Goal: Task Accomplishment & Management: Use online tool/utility

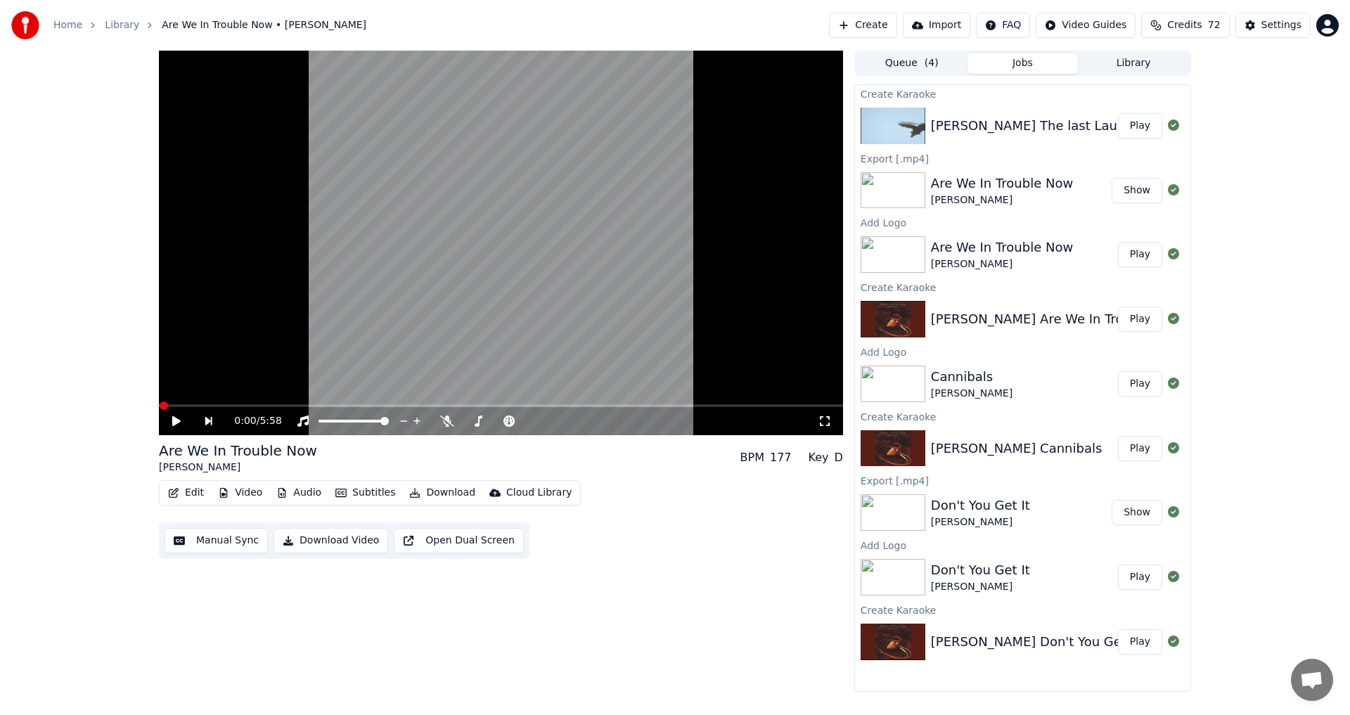
click at [1135, 126] on button "Play" at bounding box center [1140, 125] width 44 height 25
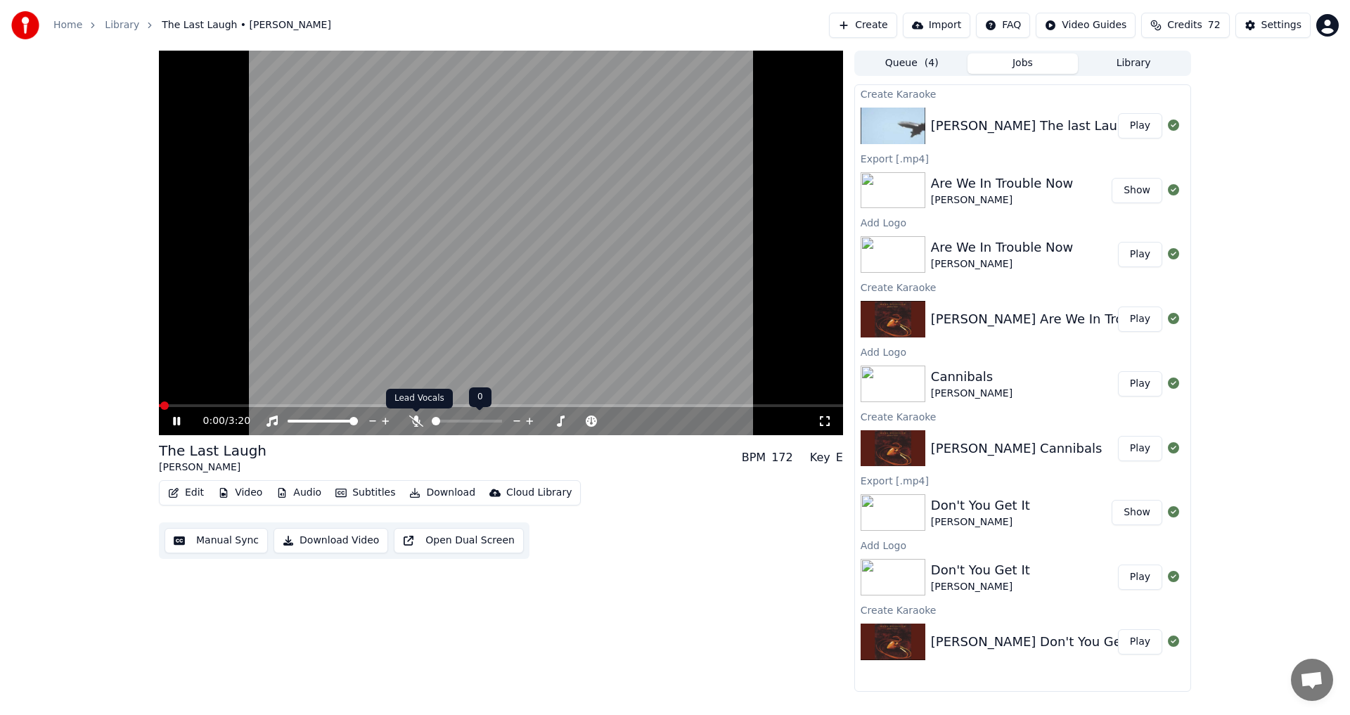
click at [418, 422] on icon at bounding box center [416, 421] width 14 height 11
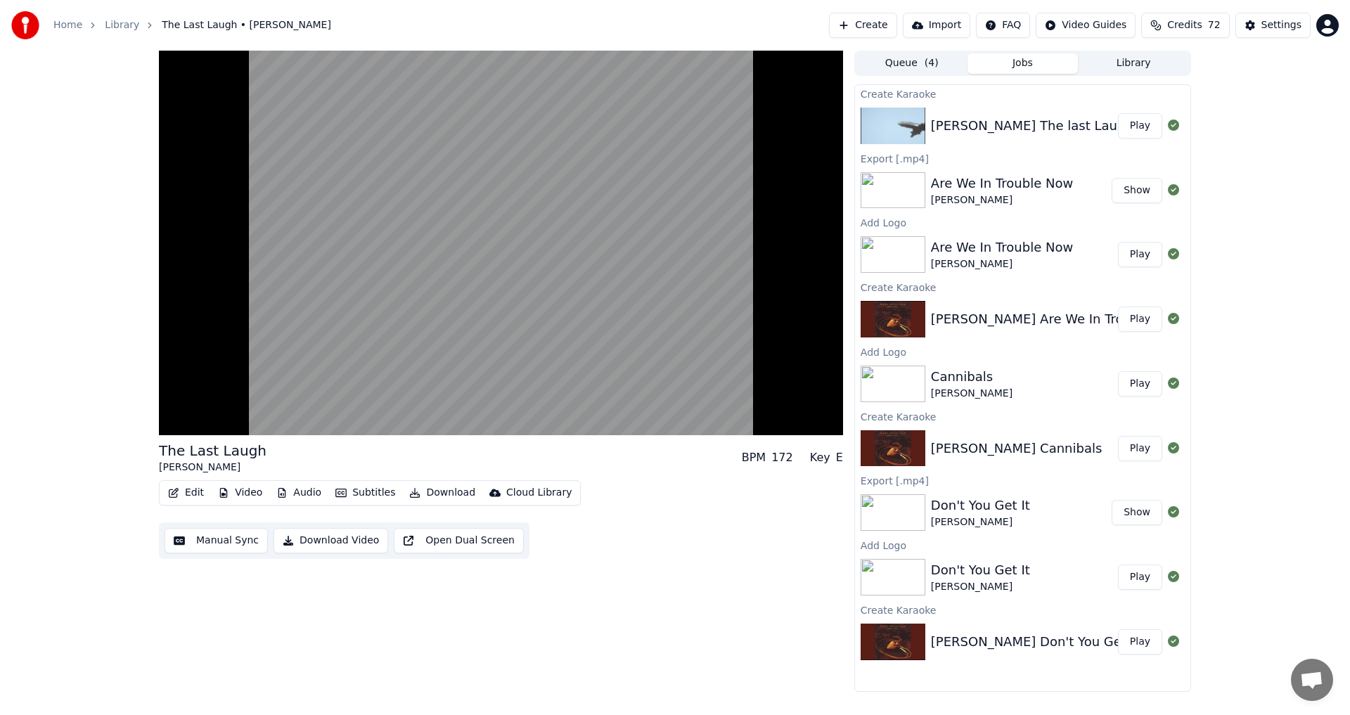
click at [598, 635] on div "The Last Laugh [PERSON_NAME] BPM 172 Key E Edit Video Audio Subtitles Download …" at bounding box center [501, 371] width 684 height 641
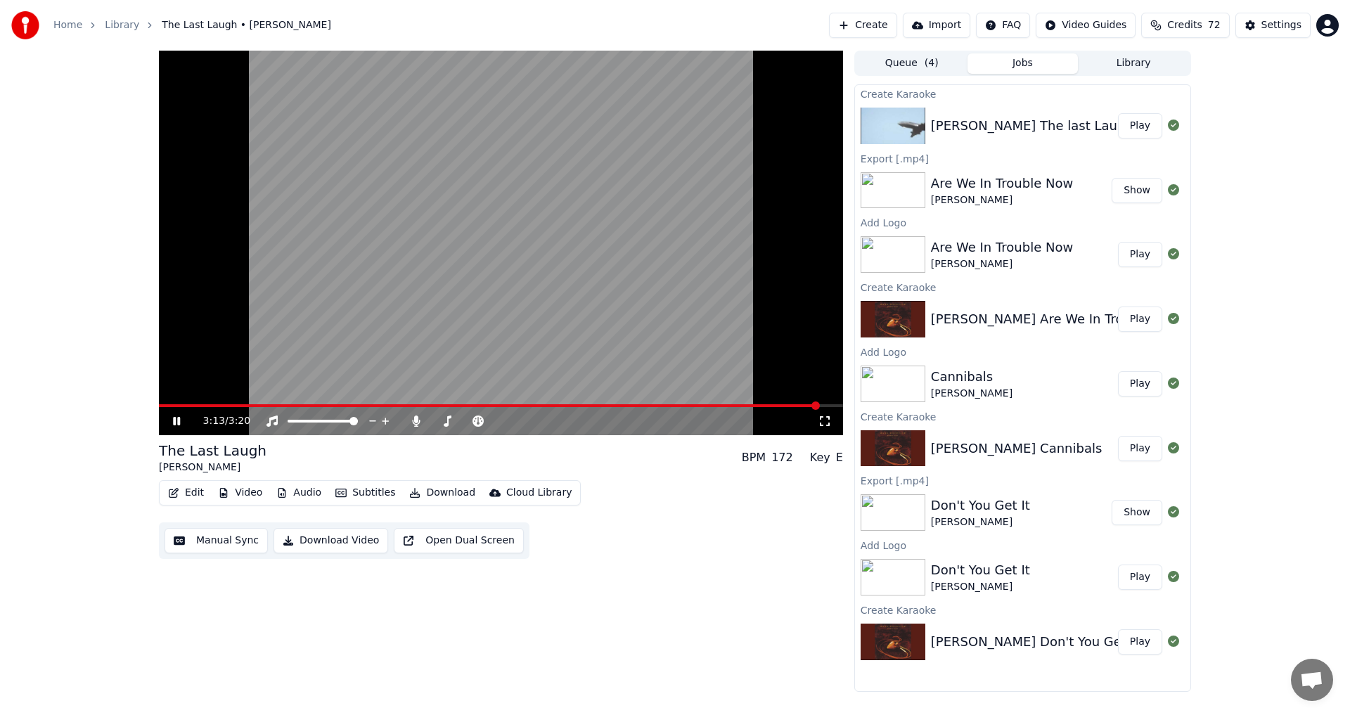
click at [176, 423] on icon at bounding box center [176, 421] width 7 height 8
click at [257, 494] on button "Video" at bounding box center [240, 493] width 56 height 20
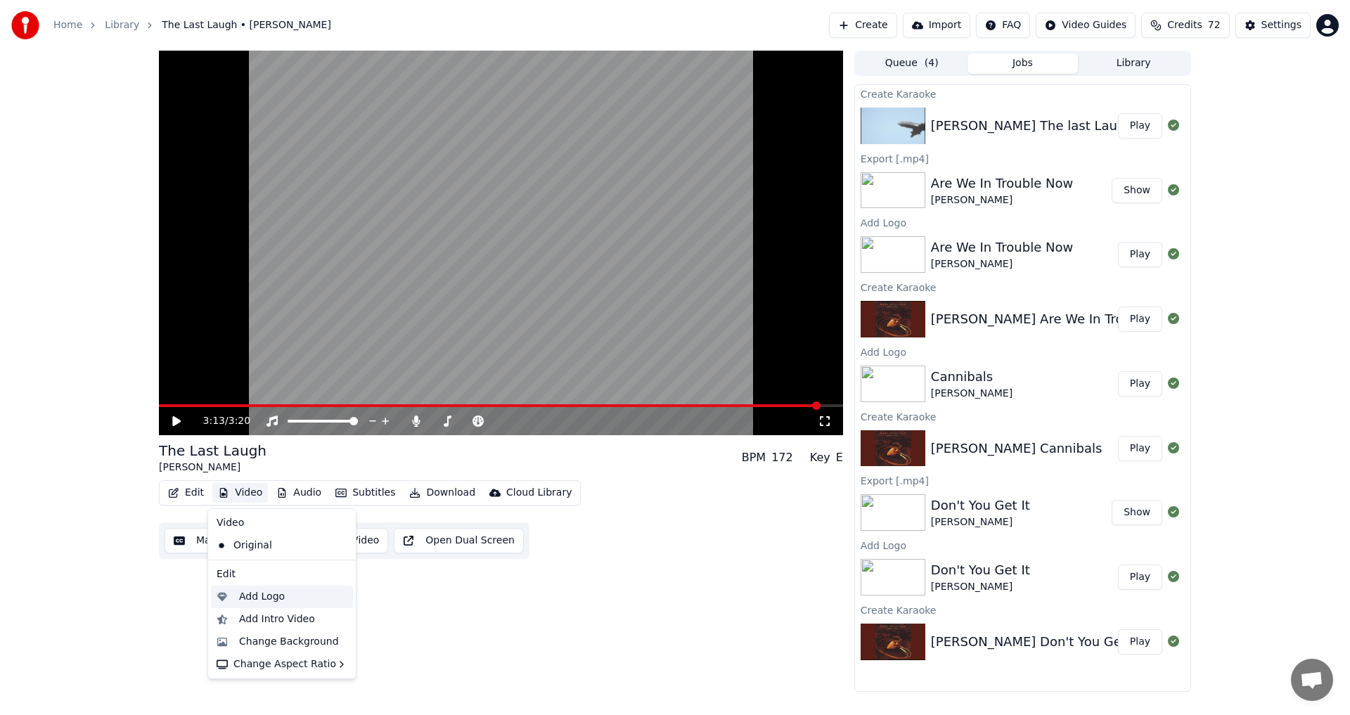
click at [259, 598] on div "Add Logo" at bounding box center [262, 597] width 46 height 14
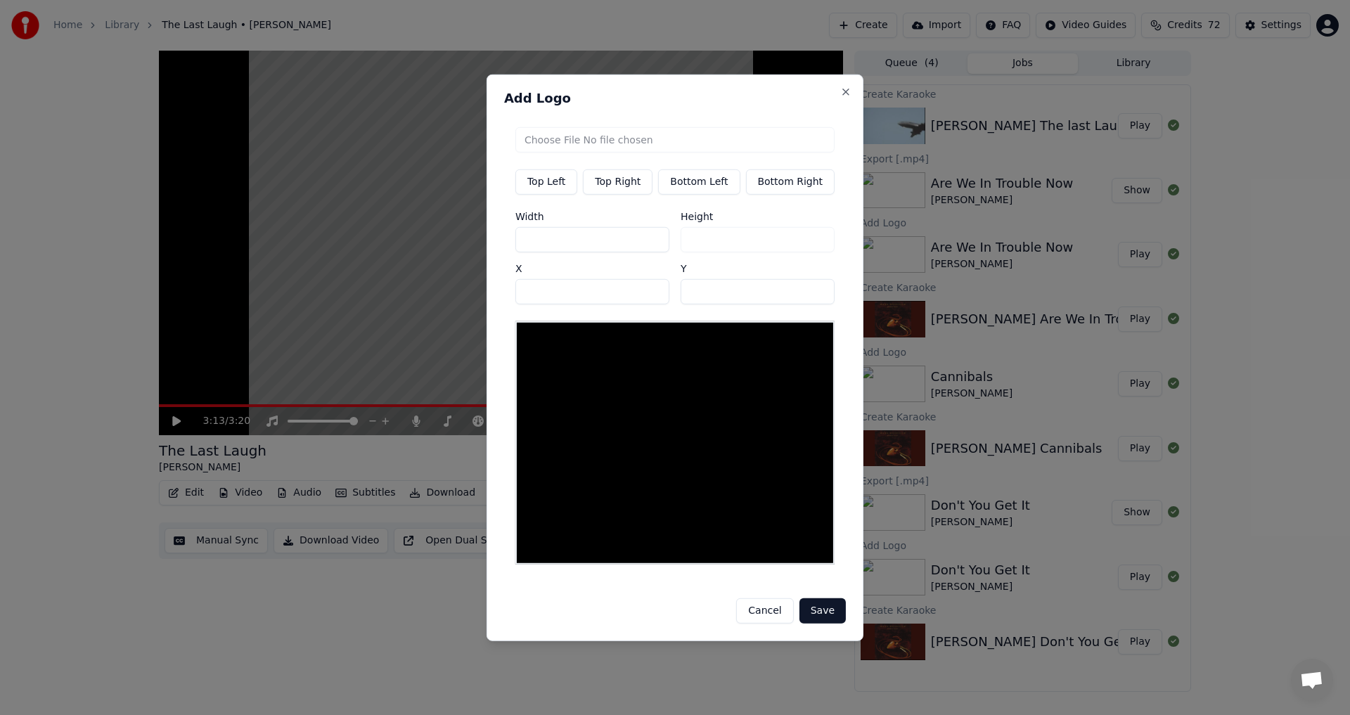
click at [643, 191] on button "Top Right" at bounding box center [618, 181] width 70 height 25
type input "***"
click at [614, 184] on button "Top Right" at bounding box center [618, 181] width 70 height 25
click at [633, 146] on input "file" at bounding box center [674, 139] width 319 height 25
type input "**********"
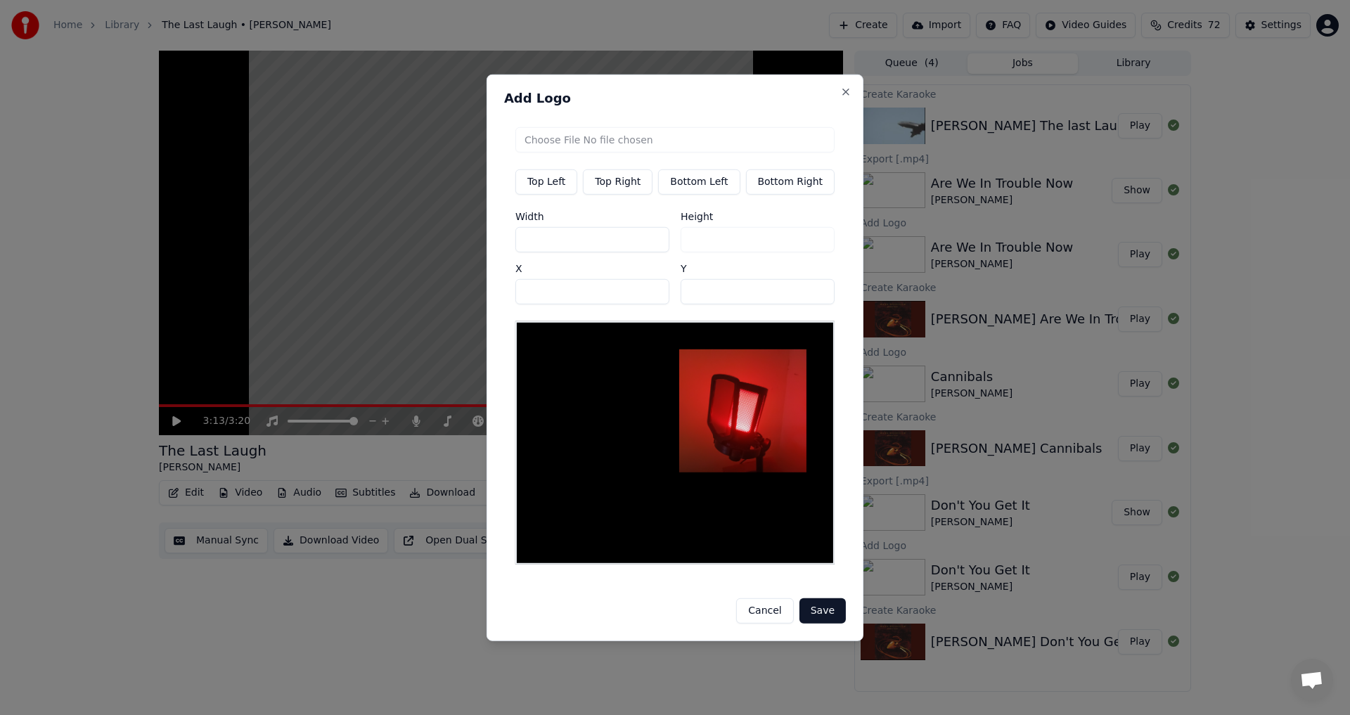
type input "***"
drag, startPoint x: 577, startPoint y: 240, endPoint x: 522, endPoint y: 234, distance: 55.1
click at [522, 234] on input "***" at bounding box center [592, 238] width 154 height 25
type input "*"
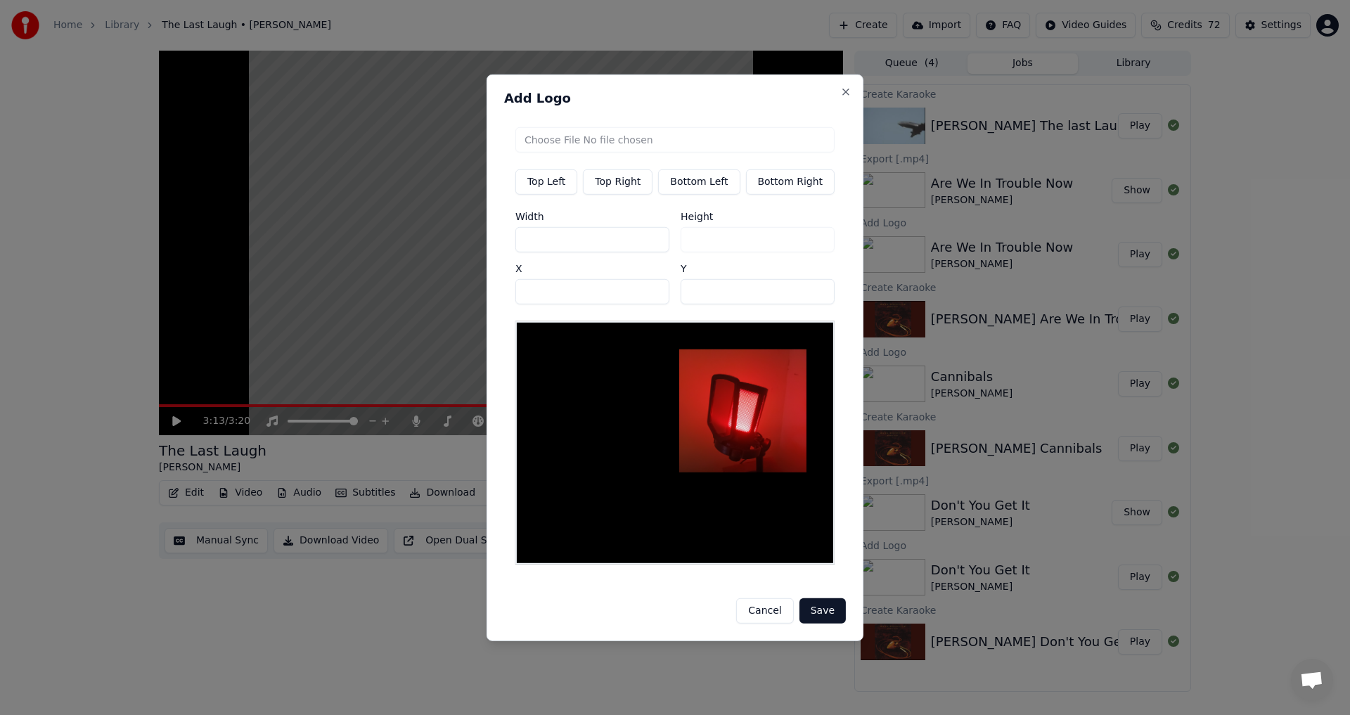
type input "**"
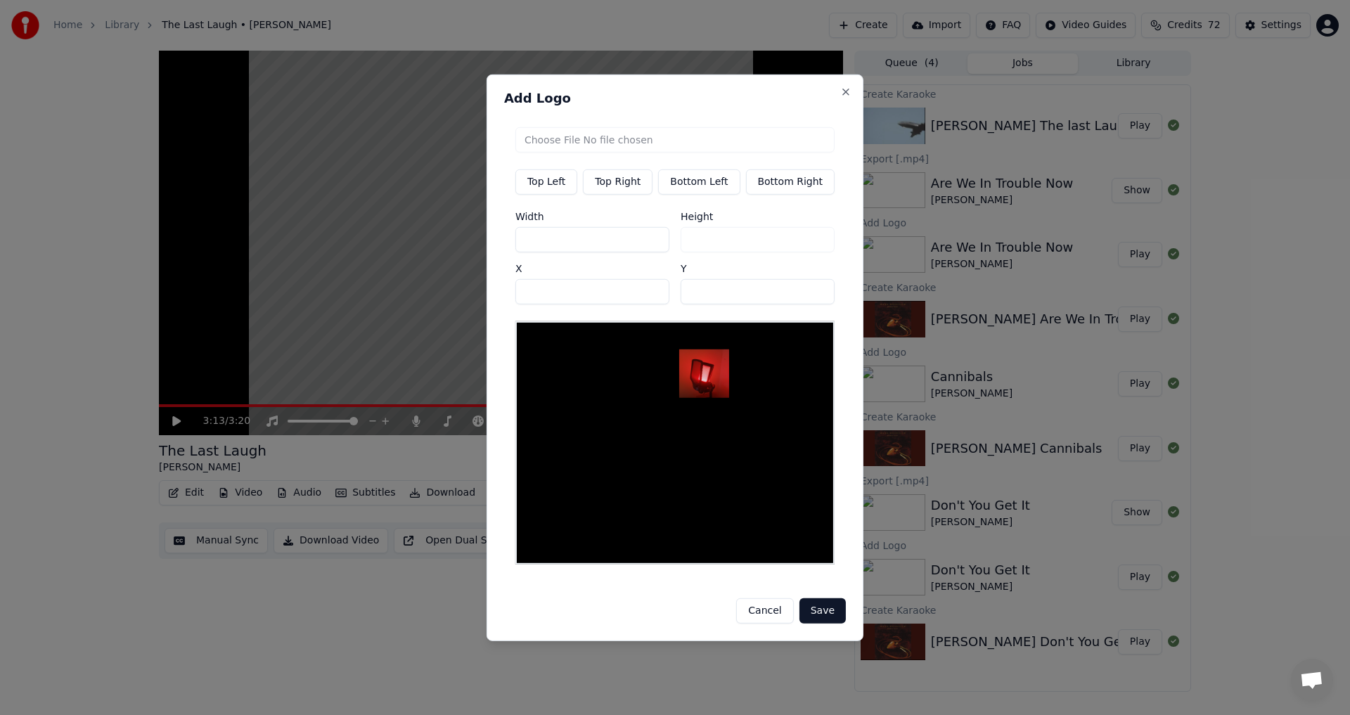
type input "**"
drag, startPoint x: 704, startPoint y: 295, endPoint x: 679, endPoint y: 297, distance: 25.4
click at [688, 297] on input "**" at bounding box center [758, 290] width 154 height 25
type input "**"
drag, startPoint x: 548, startPoint y: 299, endPoint x: 411, endPoint y: 294, distance: 137.2
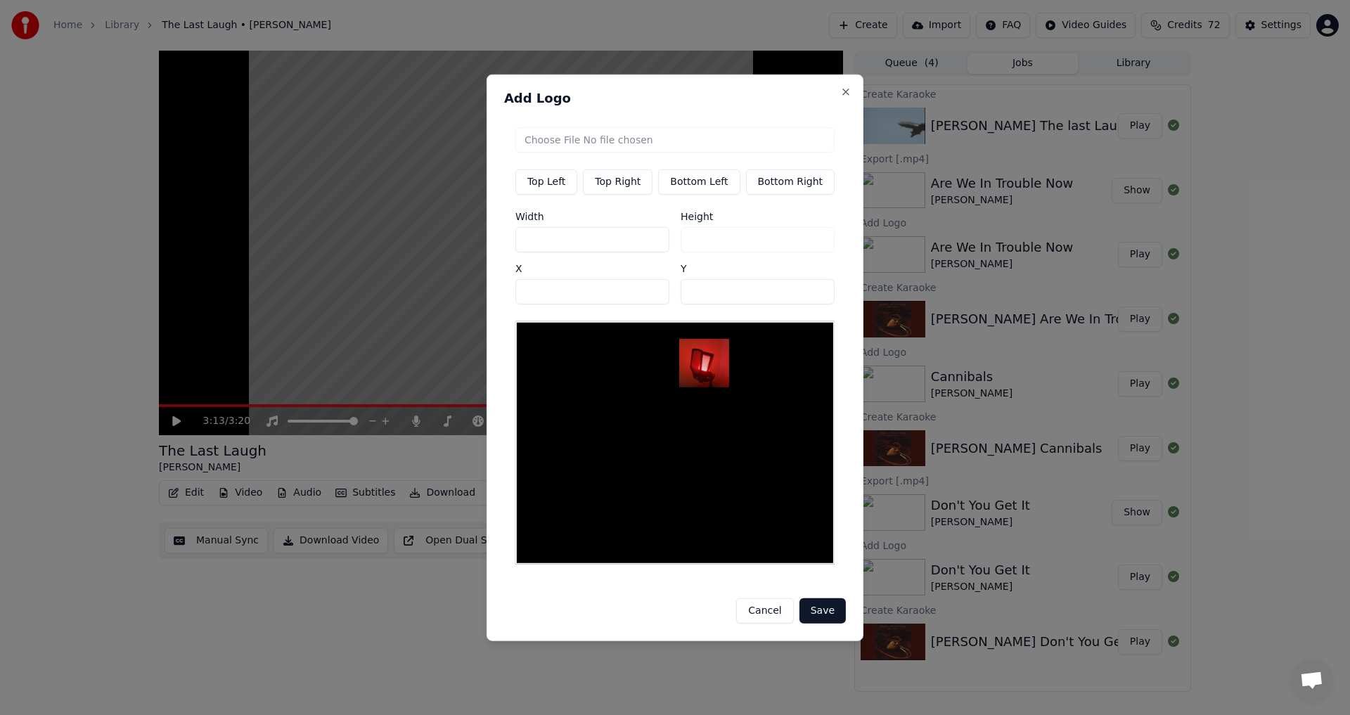
click at [411, 294] on body "Home Library The Last Laugh • [PERSON_NAME] Create Import FAQ Video Guides Cred…" at bounding box center [675, 357] width 1350 height 715
type input "***"
click at [811, 613] on button "Save" at bounding box center [822, 610] width 46 height 25
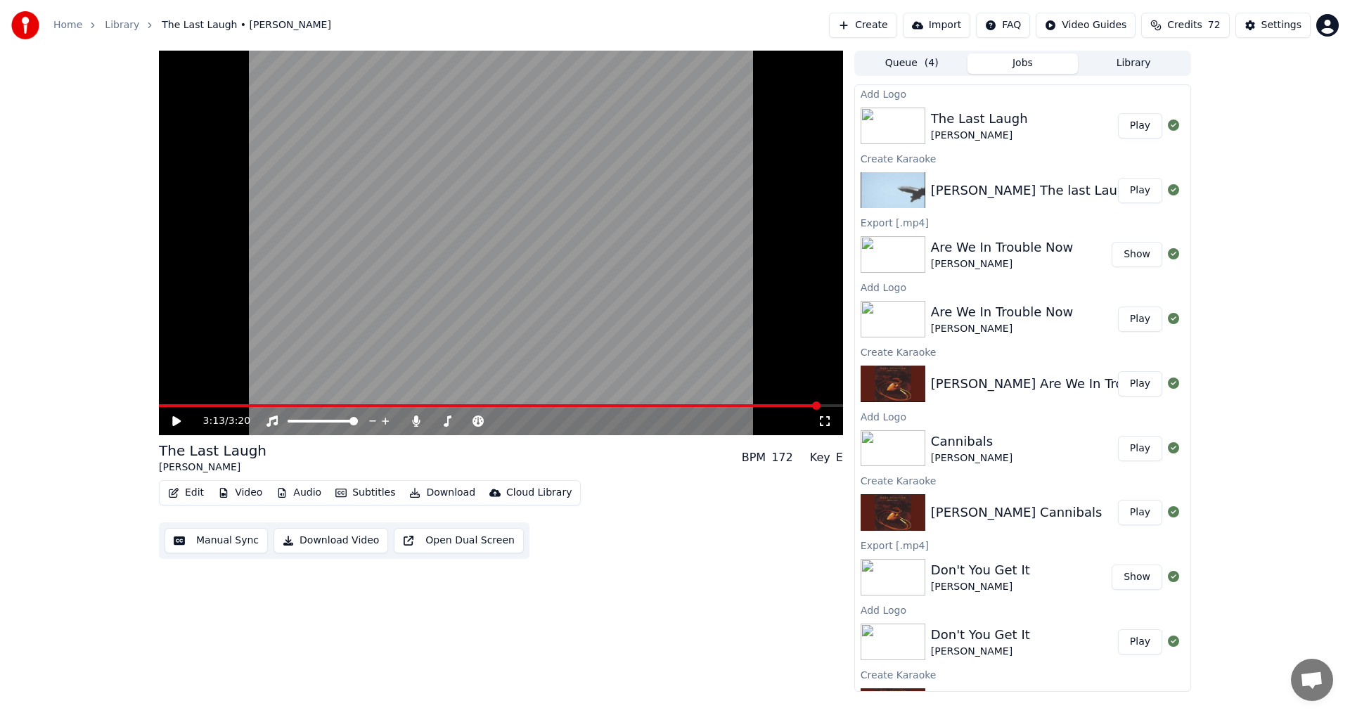
click at [1126, 131] on button "Play" at bounding box center [1140, 125] width 44 height 25
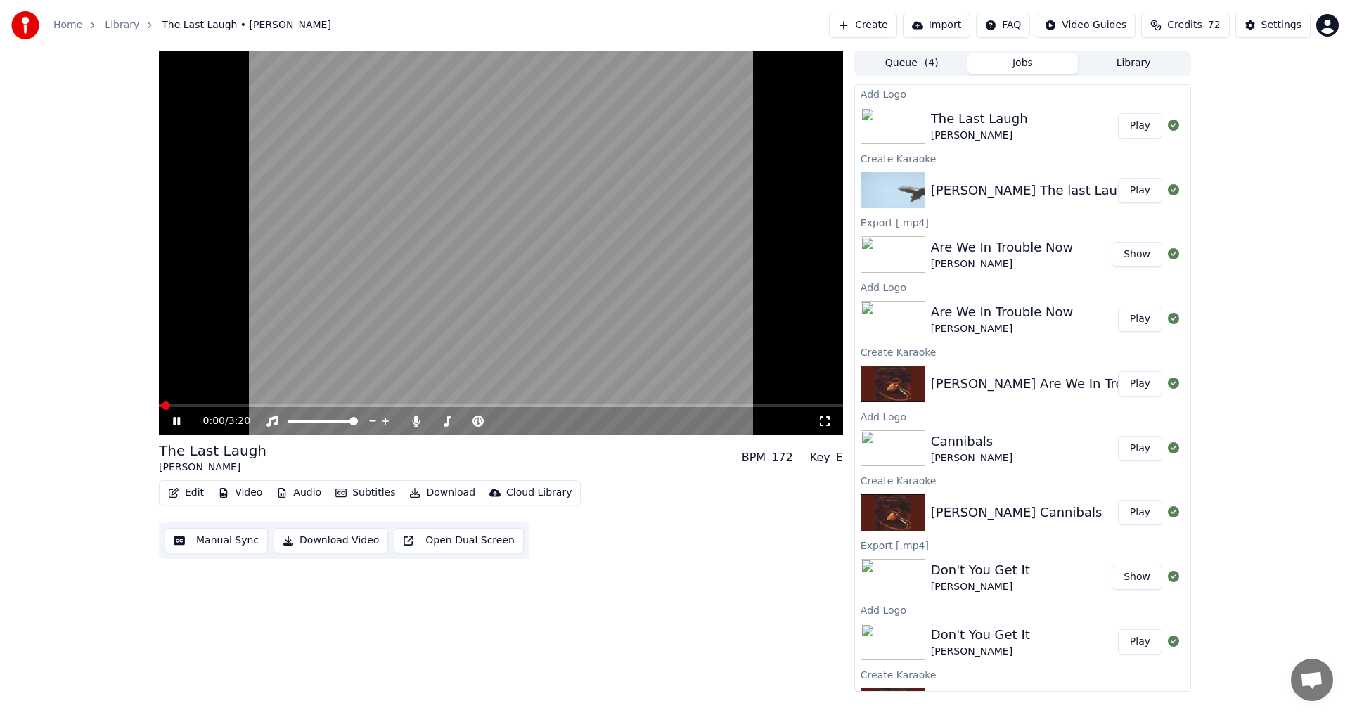
click at [179, 423] on icon at bounding box center [176, 421] width 7 height 8
click at [413, 421] on icon at bounding box center [416, 421] width 14 height 11
click at [445, 489] on button "Download" at bounding box center [442, 493] width 77 height 20
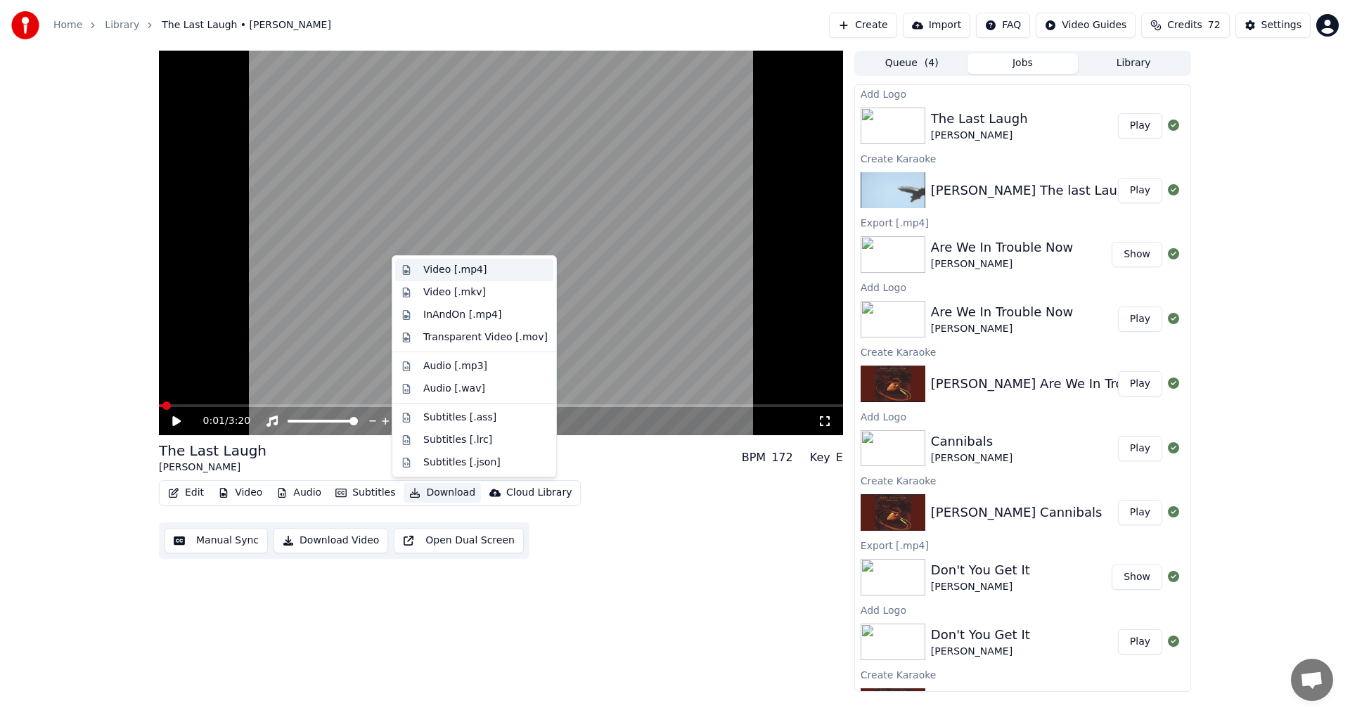
click at [441, 275] on div "Video [.mp4]" at bounding box center [454, 270] width 63 height 14
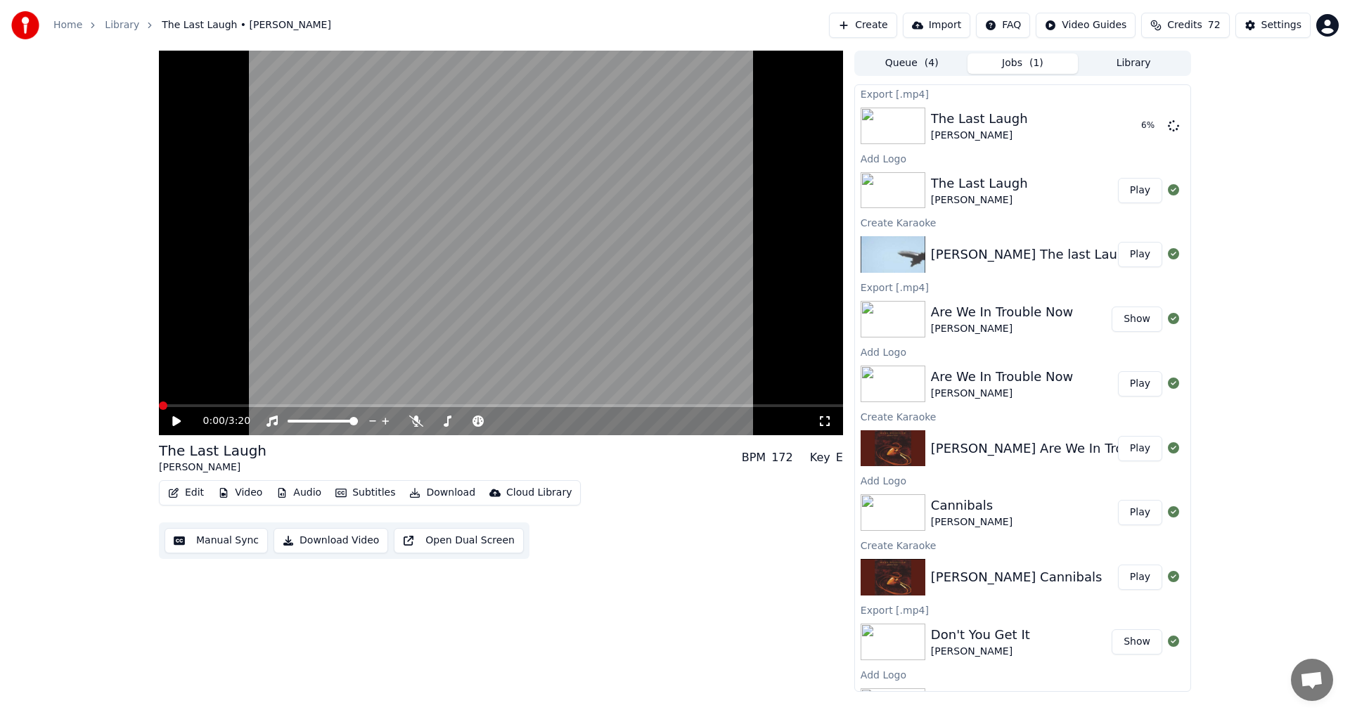
click at [159, 407] on span at bounding box center [163, 405] width 8 height 8
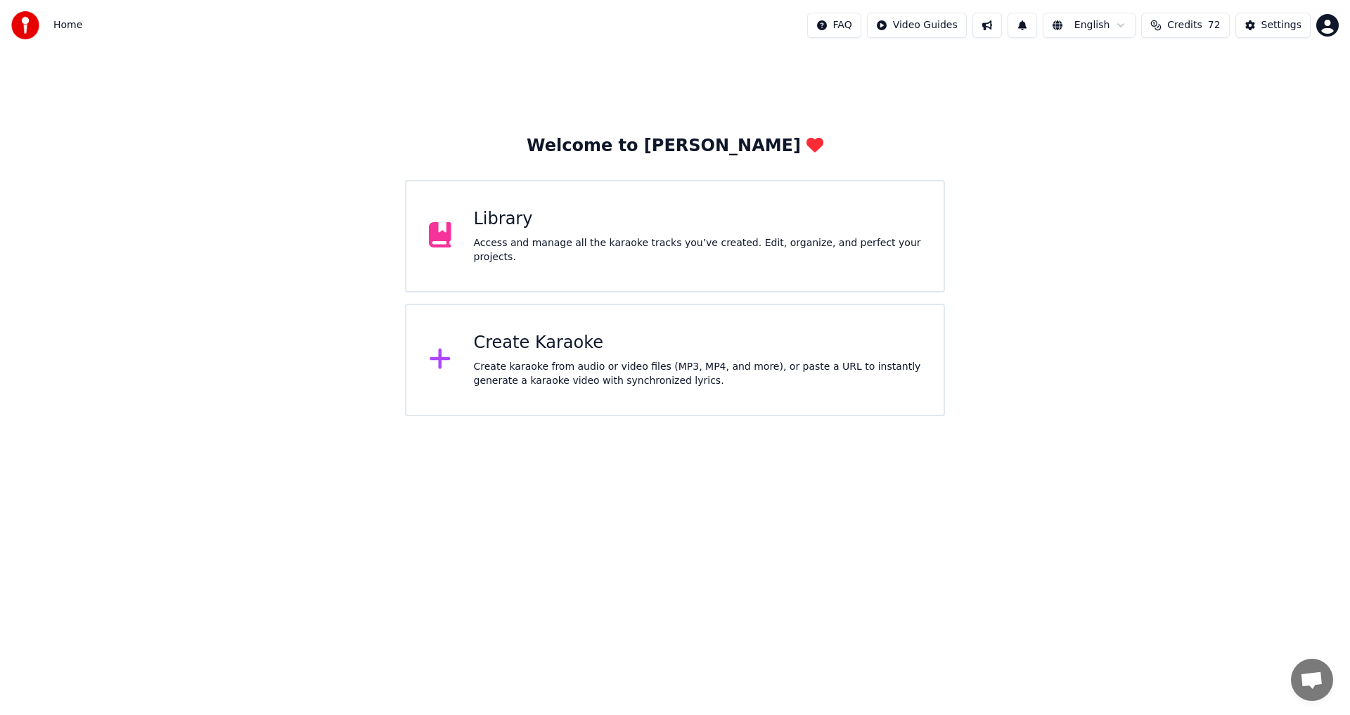
click at [594, 387] on div "Create karaoke from audio or video files (MP3, MP4, and more), or paste a URL t…" at bounding box center [698, 374] width 448 height 28
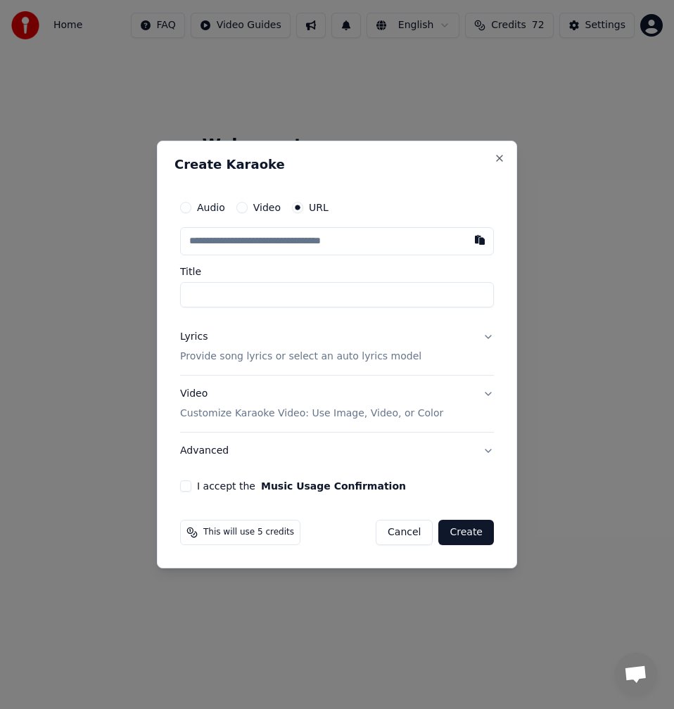
click at [380, 236] on input "text" at bounding box center [337, 241] width 314 height 28
click at [484, 240] on button "button" at bounding box center [479, 239] width 28 height 25
type input "**********"
drag, startPoint x: 338, startPoint y: 294, endPoint x: 299, endPoint y: 295, distance: 39.4
click at [299, 295] on input "**********" at bounding box center [337, 294] width 314 height 25
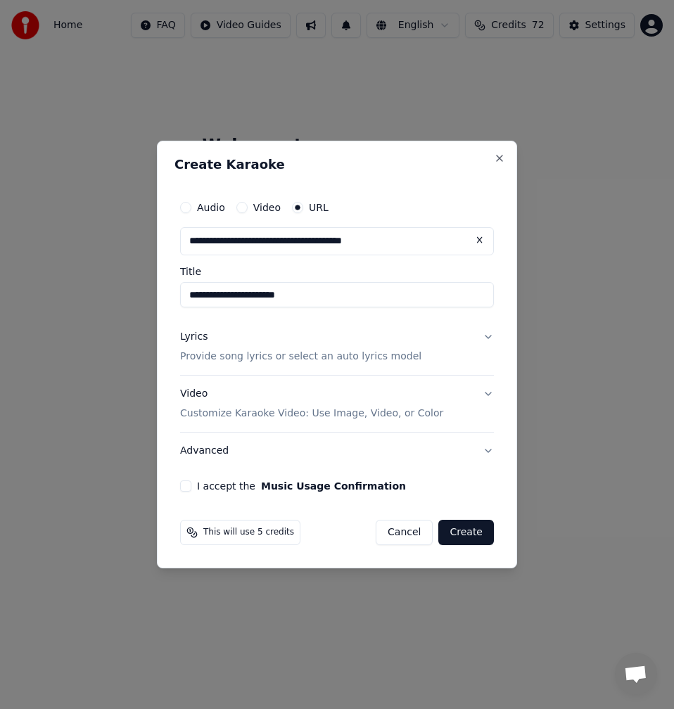
type input "**********"
click at [223, 355] on p "Provide song lyrics or select an auto lyrics model" at bounding box center [300, 356] width 241 height 14
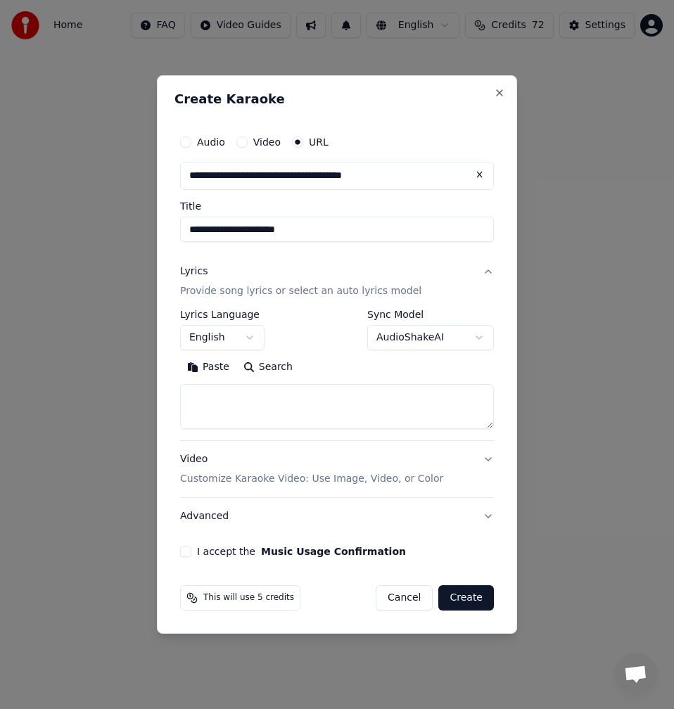
click at [272, 373] on button "Search" at bounding box center [267, 367] width 63 height 22
click at [340, 367] on button "Expand" at bounding box center [332, 367] width 66 height 22
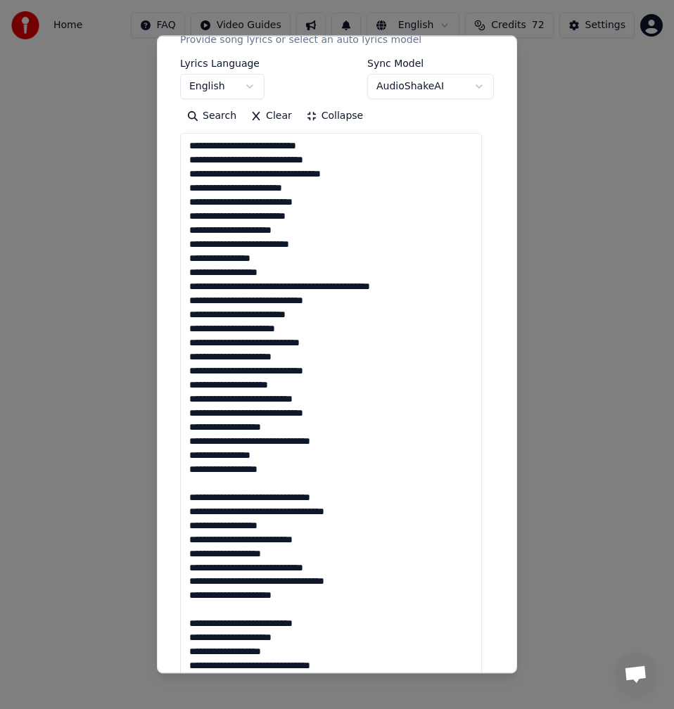
click at [194, 489] on textarea at bounding box center [331, 560] width 302 height 854
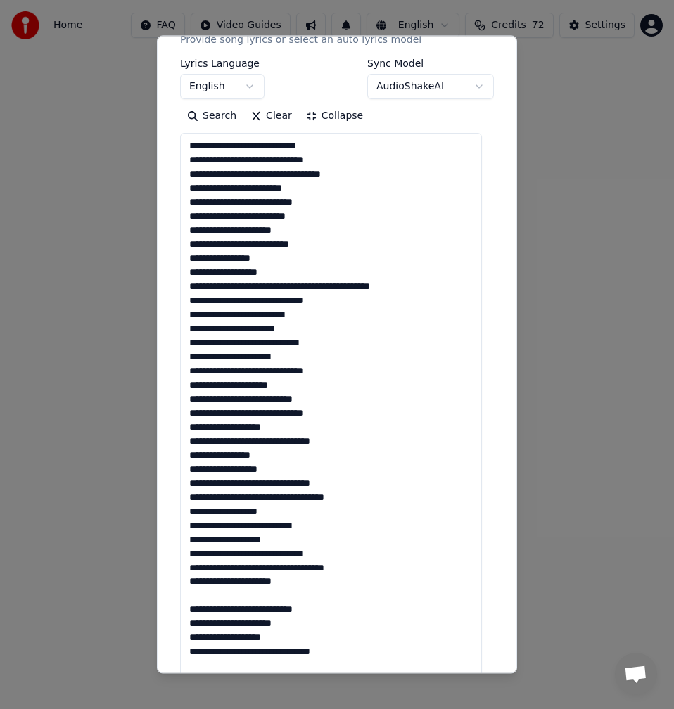
click at [222, 593] on textarea at bounding box center [331, 560] width 302 height 854
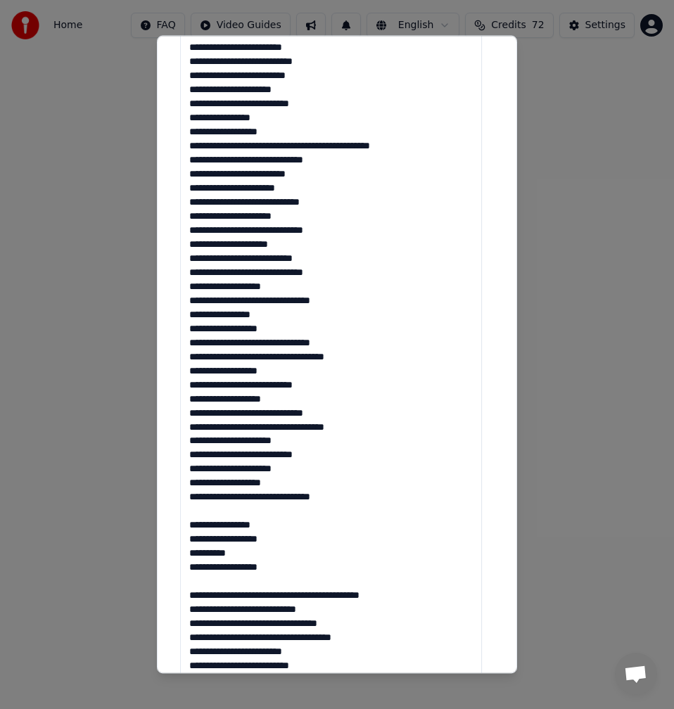
click at [204, 513] on textarea at bounding box center [331, 419] width 302 height 854
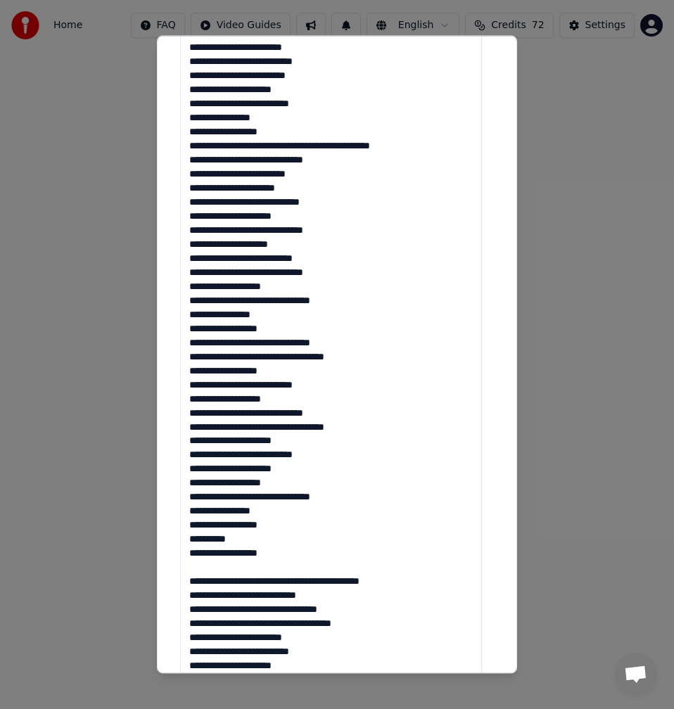
click at [209, 560] on textarea at bounding box center [331, 419] width 302 height 854
click at [226, 574] on textarea at bounding box center [331, 419] width 302 height 854
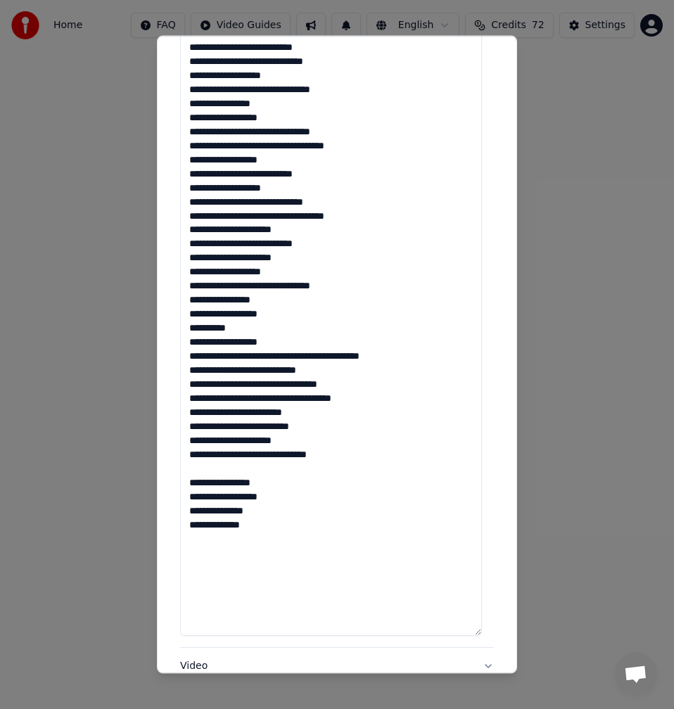
scroll to position [633, 0]
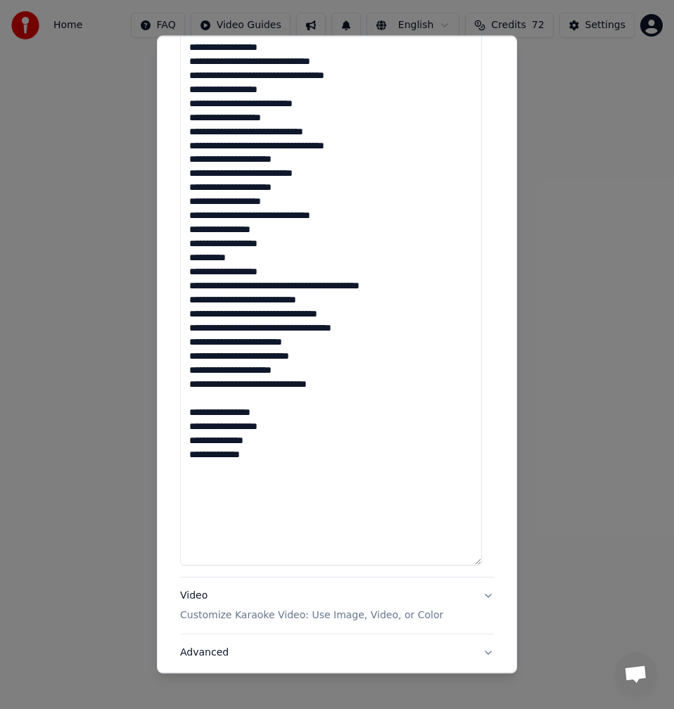
click at [214, 394] on textarea at bounding box center [331, 138] width 302 height 854
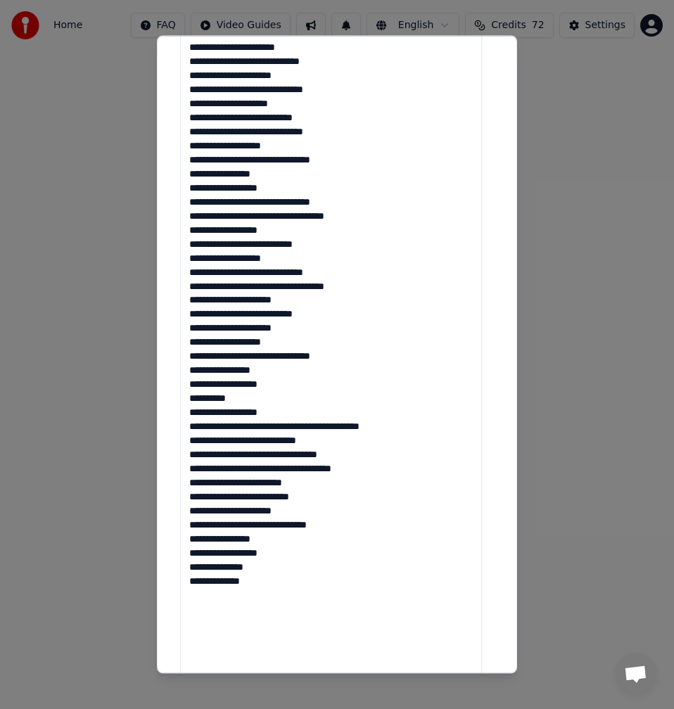
scroll to position [422, 0]
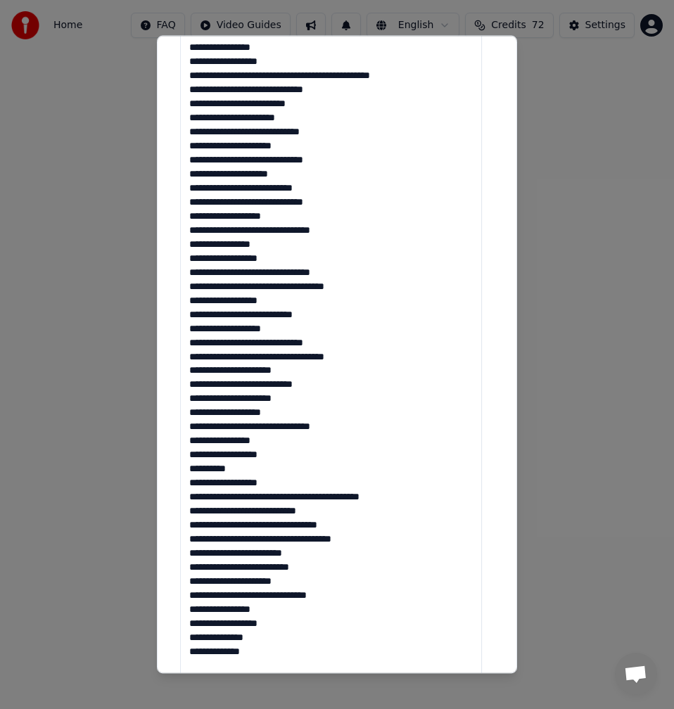
click at [342, 318] on textarea at bounding box center [331, 349] width 302 height 854
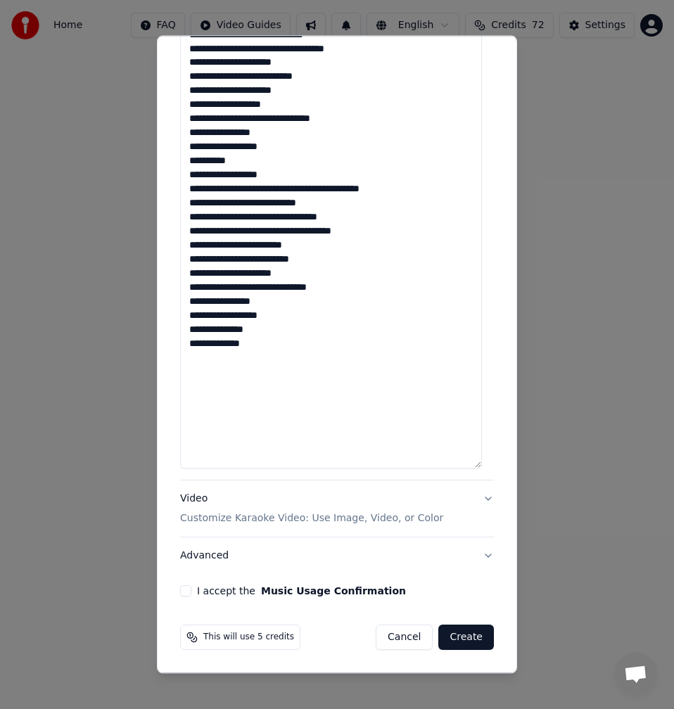
scroll to position [519, 0]
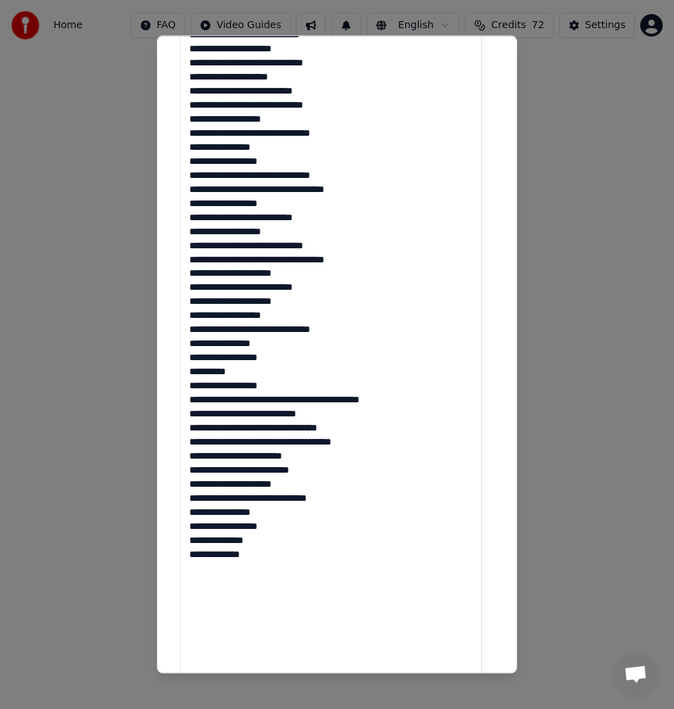
click at [294, 395] on textarea at bounding box center [331, 252] width 302 height 854
click at [301, 392] on textarea at bounding box center [331, 252] width 302 height 854
click at [293, 401] on textarea at bounding box center [331, 252] width 302 height 854
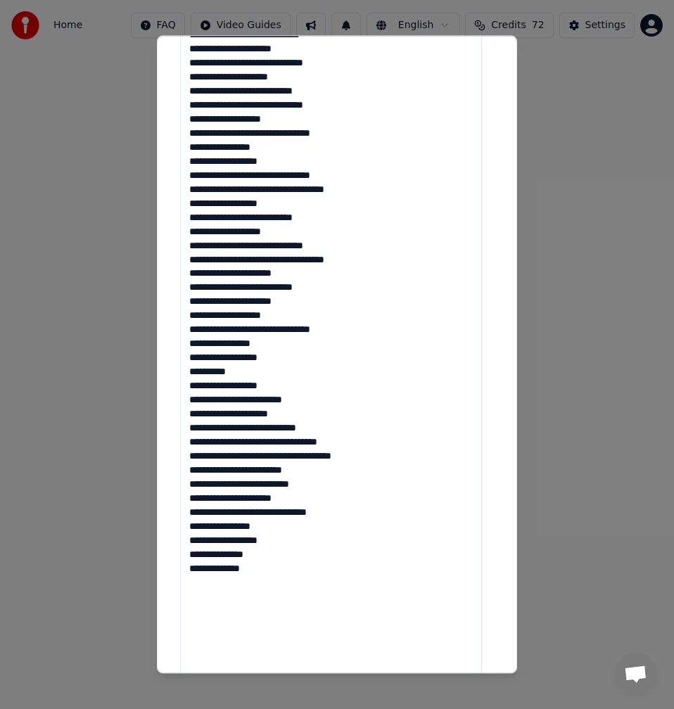
click at [268, 549] on textarea at bounding box center [331, 252] width 302 height 854
click at [269, 574] on textarea at bounding box center [331, 252] width 302 height 854
type textarea "**********"
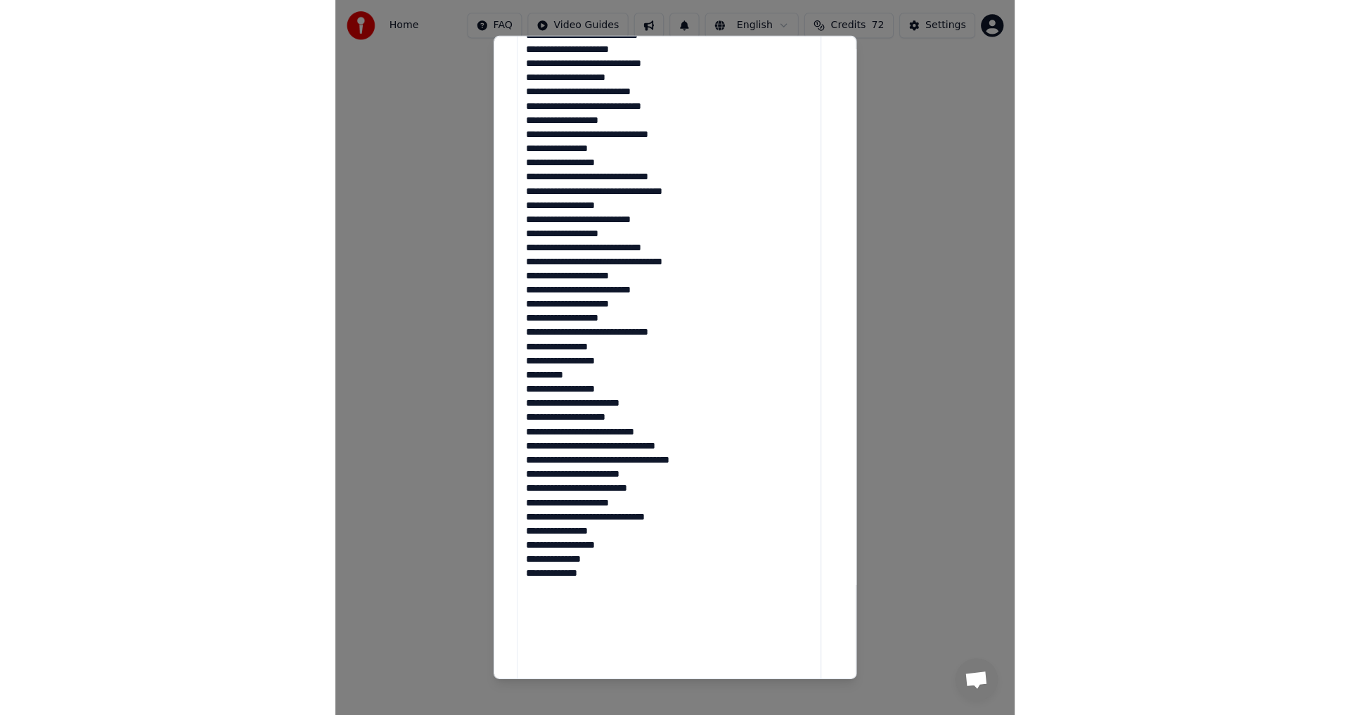
scroll to position [730, 0]
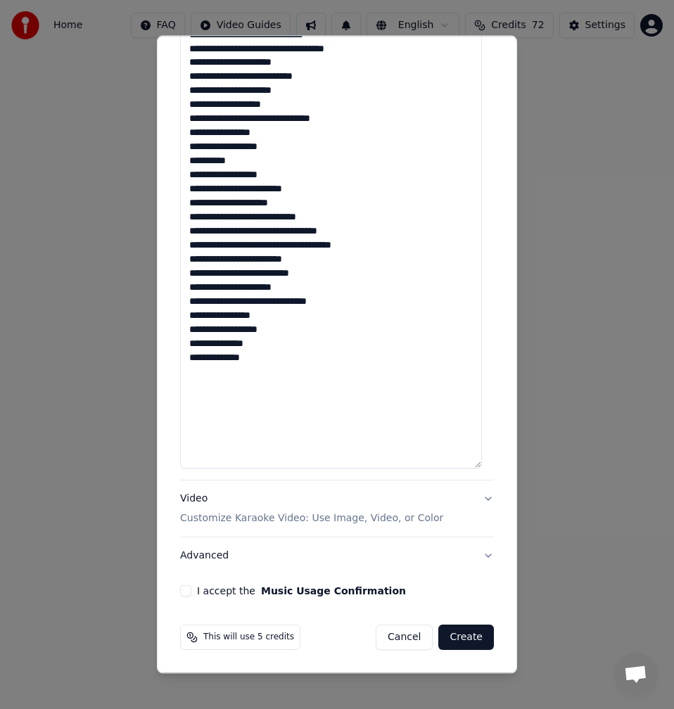
click at [193, 591] on div "I accept the Music Usage Confirmation" at bounding box center [337, 590] width 314 height 11
click at [187, 593] on button "I accept the Music Usage Confirmation" at bounding box center [185, 590] width 11 height 11
click at [464, 643] on button "Create" at bounding box center [466, 636] width 56 height 25
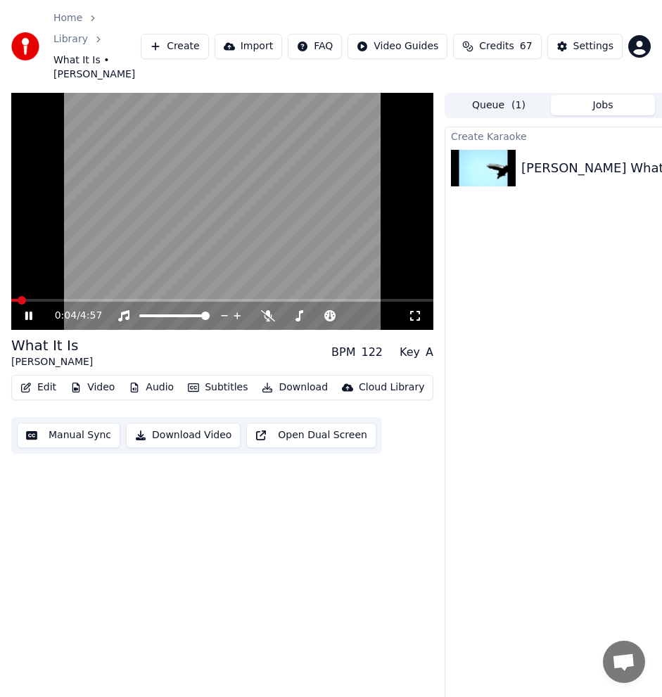
click at [25, 311] on icon at bounding box center [28, 315] width 7 height 8
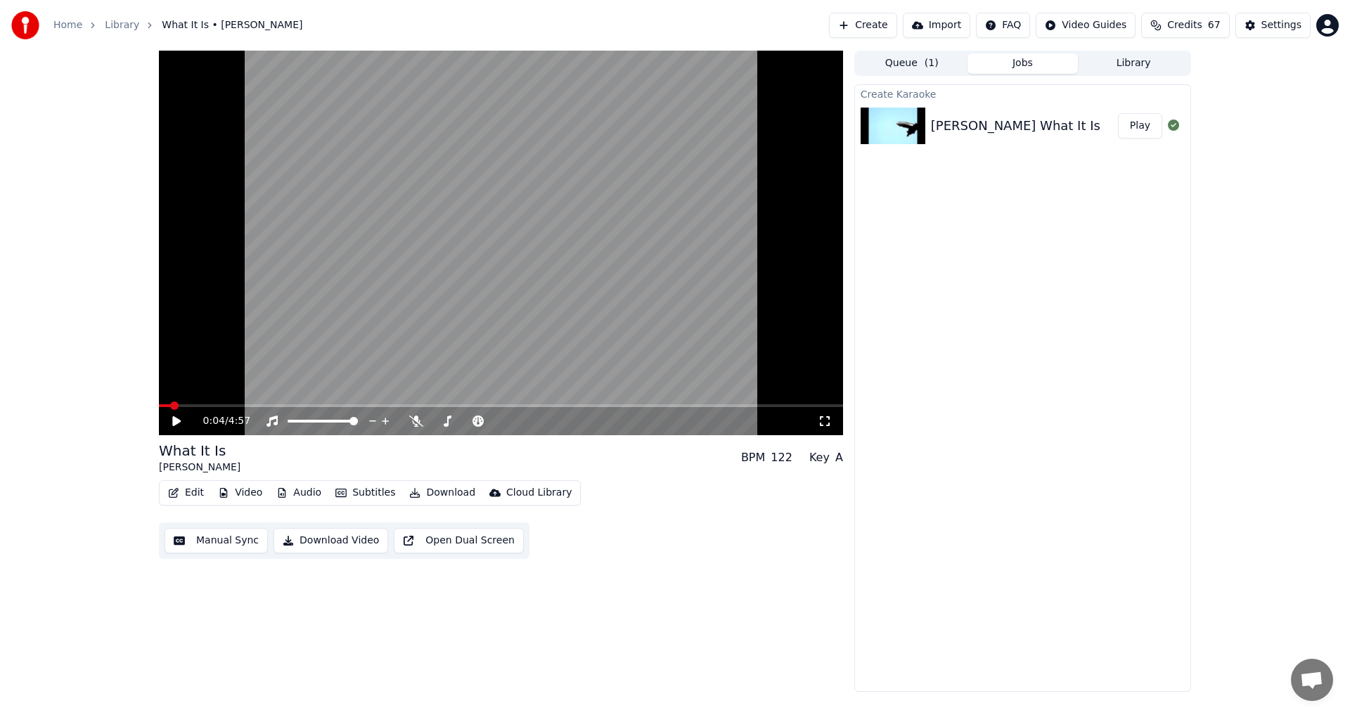
click at [1151, 130] on button "Play" at bounding box center [1140, 125] width 44 height 25
click at [414, 421] on icon at bounding box center [416, 421] width 14 height 11
click at [184, 404] on span at bounding box center [501, 405] width 684 height 3
click at [201, 406] on span at bounding box center [501, 405] width 684 height 3
click at [218, 406] on span at bounding box center [501, 405] width 684 height 3
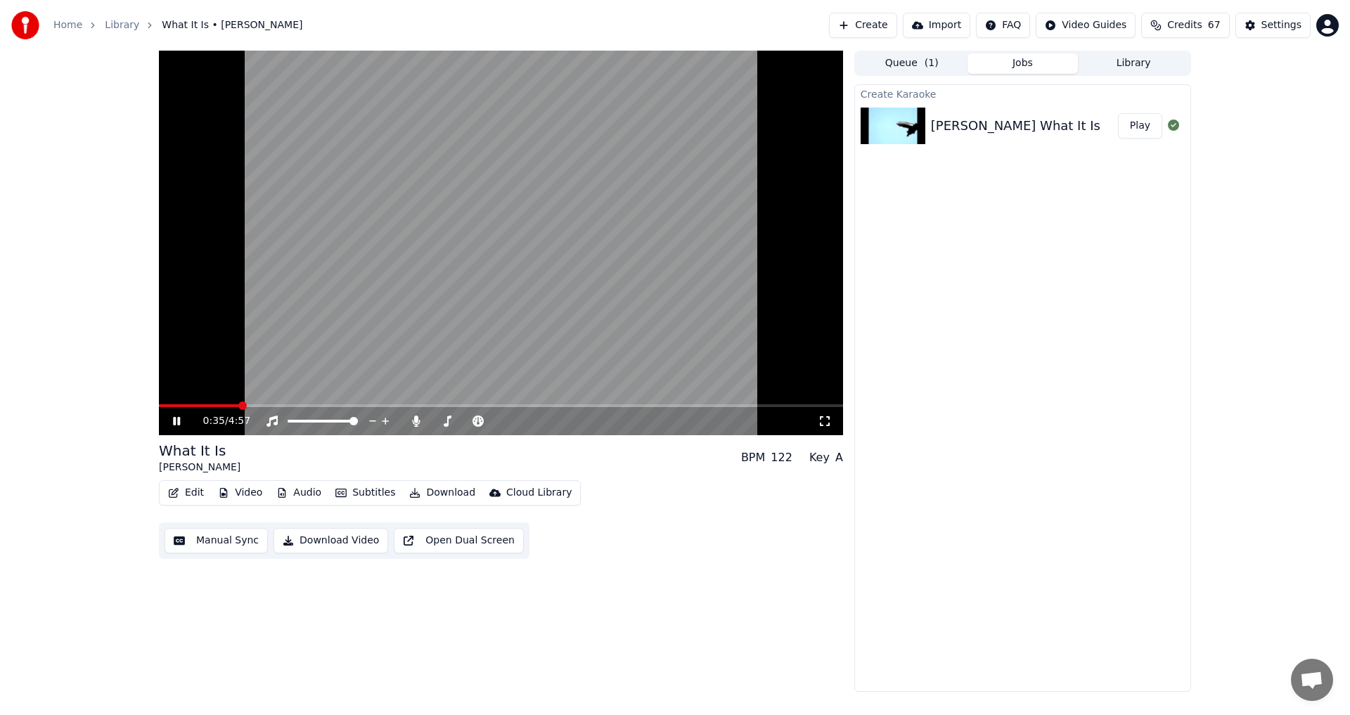
click at [239, 406] on span at bounding box center [501, 405] width 684 height 3
click at [220, 405] on span at bounding box center [224, 405] width 8 height 8
click at [418, 401] on span at bounding box center [420, 405] width 8 height 8
click at [181, 418] on icon at bounding box center [186, 421] width 33 height 11
click at [233, 542] on button "Manual Sync" at bounding box center [216, 540] width 103 height 25
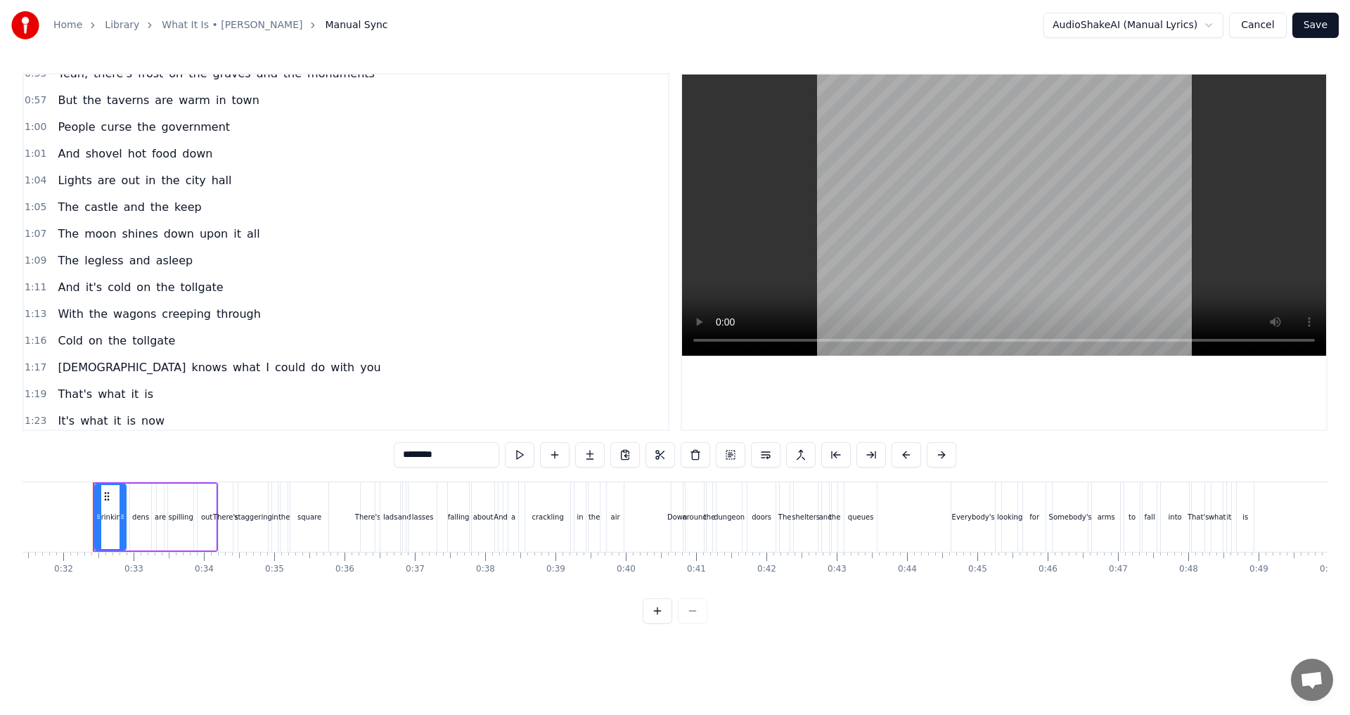
scroll to position [70, 0]
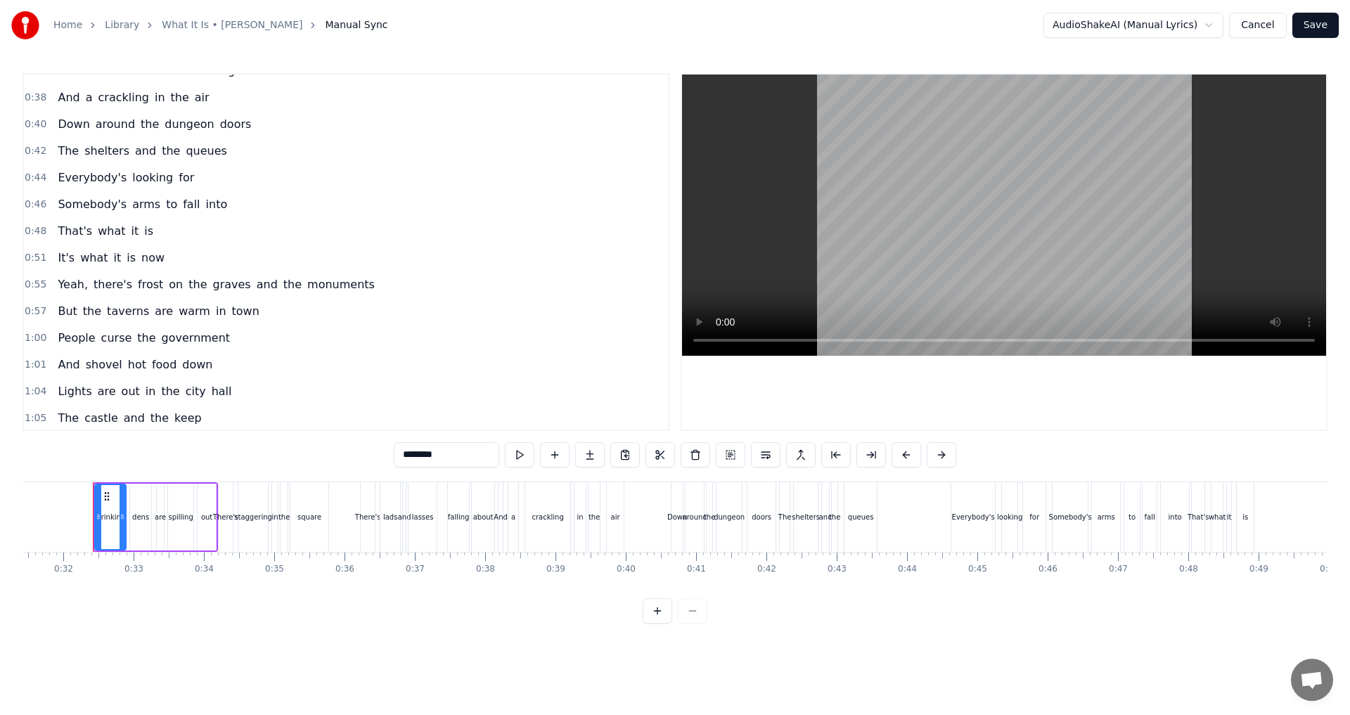
click at [61, 293] on div "Yeah, there's frost on the graves and the monuments" at bounding box center [216, 284] width 328 height 25
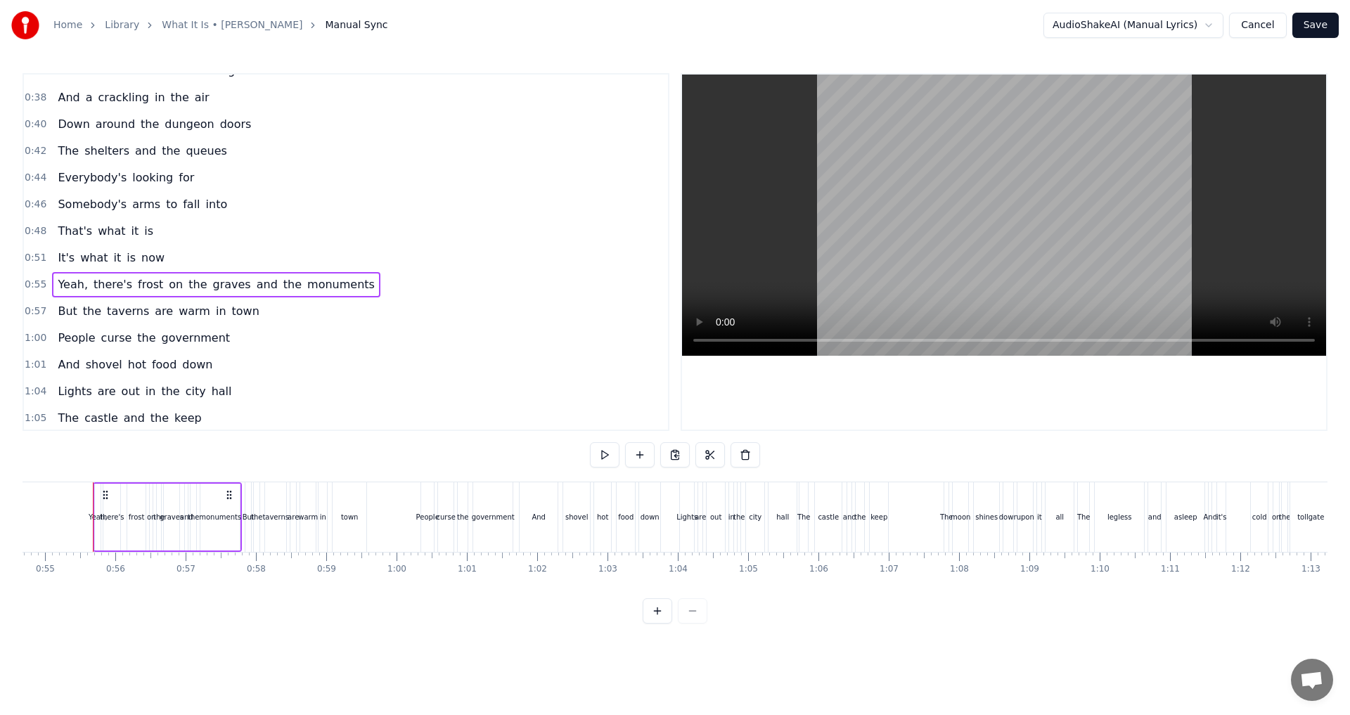
scroll to position [211, 0]
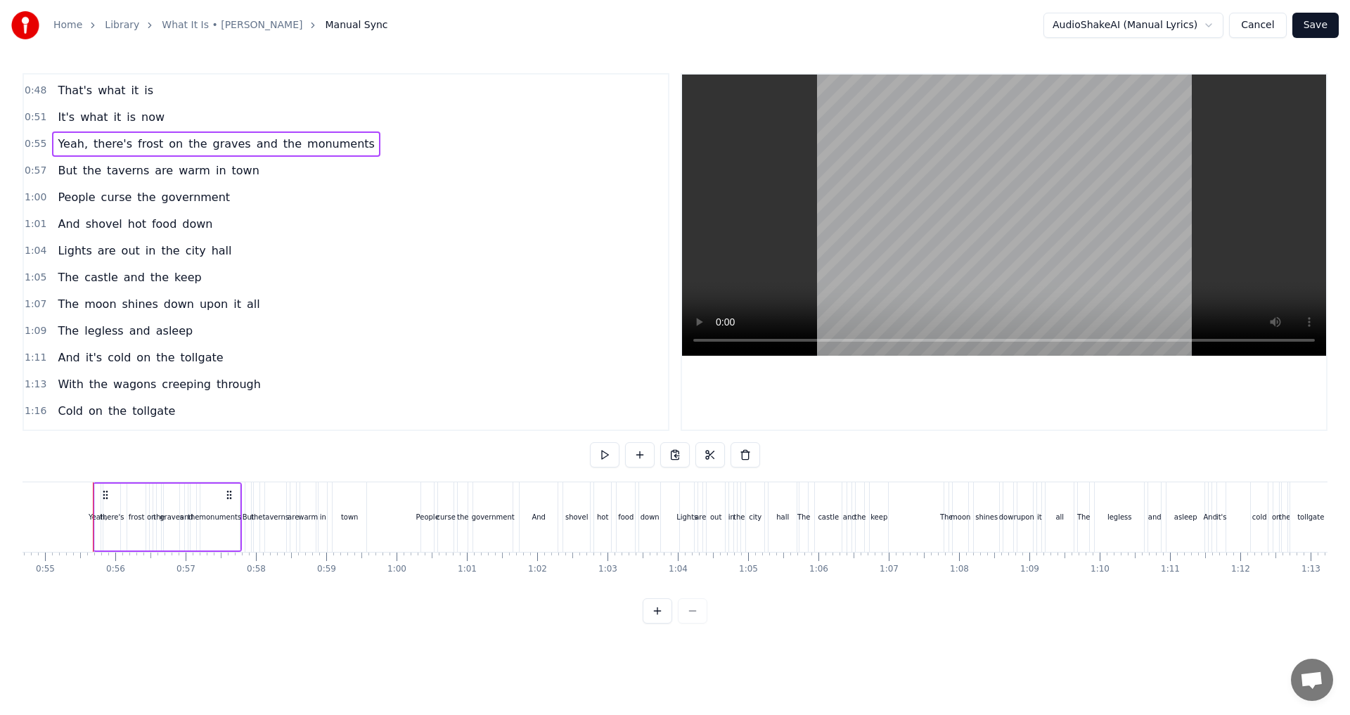
click at [60, 178] on span "But" at bounding box center [67, 170] width 22 height 16
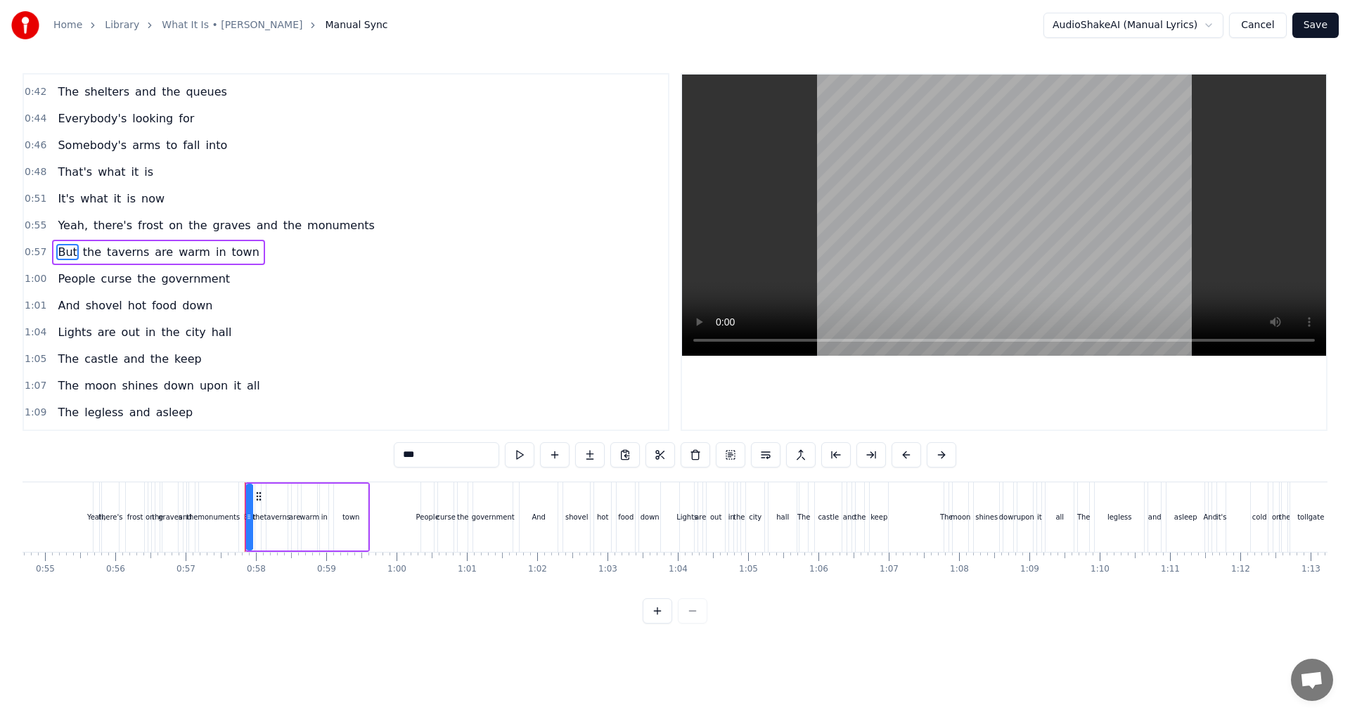
click at [64, 283] on span "People" at bounding box center [76, 279] width 40 height 16
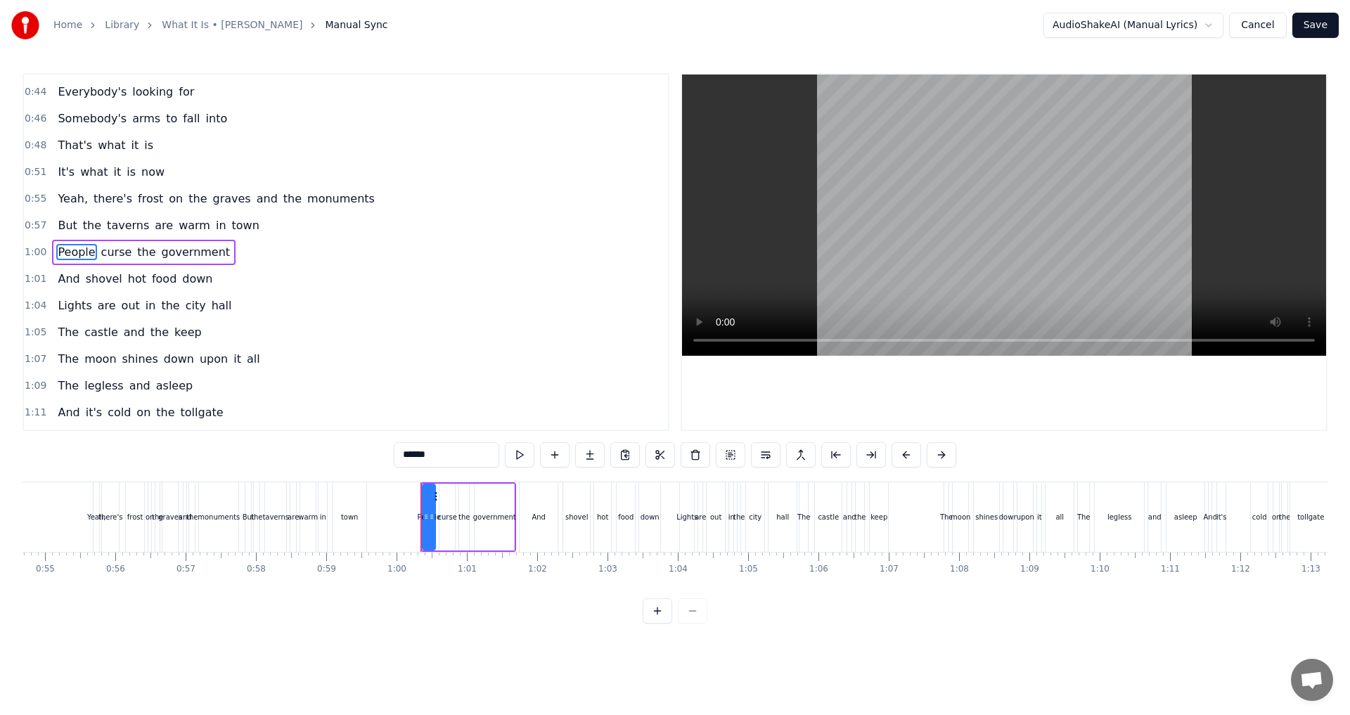
click at [65, 287] on span "And" at bounding box center [68, 279] width 25 height 16
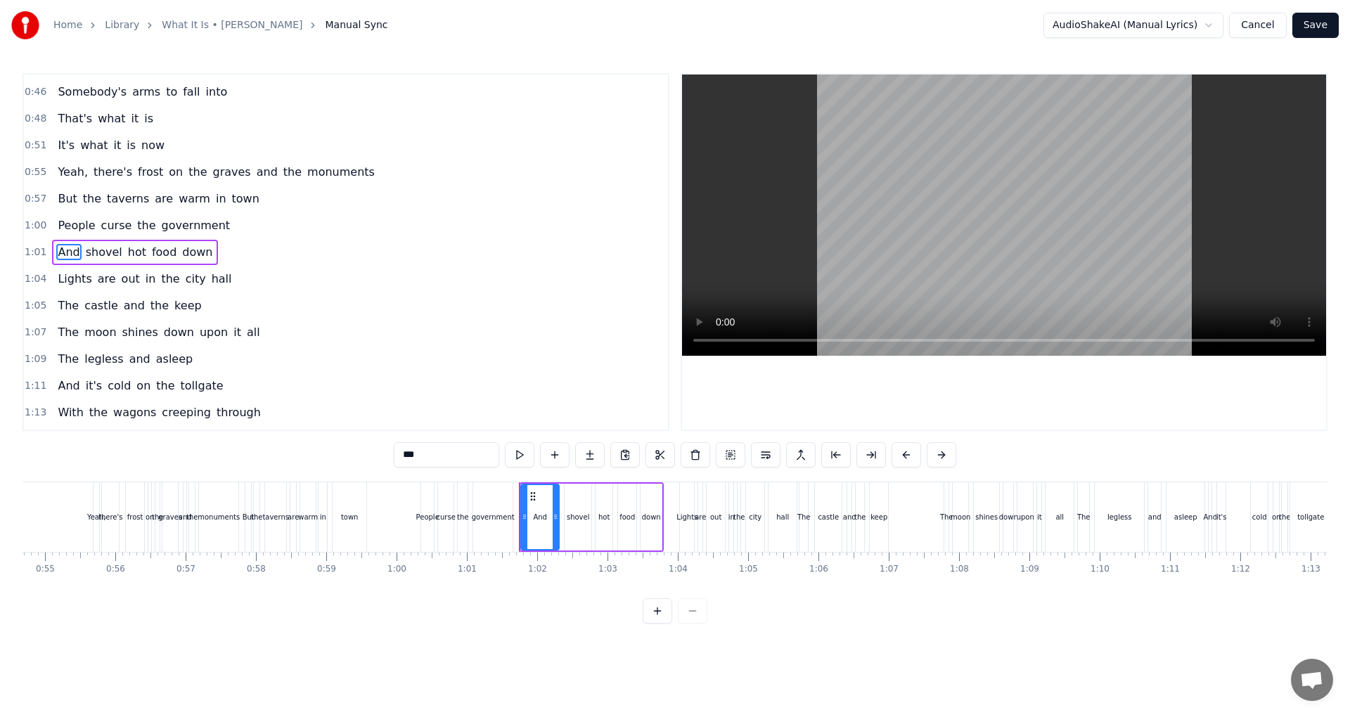
click at [192, 232] on span "government" at bounding box center [196, 225] width 72 height 16
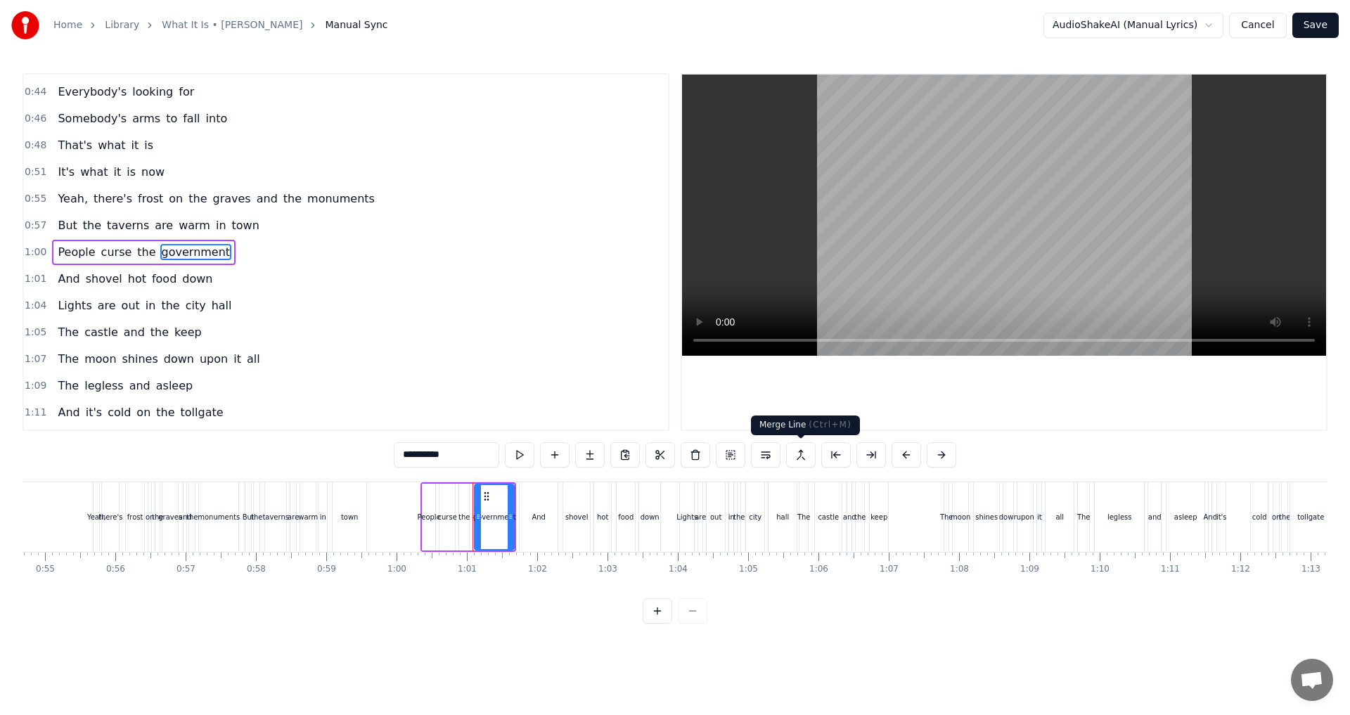
click at [799, 456] on button at bounding box center [801, 454] width 30 height 25
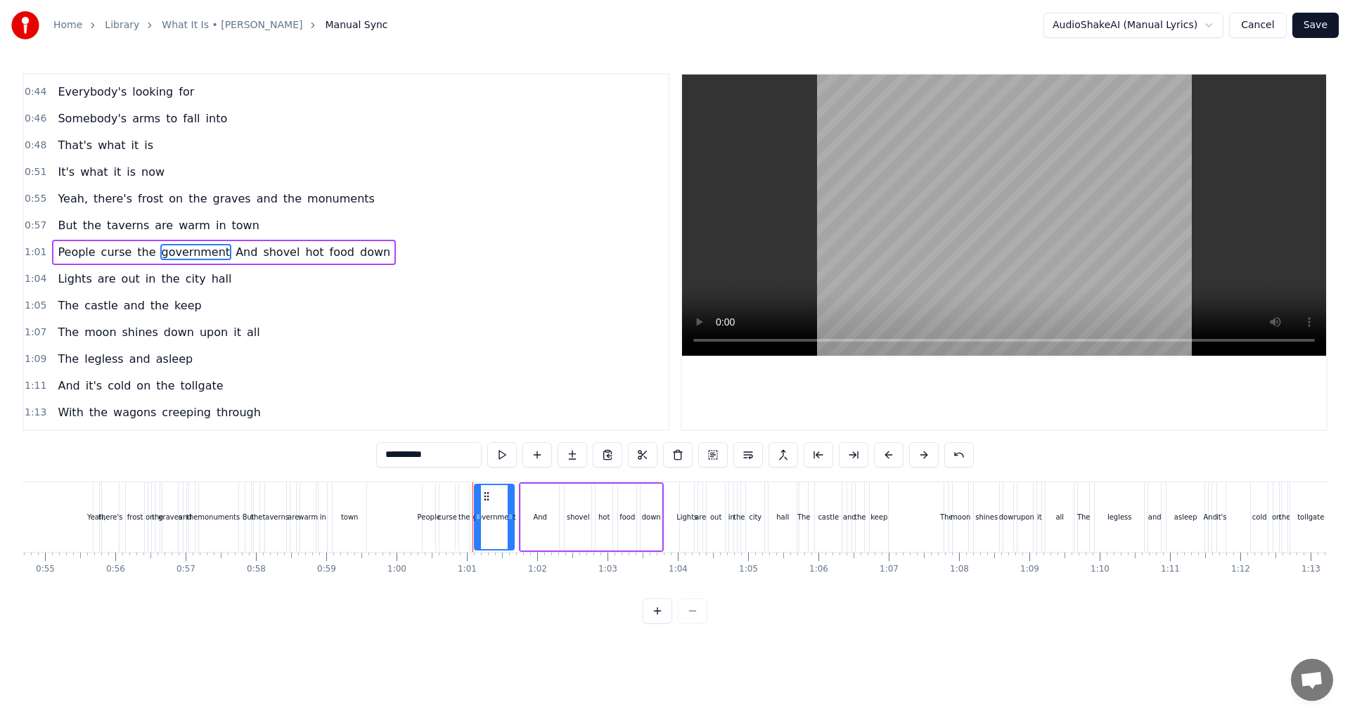
click at [59, 259] on span "People" at bounding box center [76, 252] width 40 height 16
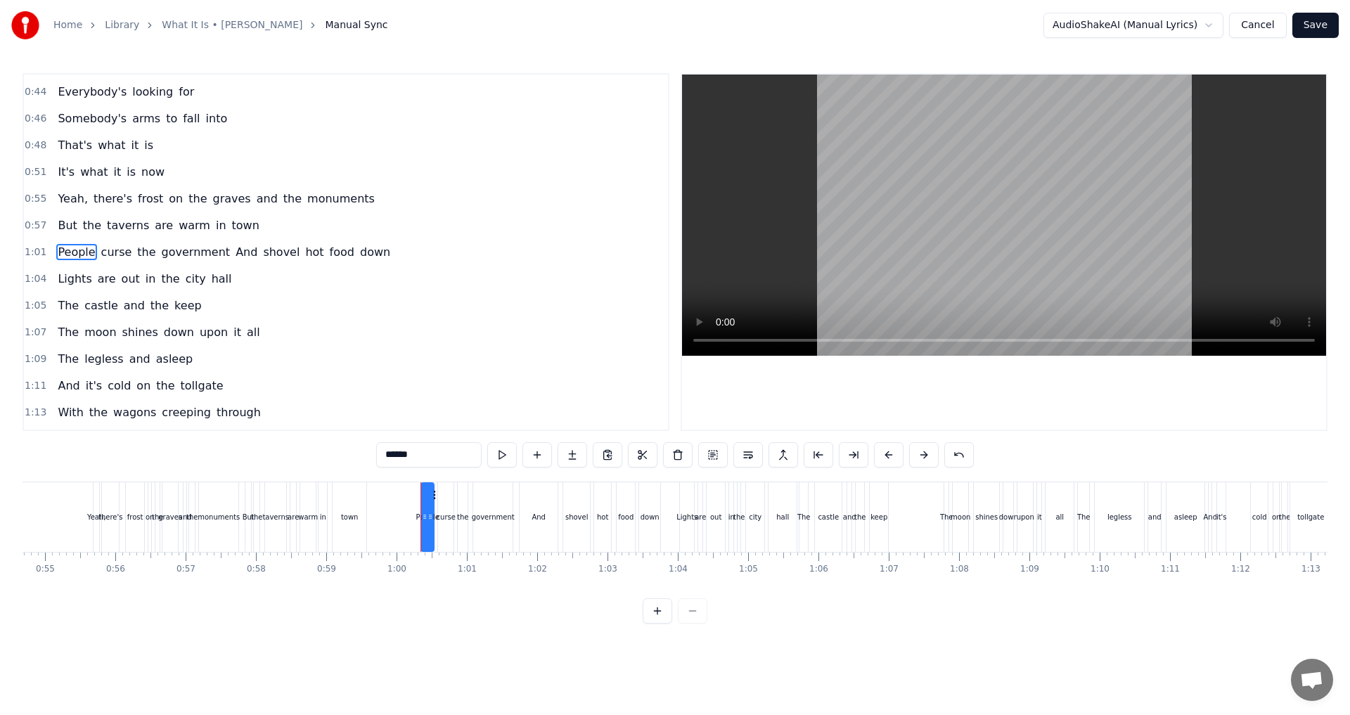
click at [69, 280] on span "Lights" at bounding box center [74, 279] width 37 height 16
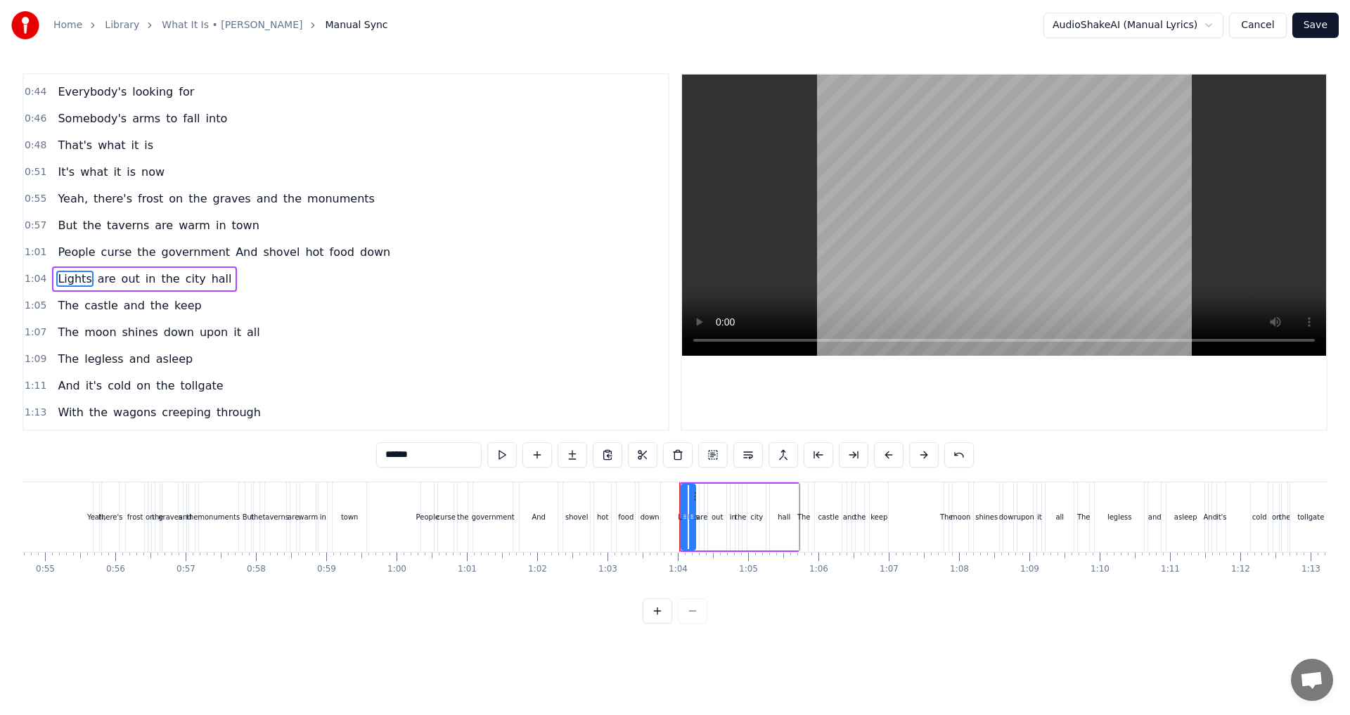
scroll to position [183, 0]
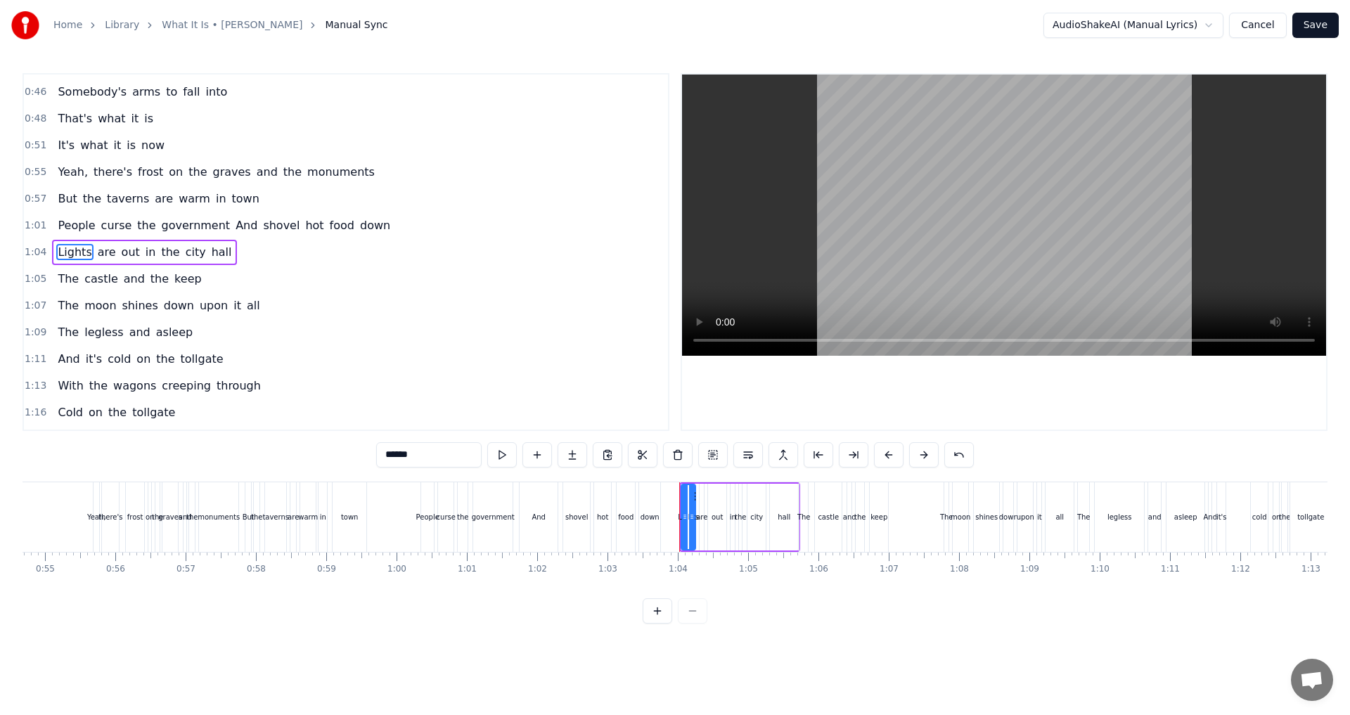
click at [210, 257] on span "hall" at bounding box center [221, 252] width 23 height 16
click at [784, 458] on button at bounding box center [783, 454] width 30 height 25
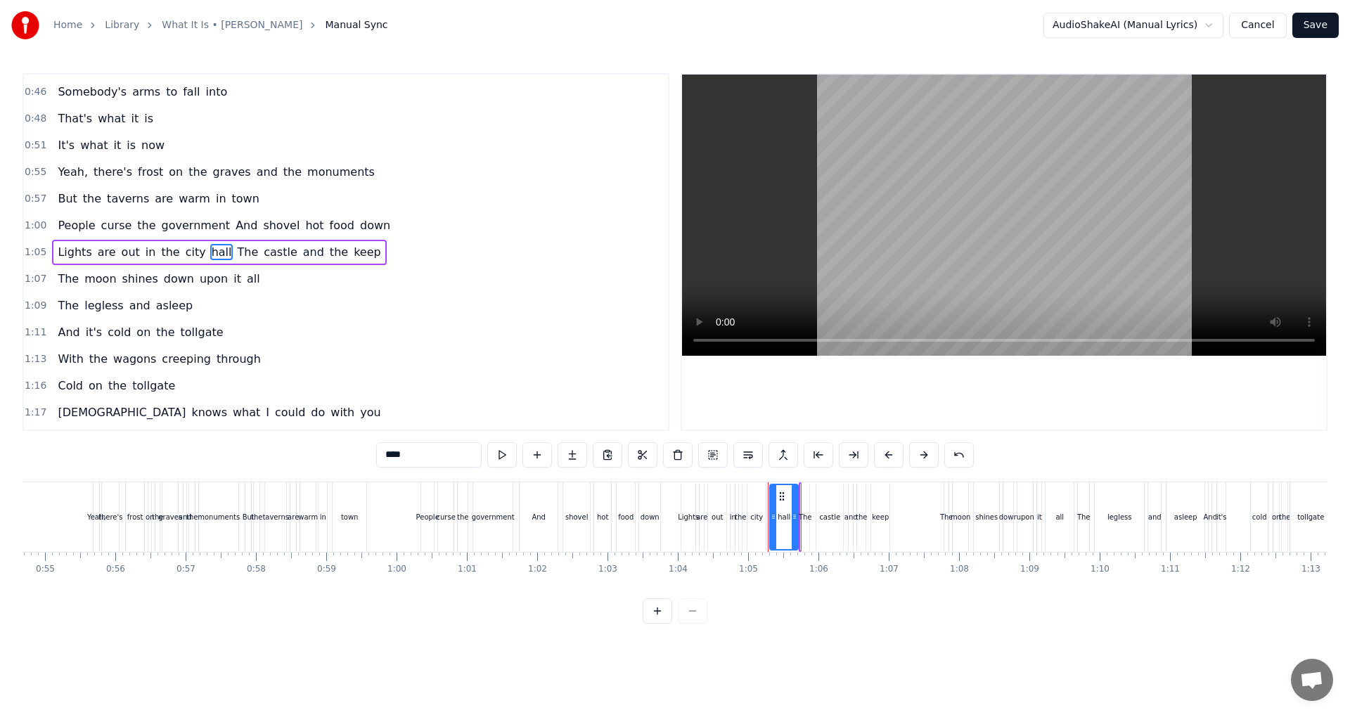
click at [62, 257] on span "Lights" at bounding box center [74, 252] width 37 height 16
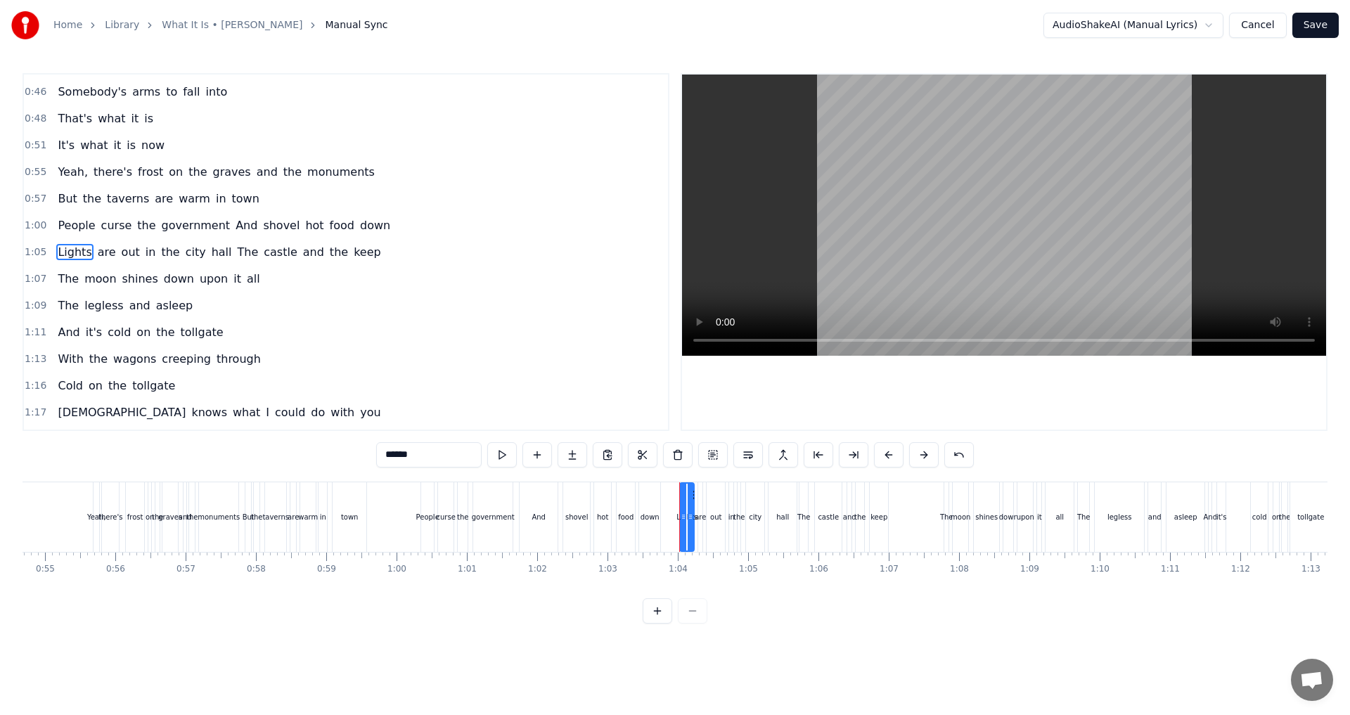
click at [245, 283] on span "all" at bounding box center [253, 279] width 16 height 16
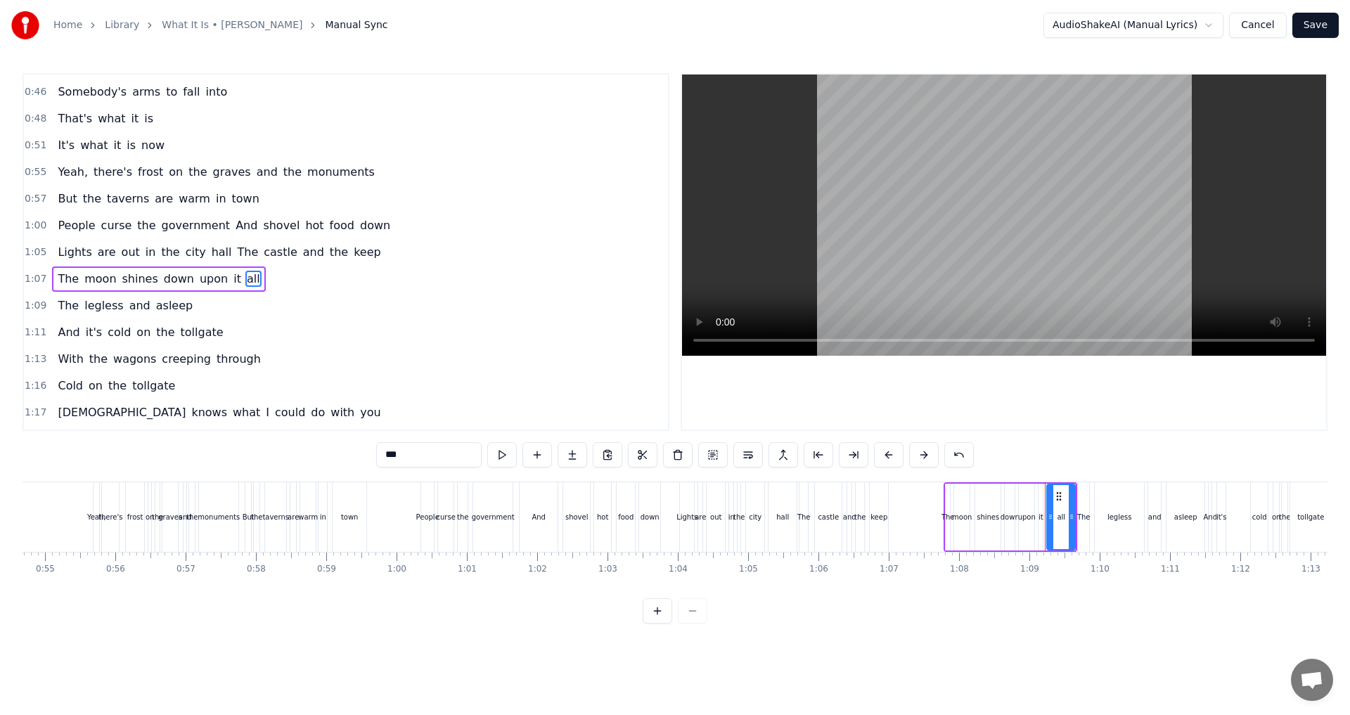
scroll to position [210, 0]
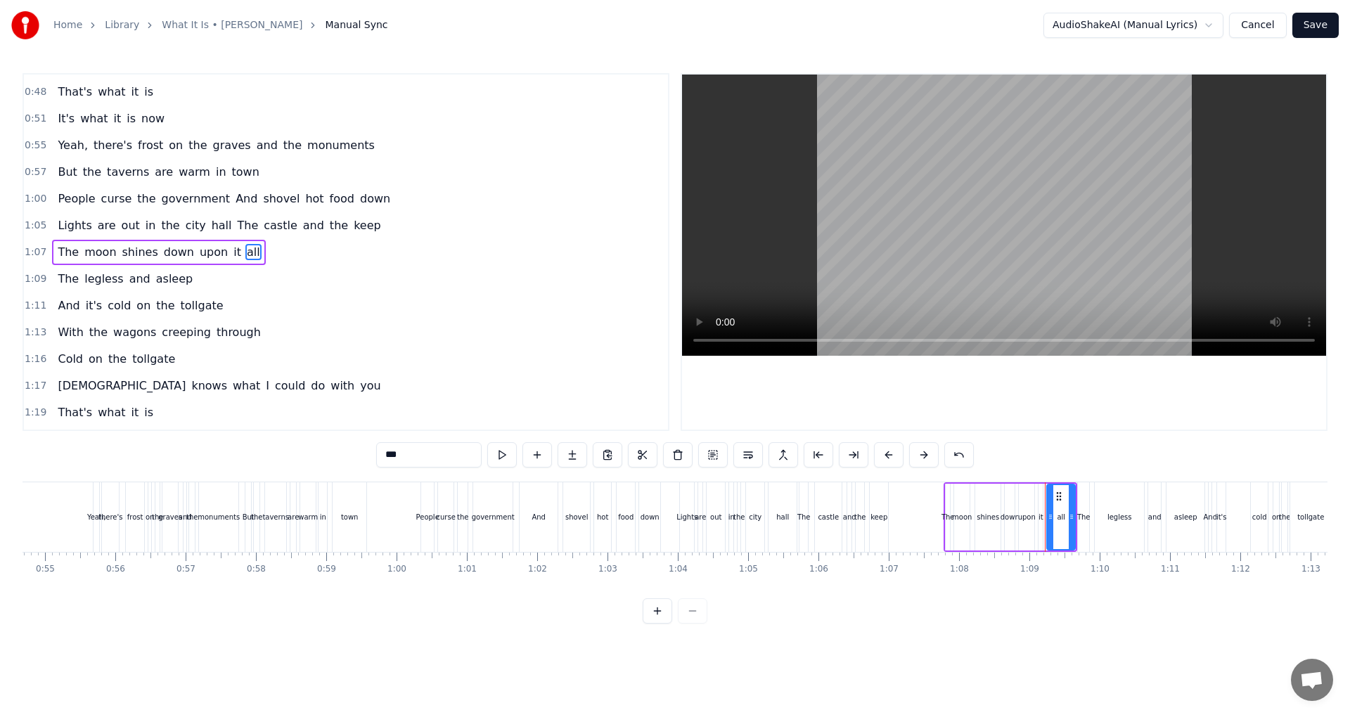
click at [155, 281] on span "asleep" at bounding box center [174, 279] width 39 height 16
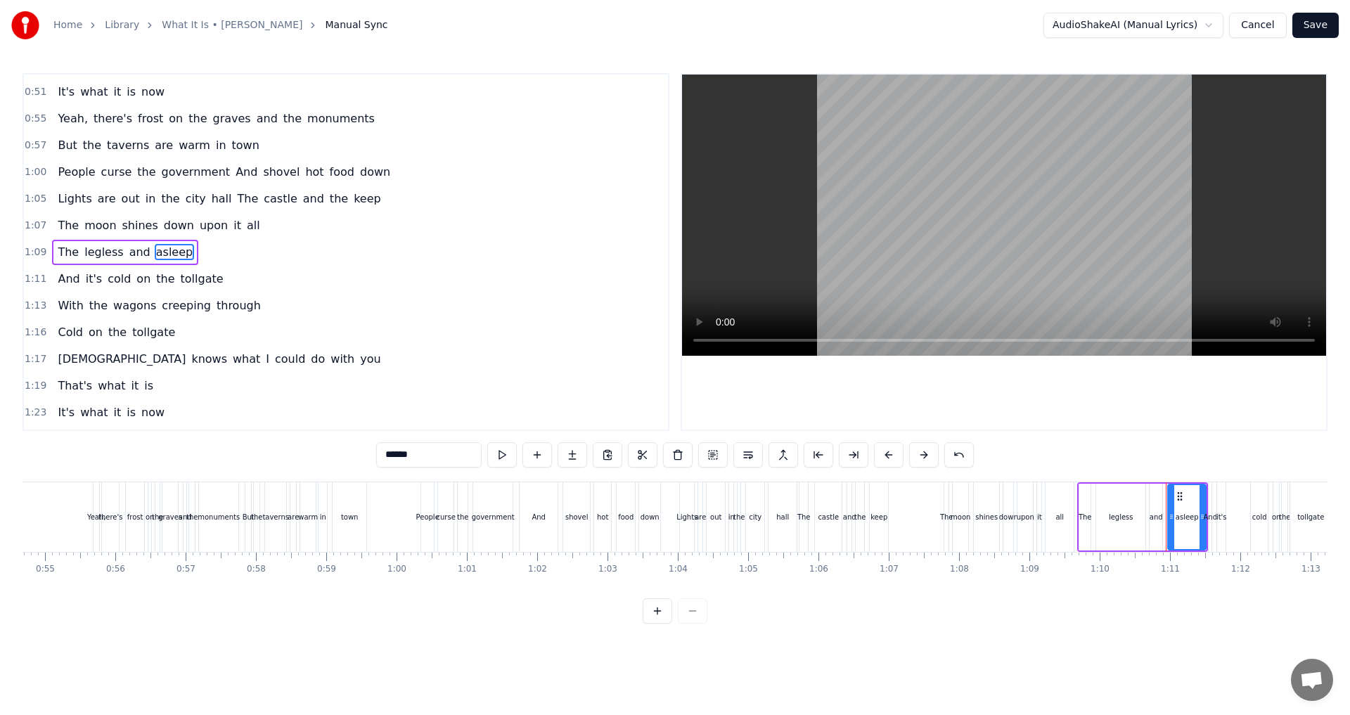
click at [245, 229] on span "all" at bounding box center [253, 225] width 16 height 16
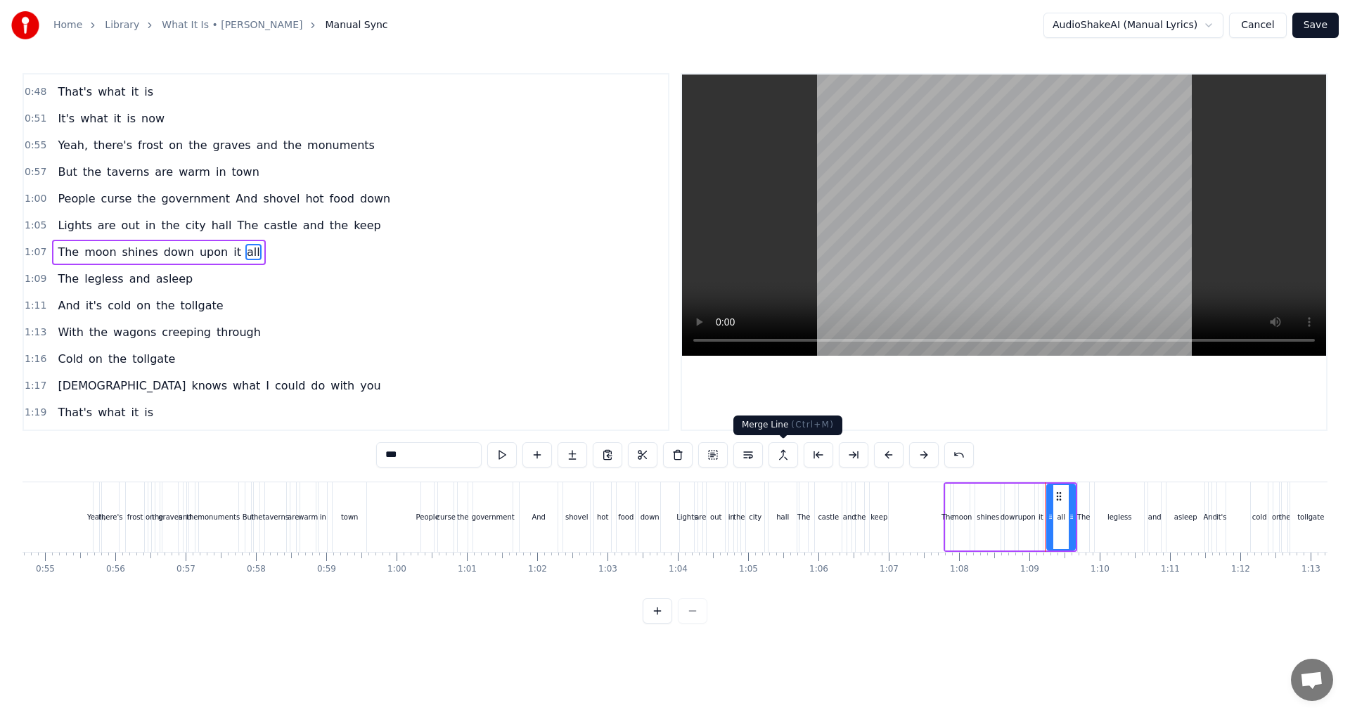
click at [778, 452] on button at bounding box center [783, 454] width 30 height 25
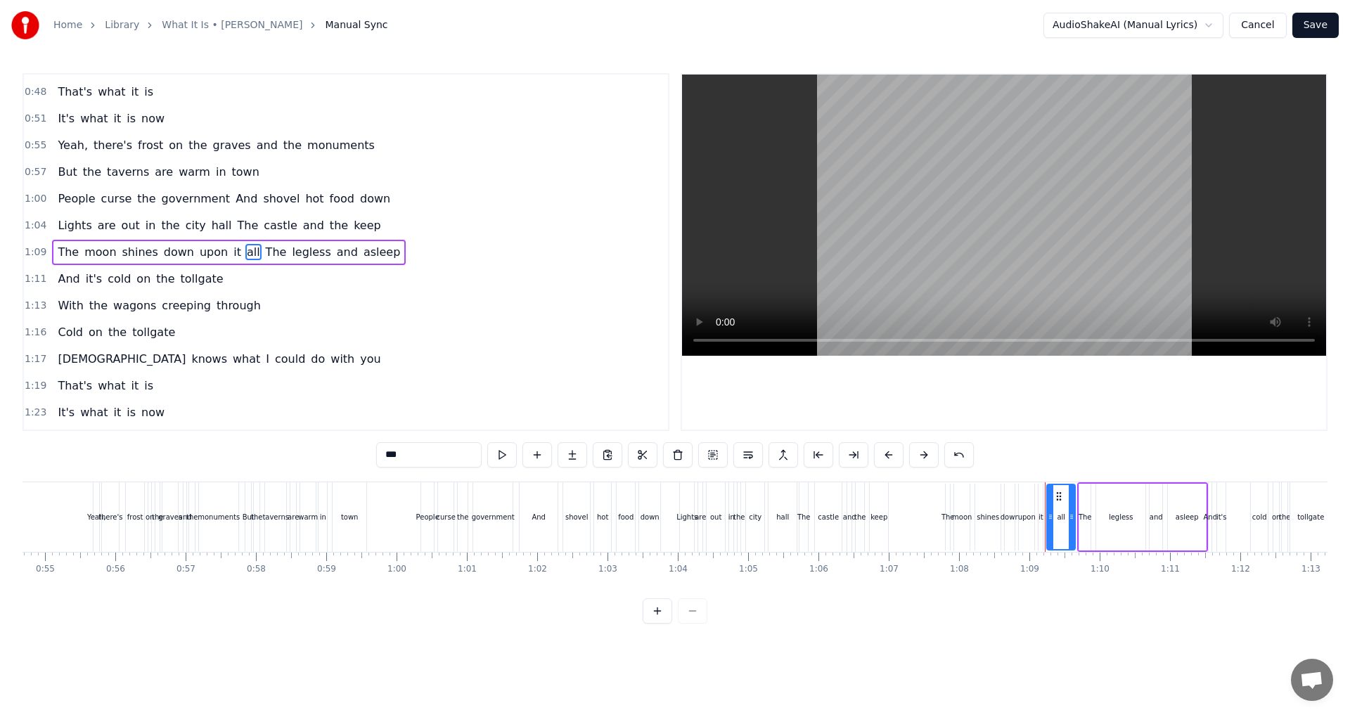
click at [65, 249] on span "The" at bounding box center [68, 252] width 24 height 16
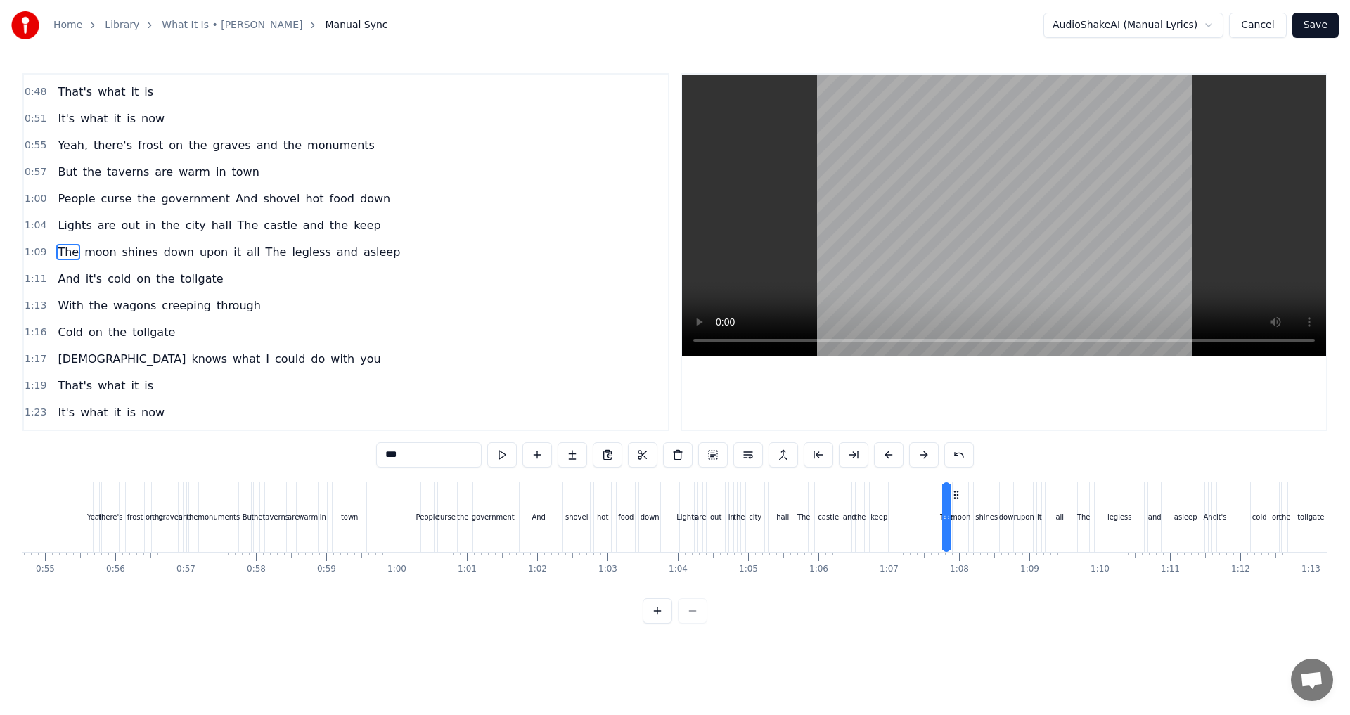
click at [59, 281] on span "And" at bounding box center [68, 279] width 25 height 16
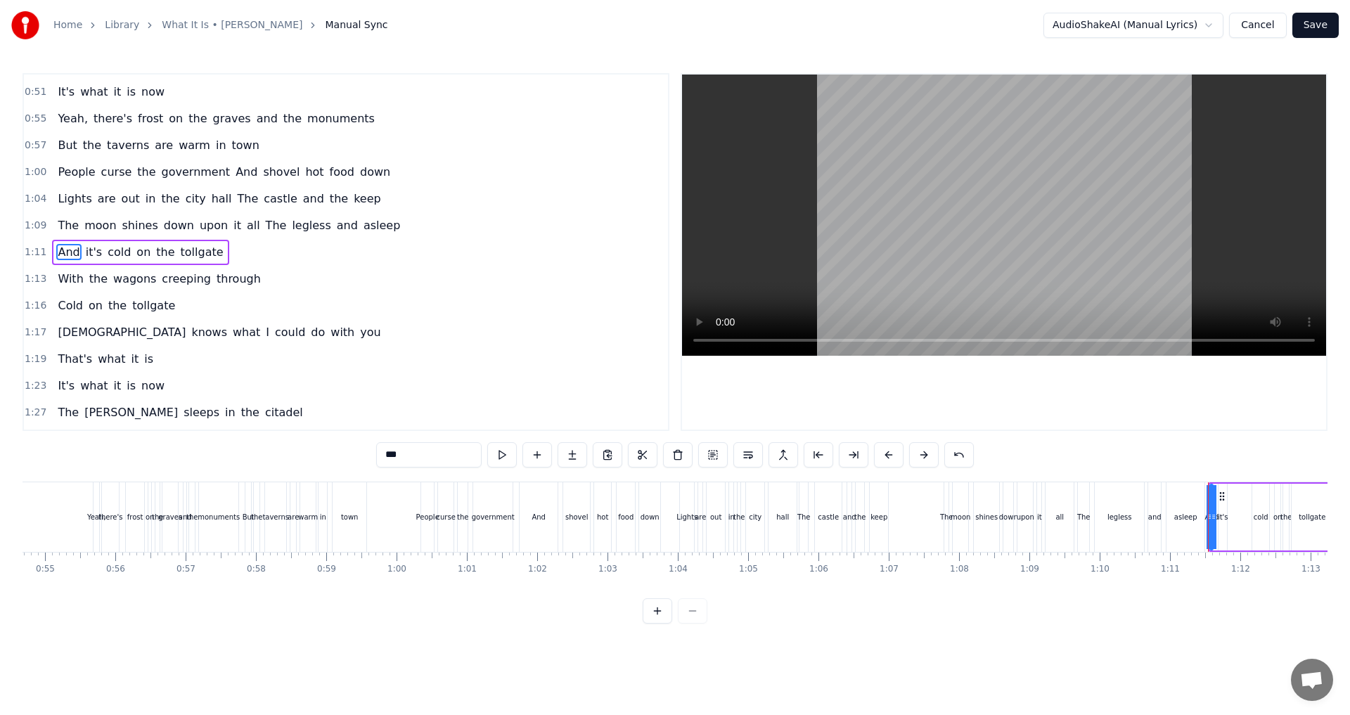
click at [215, 281] on span "through" at bounding box center [238, 279] width 47 height 16
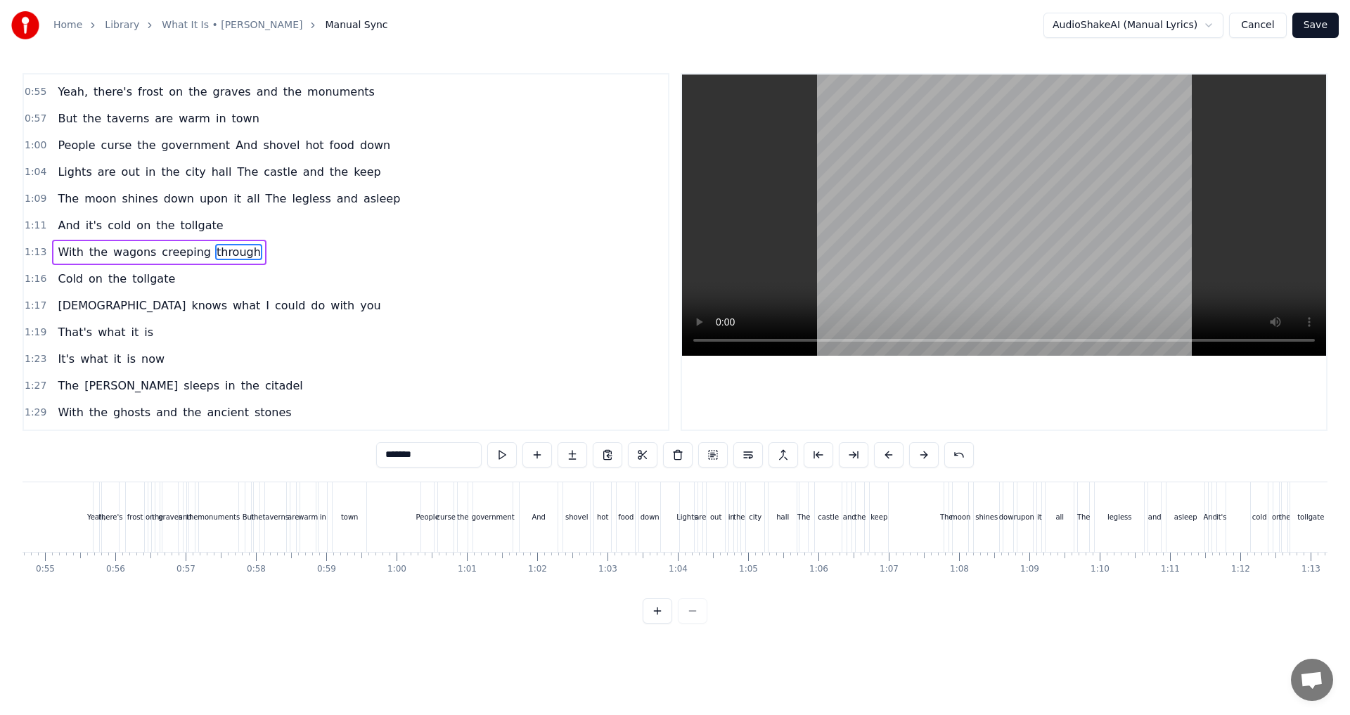
scroll to position [0, 5177]
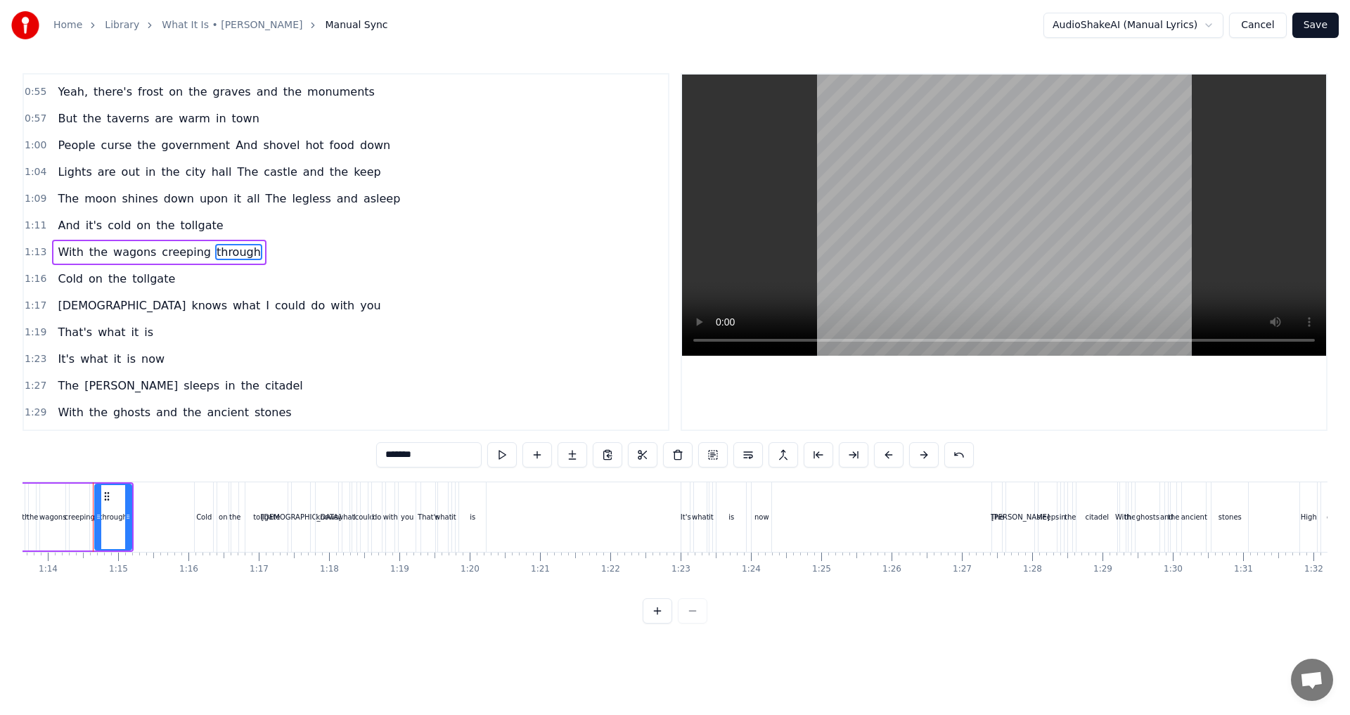
click at [145, 285] on span "tollgate" at bounding box center [154, 279] width 46 height 16
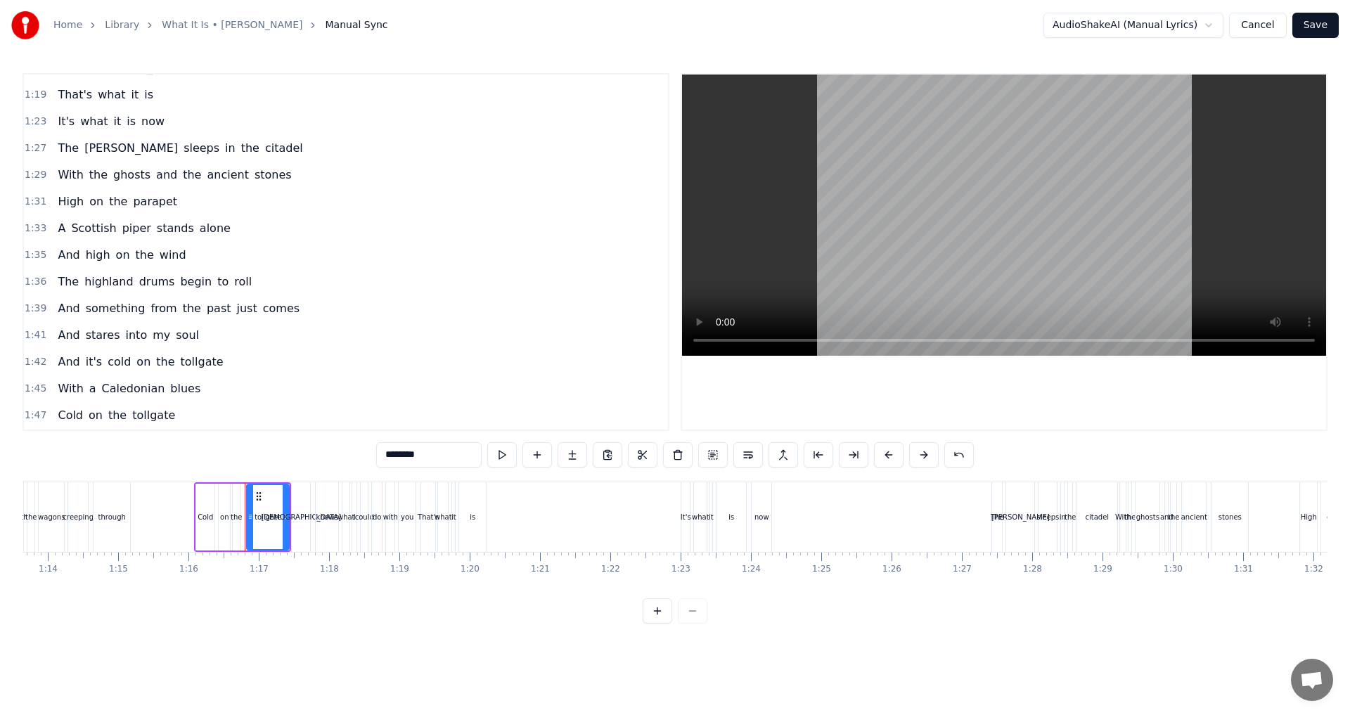
scroll to position [571, 0]
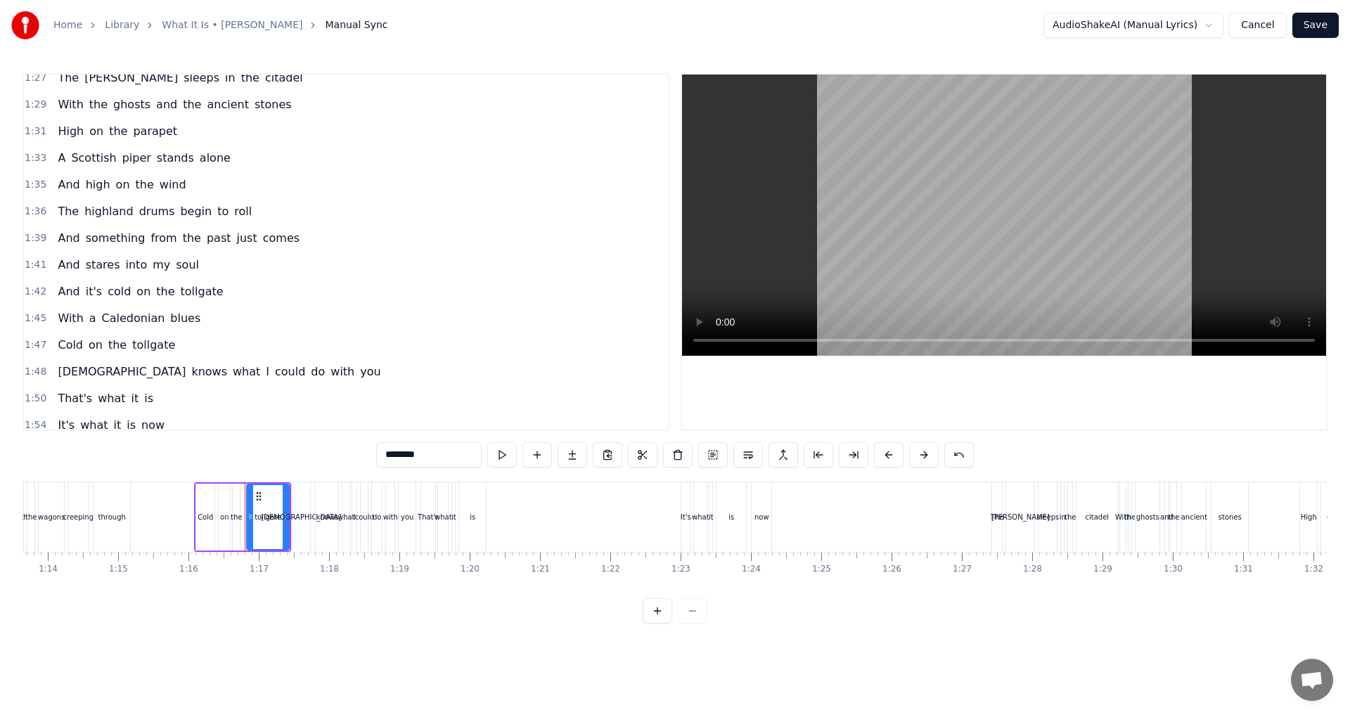
click at [199, 160] on span "alone" at bounding box center [215, 158] width 34 height 16
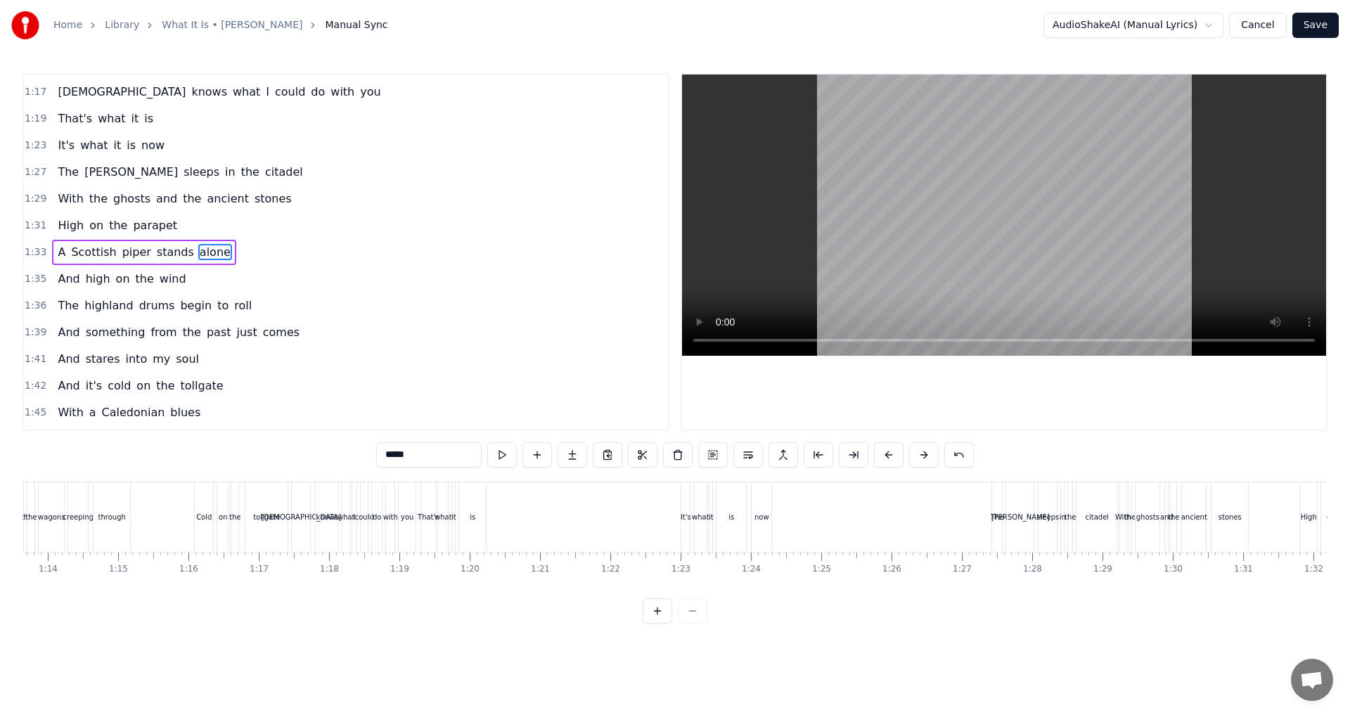
scroll to position [0, 6589]
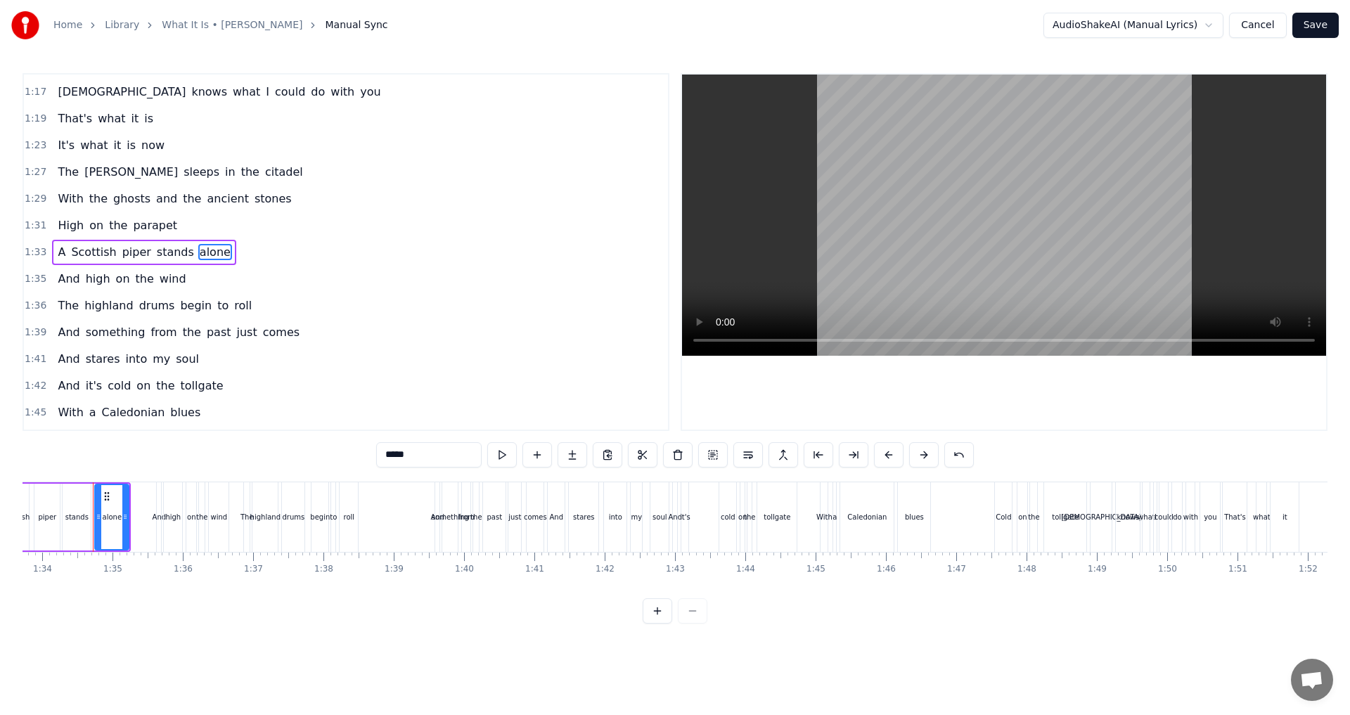
click at [153, 224] on span "parapet" at bounding box center [154, 225] width 47 height 16
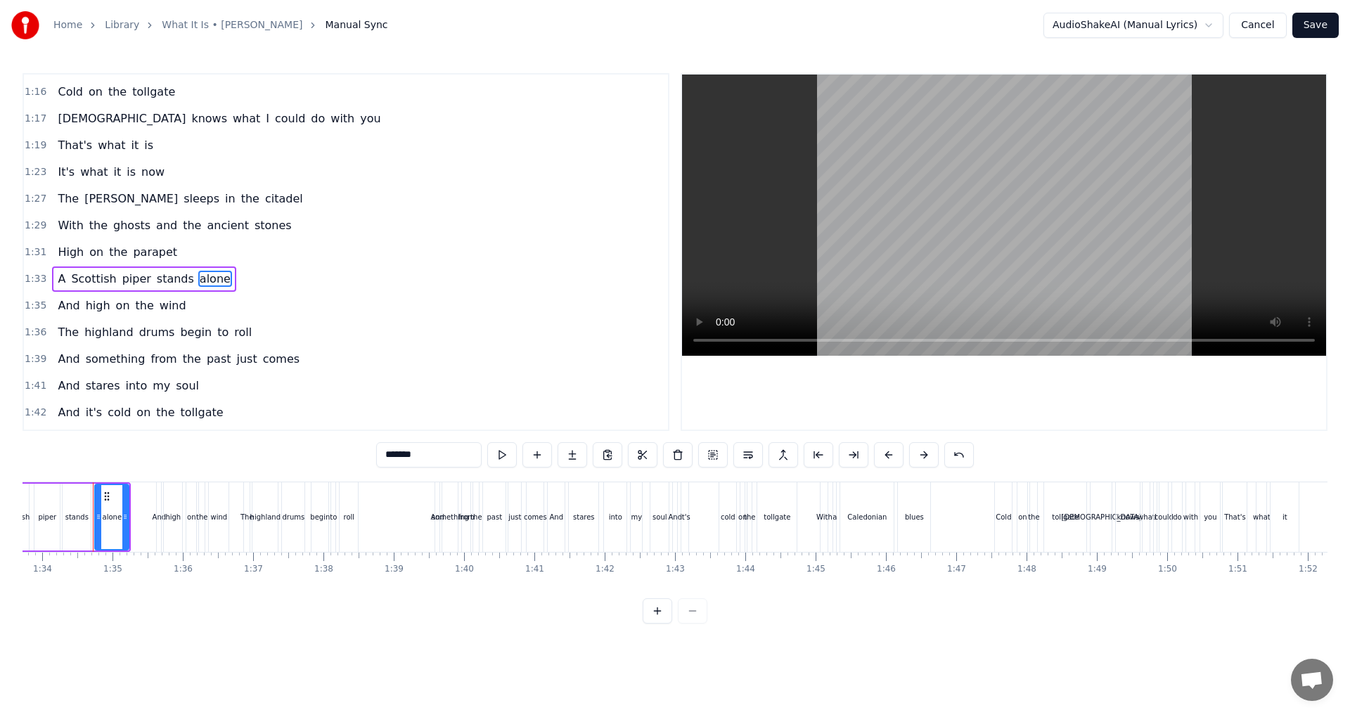
scroll to position [0, 6436]
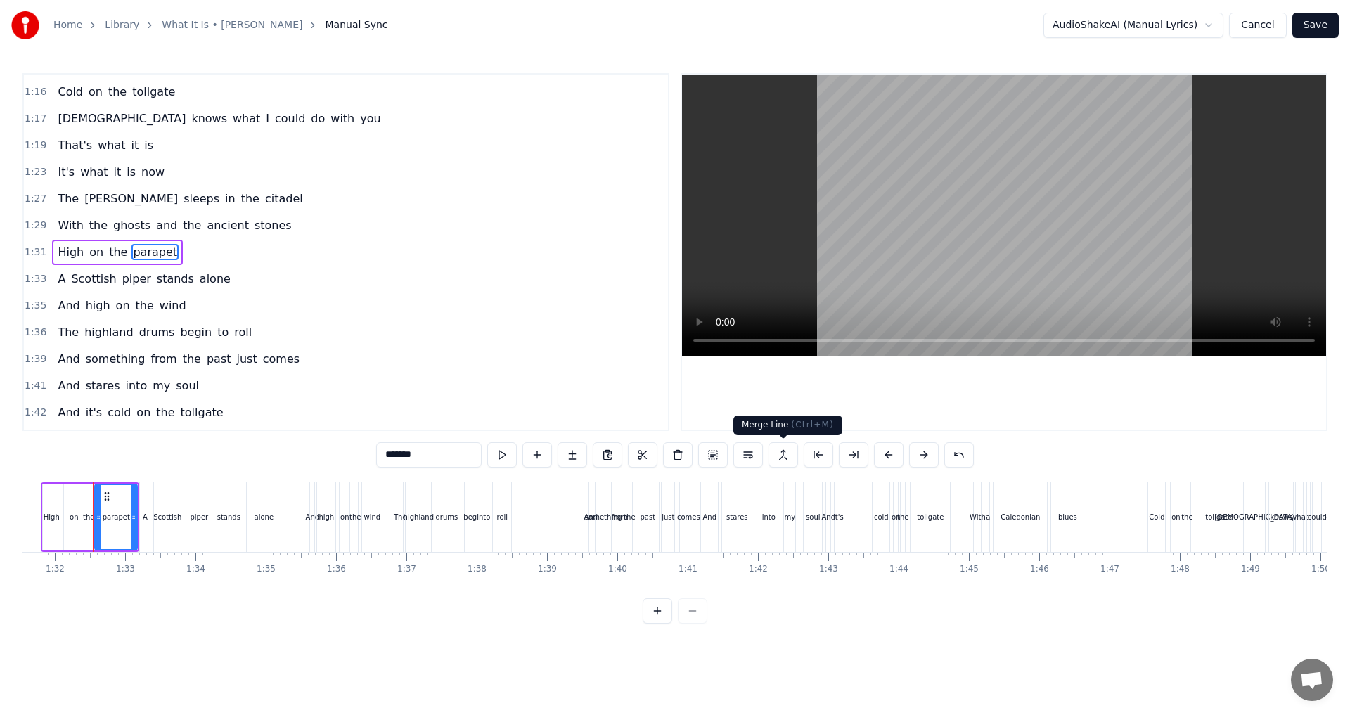
click at [791, 460] on button at bounding box center [783, 454] width 30 height 25
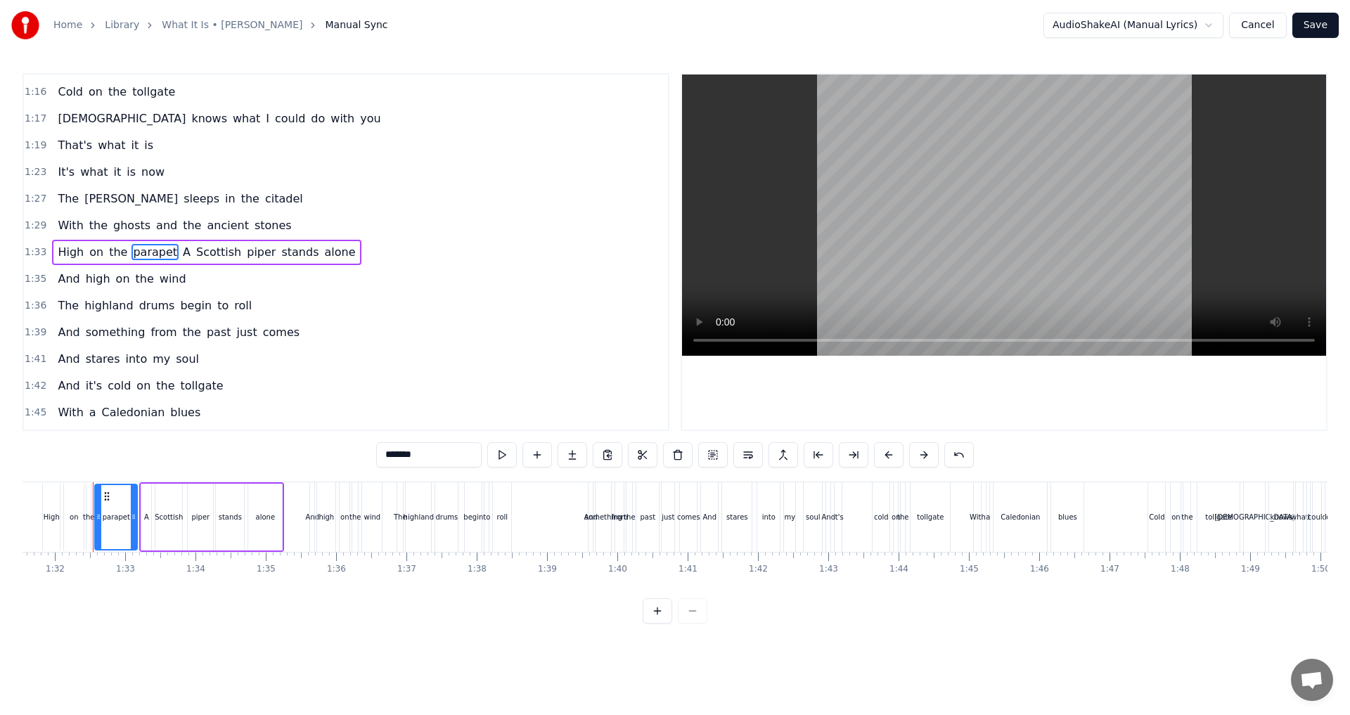
click at [63, 258] on span "High" at bounding box center [70, 252] width 29 height 16
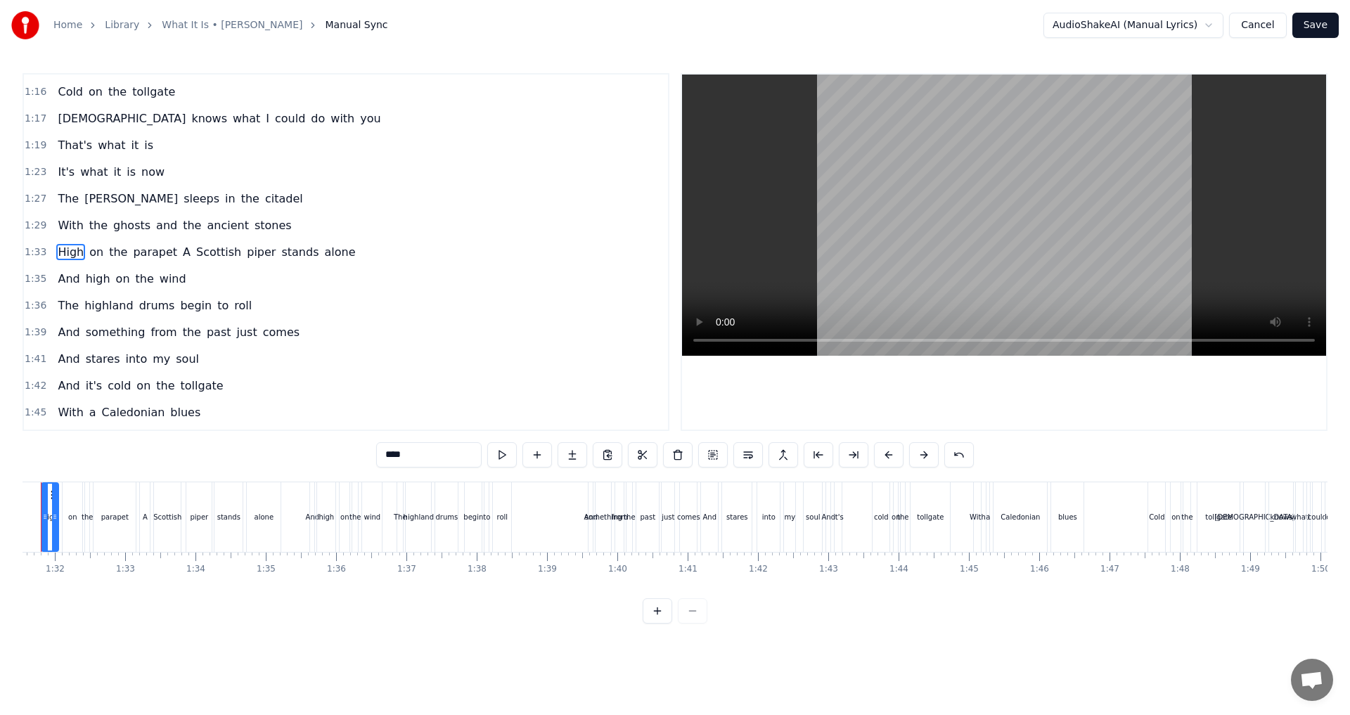
scroll to position [0, 6384]
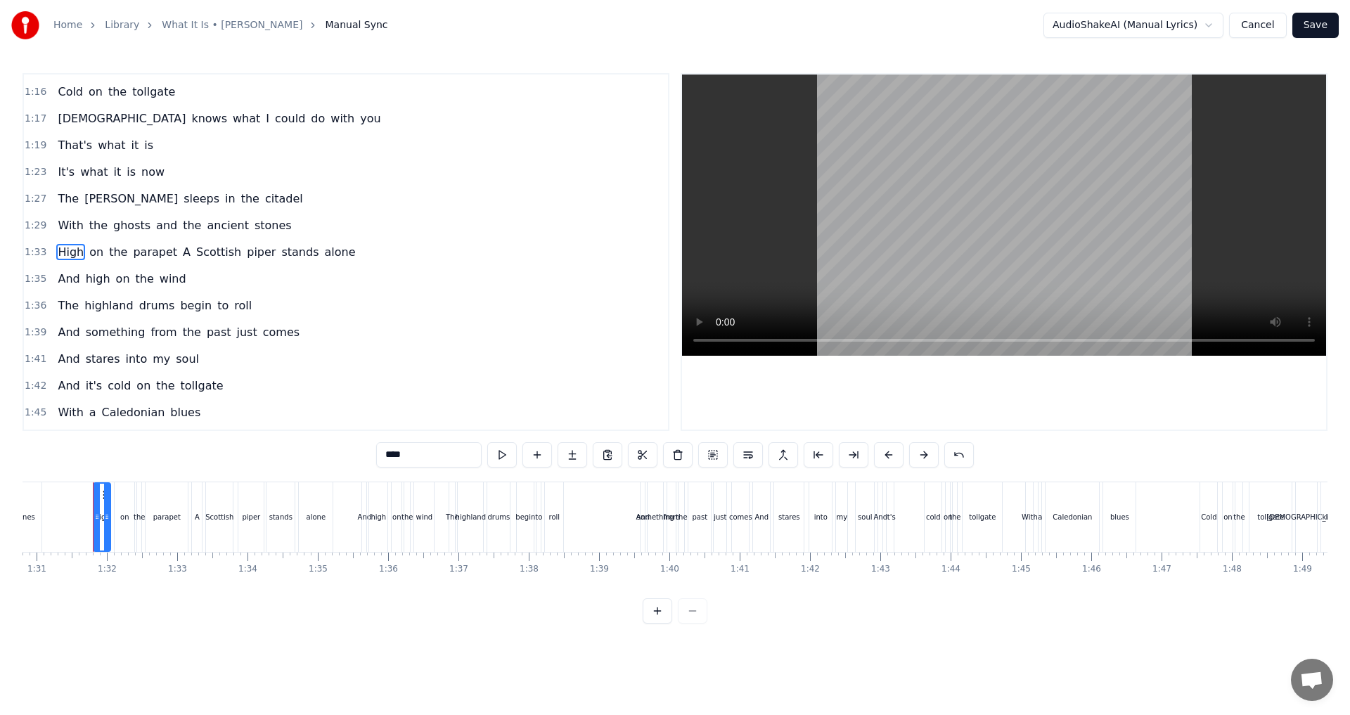
click at [181, 257] on span "A" at bounding box center [186, 252] width 11 height 16
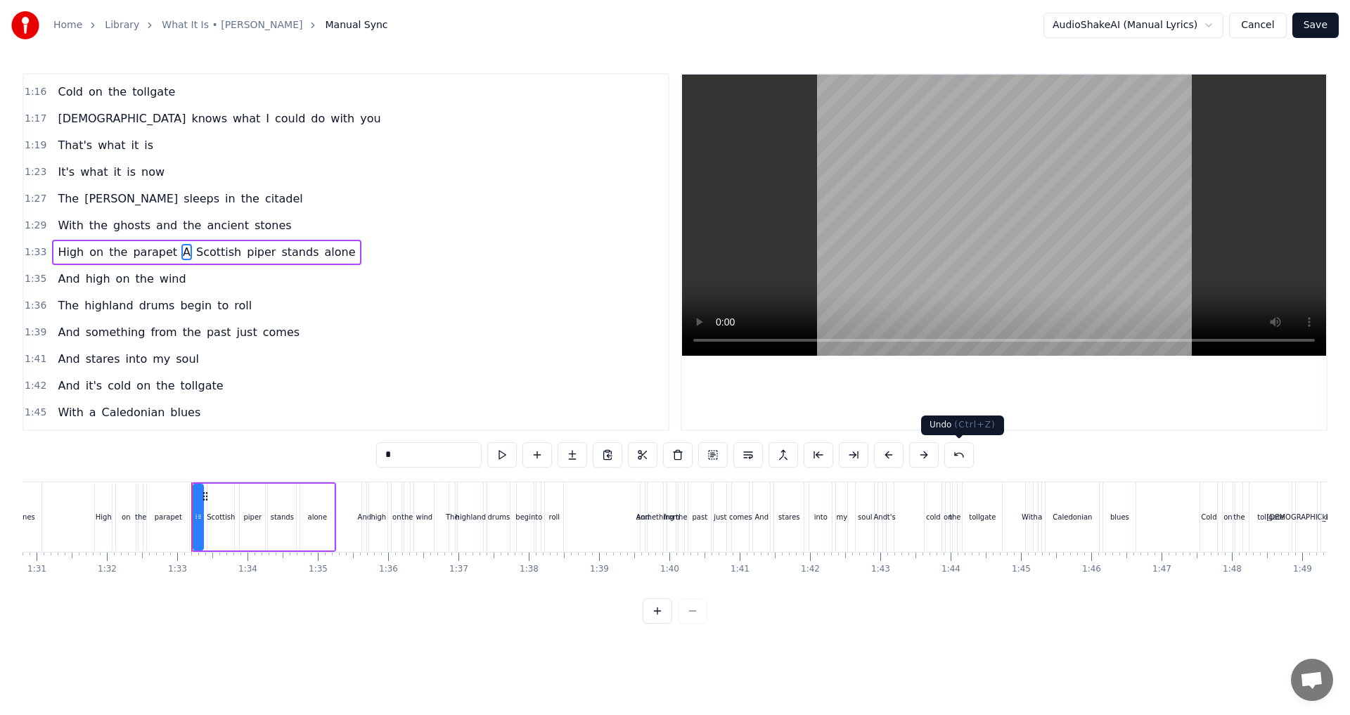
click at [960, 458] on button at bounding box center [959, 454] width 30 height 25
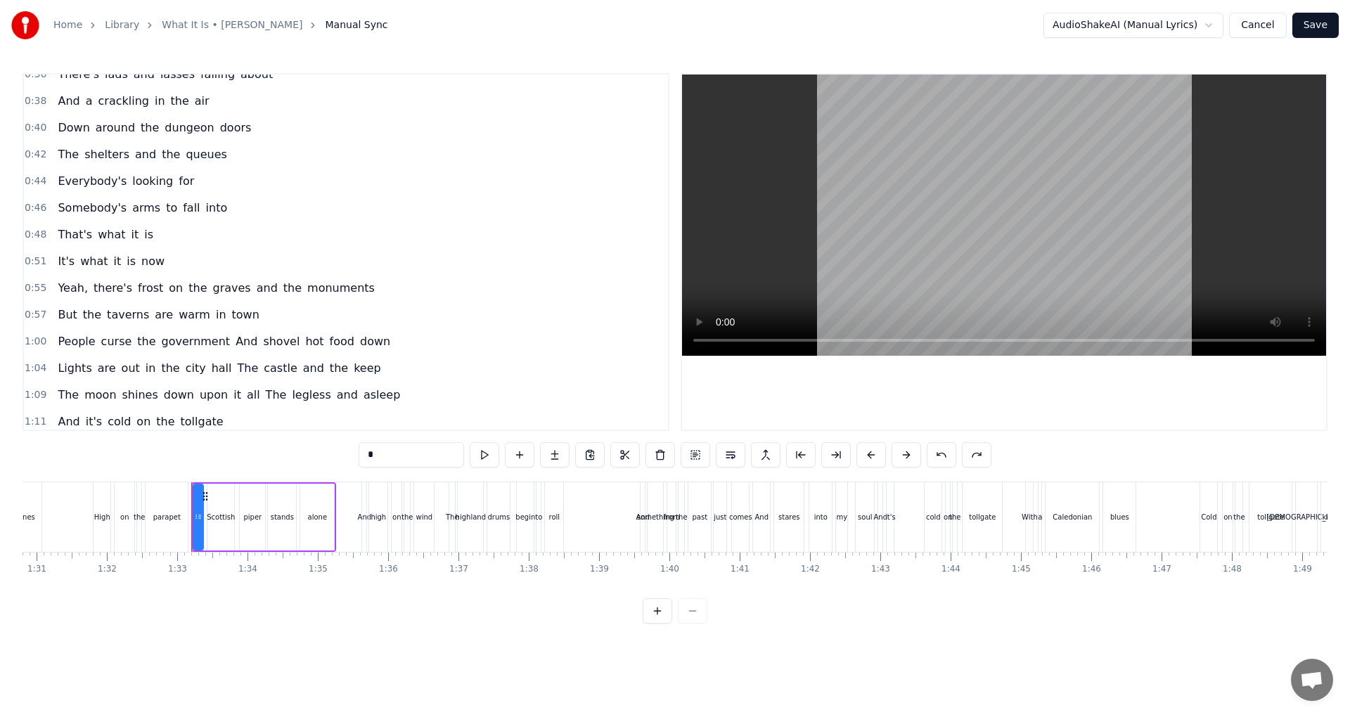
scroll to position [0, 0]
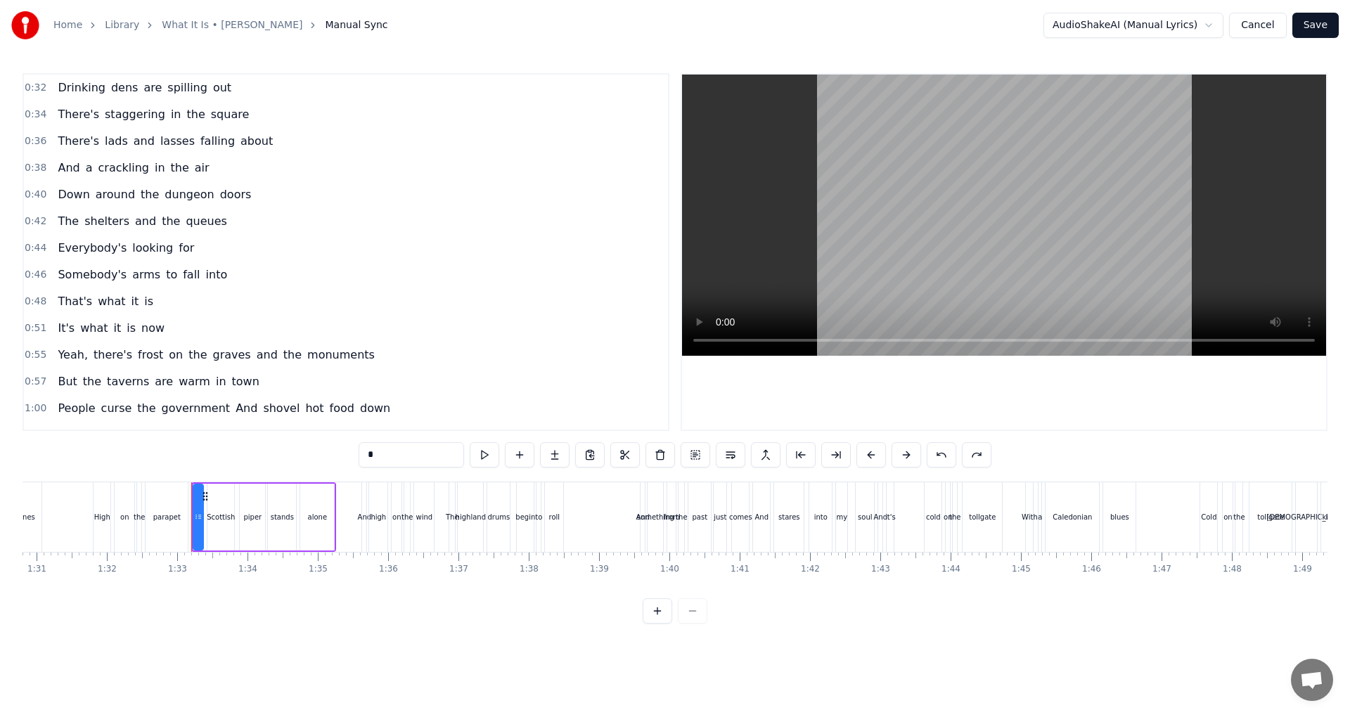
click at [143, 295] on span "is" at bounding box center [149, 301] width 12 height 16
type input "**"
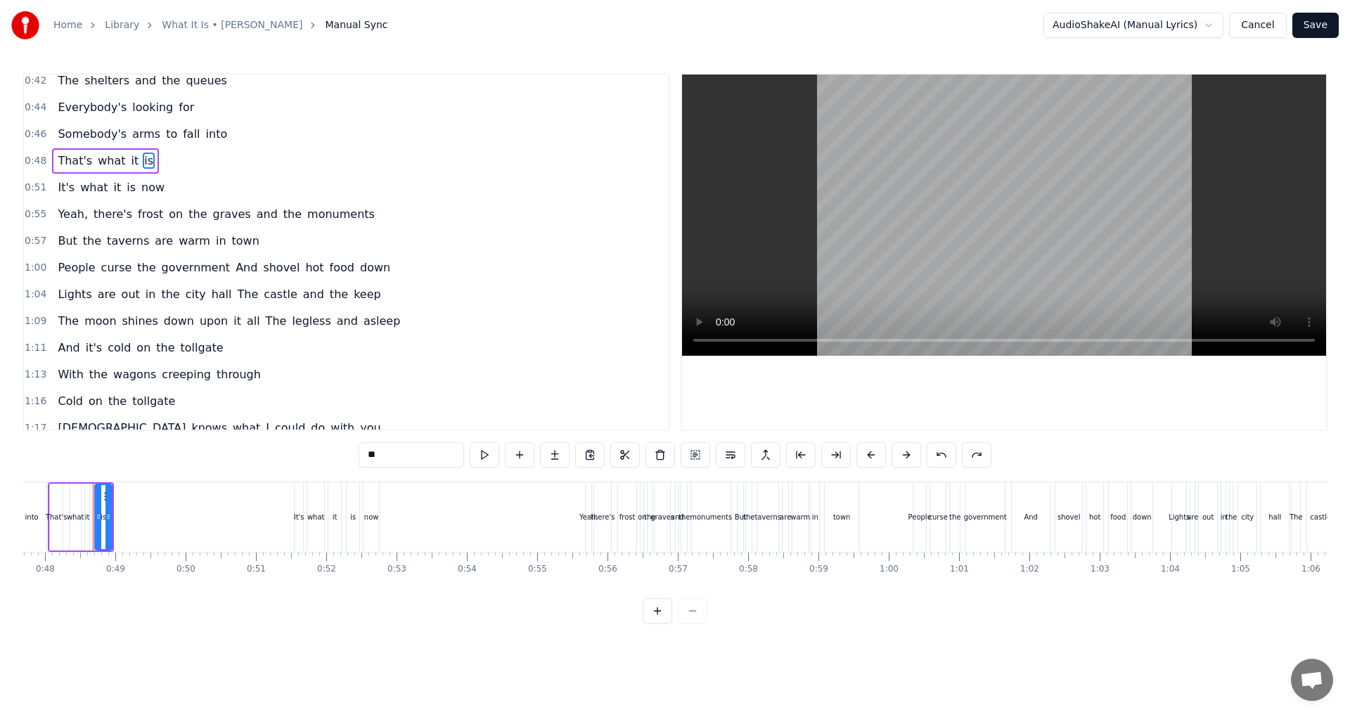
scroll to position [352, 0]
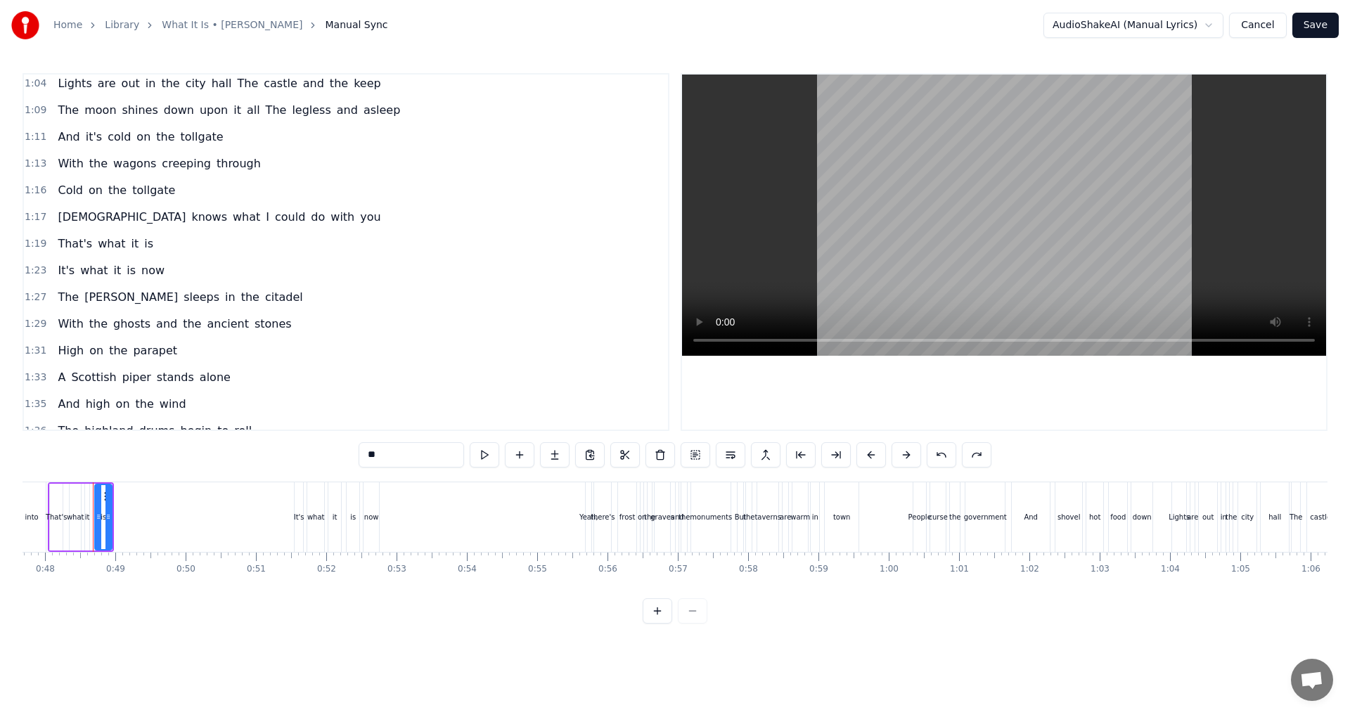
click at [141, 252] on div "That's what it is" at bounding box center [105, 243] width 107 height 25
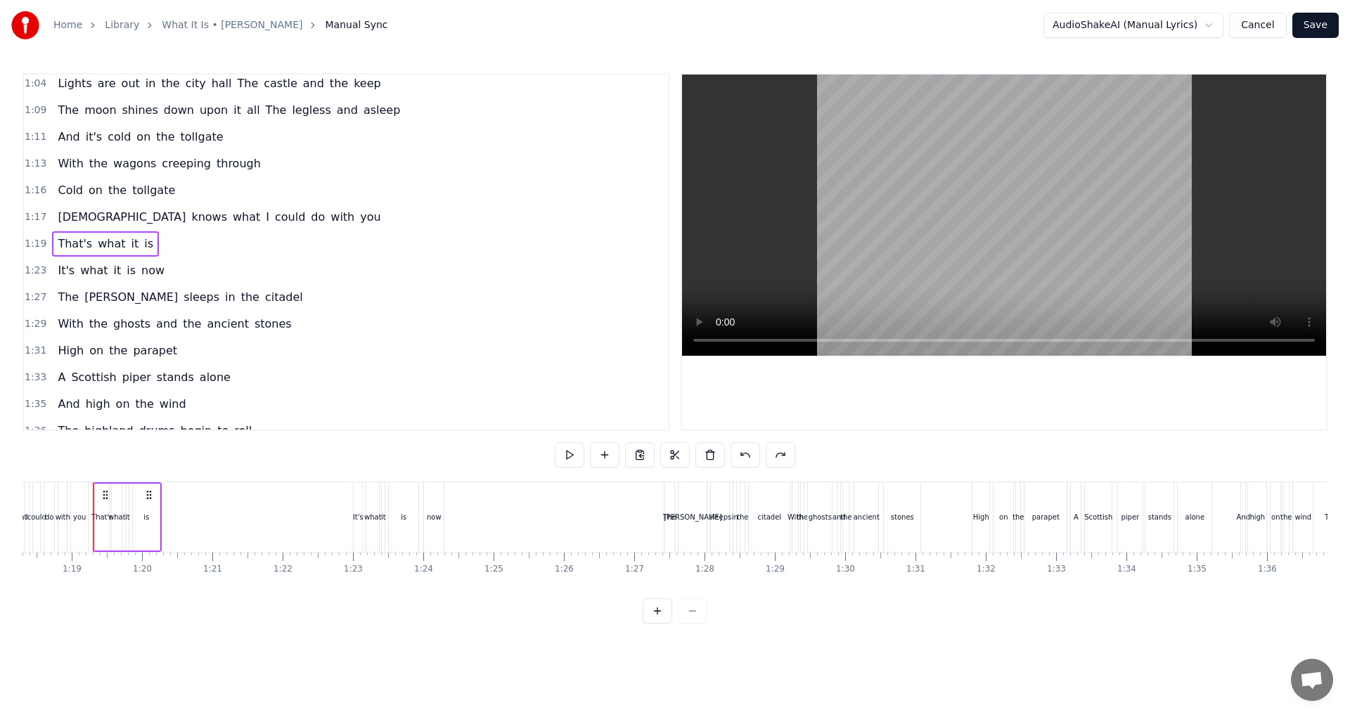
click at [143, 242] on span "is" at bounding box center [149, 244] width 12 height 16
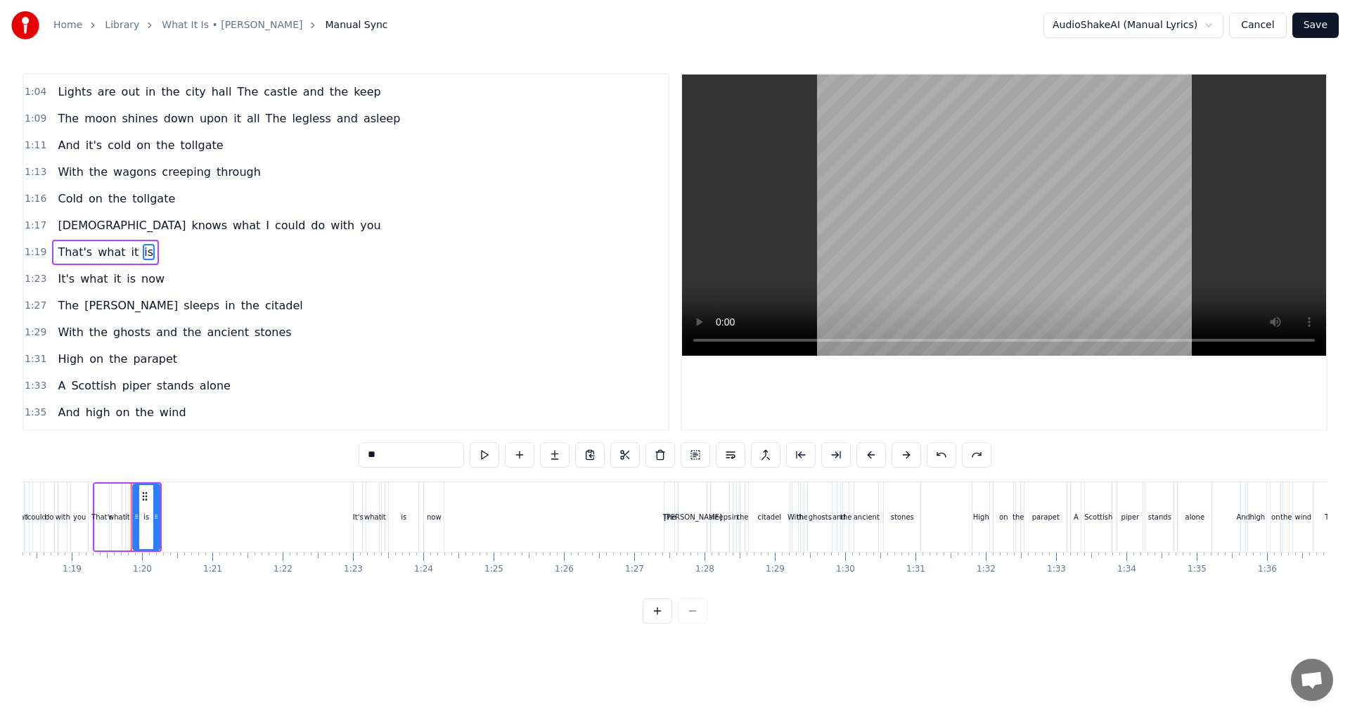
click at [56, 283] on span "It's" at bounding box center [66, 279] width 20 height 16
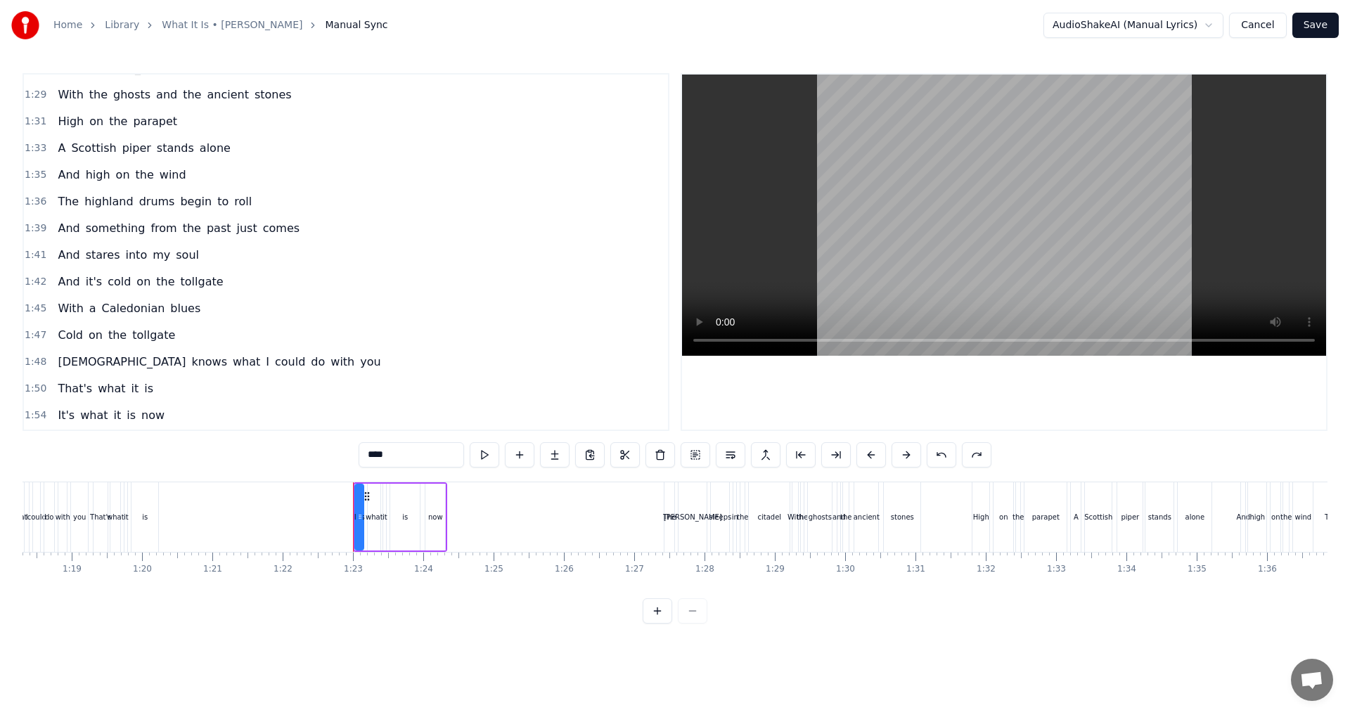
scroll to position [651, 0]
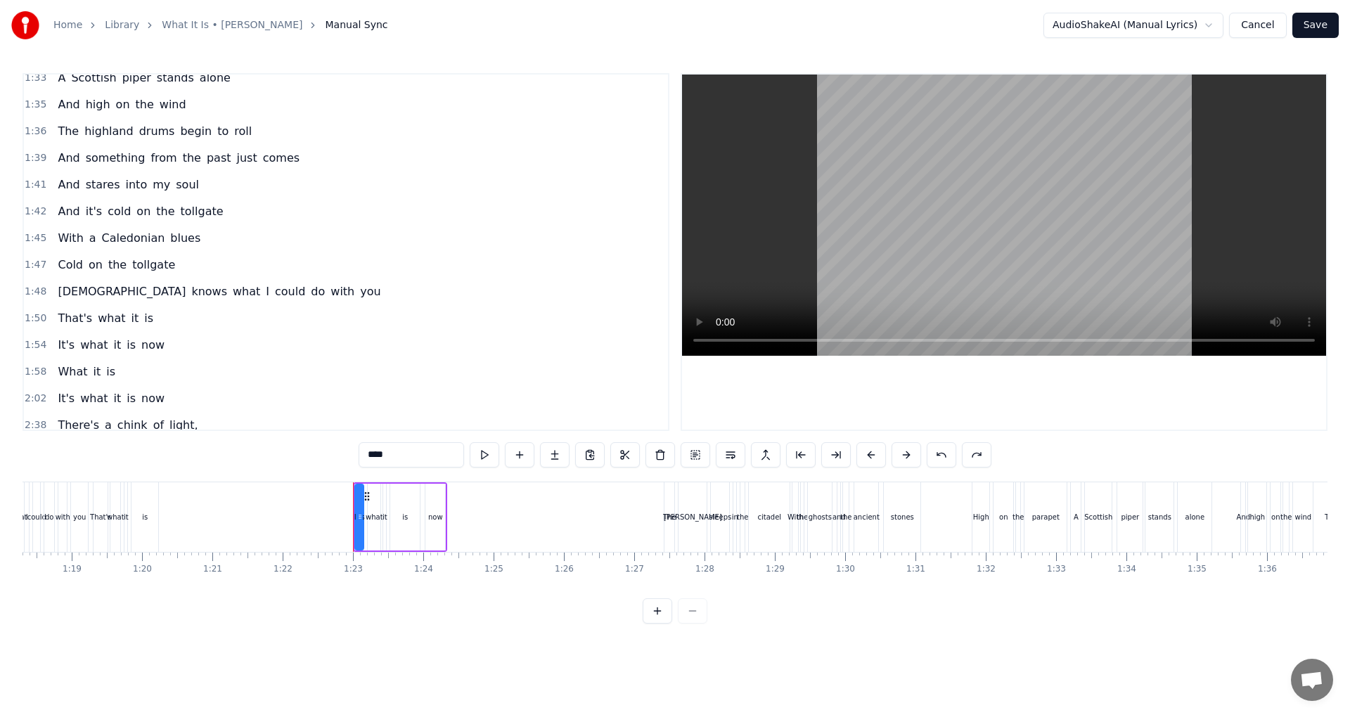
click at [143, 315] on span "is" at bounding box center [149, 318] width 12 height 16
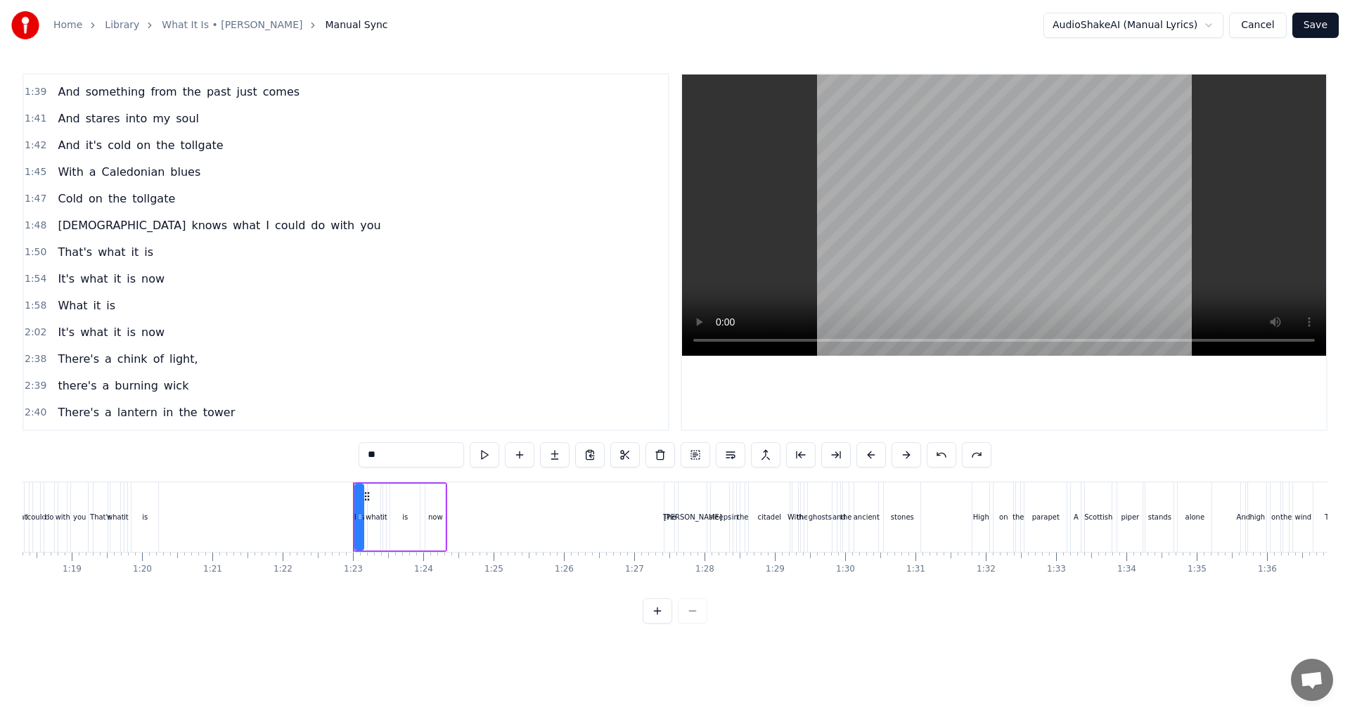
scroll to position [0, 7969]
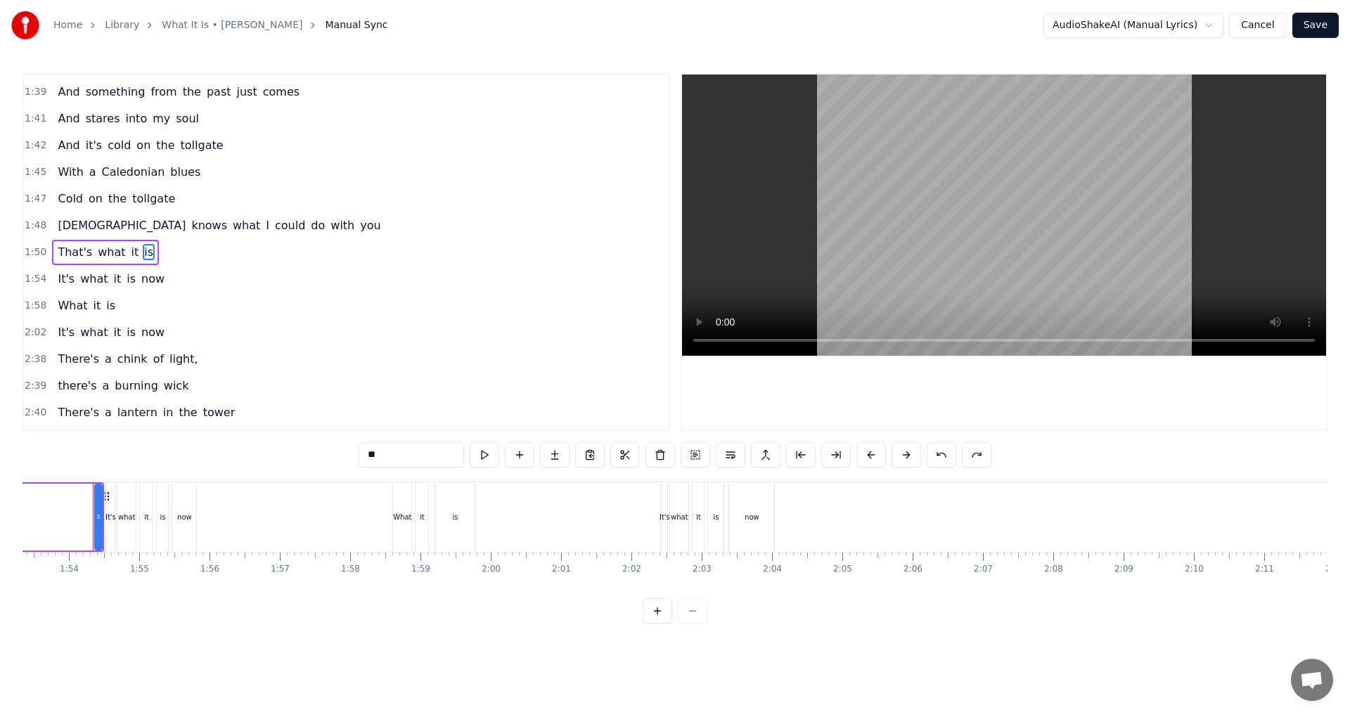
click at [66, 285] on span "It's" at bounding box center [66, 279] width 20 height 16
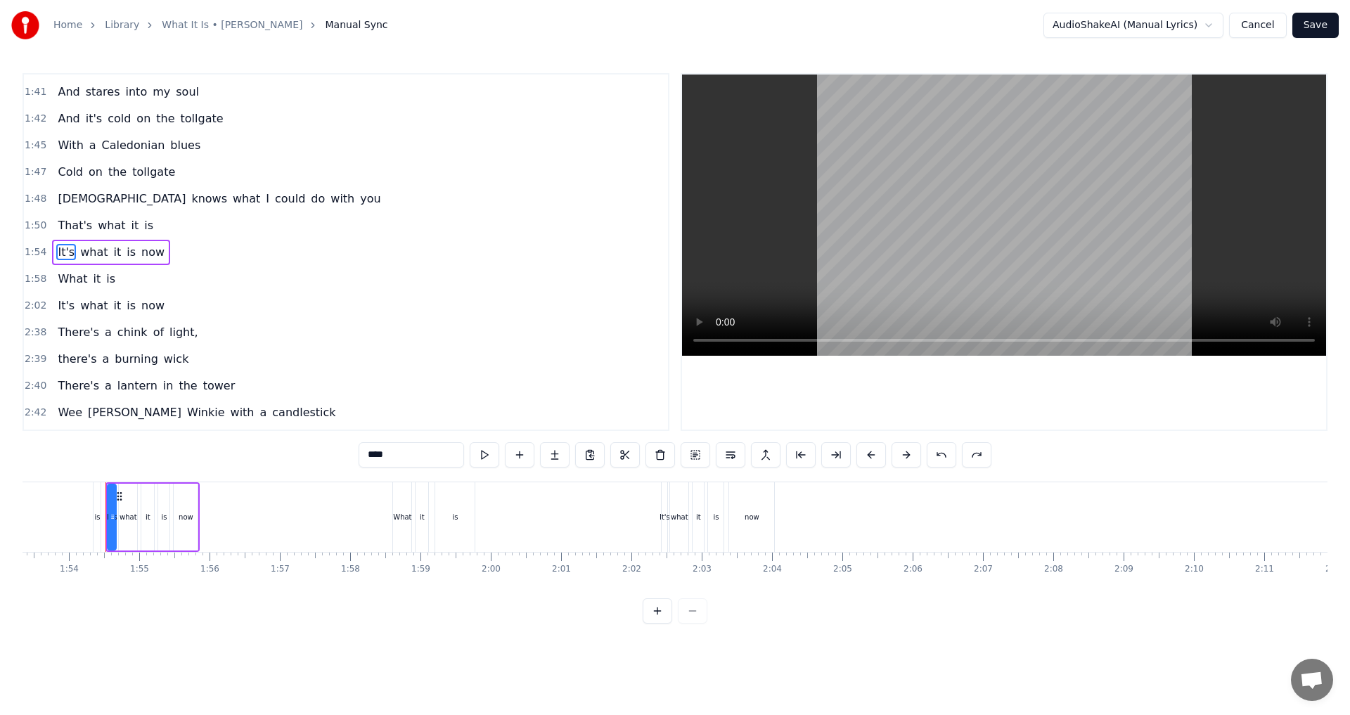
click at [143, 226] on span "is" at bounding box center [149, 225] width 12 height 16
type input "**"
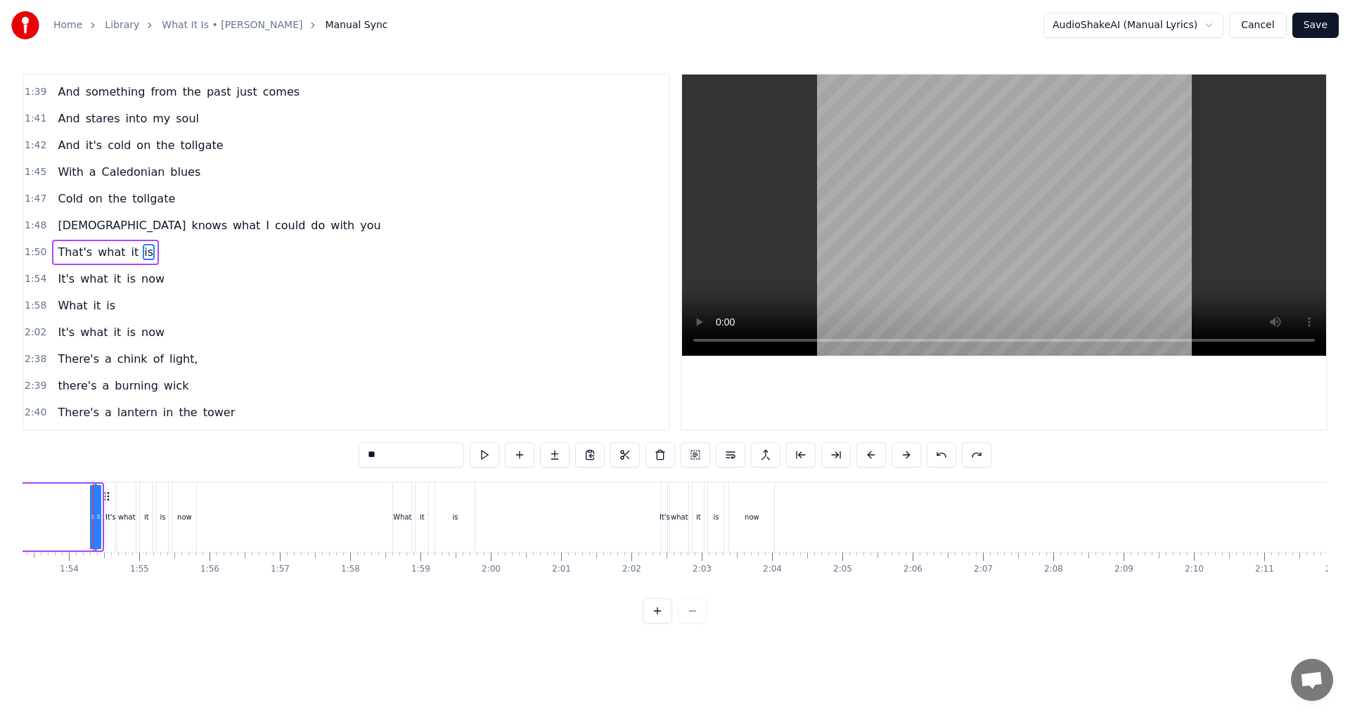
drag, startPoint x: 98, startPoint y: 508, endPoint x: 49, endPoint y: 508, distance: 49.2
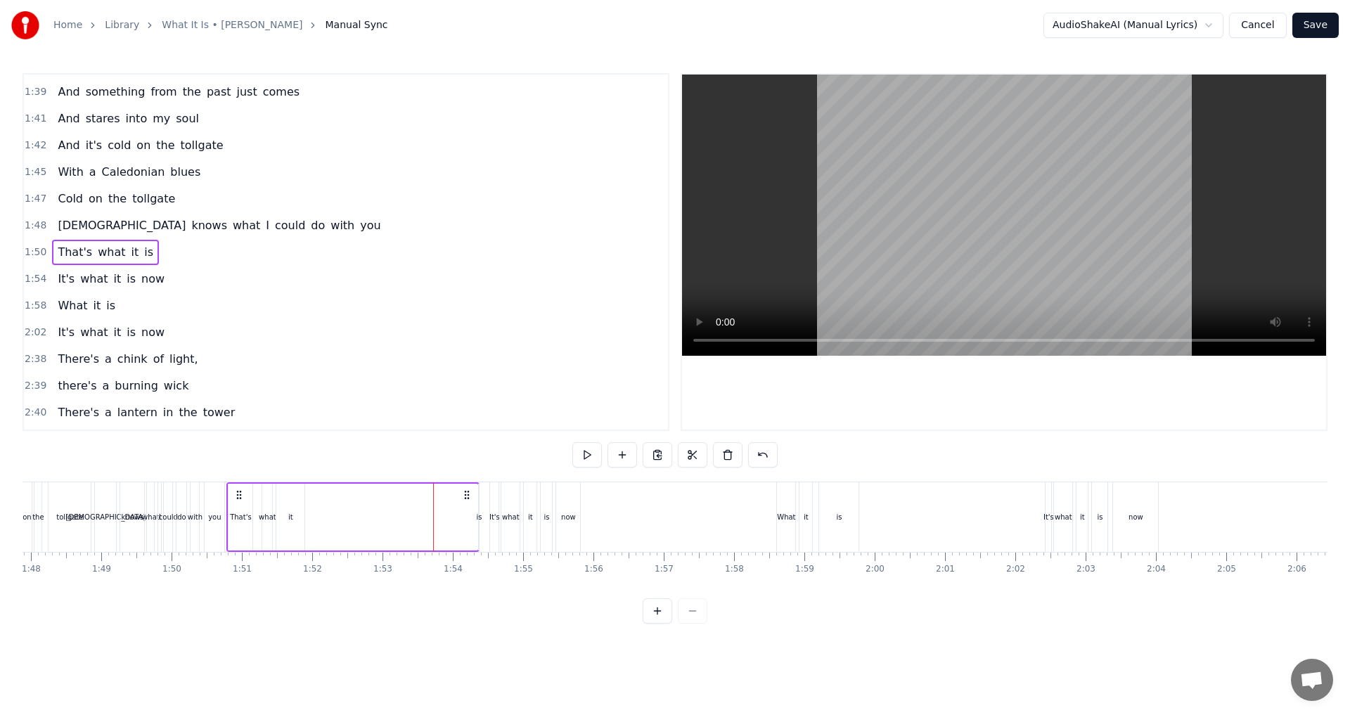
scroll to position [0, 7401]
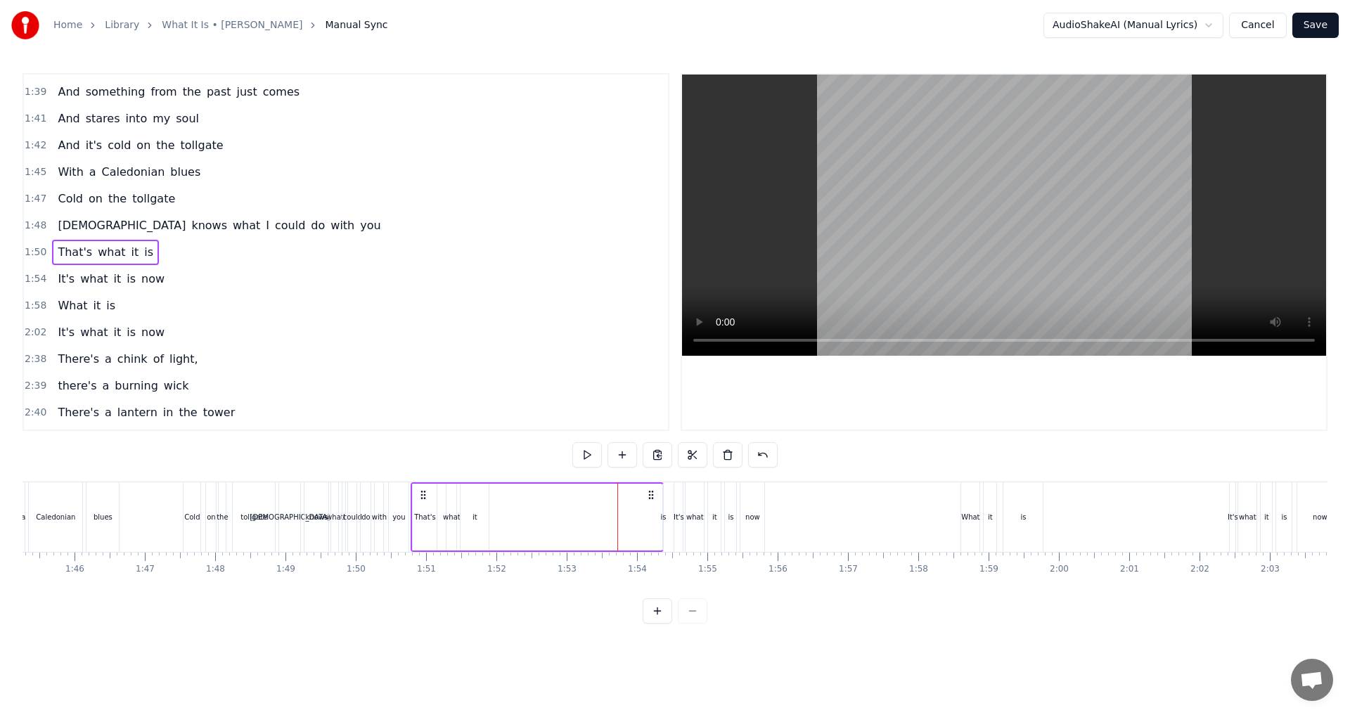
click at [652, 493] on icon at bounding box center [650, 494] width 11 height 11
click at [662, 516] on div "is" at bounding box center [663, 517] width 6 height 11
click at [675, 496] on div "It's" at bounding box center [678, 517] width 8 height 70
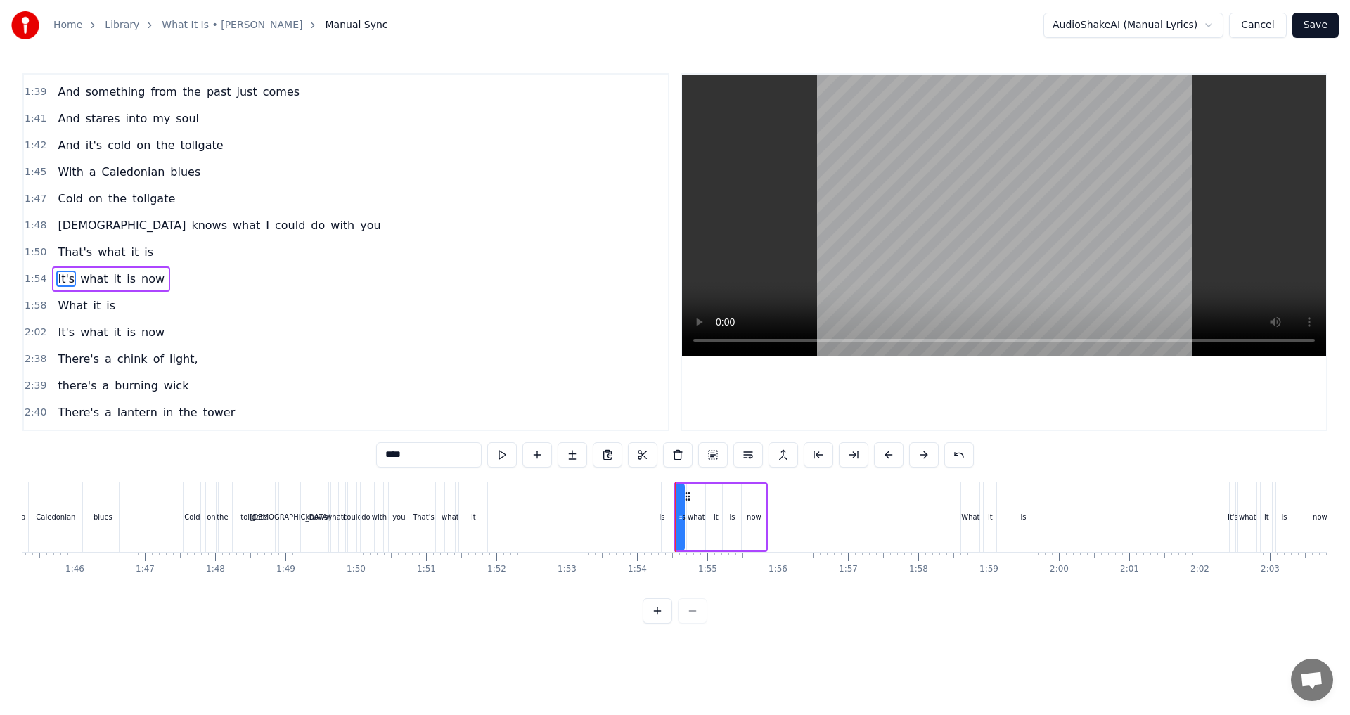
type input "****"
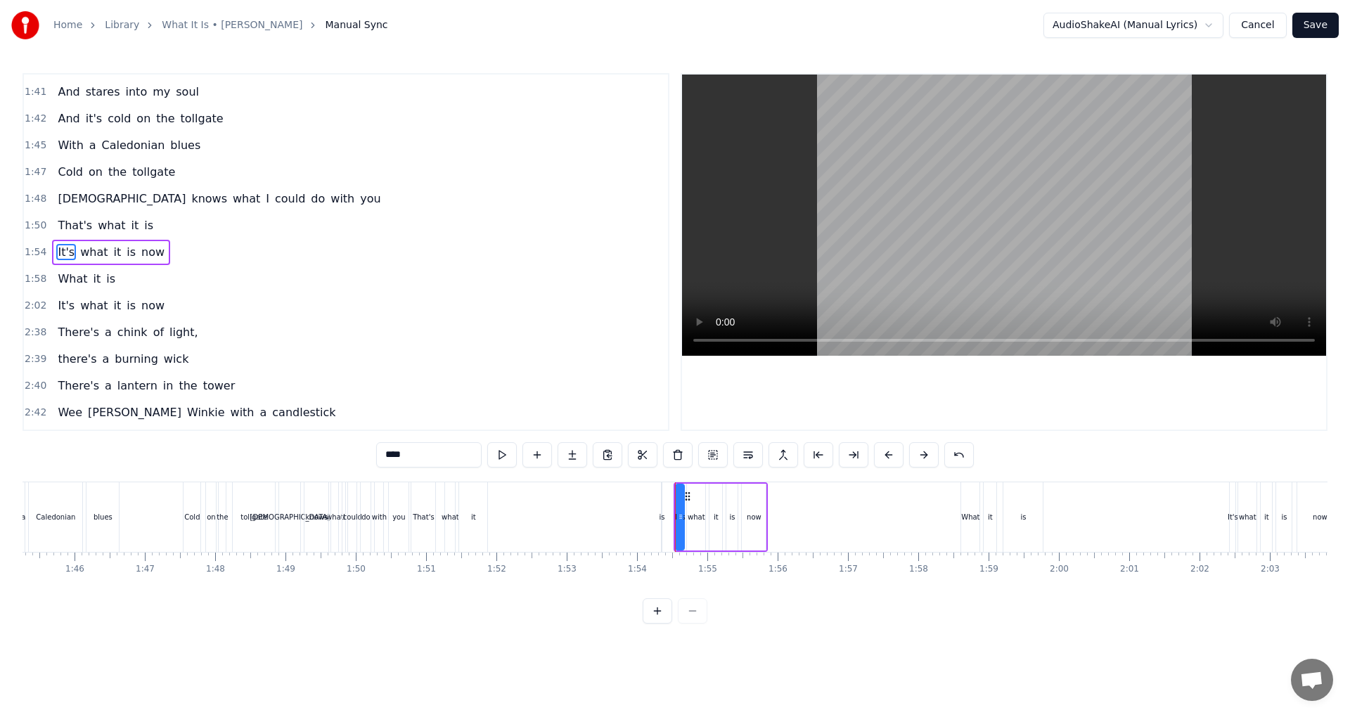
click at [659, 516] on div "That's what it is" at bounding box center [537, 517] width 253 height 70
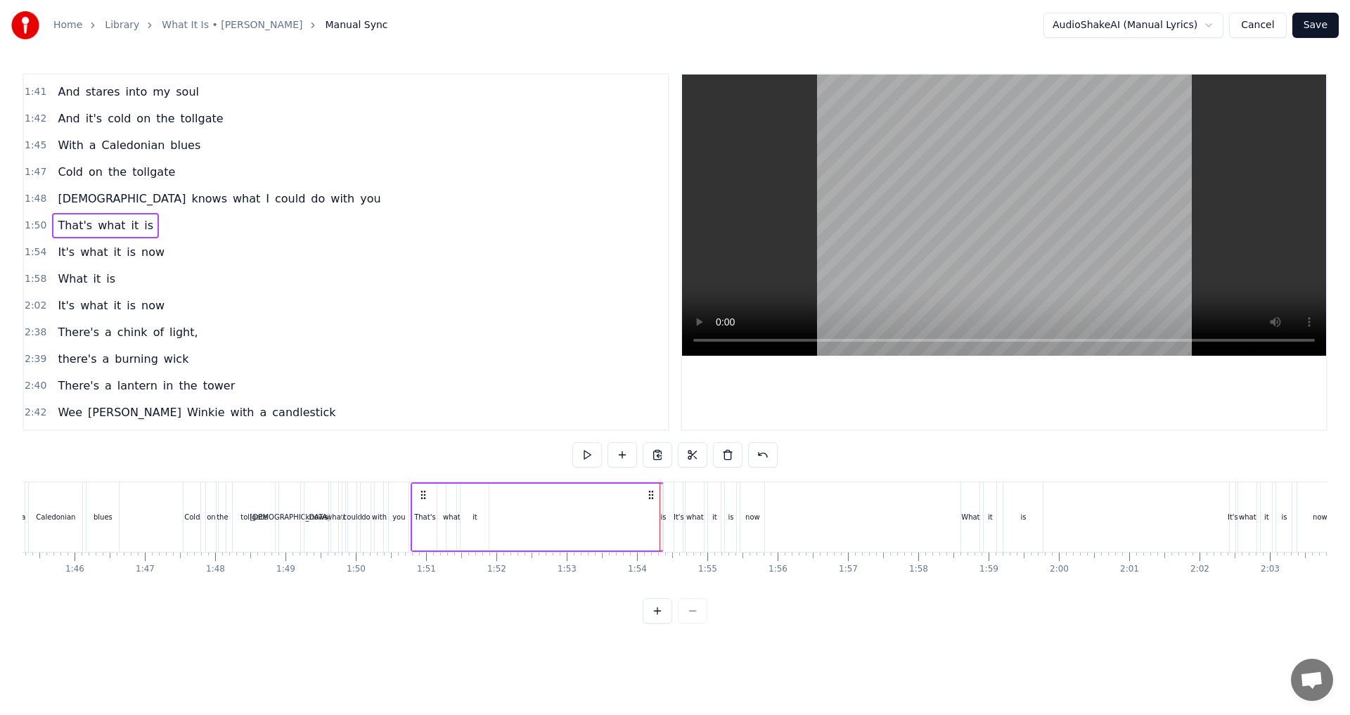
click at [663, 517] on div "is" at bounding box center [663, 517] width 6 height 11
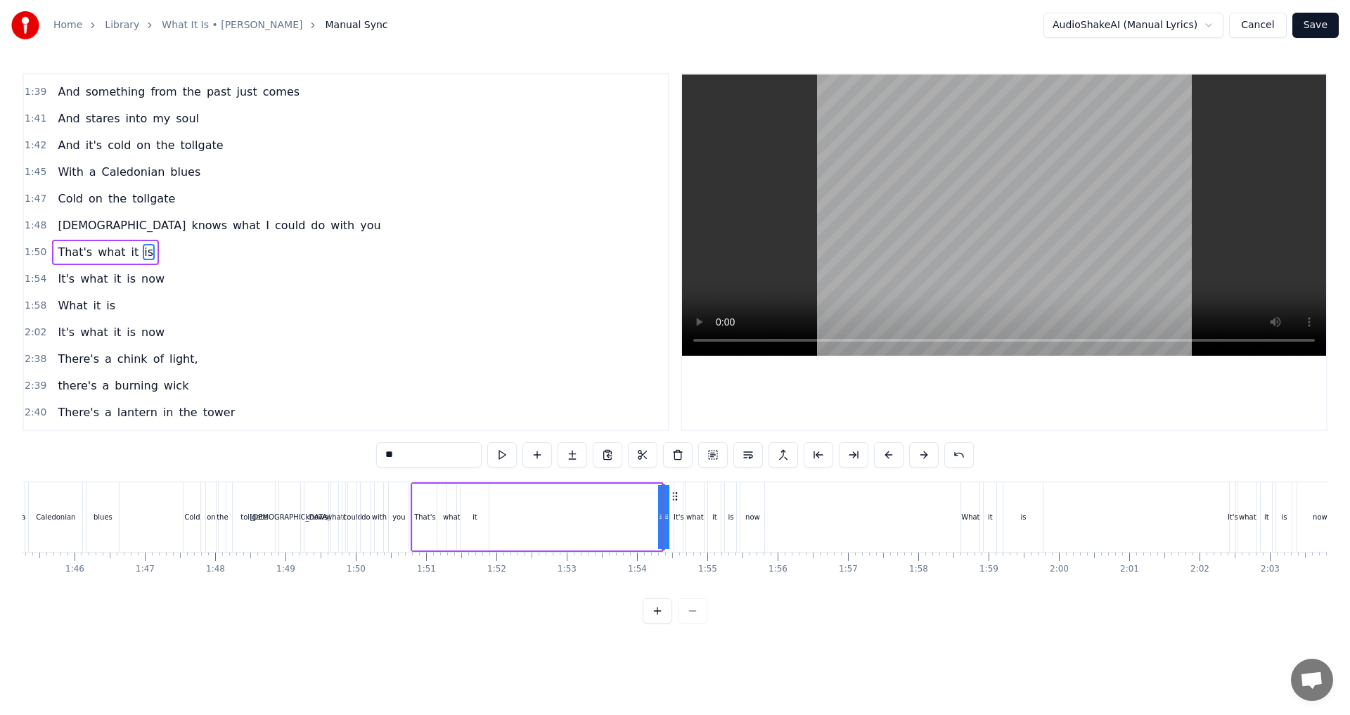
drag, startPoint x: 664, startPoint y: 518, endPoint x: 637, endPoint y: 503, distance: 30.9
click at [637, 503] on div "That's what it is" at bounding box center [537, 517] width 253 height 70
click at [665, 518] on div "is" at bounding box center [663, 517] width 6 height 11
drag, startPoint x: 667, startPoint y: 518, endPoint x: 621, endPoint y: 520, distance: 45.7
click at [621, 520] on icon at bounding box center [621, 516] width 6 height 11
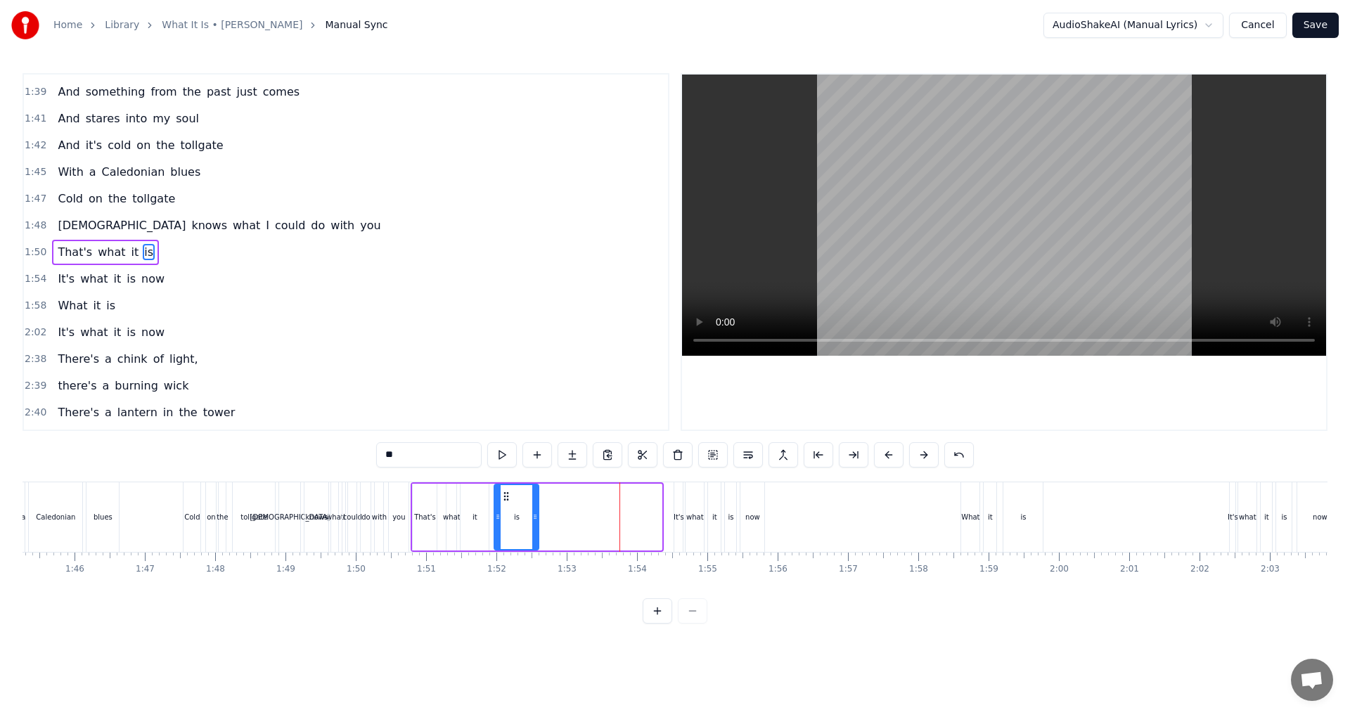
drag, startPoint x: 627, startPoint y: 498, endPoint x: 504, endPoint y: 501, distance: 123.1
click at [504, 501] on icon at bounding box center [506, 496] width 11 height 11
drag, startPoint x: 536, startPoint y: 517, endPoint x: 516, endPoint y: 515, distance: 20.4
click at [516, 515] on icon at bounding box center [515, 516] width 6 height 11
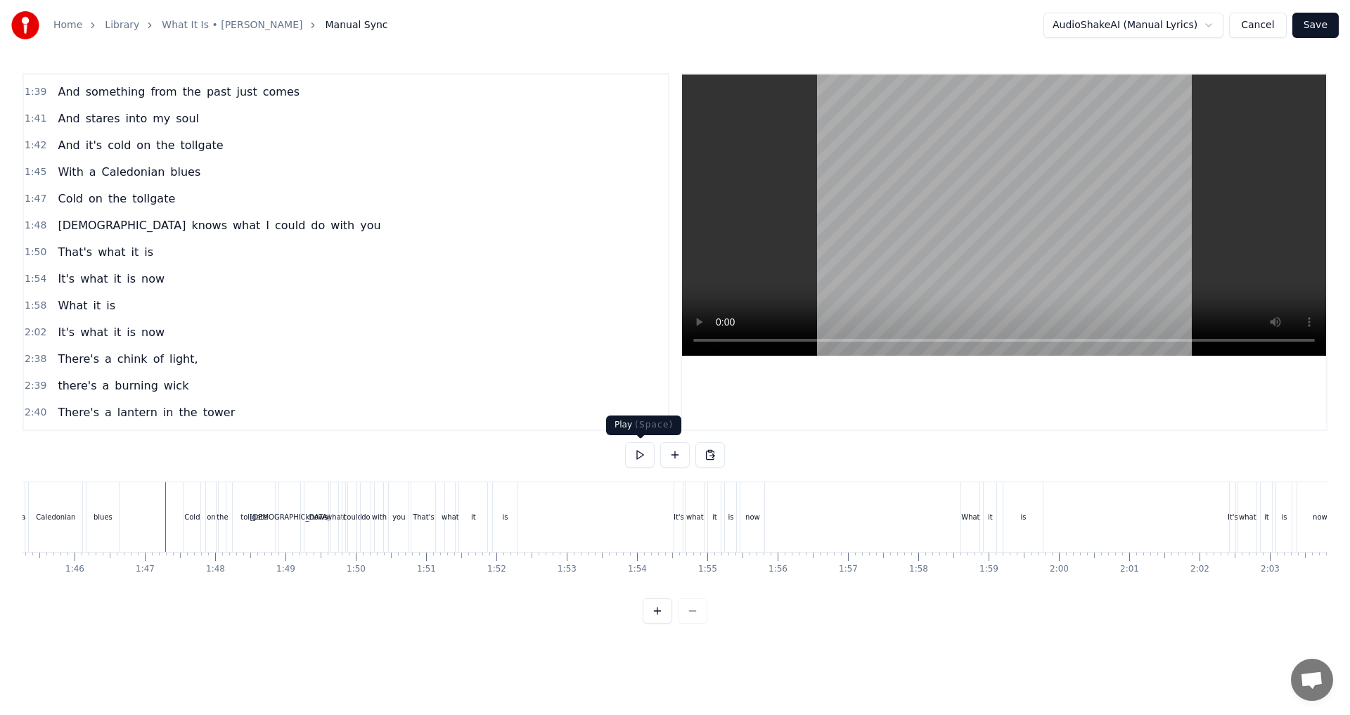
click at [650, 453] on button at bounding box center [640, 454] width 30 height 25
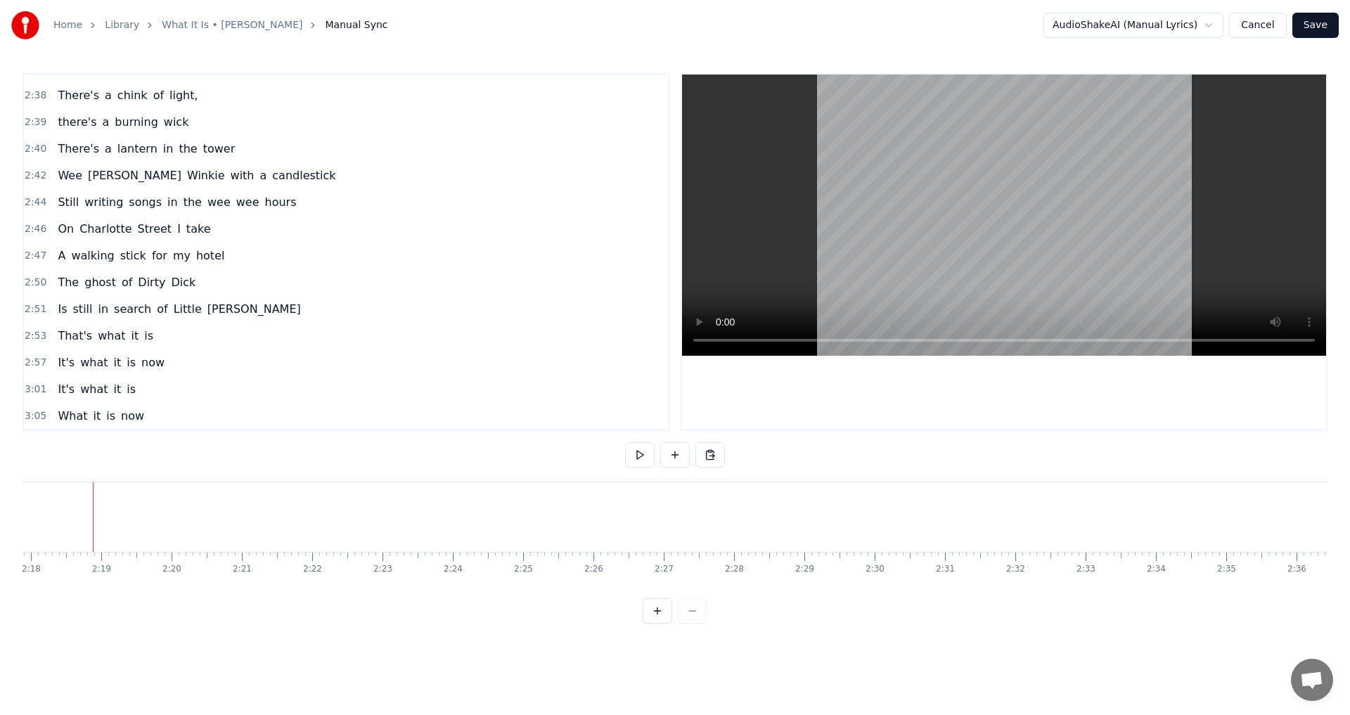
scroll to position [0, 10912]
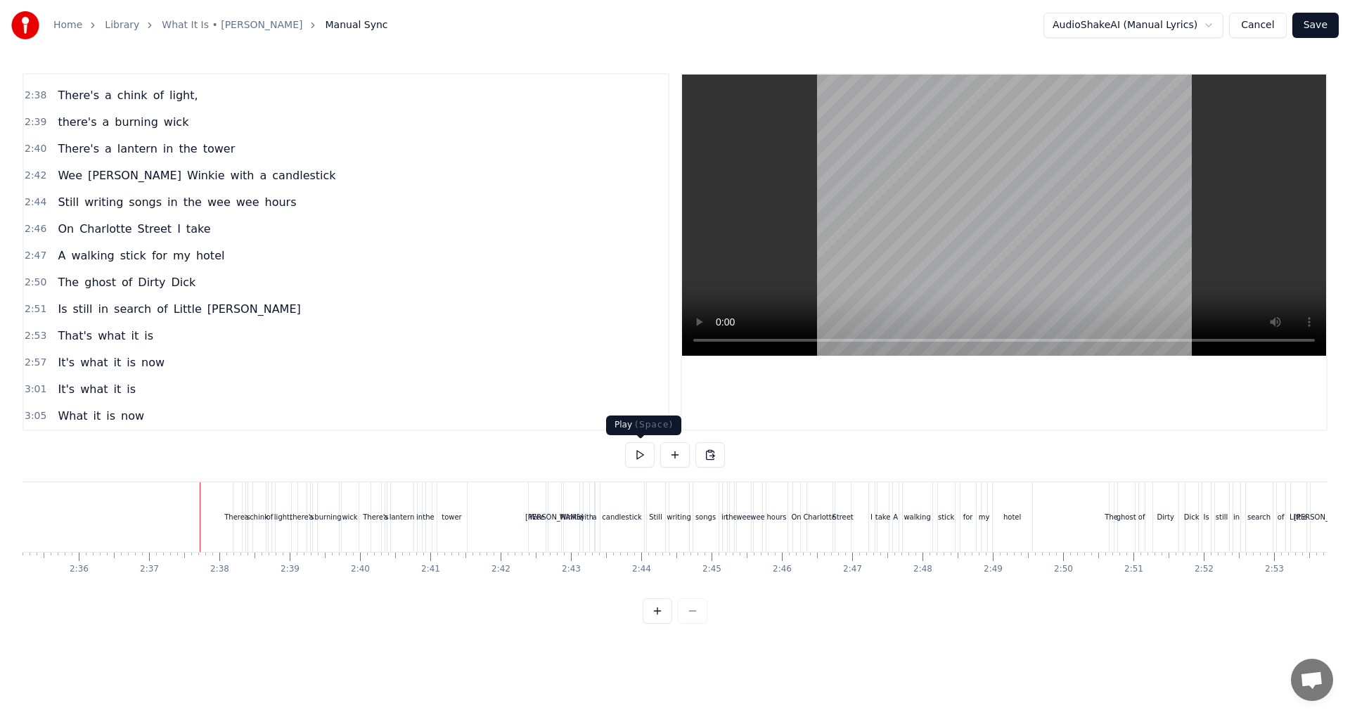
click at [642, 455] on button at bounding box center [640, 454] width 30 height 25
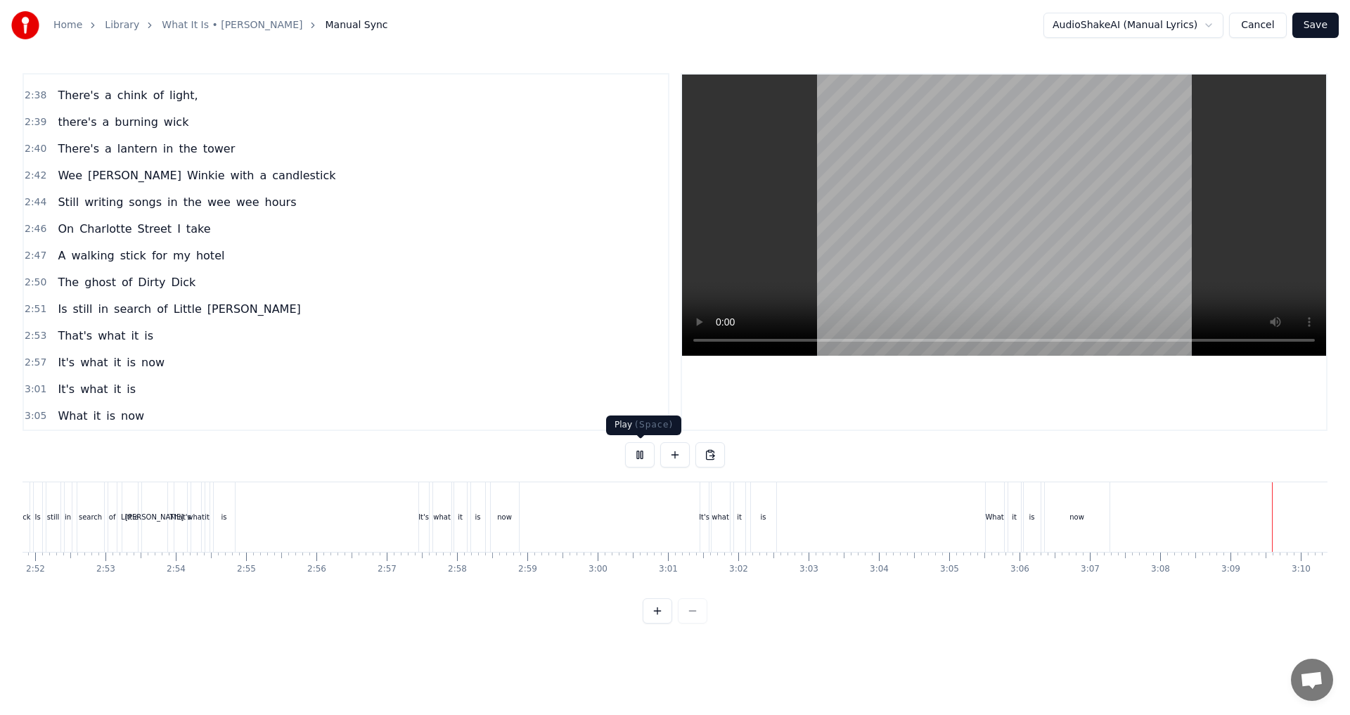
scroll to position [0, 13258]
click at [642, 459] on button at bounding box center [640, 454] width 30 height 25
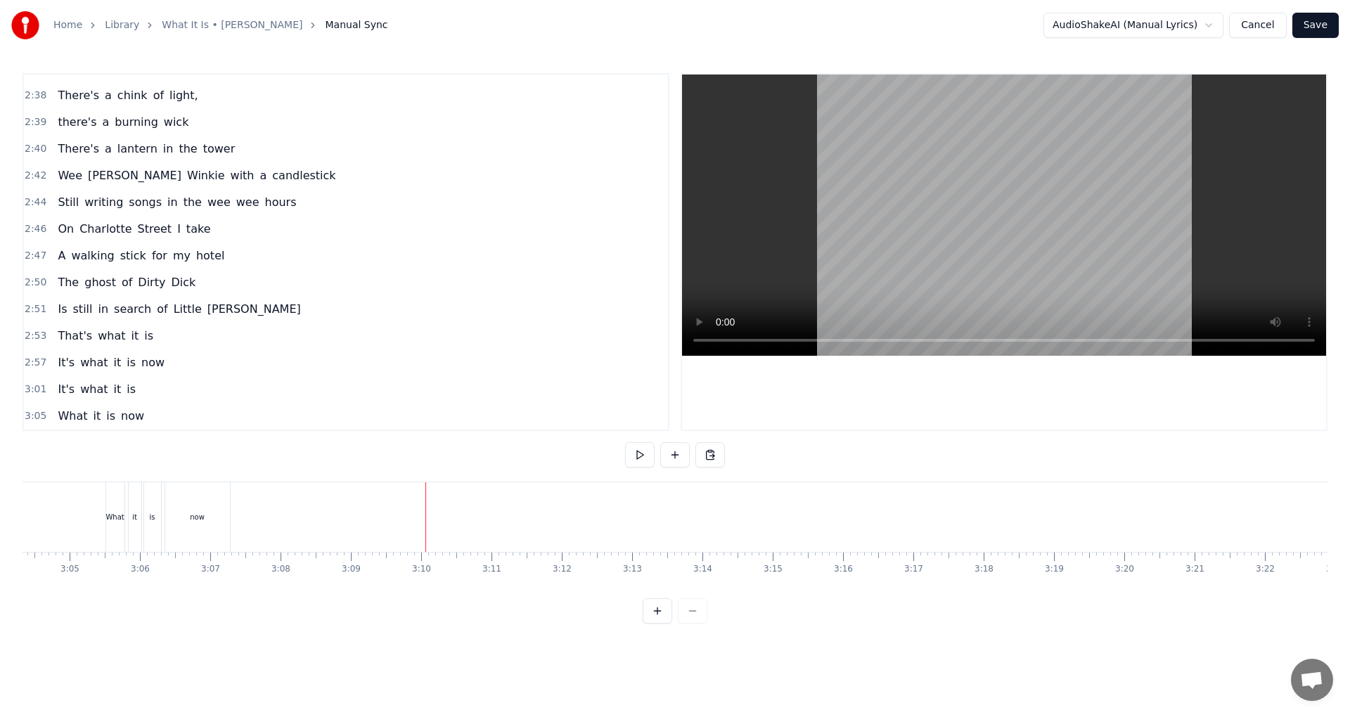
scroll to position [0, 12936]
click at [679, 455] on button at bounding box center [675, 454] width 30 height 25
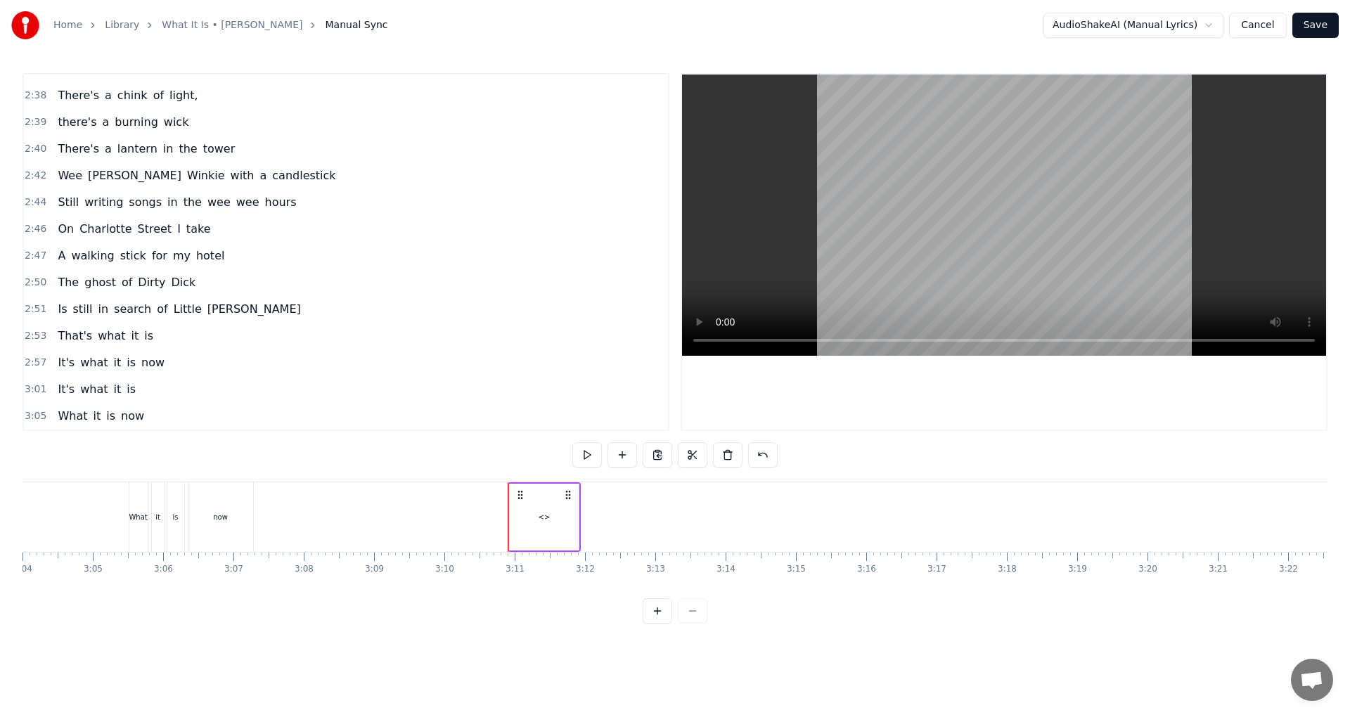
click at [535, 516] on div "<>" at bounding box center [544, 517] width 69 height 67
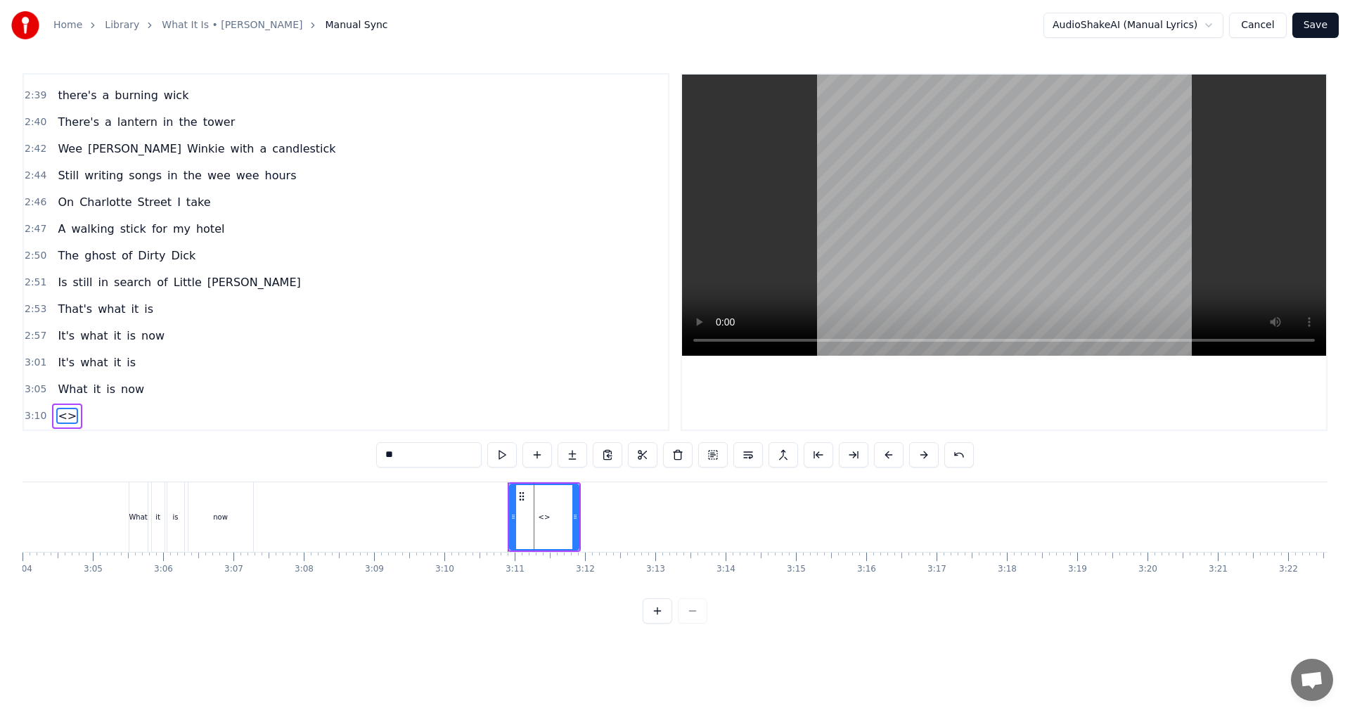
drag, startPoint x: 433, startPoint y: 458, endPoint x: 323, endPoint y: 458, distance: 109.7
click at [325, 458] on div "0:32 Drinking dens are spilling out 0:34 There's staggering in the square 0:36 …" at bounding box center [674, 348] width 1305 height 551
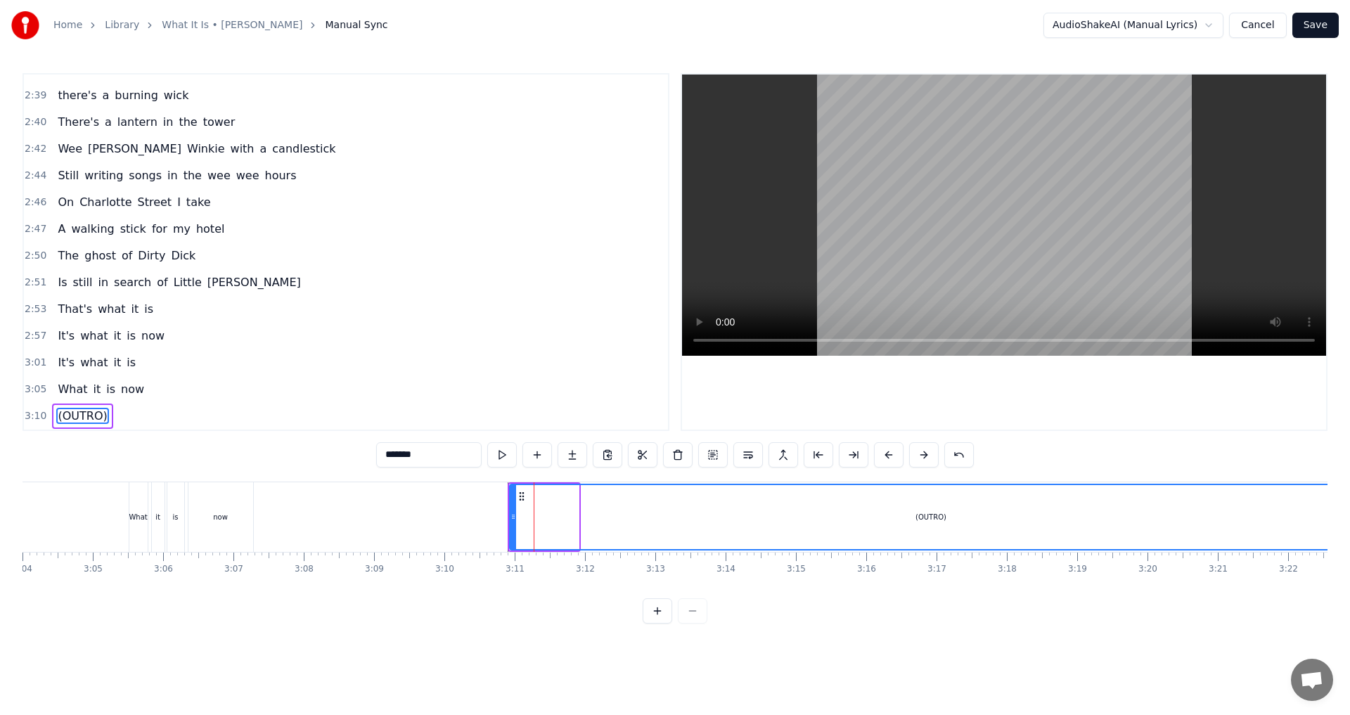
drag, startPoint x: 576, startPoint y: 511, endPoint x: 1349, endPoint y: 453, distance: 775.5
click at [1349, 453] on div "Home Library What It Is • Mark Knopfler Manual Sync AudioShakeAI (Manual Lyrics…" at bounding box center [675, 312] width 1350 height 624
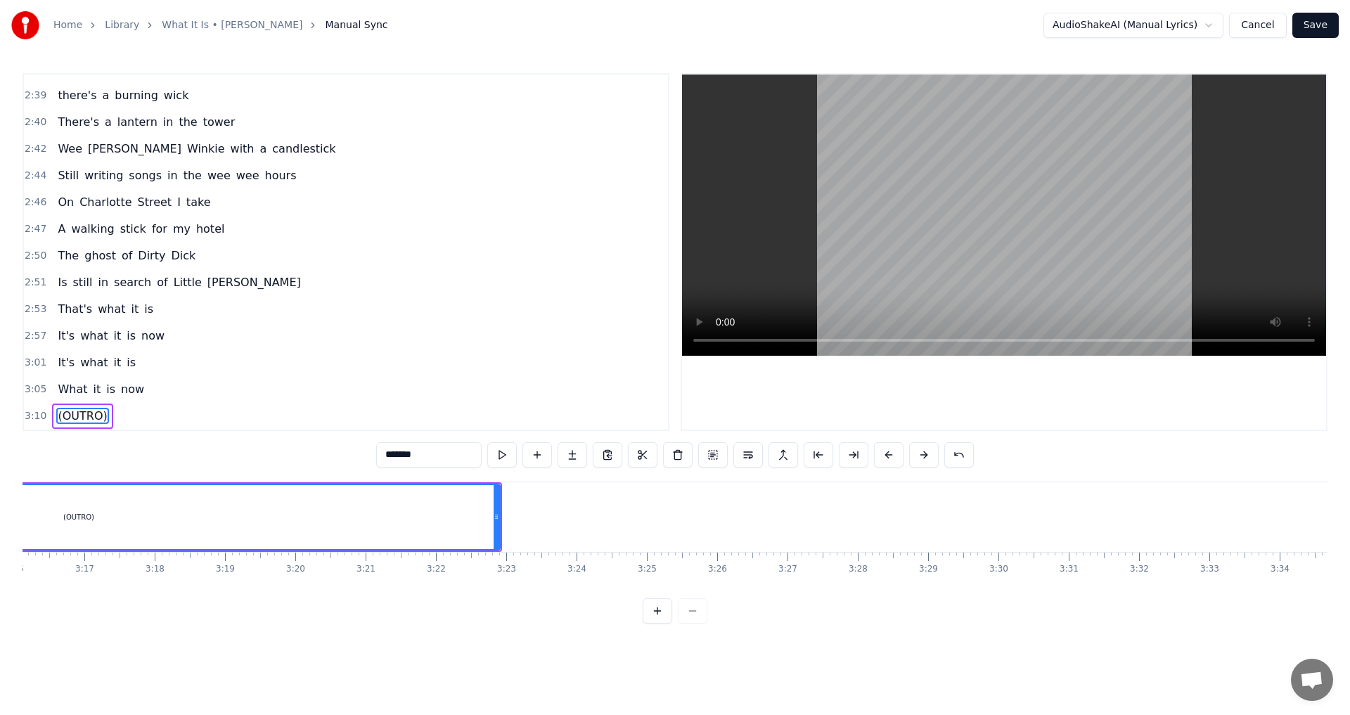
scroll to position [0, 13984]
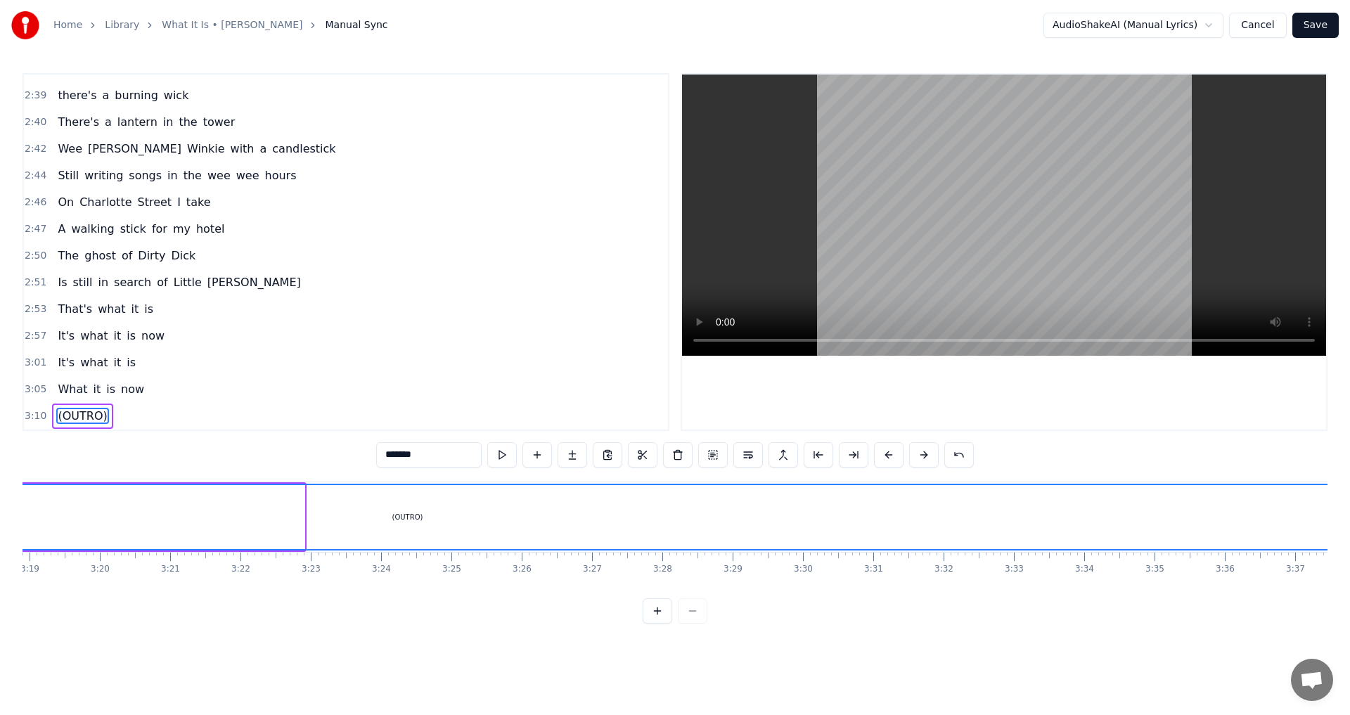
drag, startPoint x: 301, startPoint y: 515, endPoint x: 1349, endPoint y: 495, distance: 1048.5
click at [1349, 495] on div "Home Library What It Is • Mark Knopfler Manual Sync AudioShakeAI (Manual Lyrics…" at bounding box center [675, 312] width 1350 height 624
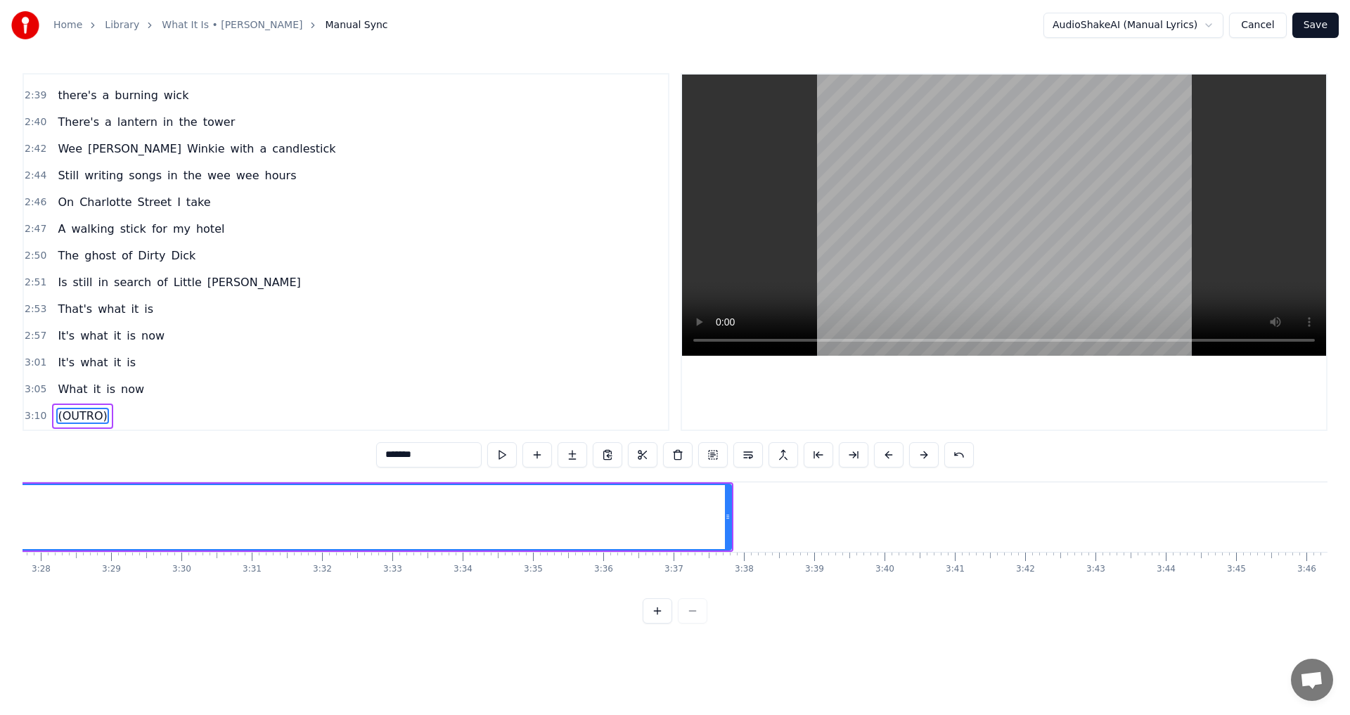
scroll to position [0, 14698]
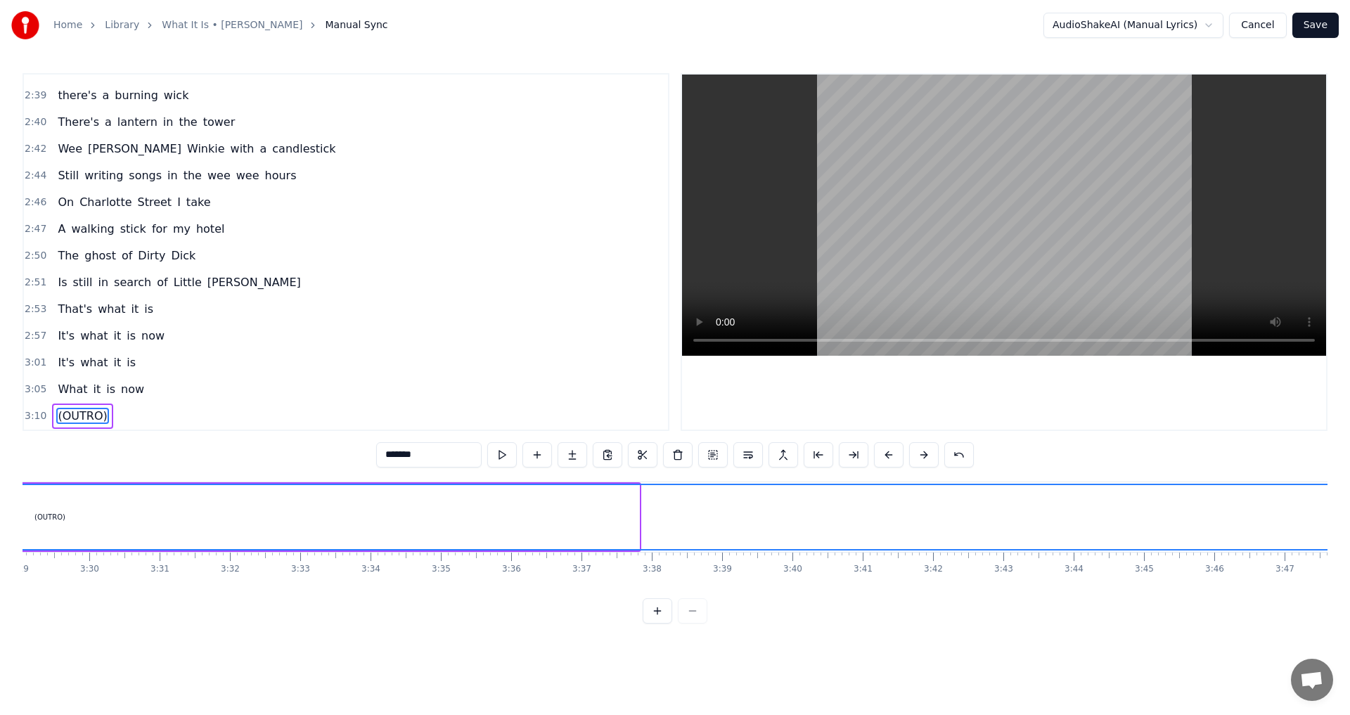
drag, startPoint x: 637, startPoint y: 515, endPoint x: 1349, endPoint y: 492, distance: 712.6
click at [1349, 492] on div "Home Library What It Is • Mark Knopfler Manual Sync AudioShakeAI (Manual Lyrics…" at bounding box center [675, 312] width 1350 height 624
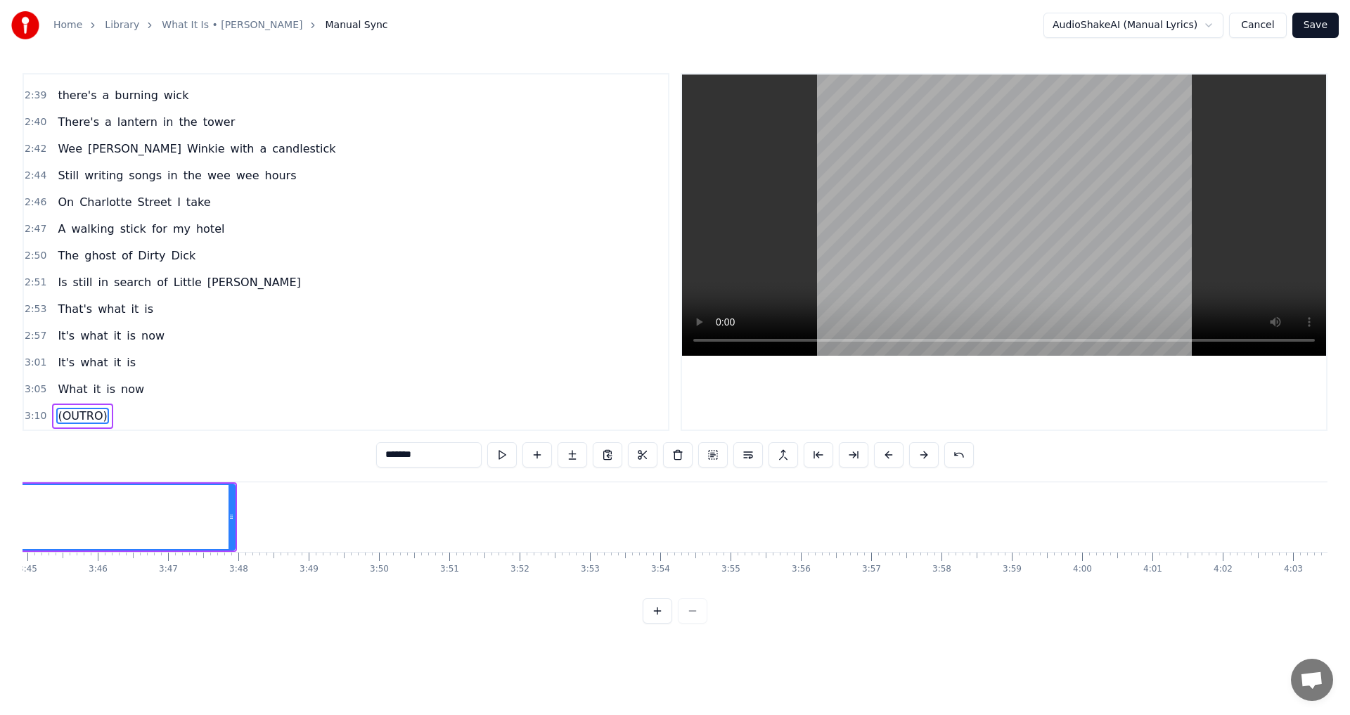
scroll to position [0, 15676]
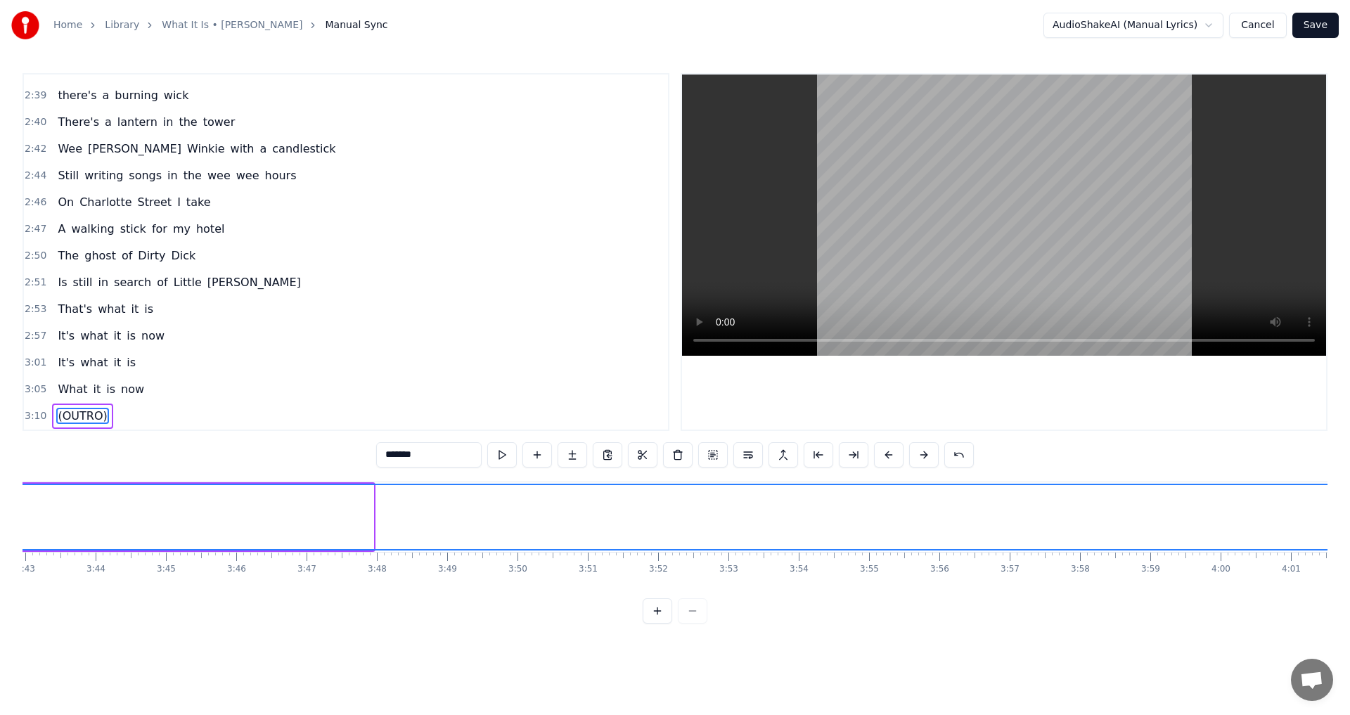
drag, startPoint x: 371, startPoint y: 513, endPoint x: 1349, endPoint y: 530, distance: 978.1
click at [1349, 530] on div "Home Library What It Is • Mark Knopfler Manual Sync AudioShakeAI (Manual Lyrics…" at bounding box center [675, 312] width 1350 height 624
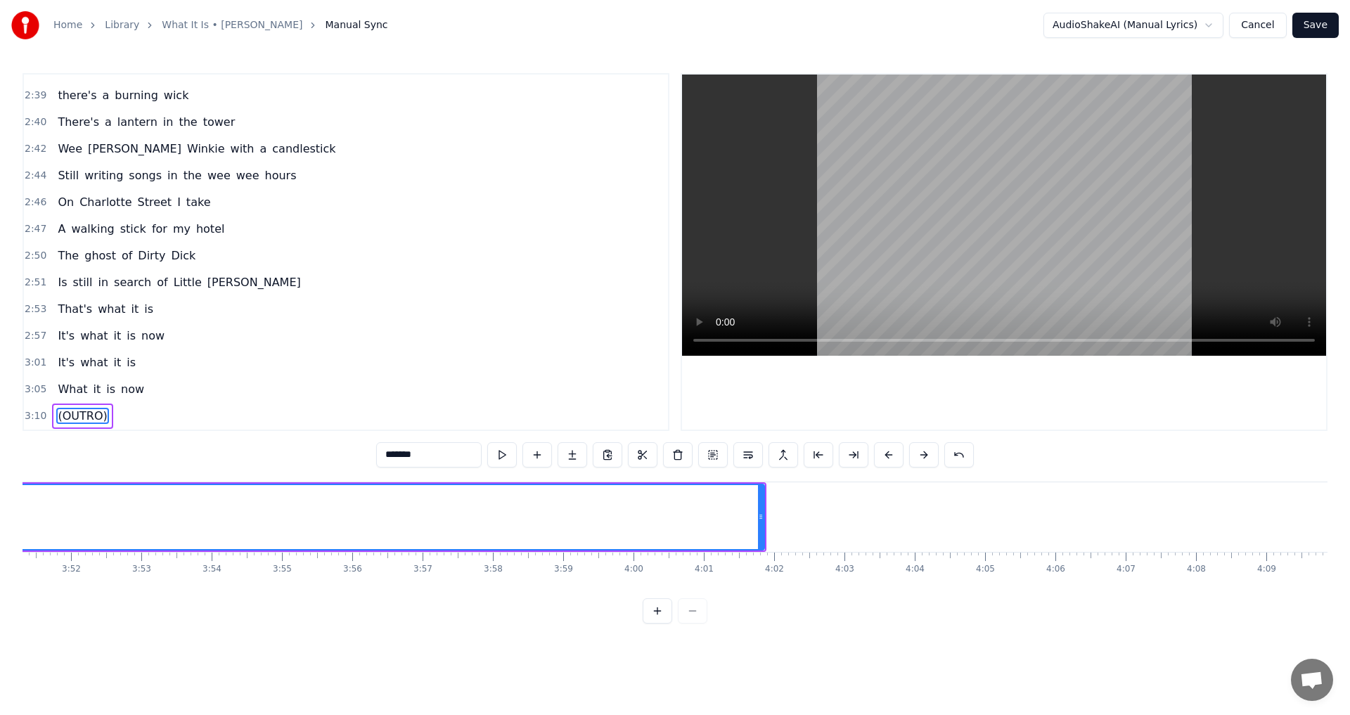
scroll to position [0, 16308]
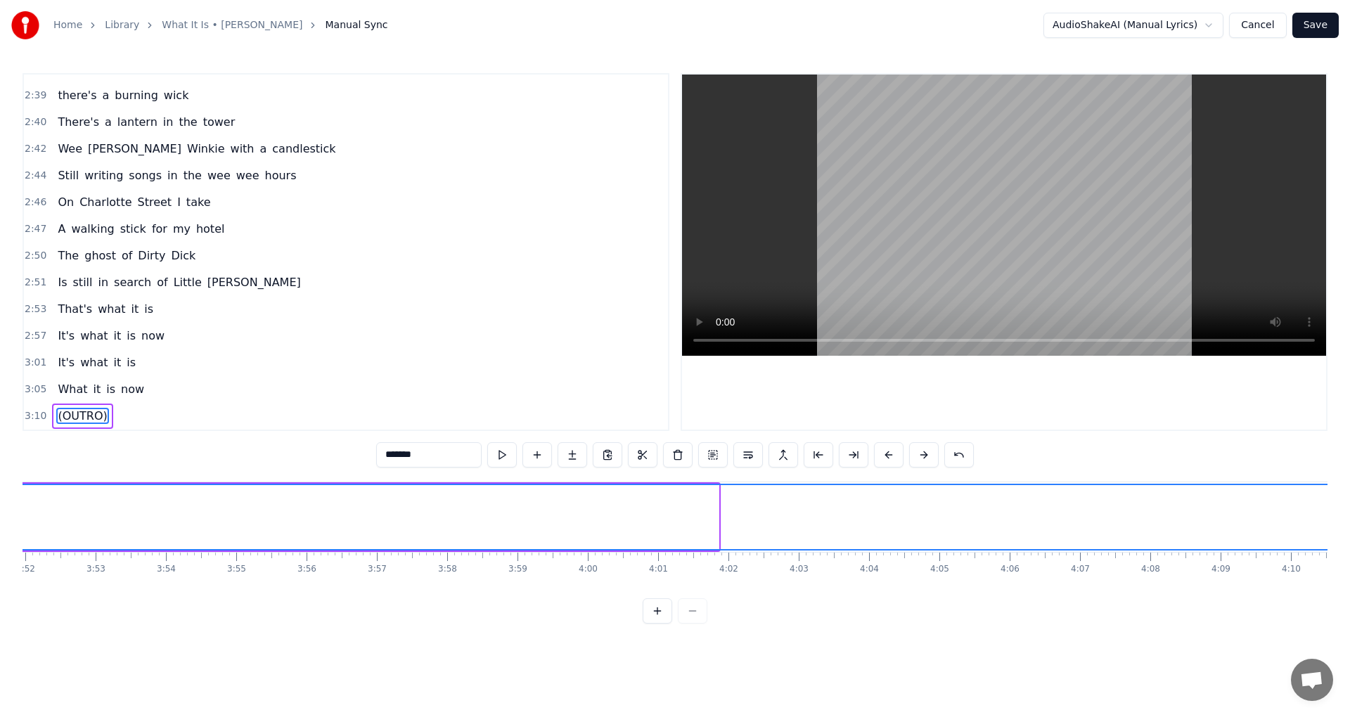
drag, startPoint x: 713, startPoint y: 515, endPoint x: 1349, endPoint y: 508, distance: 636.3
click at [1349, 508] on div "Home Library What It Is • Mark Knopfler Manual Sync AudioShakeAI (Manual Lyrics…" at bounding box center [675, 312] width 1350 height 624
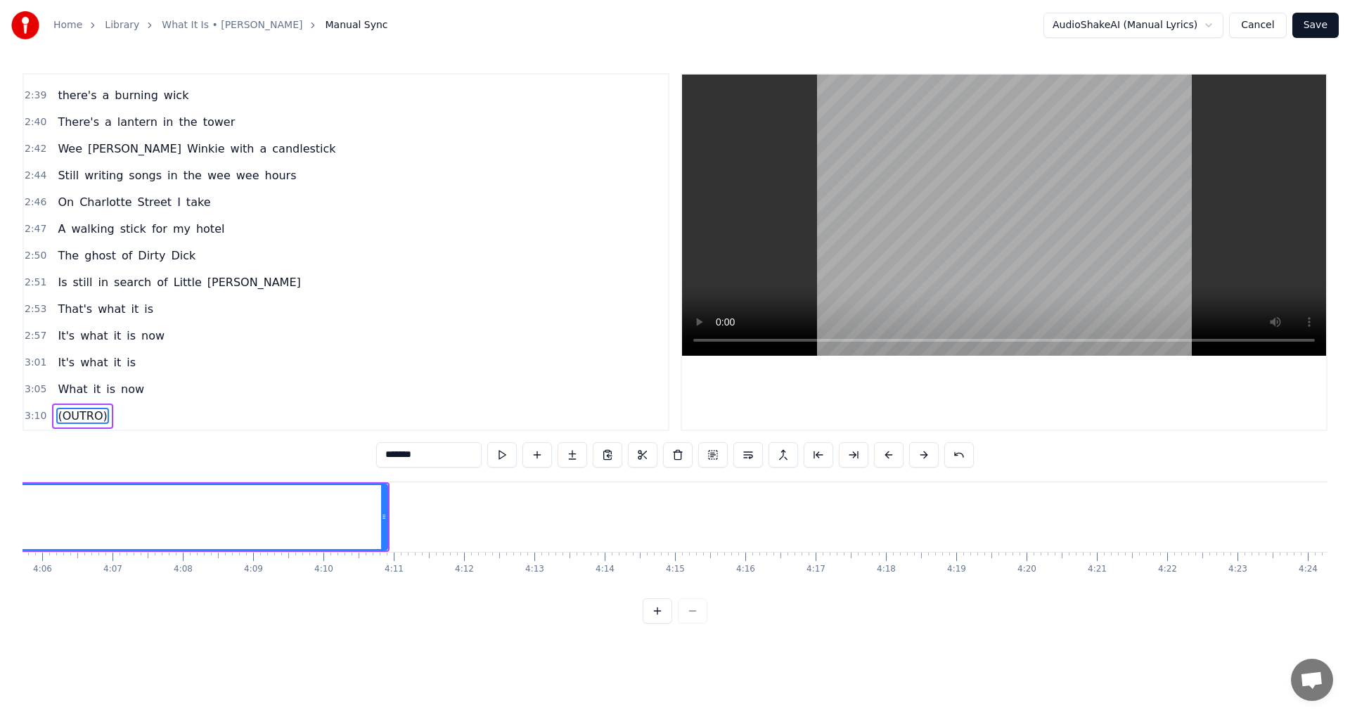
scroll to position [0, 17287]
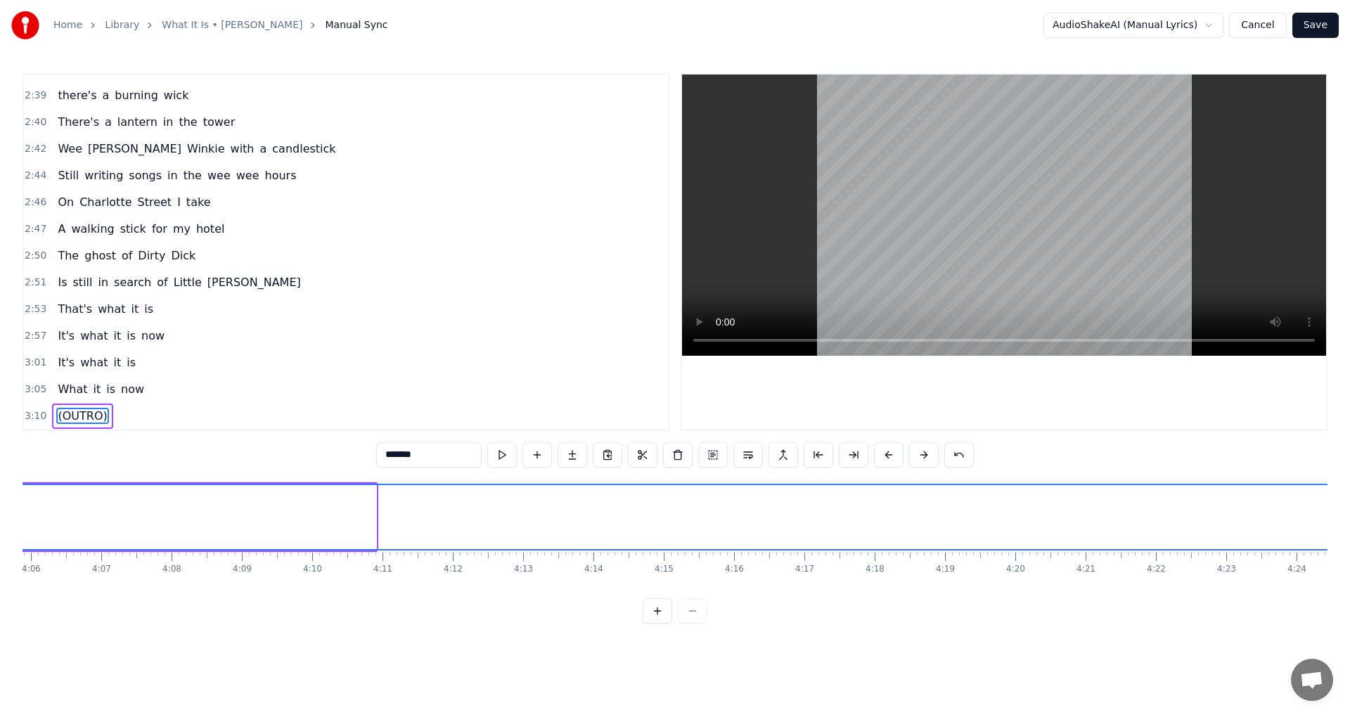
drag, startPoint x: 373, startPoint y: 513, endPoint x: 1349, endPoint y: 493, distance: 976.1
click at [1349, 493] on div "Home Library What It Is • Mark Knopfler Manual Sync AudioShakeAI (Manual Lyrics…" at bounding box center [675, 312] width 1350 height 624
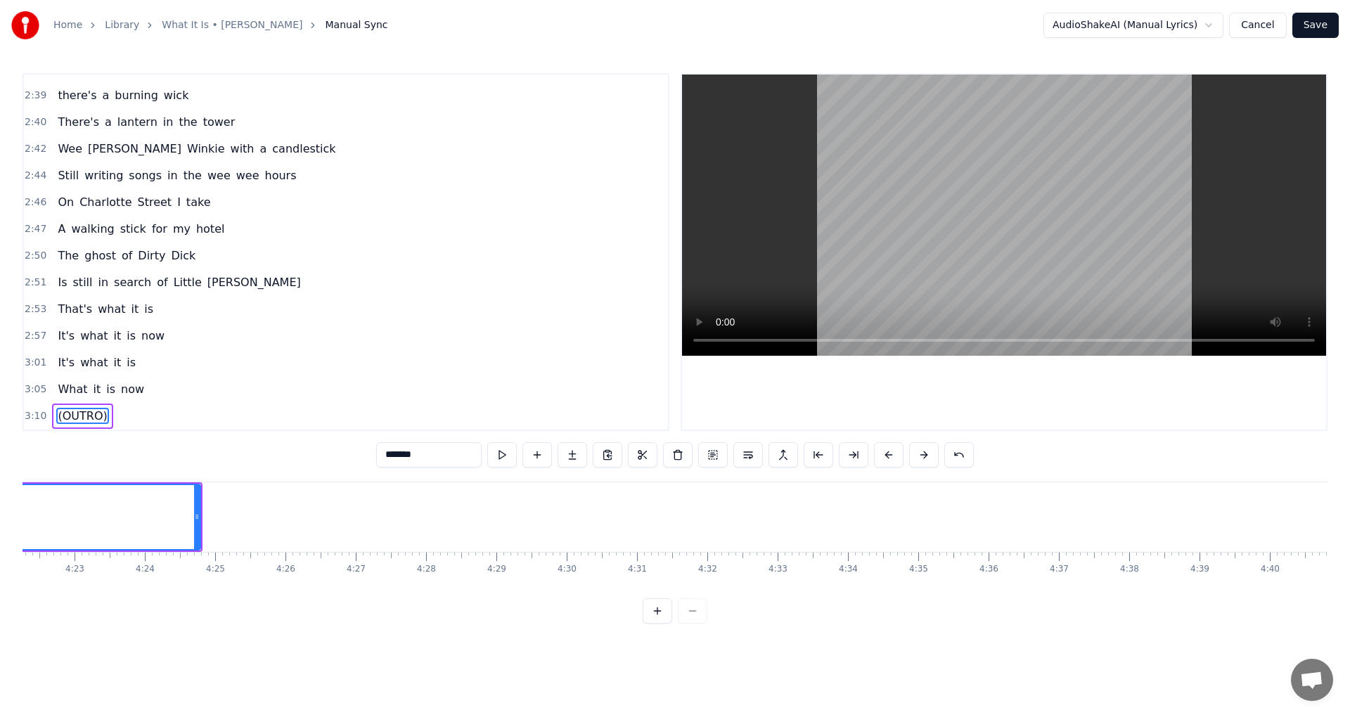
scroll to position [0, 18220]
click at [413, 510] on div at bounding box center [416, 517] width 6 height 64
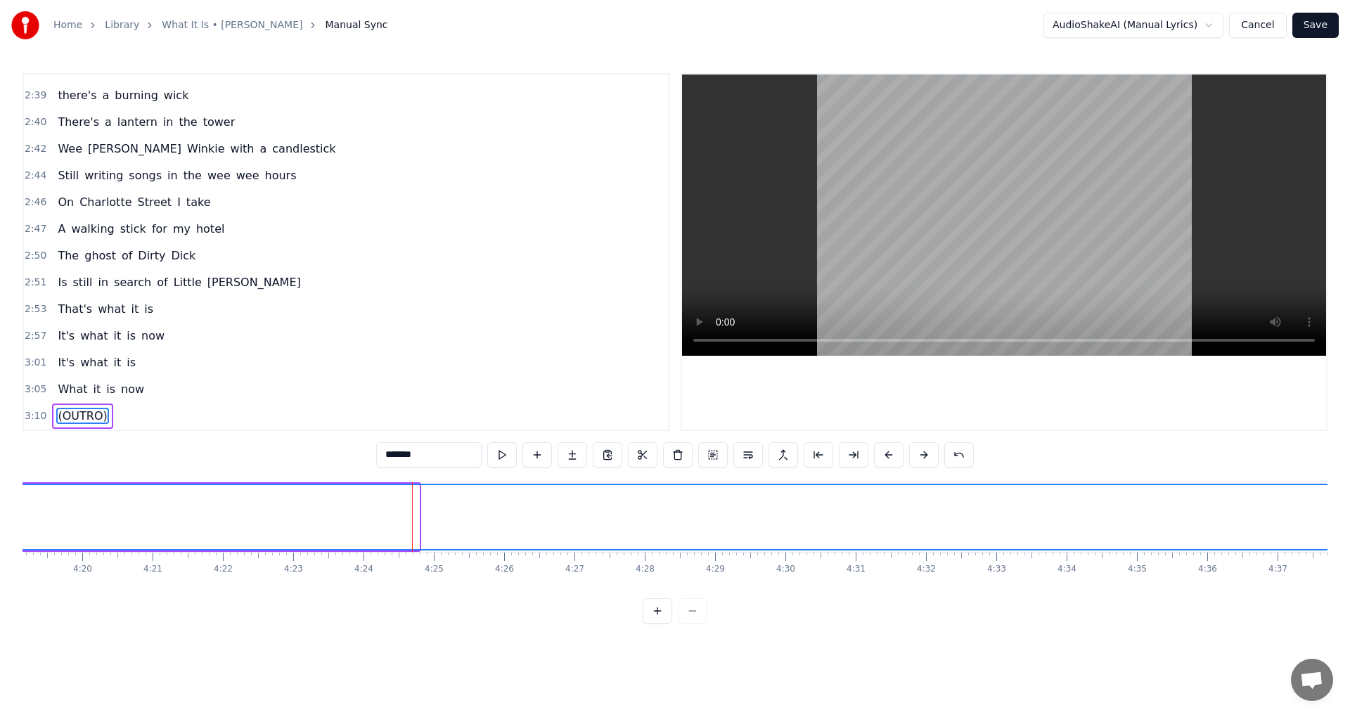
drag, startPoint x: 413, startPoint y: 510, endPoint x: 1349, endPoint y: 487, distance: 936.1
click at [1349, 487] on div "Home Library What It Is • Mark Knopfler Manual Sync AudioShakeAI (Manual Lyrics…" at bounding box center [675, 312] width 1350 height 624
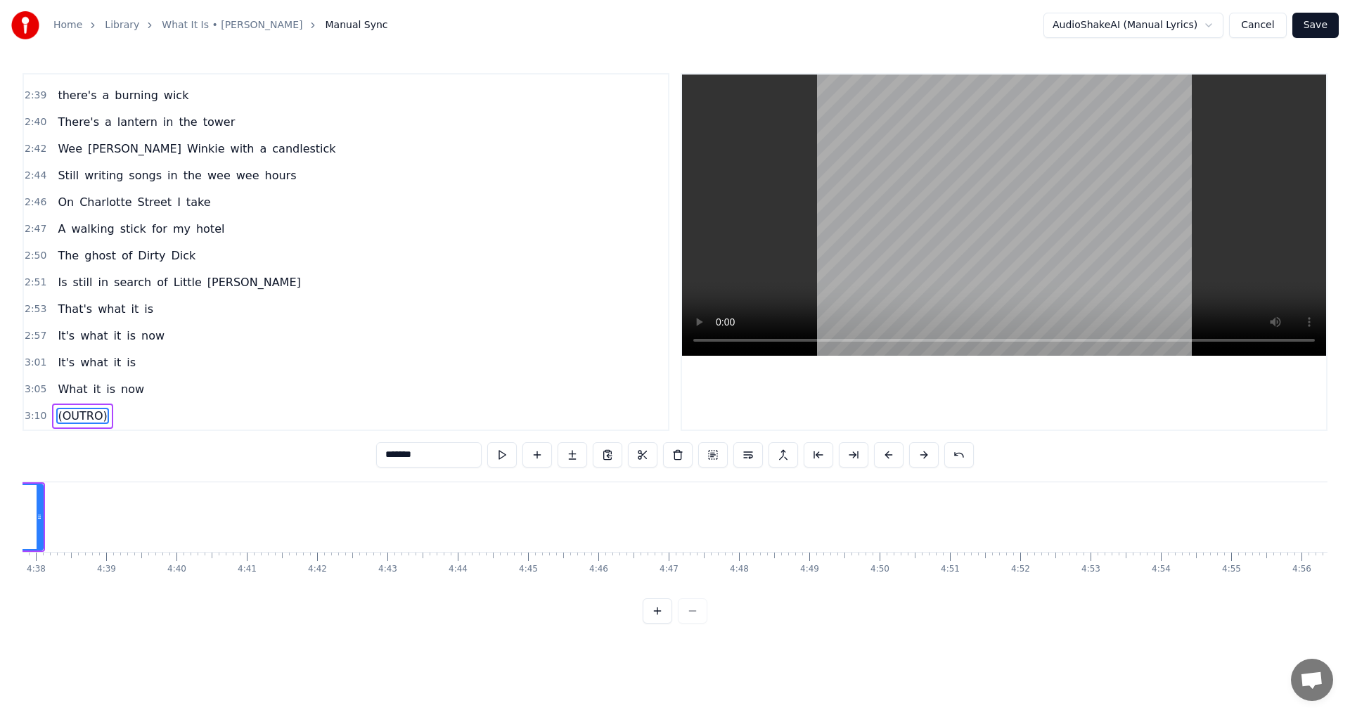
scroll to position [0, 19462]
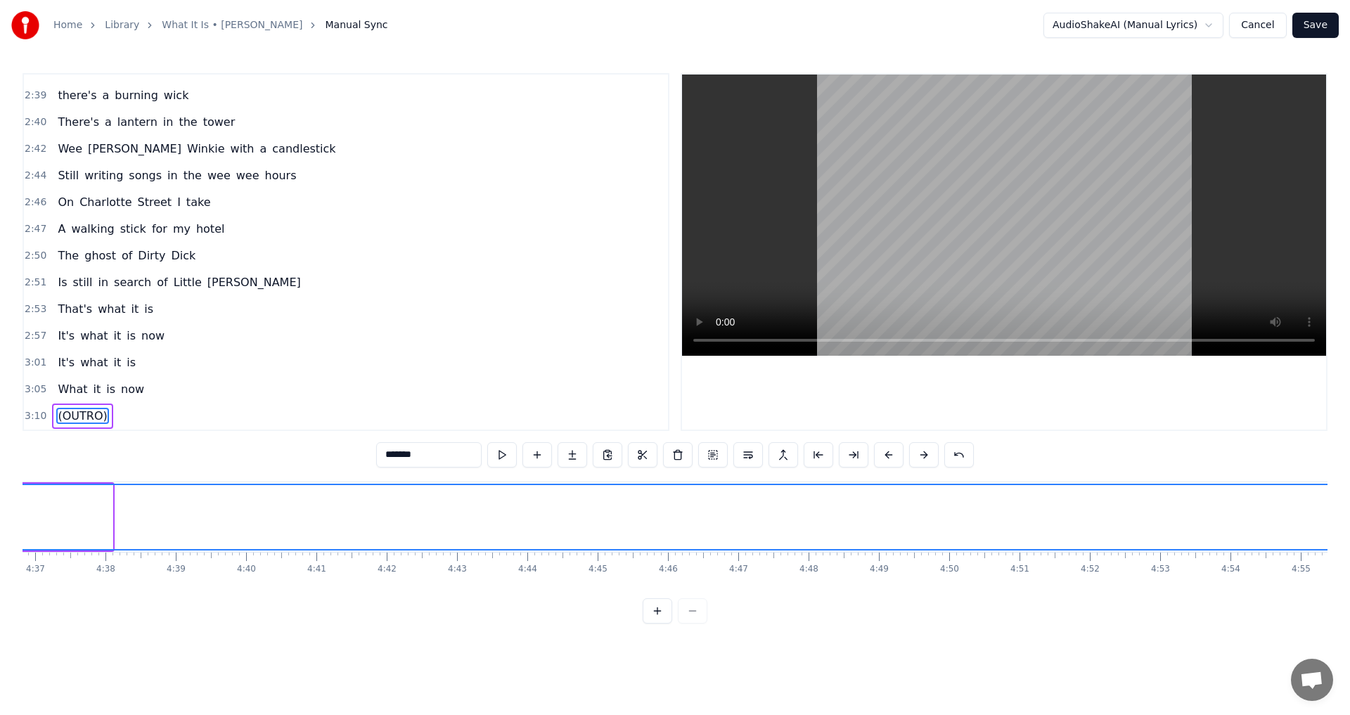
drag, startPoint x: 108, startPoint y: 512, endPoint x: 1349, endPoint y: 531, distance: 1241.1
click at [1349, 531] on div "Home Library What It Is • Mark Knopfler Manual Sync AudioShakeAI (Manual Lyrics…" at bounding box center [675, 312] width 1350 height 624
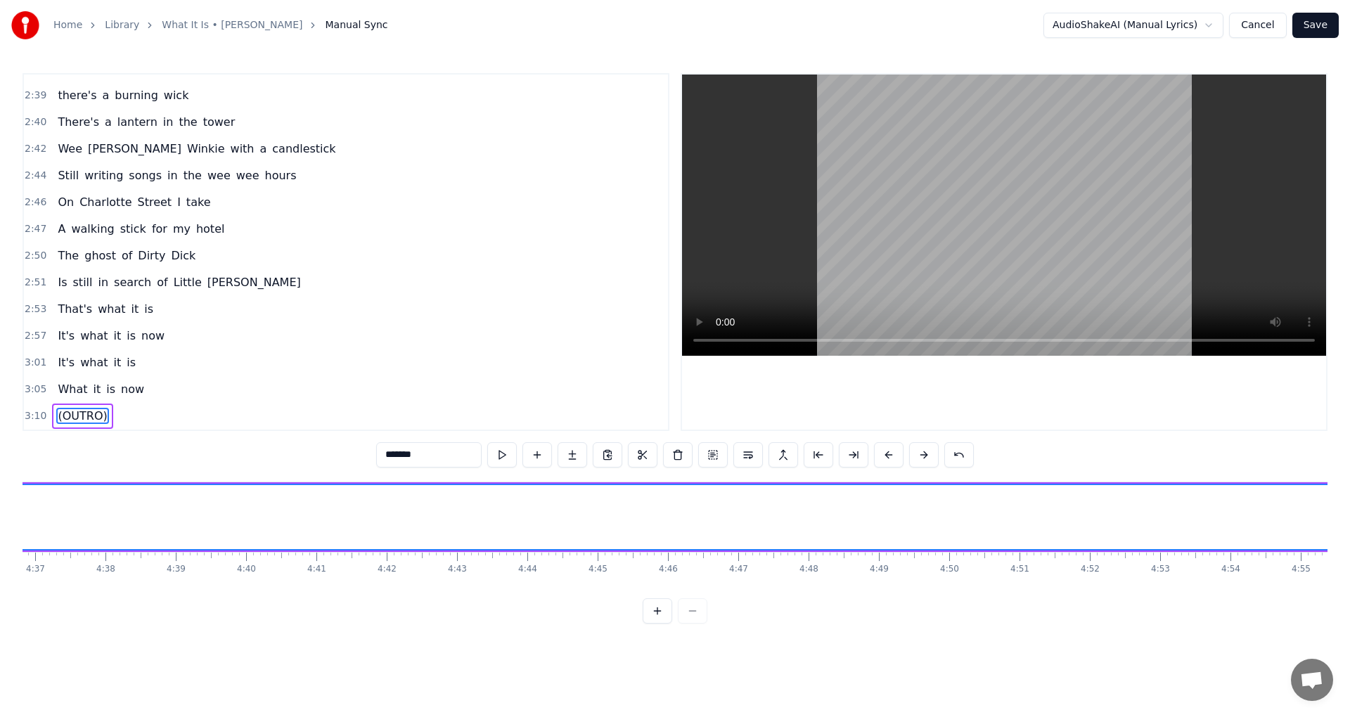
scroll to position [0, 19670]
drag, startPoint x: 1143, startPoint y: 513, endPoint x: 1092, endPoint y: 518, distance: 51.6
click at [1092, 518] on icon at bounding box center [1091, 516] width 6 height 11
type input "*******"
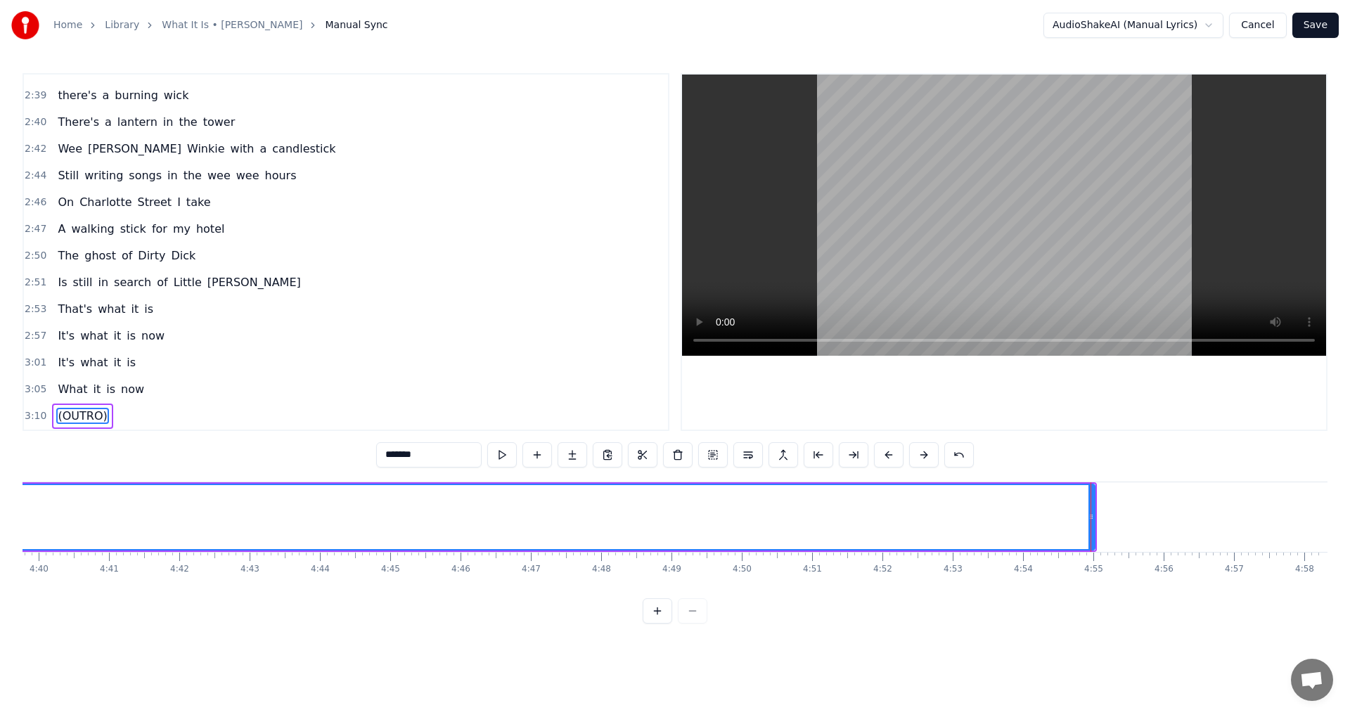
click at [1322, 30] on button "Save" at bounding box center [1315, 25] width 46 height 25
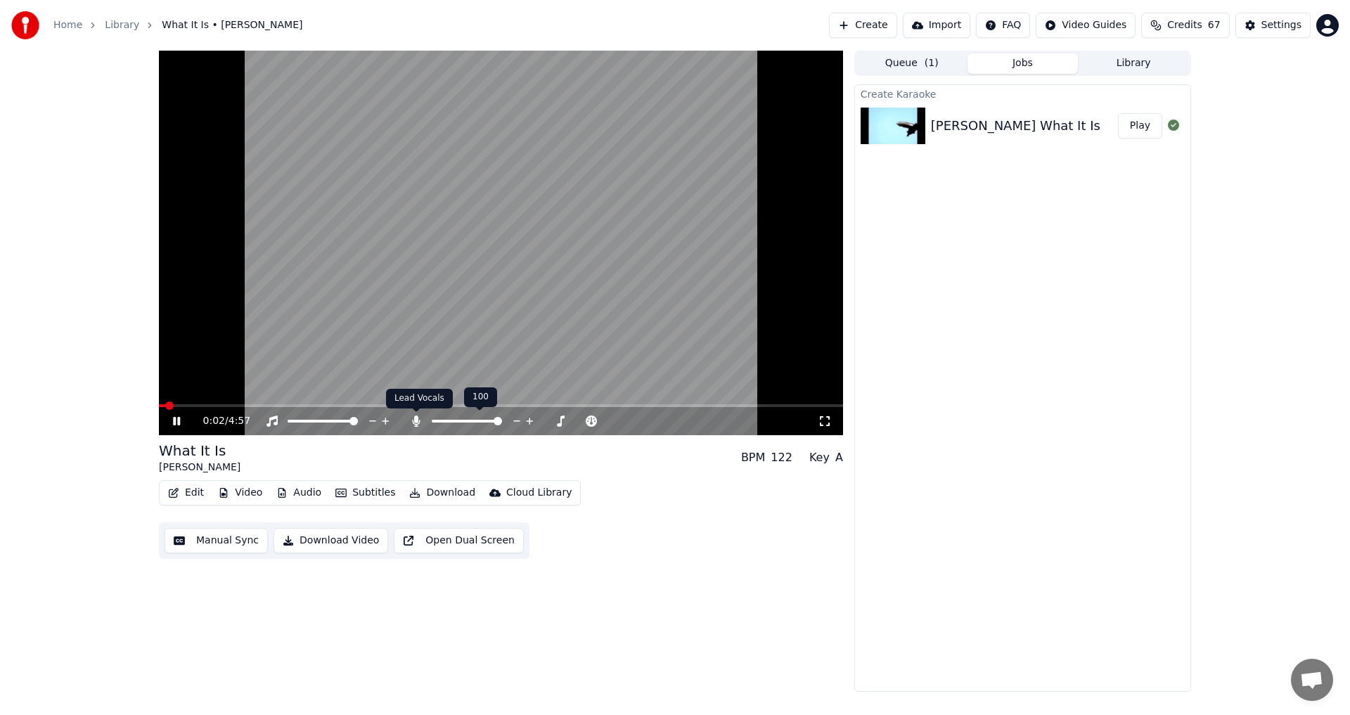
click at [412, 414] on div at bounding box center [472, 421] width 127 height 14
click at [410, 419] on icon at bounding box center [416, 421] width 14 height 11
click at [175, 418] on icon at bounding box center [176, 421] width 7 height 8
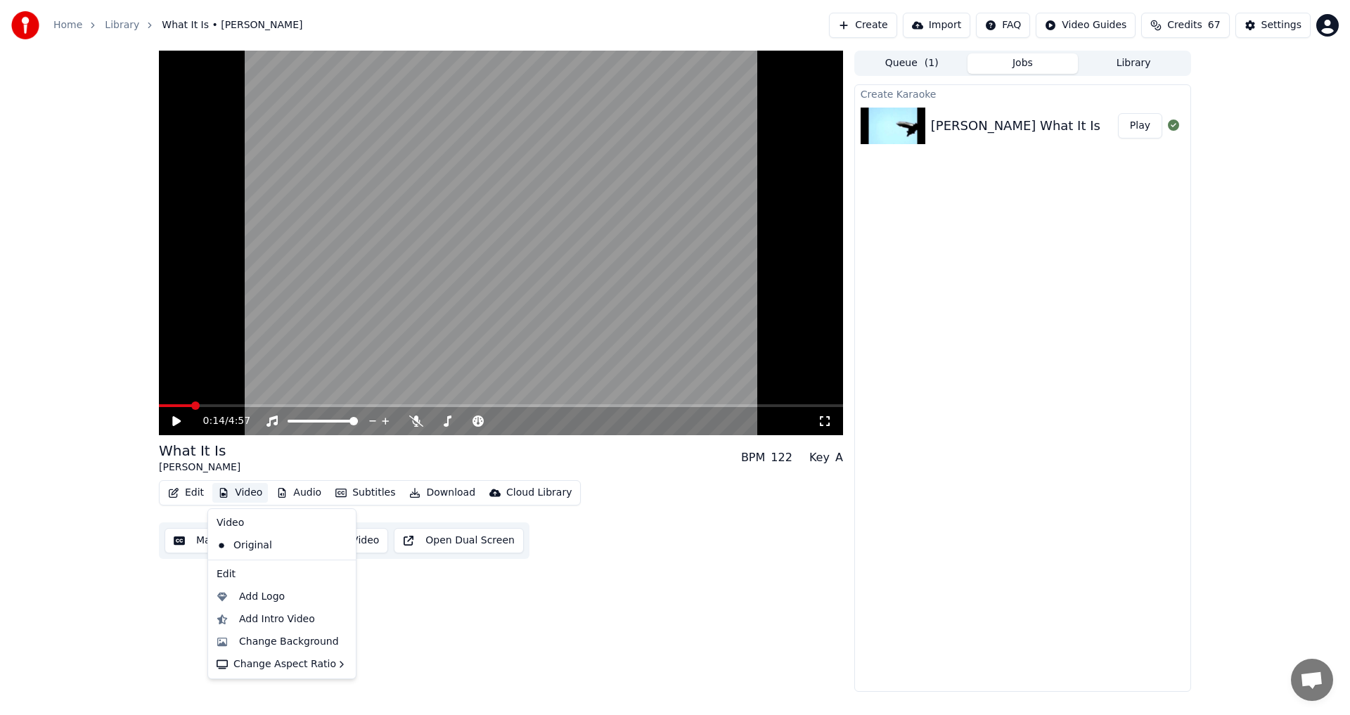
click at [249, 497] on button "Video" at bounding box center [240, 493] width 56 height 20
click at [286, 603] on div "Add Logo" at bounding box center [293, 597] width 108 height 14
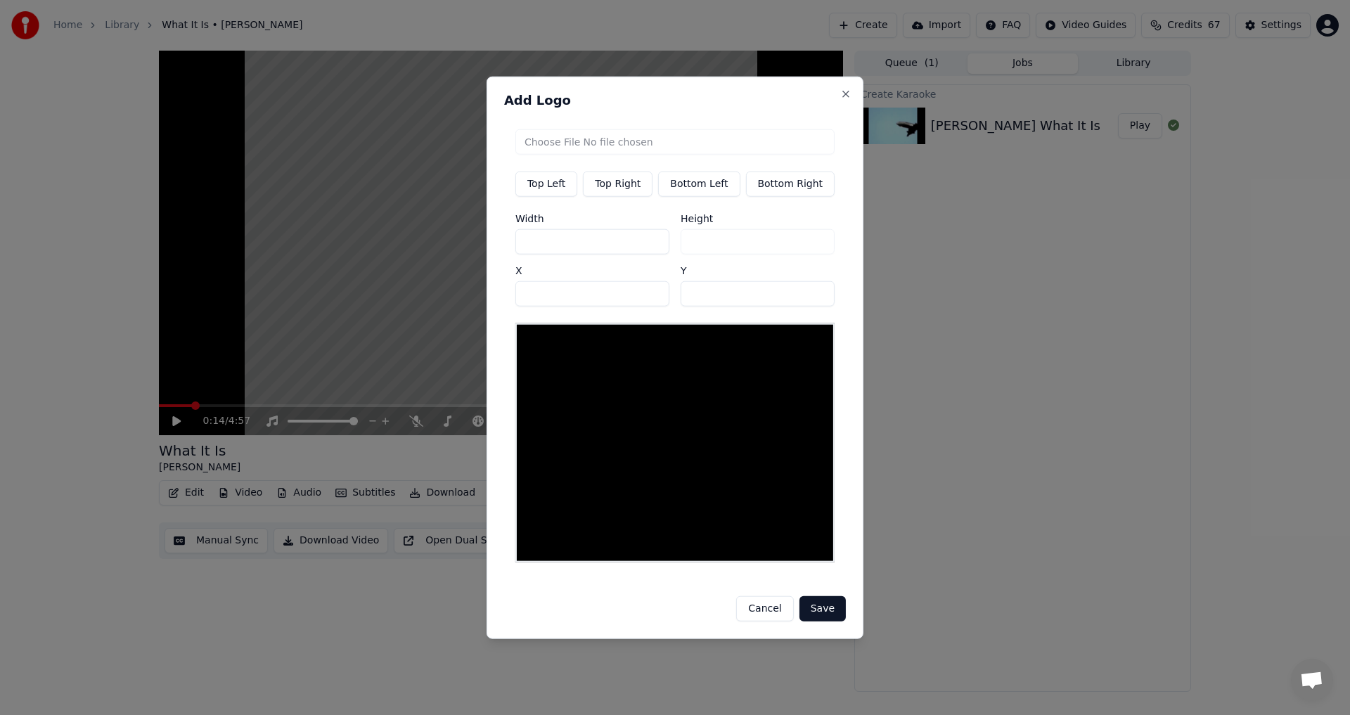
click at [624, 187] on button "Top Right" at bounding box center [618, 183] width 70 height 25
type input "**"
click at [666, 150] on input "file" at bounding box center [674, 141] width 319 height 25
type input "**********"
type input "***"
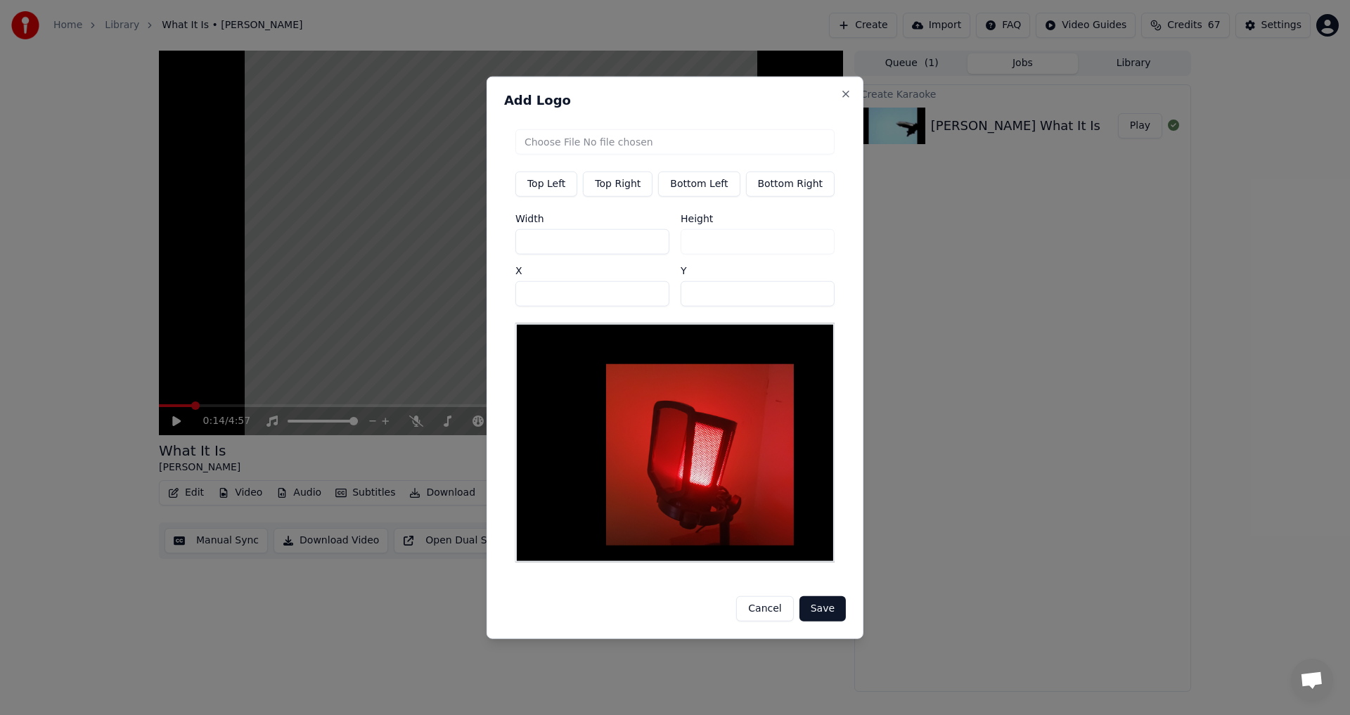
drag, startPoint x: 570, startPoint y: 243, endPoint x: 446, endPoint y: 247, distance: 124.5
click at [446, 247] on body "Home Library What It Is • Mark Knopfler Create Import FAQ Video Guides Credits …" at bounding box center [675, 357] width 1350 height 715
type input "*"
type input "**"
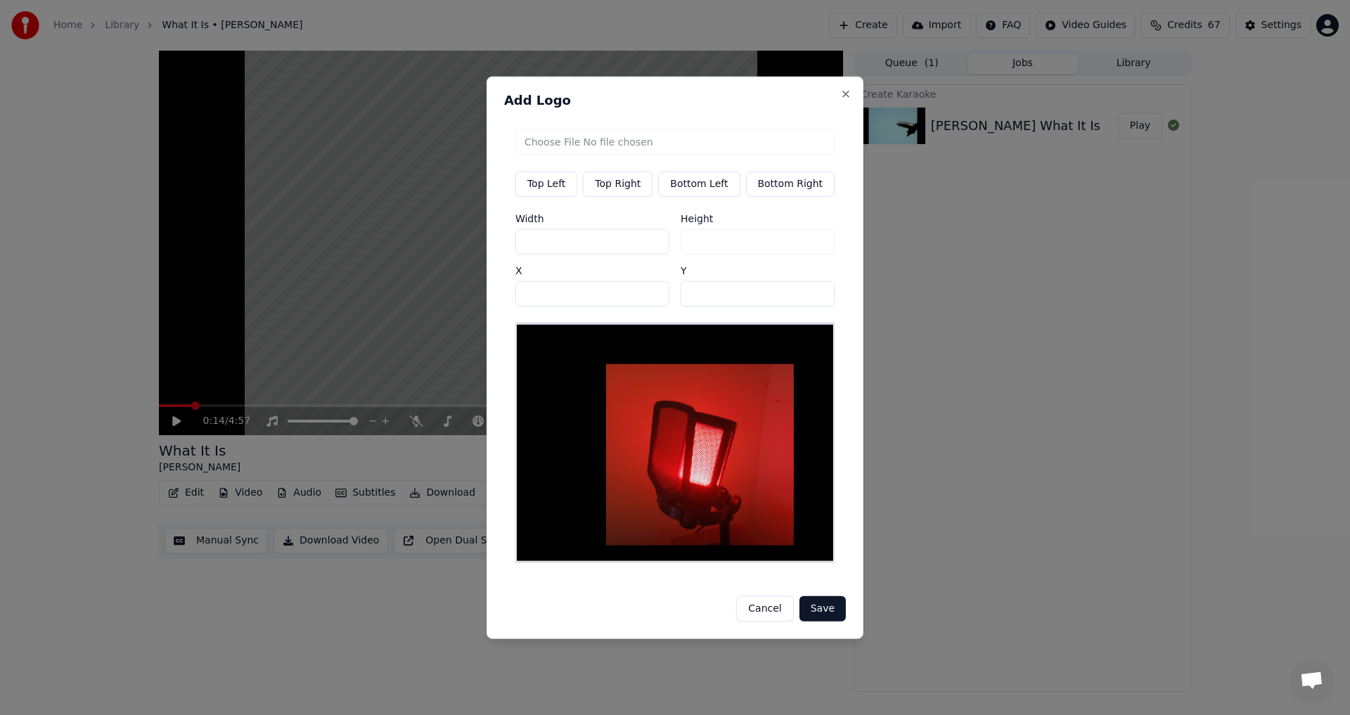
type input "**"
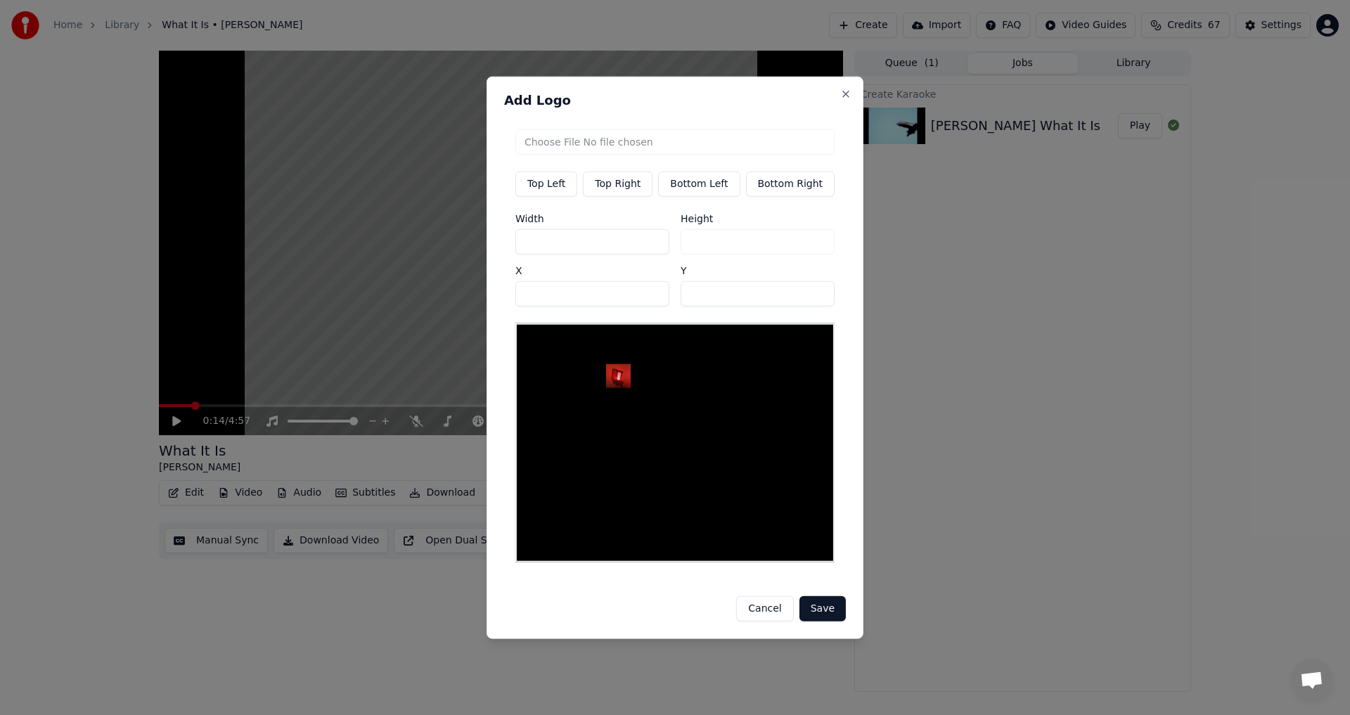
drag, startPoint x: 551, startPoint y: 251, endPoint x: 444, endPoint y: 245, distance: 107.8
click at [447, 246] on body "Home Library What It Is • Mark Knopfler Create Import FAQ Video Guides Credits …" at bounding box center [675, 357] width 1350 height 715
type input "*"
type input "**"
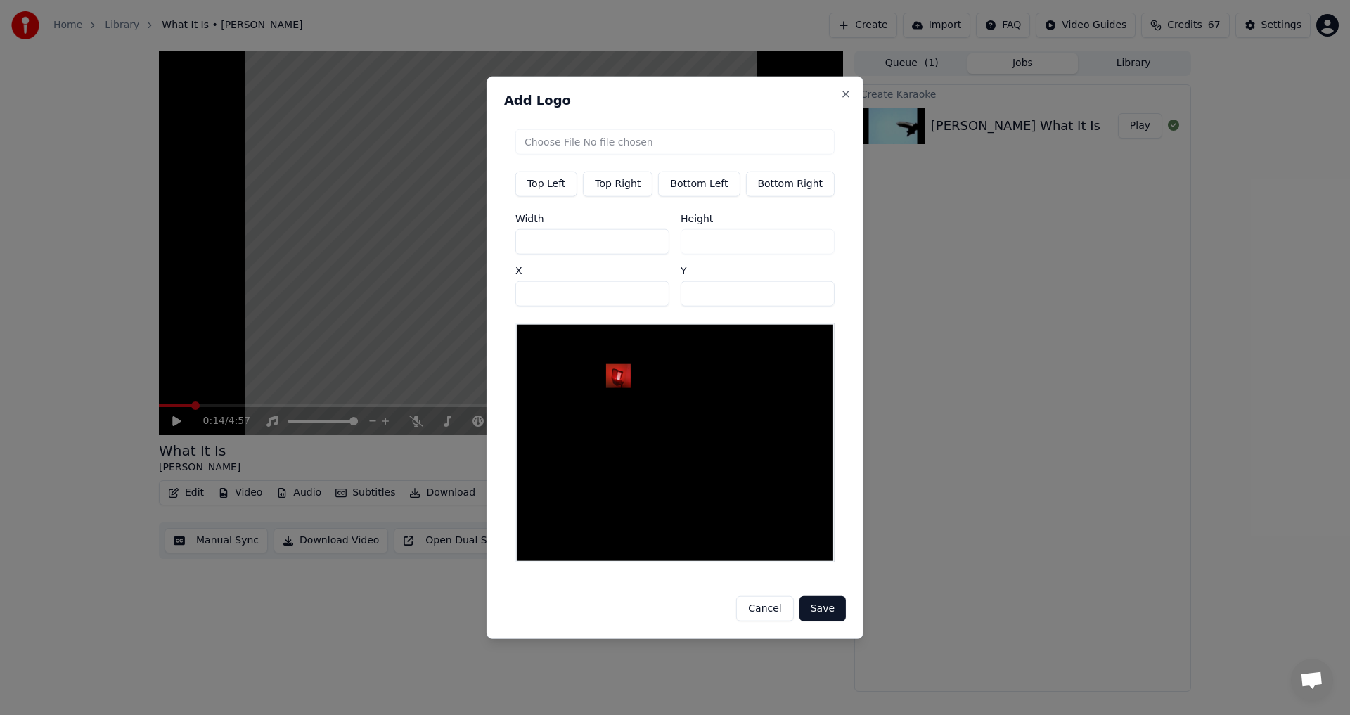
type input "**"
drag, startPoint x: 542, startPoint y: 249, endPoint x: 496, endPoint y: 255, distance: 46.7
click at [496, 255] on div "Add Logo Top Left Top Right Bottom Left Bottom Right Width ** Height ** X ** Y …" at bounding box center [675, 357] width 377 height 563
type input "*"
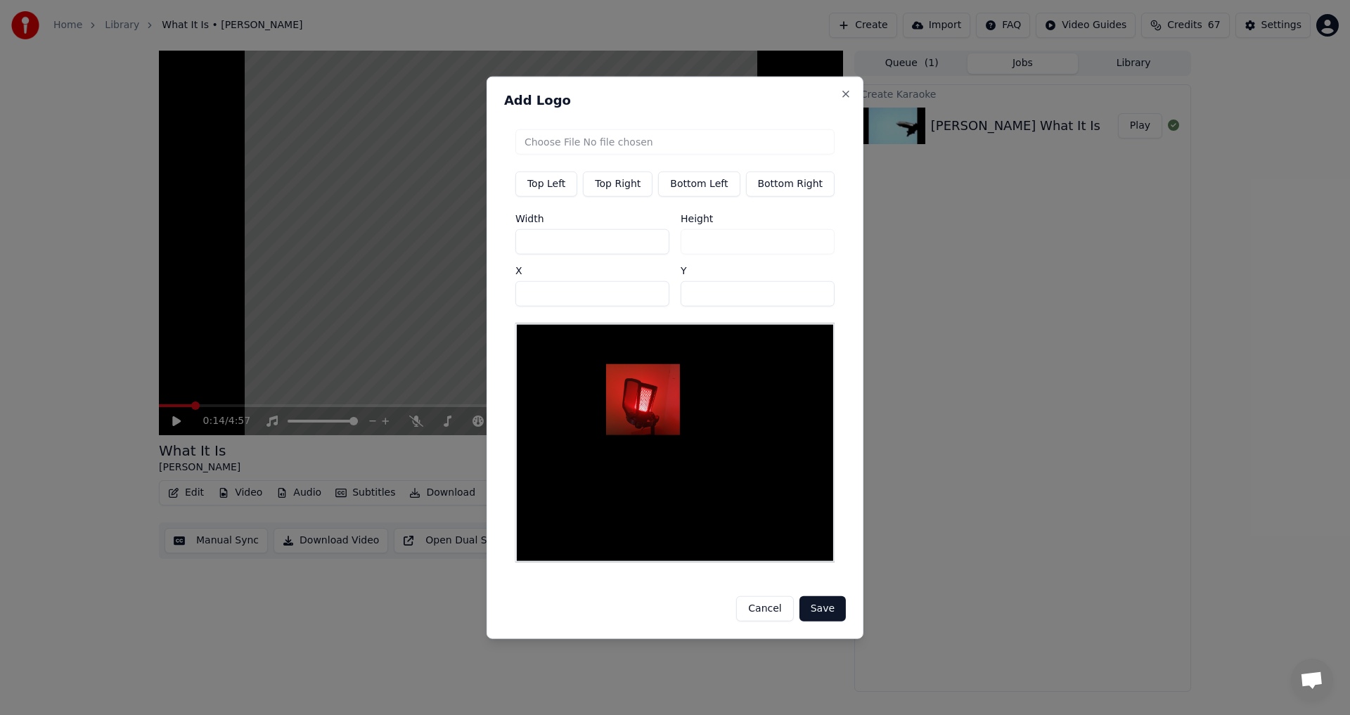
type input "**"
type input "*"
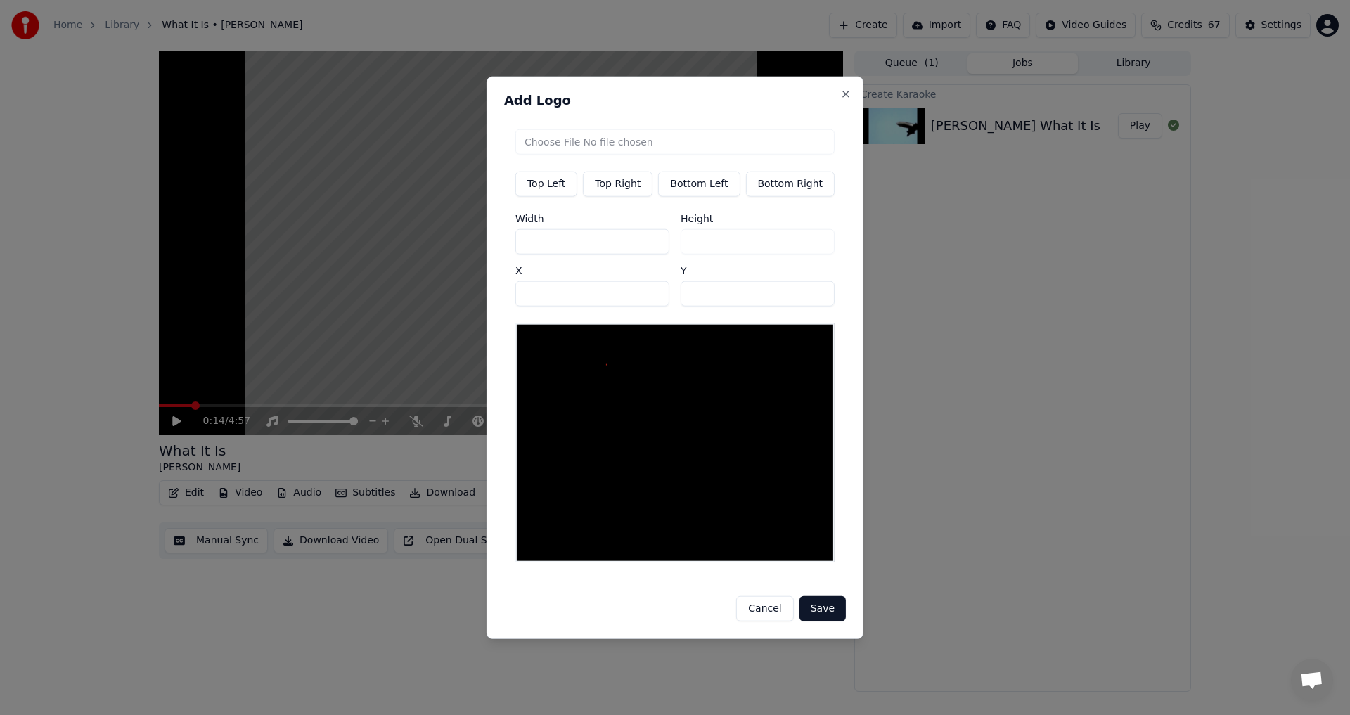
type input "*"
drag, startPoint x: 534, startPoint y: 251, endPoint x: 475, endPoint y: 258, distance: 59.5
click at [496, 258] on div "Add Logo Top Left Top Right Bottom Left Bottom Right Width * Height * X ** Y **…" at bounding box center [675, 357] width 377 height 563
type input "*"
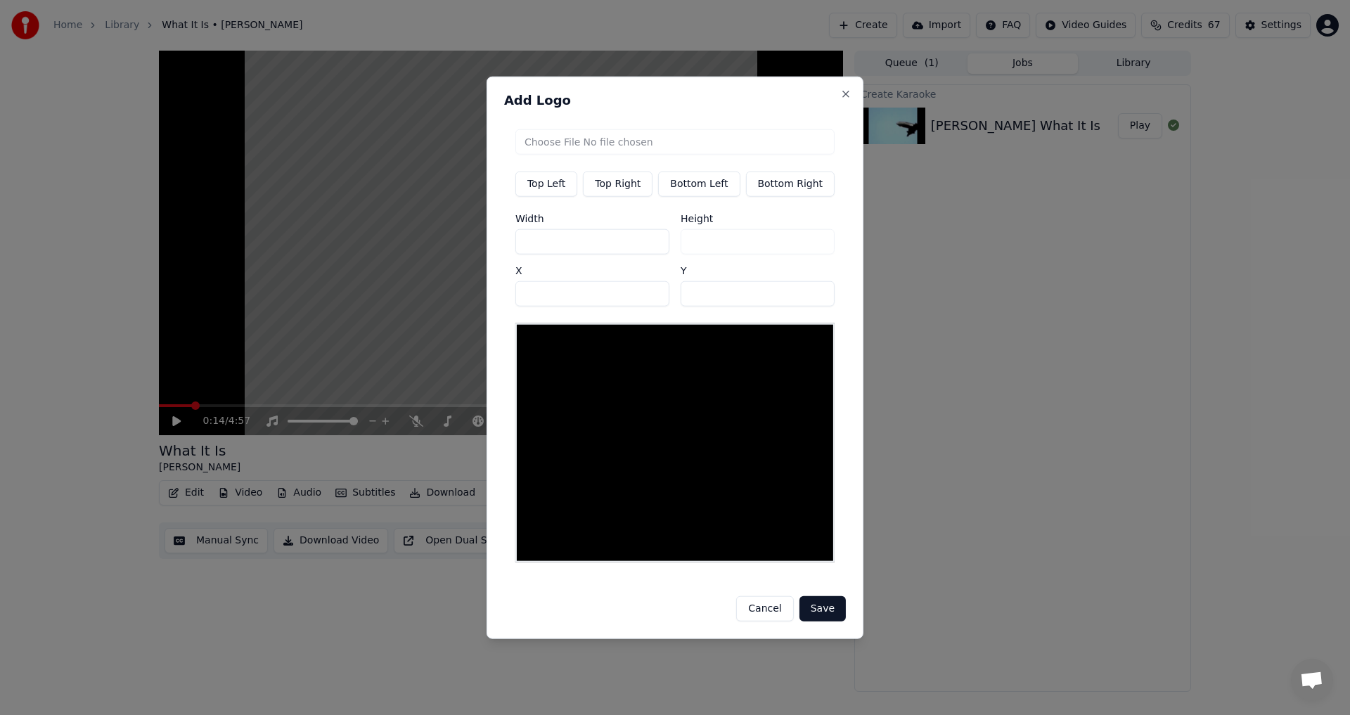
type input "**"
drag, startPoint x: 710, startPoint y: 302, endPoint x: 644, endPoint y: 298, distance: 66.2
click at [645, 299] on div "Width ** Height ** X ** Y **" at bounding box center [674, 259] width 319 height 93
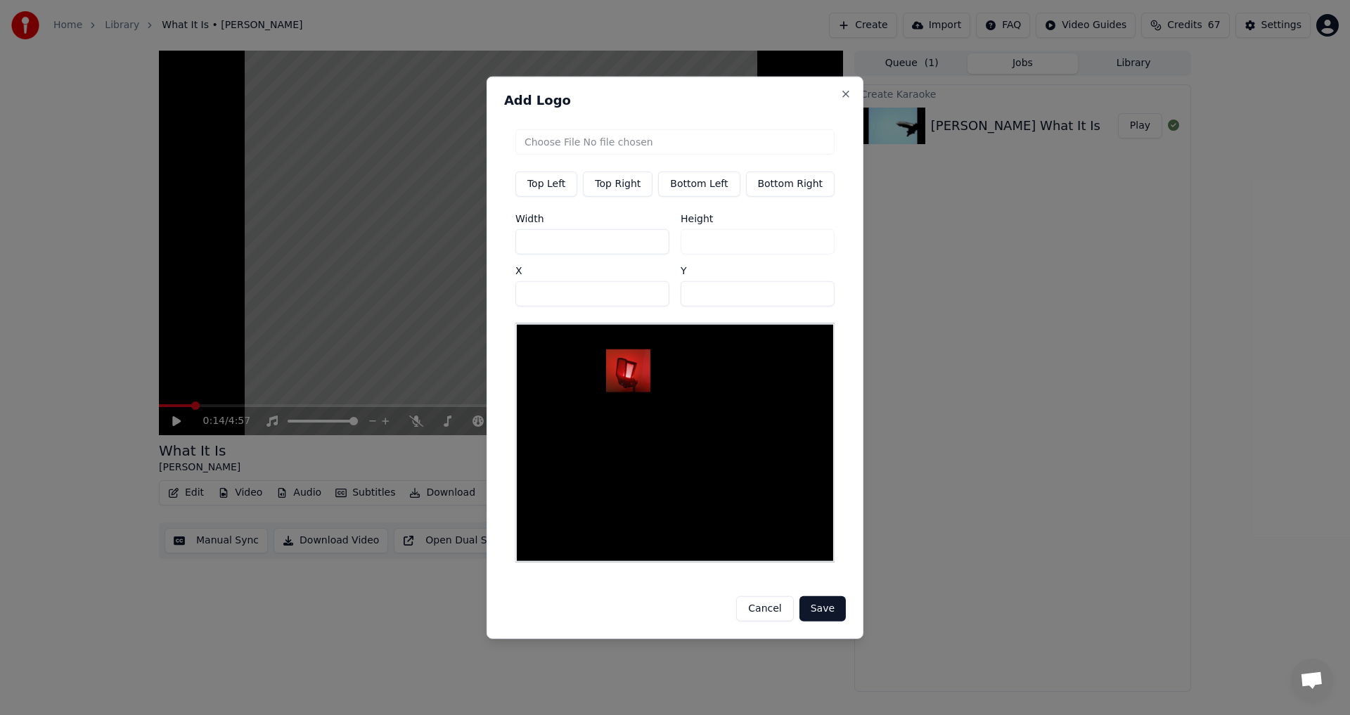
drag, startPoint x: 723, startPoint y: 289, endPoint x: 633, endPoint y: 292, distance: 89.4
click at [633, 292] on div "Width ** Height ** X ** Y **" at bounding box center [674, 259] width 319 height 93
drag, startPoint x: 700, startPoint y: 300, endPoint x: 594, endPoint y: 314, distance: 107.1
click at [607, 306] on div "Width ** Height ** X ** Y *" at bounding box center [674, 259] width 319 height 93
type input "**"
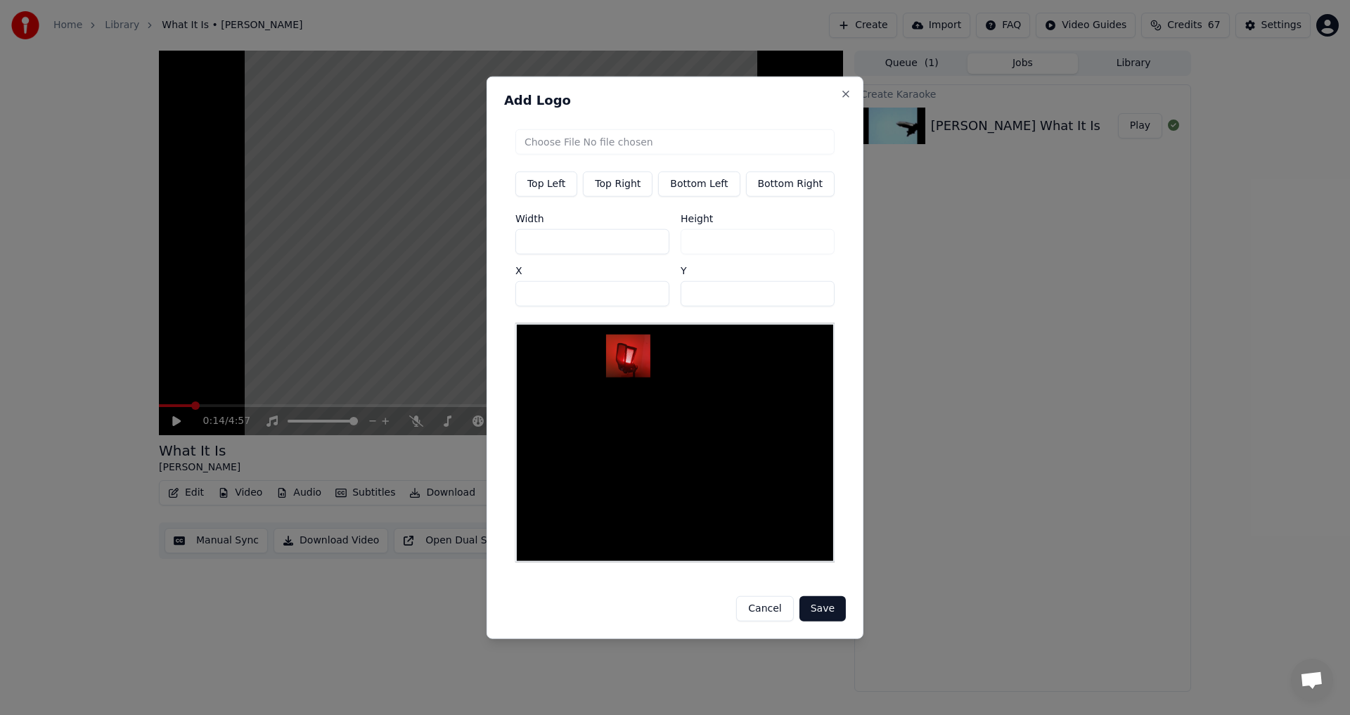
drag, startPoint x: 548, startPoint y: 300, endPoint x: 465, endPoint y: 301, distance: 82.3
click at [465, 301] on body "Home Library What It Is • Mark Knopfler Create Import FAQ Video Guides Credits …" at bounding box center [675, 357] width 1350 height 715
click at [631, 191] on button "Top Right" at bounding box center [618, 183] width 70 height 25
type input "***"
click at [631, 191] on button "Top Right" at bounding box center [618, 183] width 70 height 25
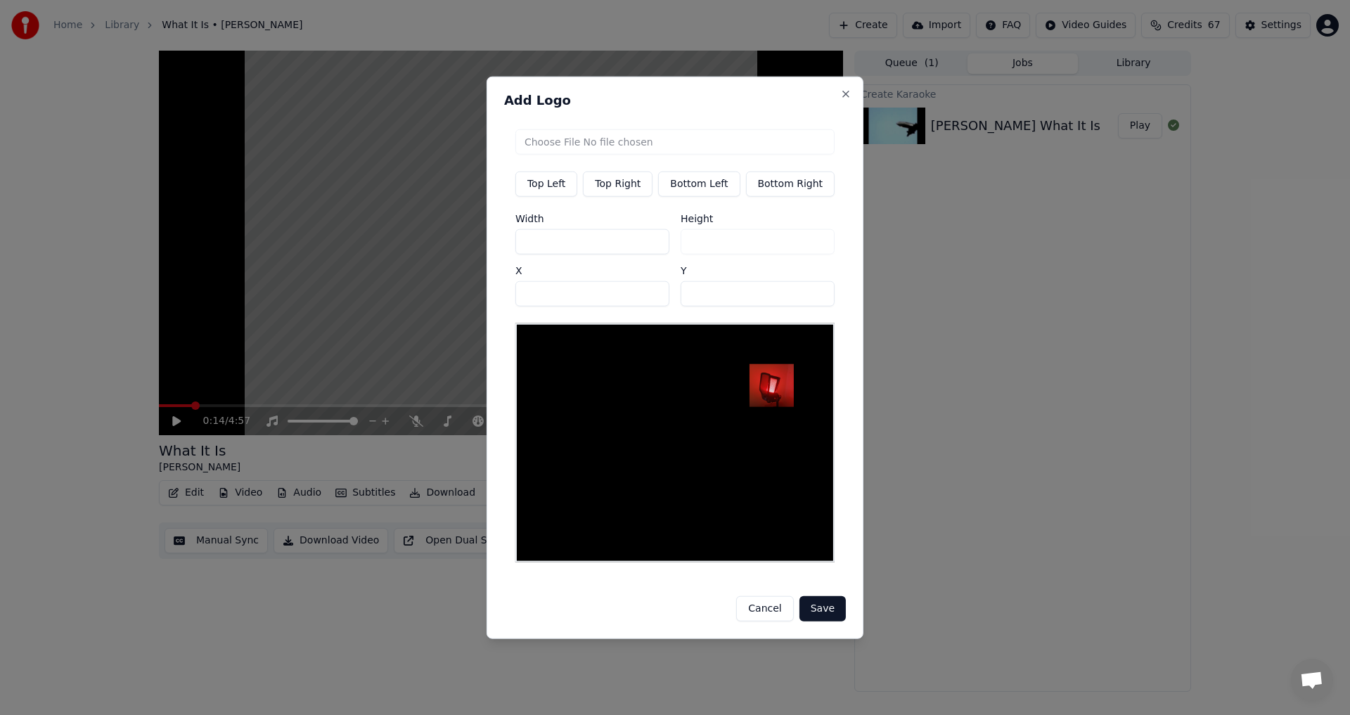
drag, startPoint x: 563, startPoint y: 302, endPoint x: 397, endPoint y: 307, distance: 166.0
click at [397, 307] on body "Home Library What It Is • Mark Knopfler Create Import FAQ Video Guides Credits …" at bounding box center [675, 357] width 1350 height 715
drag, startPoint x: 708, startPoint y: 292, endPoint x: 615, endPoint y: 294, distance: 92.8
click at [617, 294] on div "Width ** Height ** X *** Y **" at bounding box center [674, 259] width 319 height 93
type input "**"
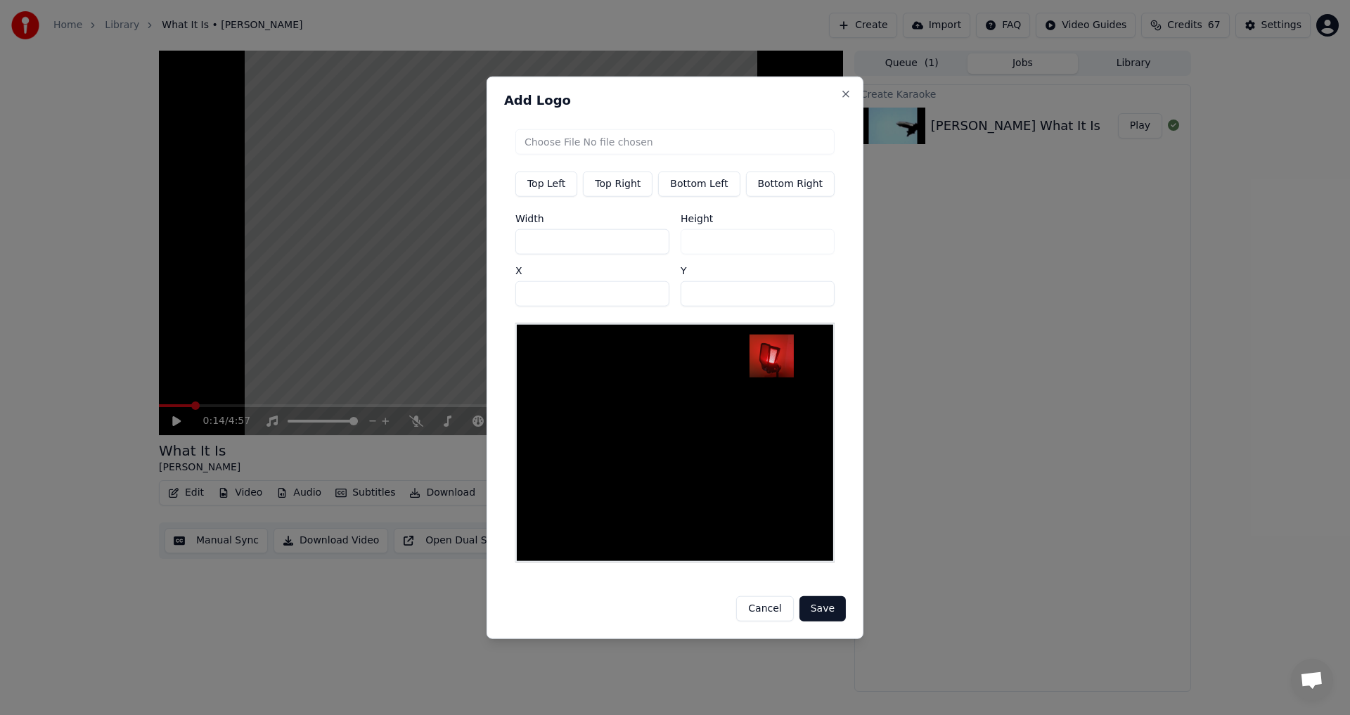
drag, startPoint x: 578, startPoint y: 297, endPoint x: 506, endPoint y: 298, distance: 71.7
click at [506, 298] on div "Add Logo Top Left Top Right Bottom Left Bottom Right Width ** Height ** X *** Y…" at bounding box center [675, 357] width 377 height 563
drag, startPoint x: 559, startPoint y: 297, endPoint x: 420, endPoint y: 301, distance: 138.6
click at [420, 301] on body "Home Library What It Is • Mark Knopfler Create Import FAQ Video Guides Credits …" at bounding box center [675, 357] width 1350 height 715
drag, startPoint x: 542, startPoint y: 299, endPoint x: 459, endPoint y: 299, distance: 83.0
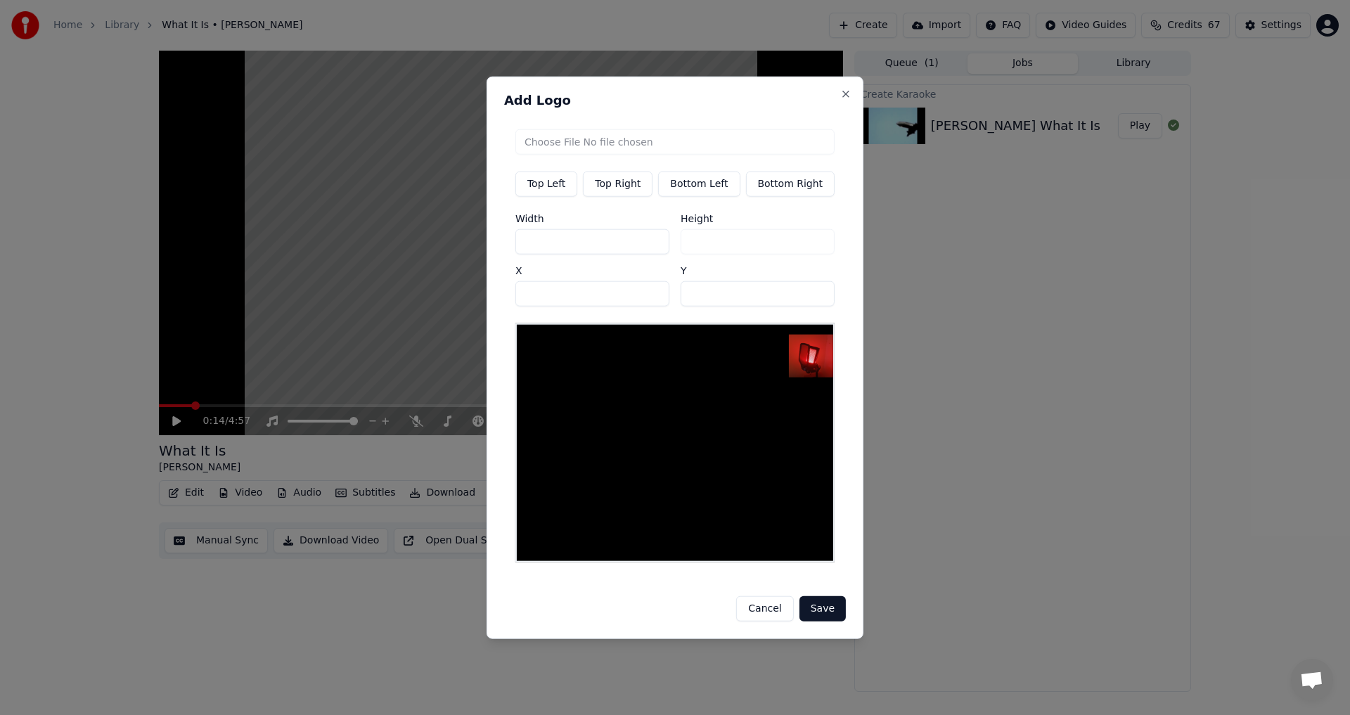
click at [472, 299] on body "Home Library What It Is • Mark Knopfler Create Import FAQ Video Guides Credits …" at bounding box center [675, 357] width 1350 height 715
drag, startPoint x: 522, startPoint y: 299, endPoint x: 505, endPoint y: 297, distance: 17.0
click at [505, 297] on div "Add Logo Top Left Top Right Bottom Left Bottom Right Width ** Height ** X *** Y…" at bounding box center [675, 357] width 377 height 563
type input "***"
click at [823, 598] on button "Save" at bounding box center [822, 608] width 46 height 25
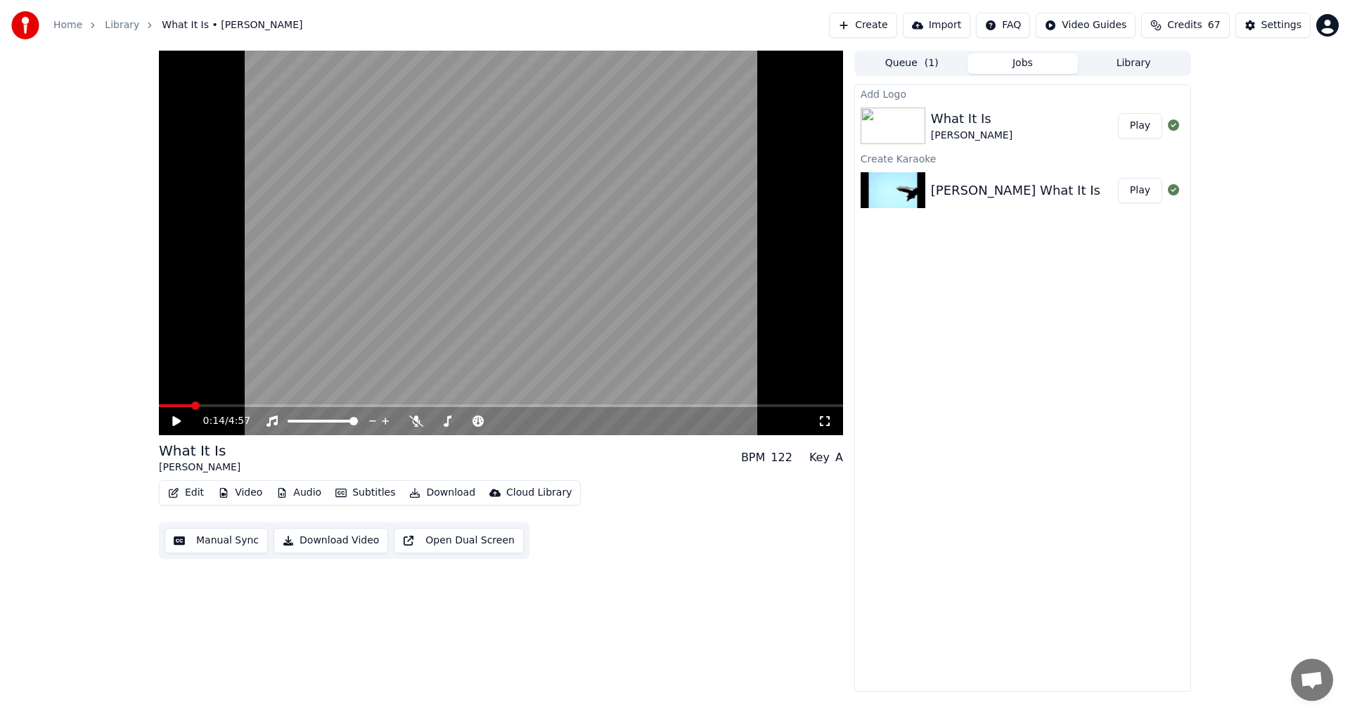
click at [1142, 128] on button "Play" at bounding box center [1140, 125] width 44 height 25
click at [172, 418] on icon at bounding box center [186, 421] width 33 height 11
click at [235, 499] on button "Video" at bounding box center [240, 493] width 56 height 20
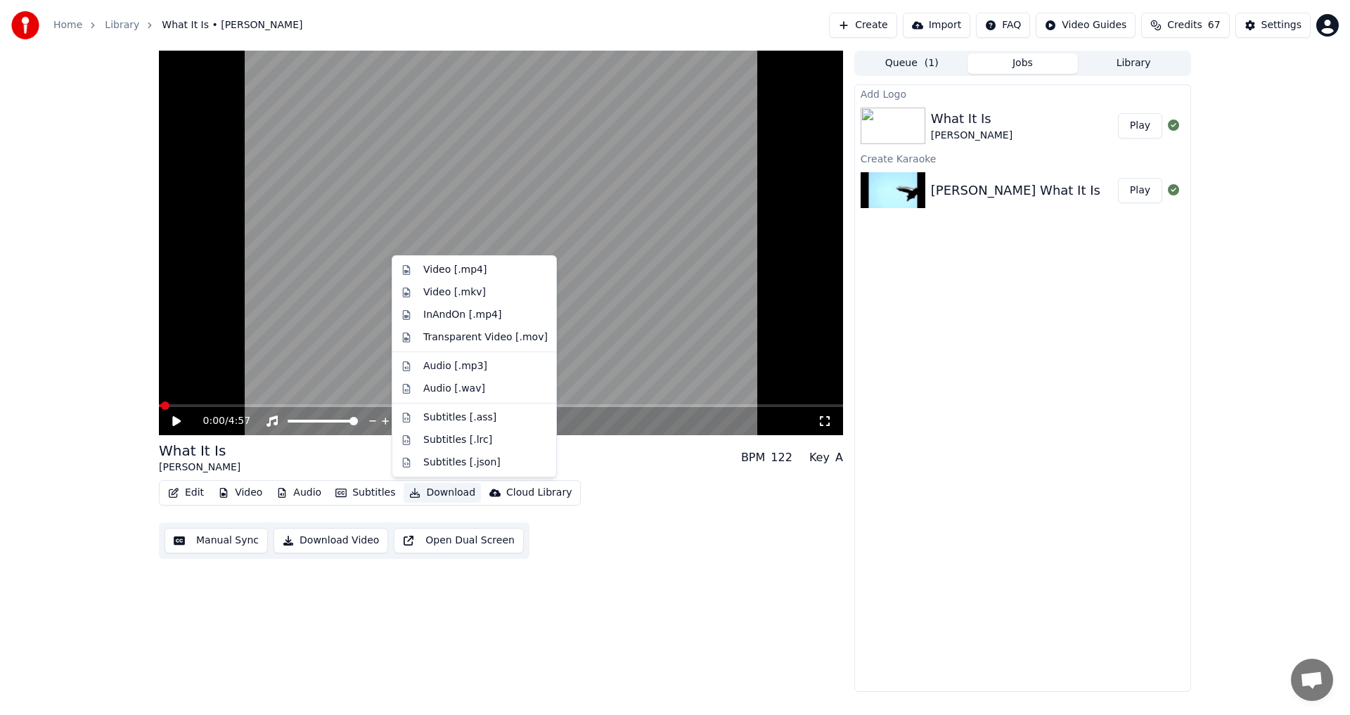
click at [648, 586] on div "0:00 / 4:57 What It Is Mark Knopfler BPM 122 Key A Edit Video Audio Subtitles D…" at bounding box center [501, 371] width 684 height 641
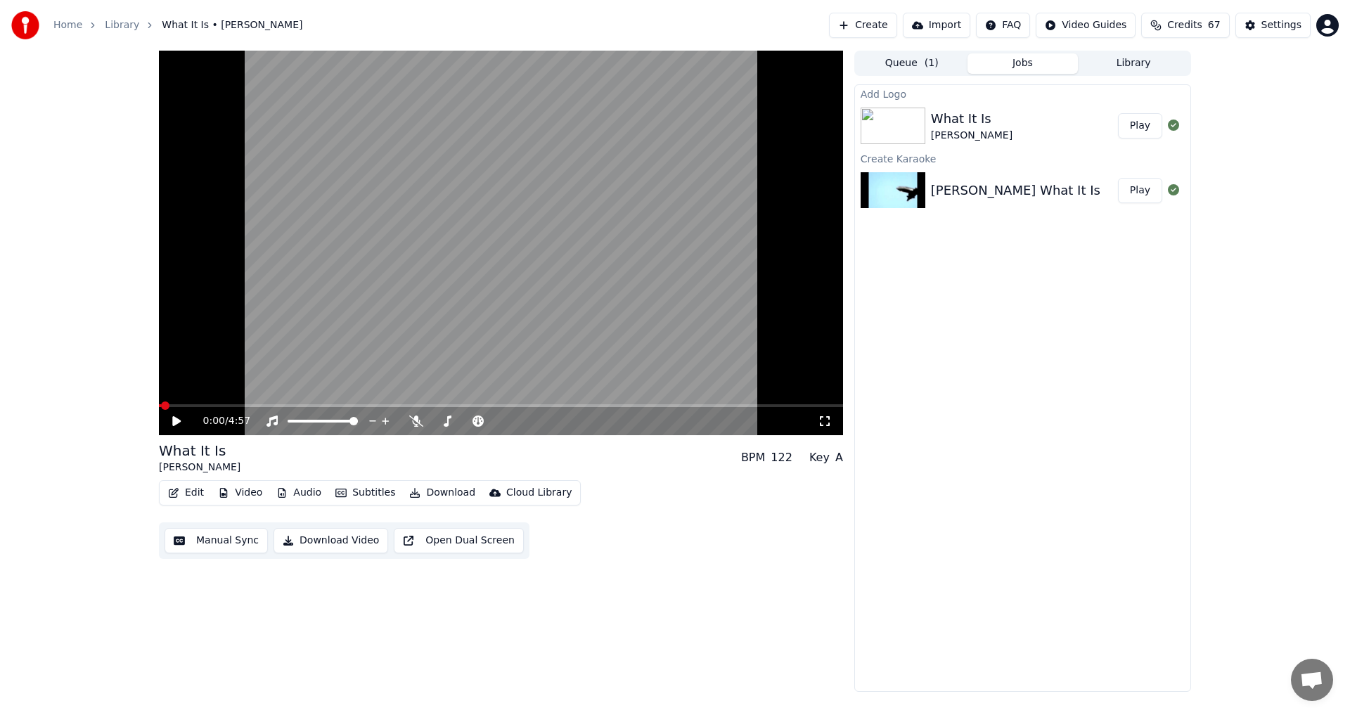
click at [449, 490] on button "Download" at bounding box center [442, 493] width 77 height 20
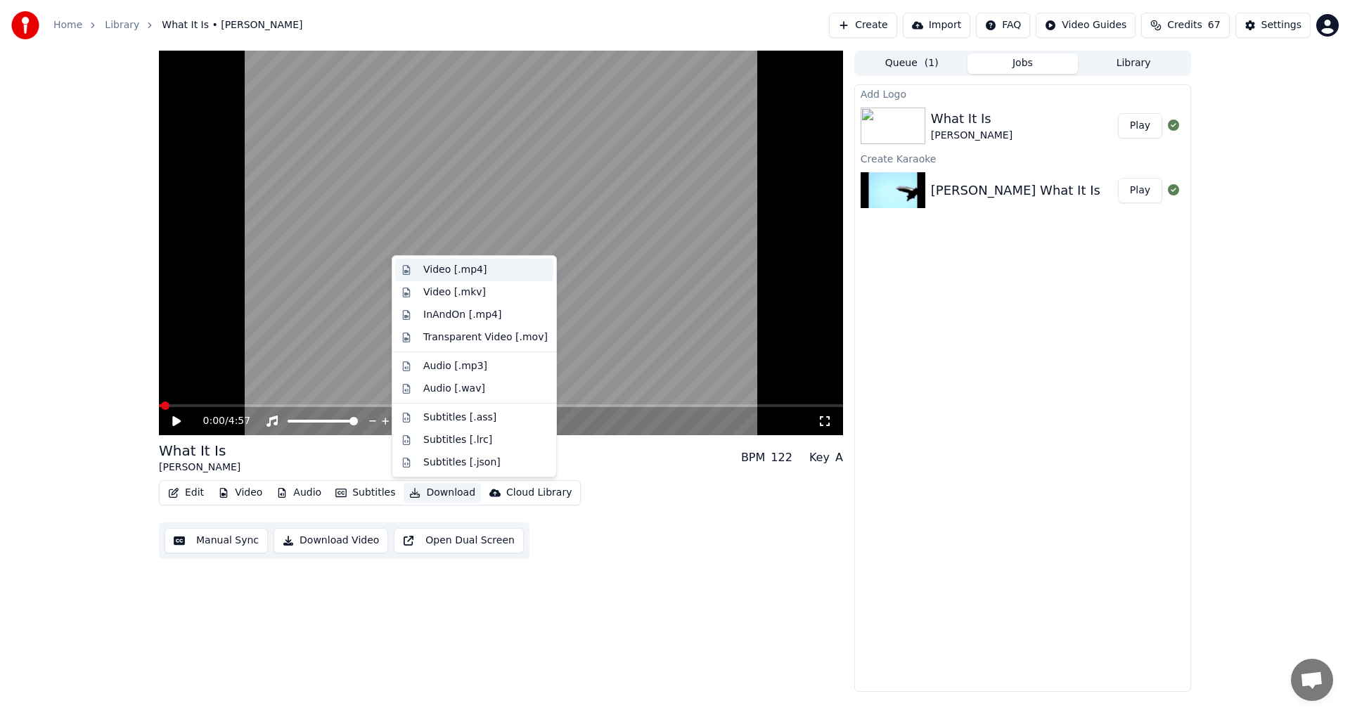
click at [470, 269] on div "Video [.mp4]" at bounding box center [454, 270] width 63 height 14
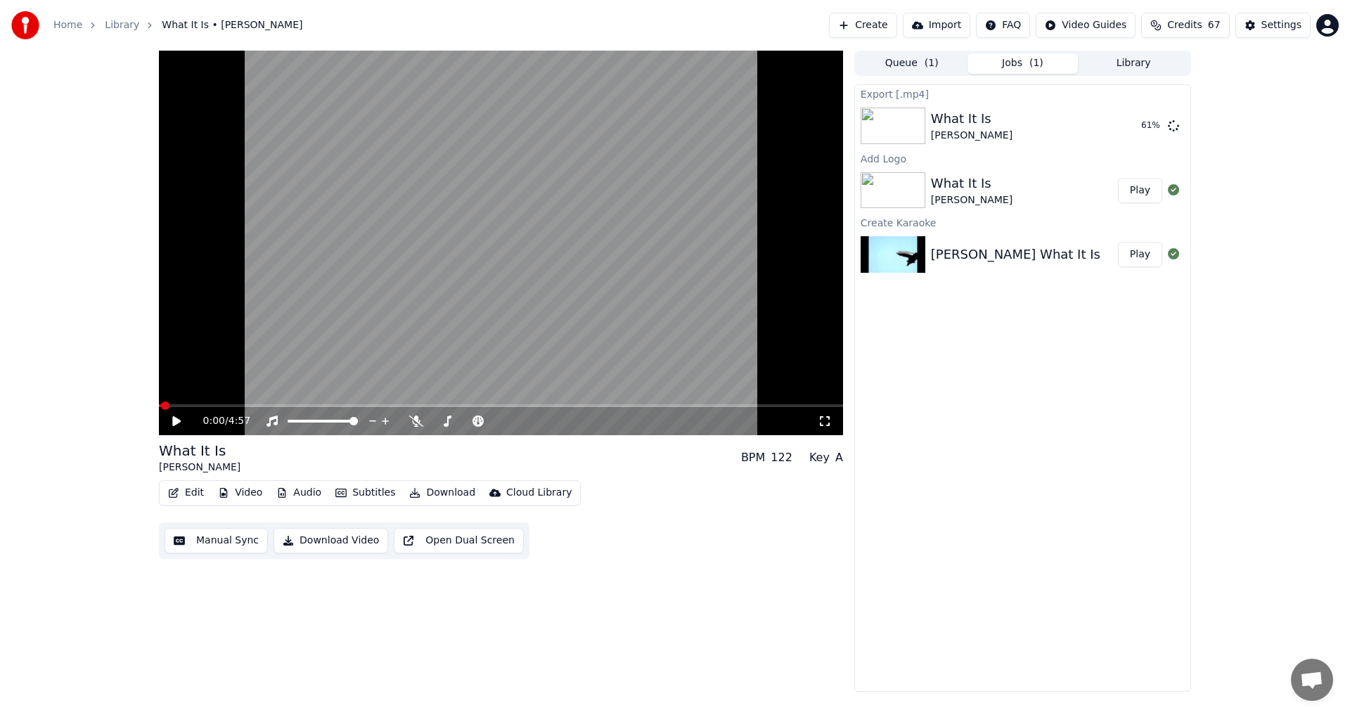
click at [873, 25] on button "Create" at bounding box center [863, 25] width 68 height 25
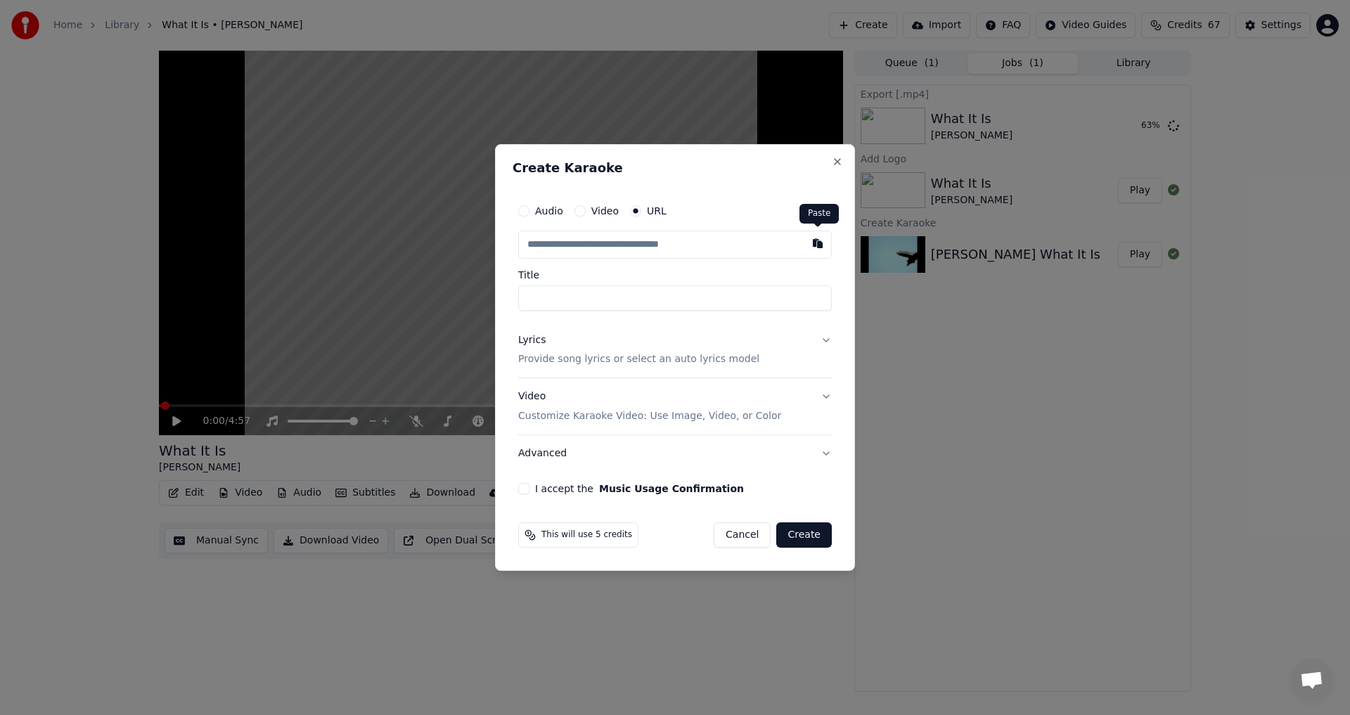
click at [824, 247] on button "button" at bounding box center [818, 243] width 28 height 25
type input "**********"
drag, startPoint x: 598, startPoint y: 300, endPoint x: 591, endPoint y: 298, distance: 7.2
click at [591, 298] on input "**********" at bounding box center [675, 297] width 314 height 25
type input "**********"
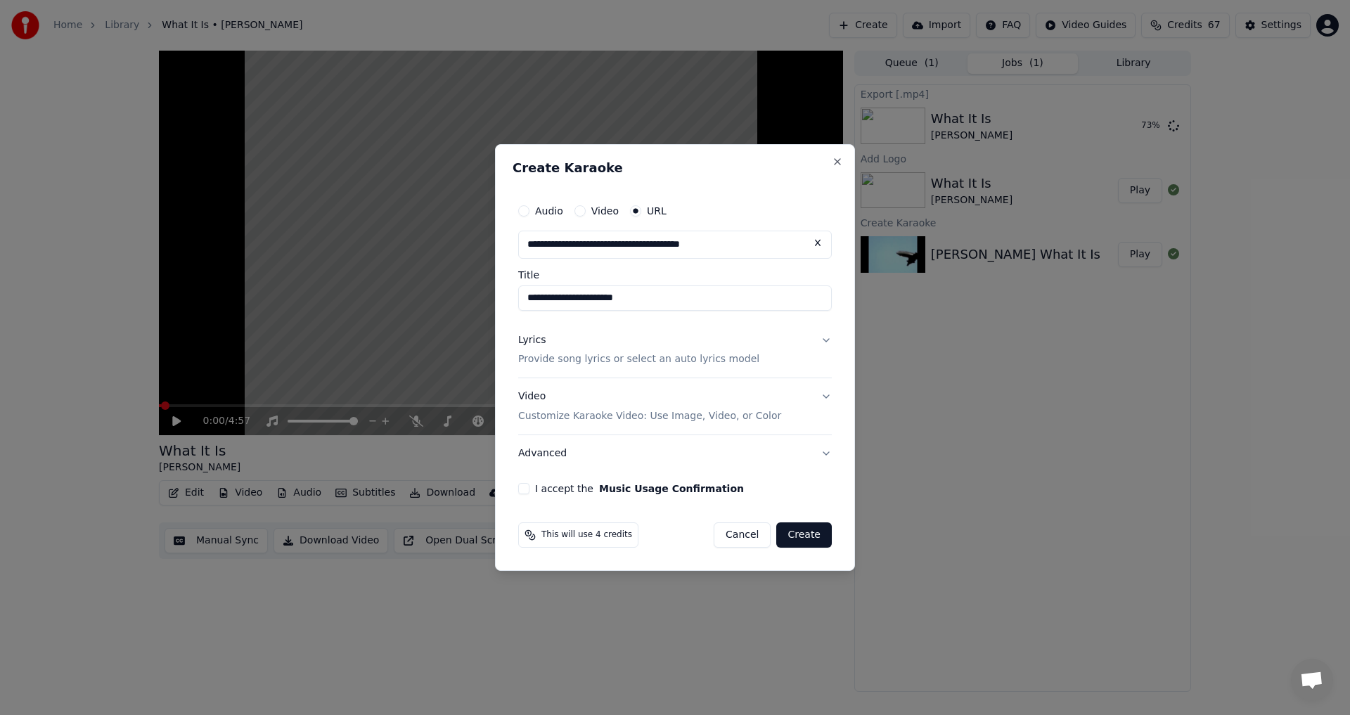
click at [593, 357] on p "Provide song lyrics or select an auto lyrics model" at bounding box center [638, 360] width 241 height 14
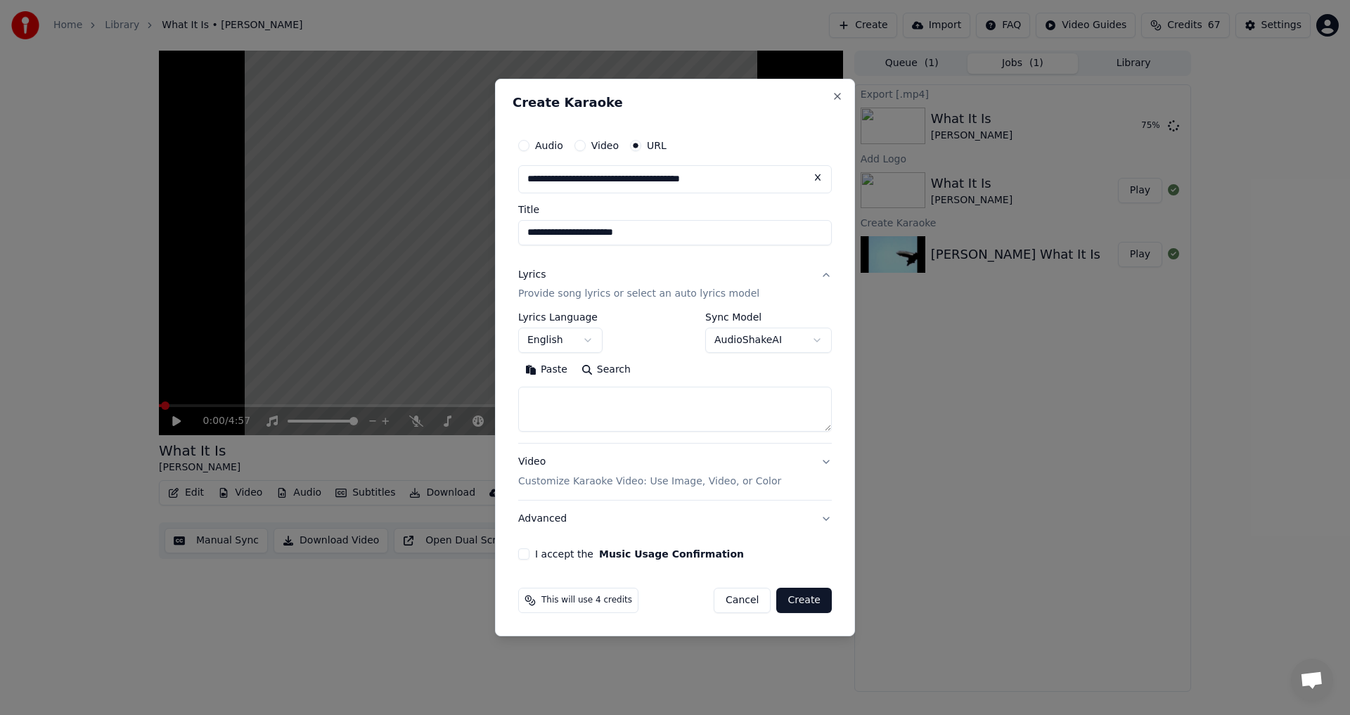
click at [605, 368] on button "Search" at bounding box center [605, 370] width 63 height 22
click at [683, 368] on button "Expand" at bounding box center [670, 370] width 66 height 22
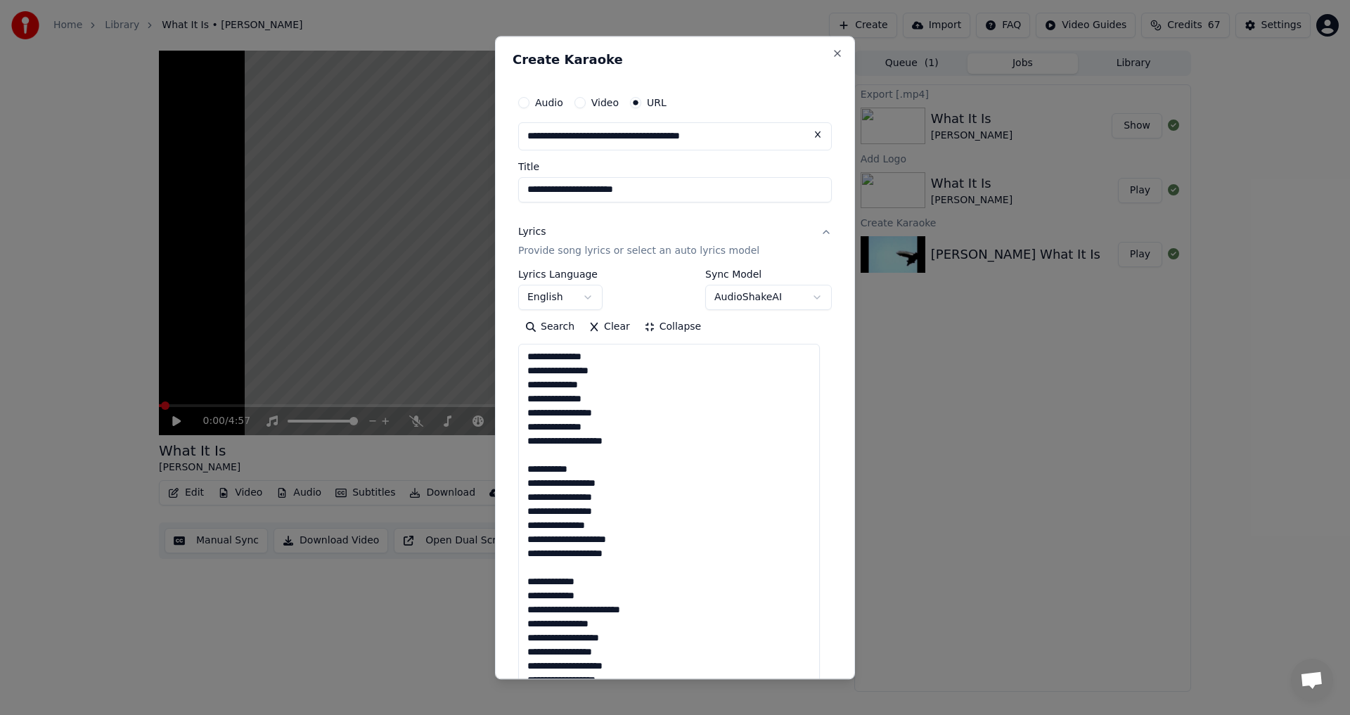
click at [565, 451] on textarea "**********" at bounding box center [669, 561] width 302 height 433
click at [574, 548] on textarea "**********" at bounding box center [669, 561] width 302 height 433
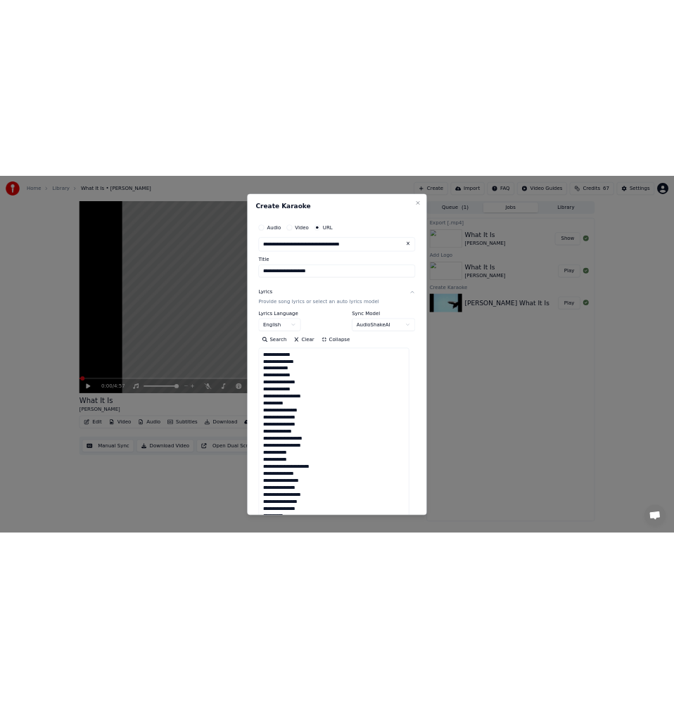
scroll to position [211, 0]
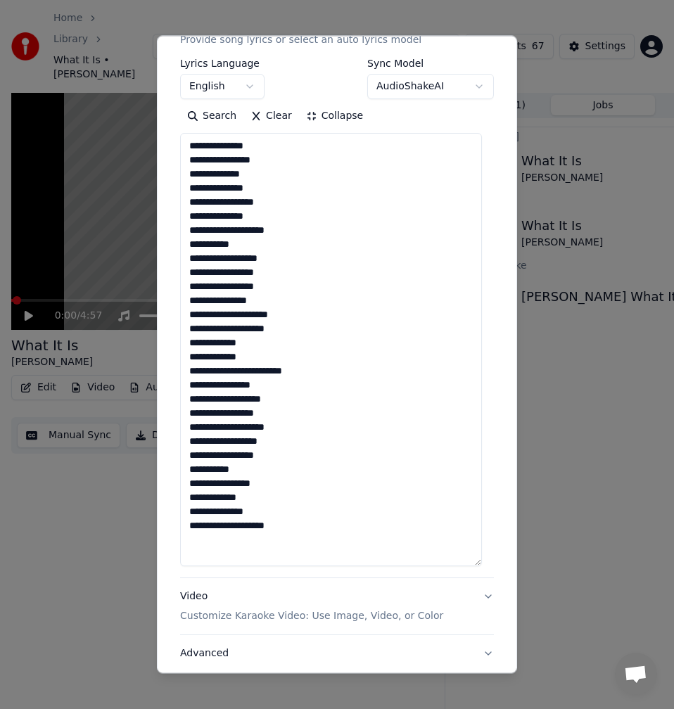
click at [275, 165] on textarea "**********" at bounding box center [331, 349] width 302 height 433
click at [260, 169] on textarea "**********" at bounding box center [331, 349] width 302 height 433
click at [264, 195] on textarea "**********" at bounding box center [331, 349] width 302 height 433
click at [279, 202] on textarea "**********" at bounding box center [331, 349] width 302 height 433
click at [214, 318] on textarea "**********" at bounding box center [331, 349] width 302 height 433
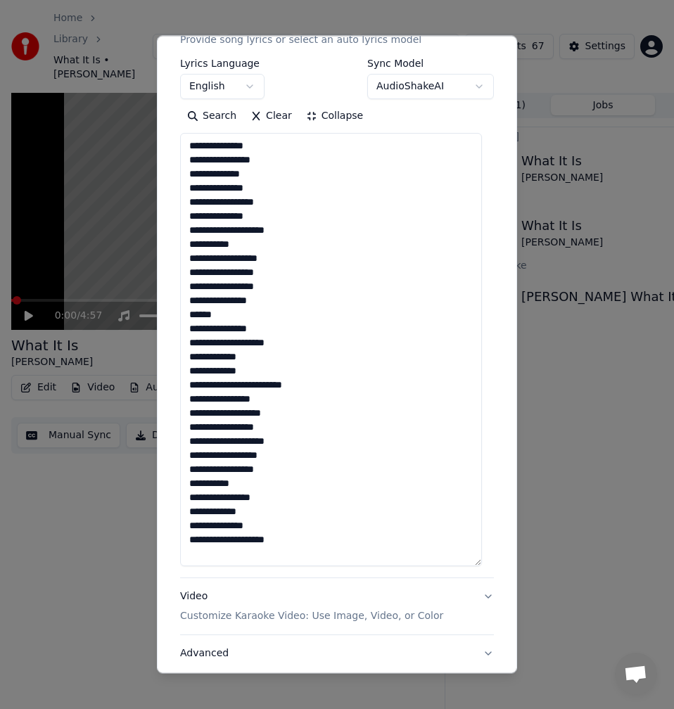
click at [296, 447] on textarea "**********" at bounding box center [331, 349] width 302 height 433
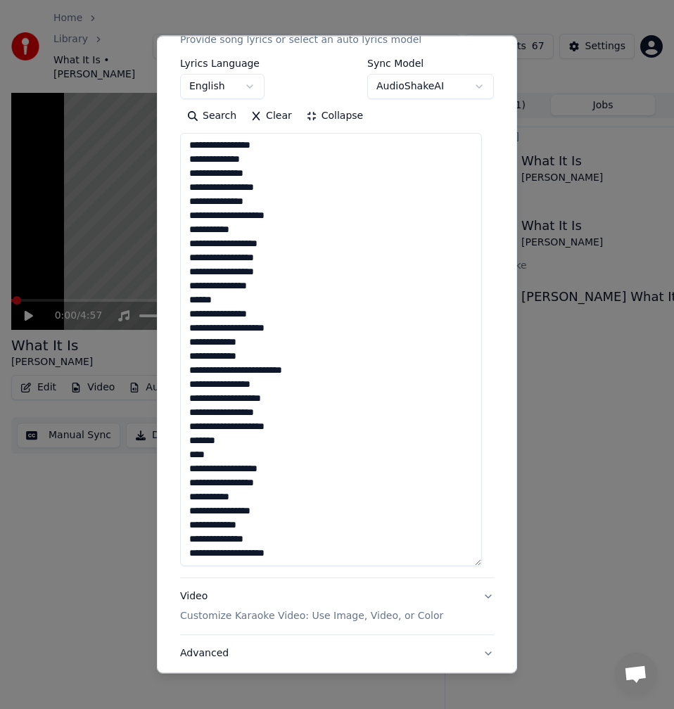
scroll to position [309, 0]
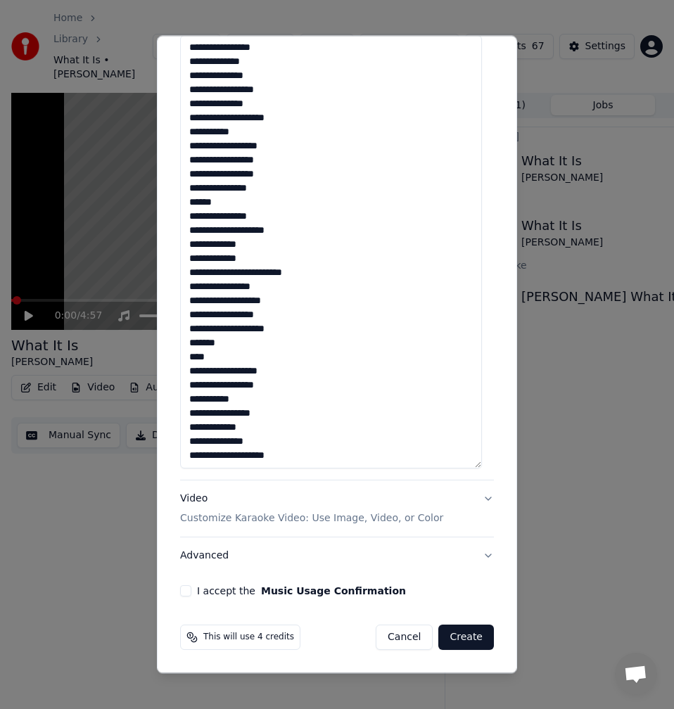
type textarea "**********"
click at [181, 591] on button "I accept the Music Usage Confirmation" at bounding box center [185, 590] width 11 height 11
click at [478, 553] on button "Advanced" at bounding box center [337, 555] width 314 height 37
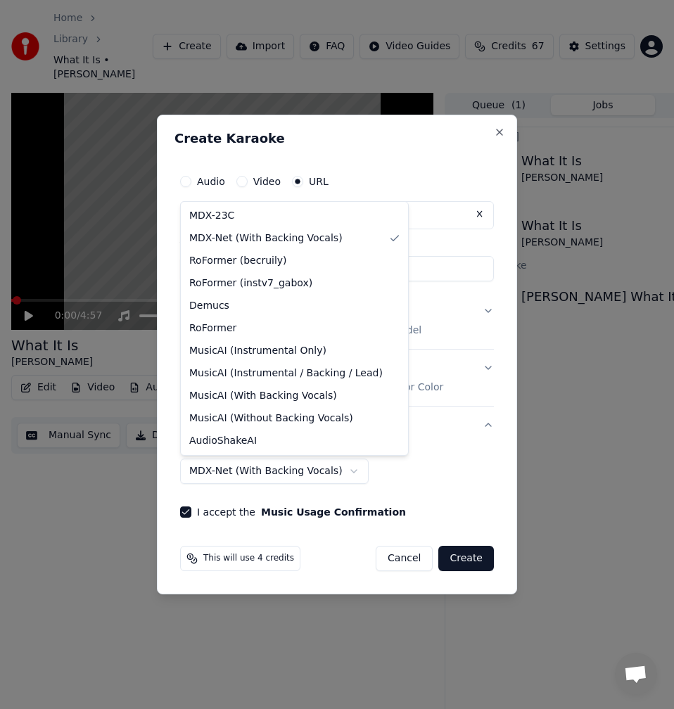
click at [340, 479] on body "Home Library What It Is • Mark Knopfler Create Import FAQ Video Guides Credits …" at bounding box center [337, 354] width 674 height 709
select select "******"
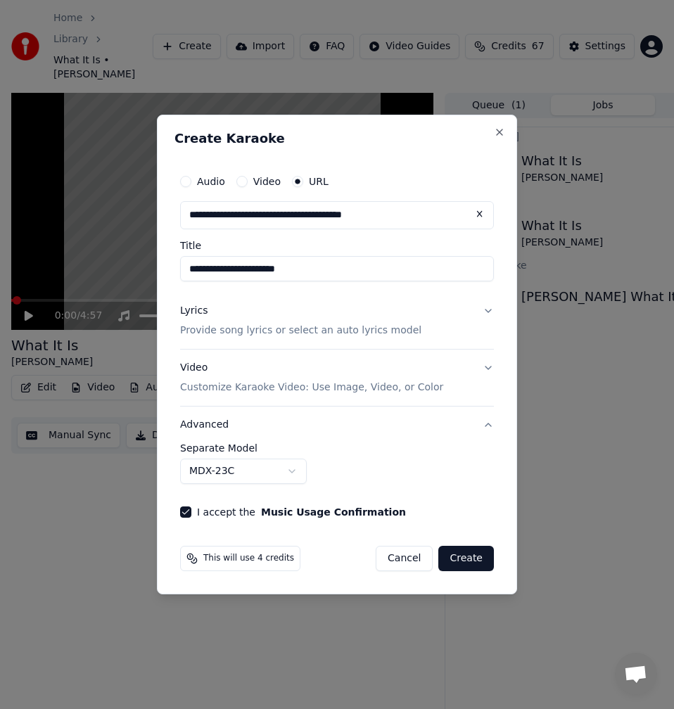
click at [200, 319] on div "Lyrics Provide song lyrics or select an auto lyrics model" at bounding box center [300, 321] width 241 height 34
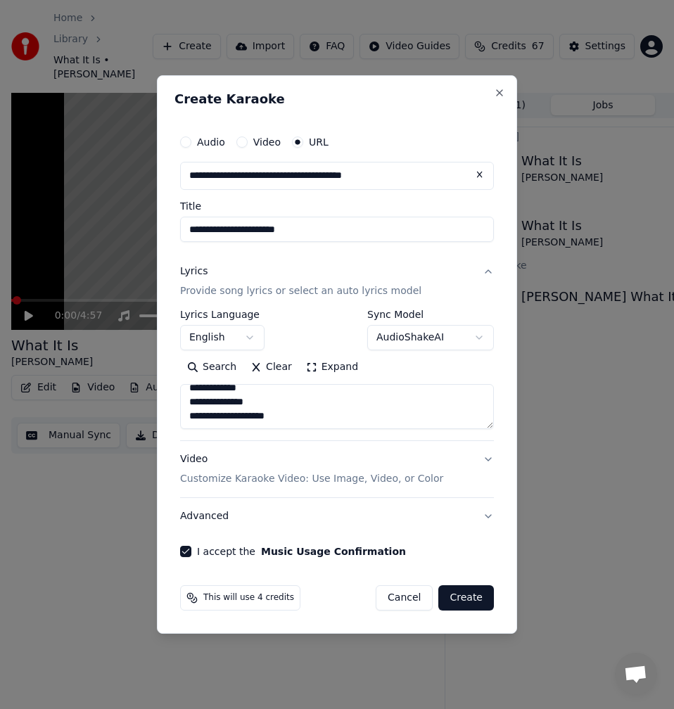
click at [323, 368] on button "Expand" at bounding box center [332, 367] width 66 height 22
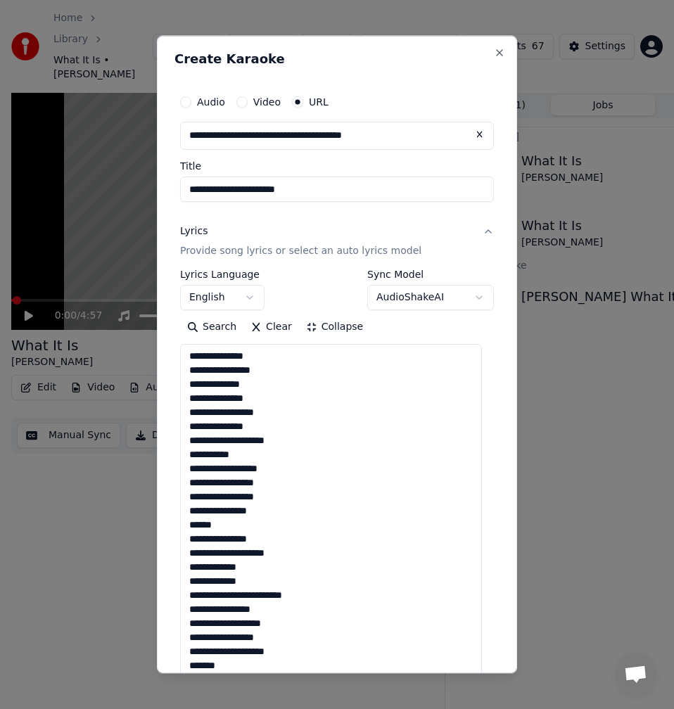
scroll to position [323, 0]
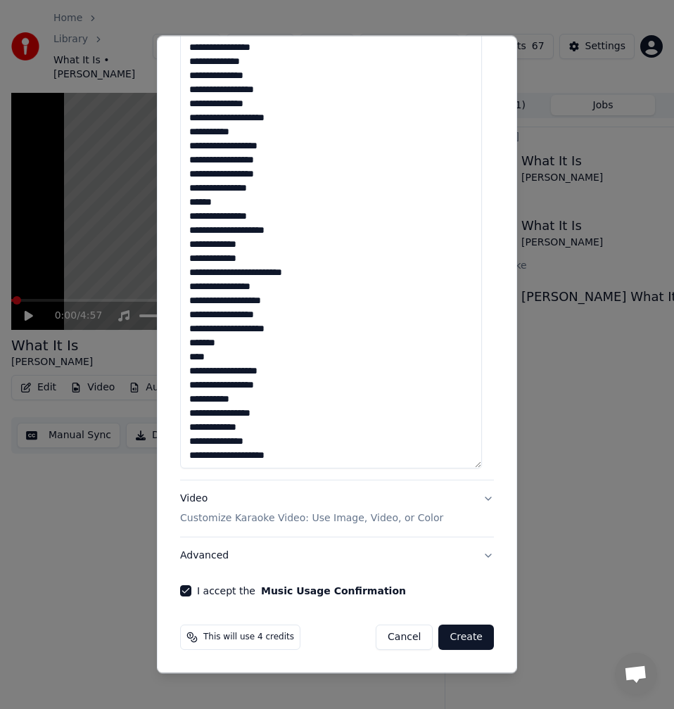
click at [313, 456] on textarea "**********" at bounding box center [331, 244] width 302 height 447
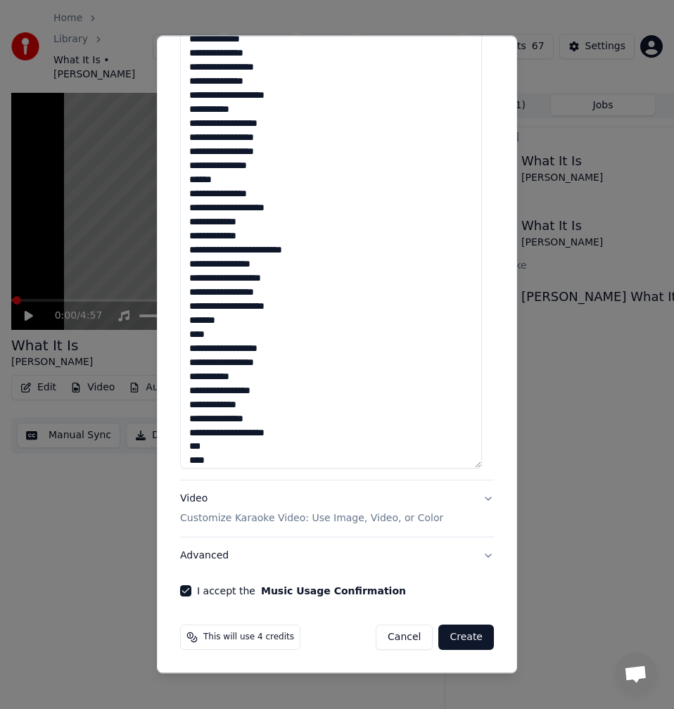
scroll to position [37, 0]
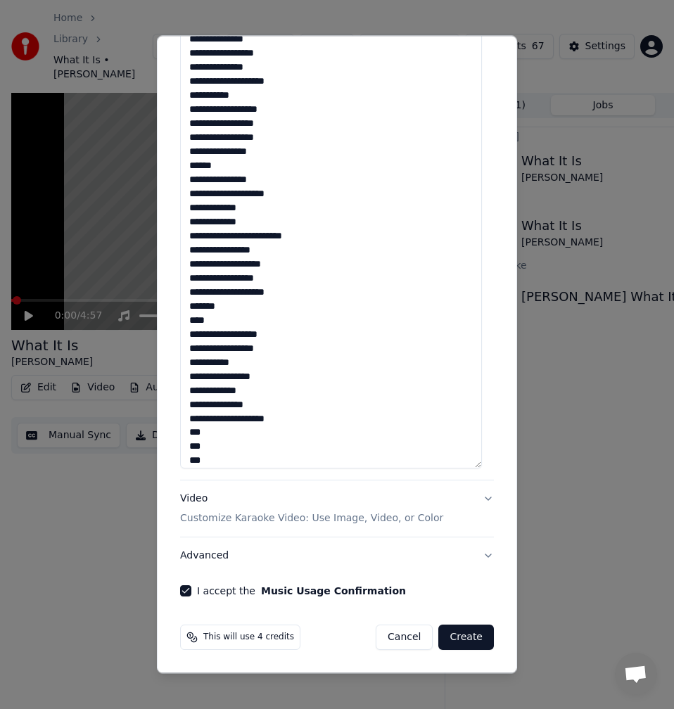
drag, startPoint x: 225, startPoint y: 456, endPoint x: 188, endPoint y: 437, distance: 41.2
click at [188, 437] on textarea "**********" at bounding box center [331, 244] width 302 height 447
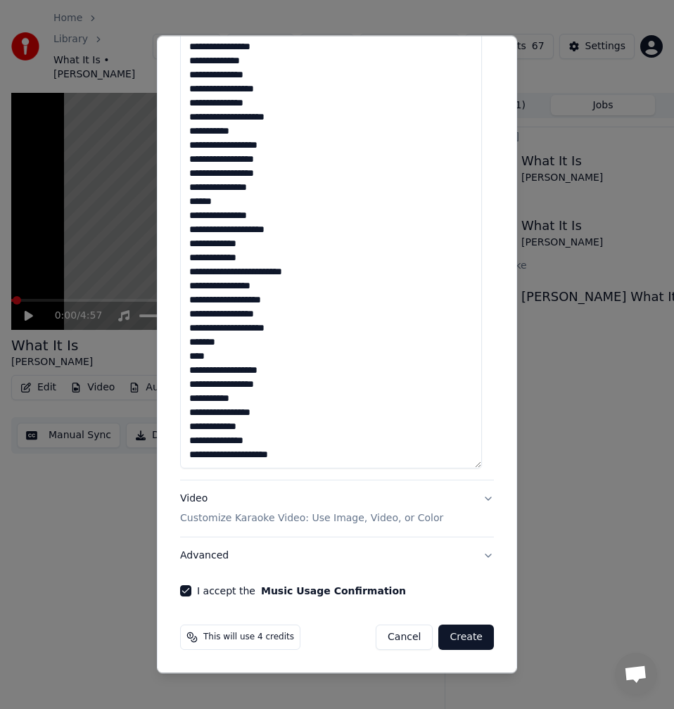
scroll to position [15, 0]
type textarea "**********"
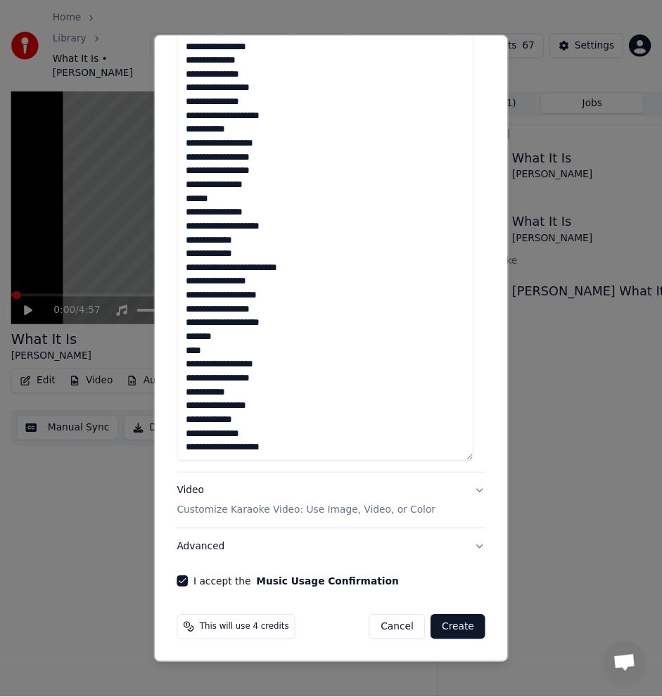
scroll to position [1, 0]
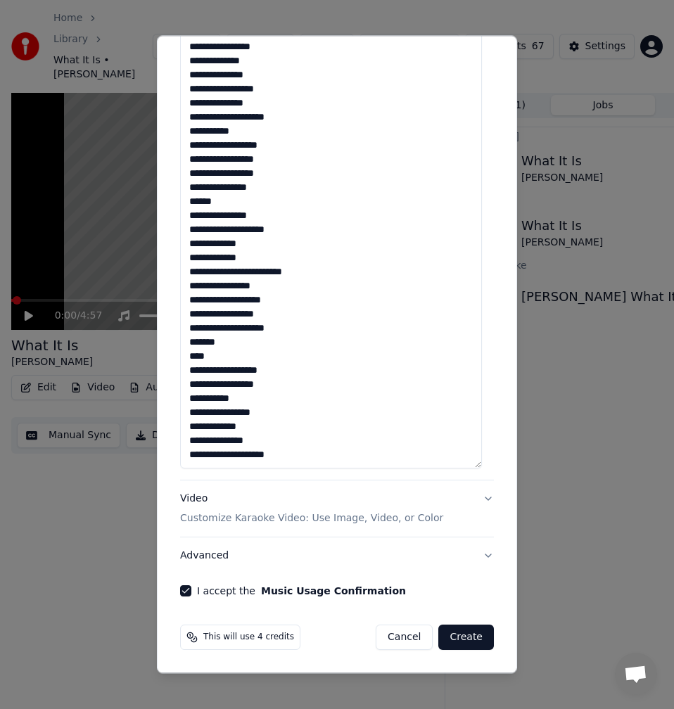
select select
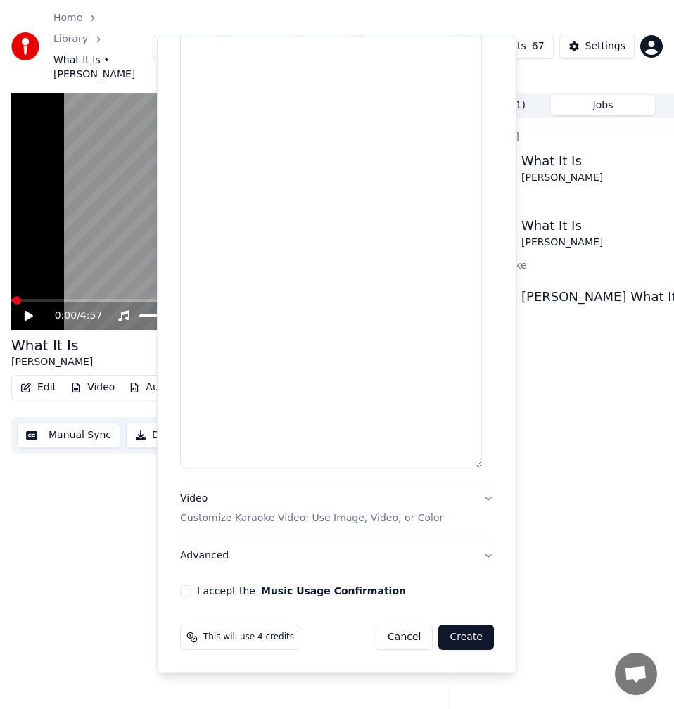
scroll to position [0, 0]
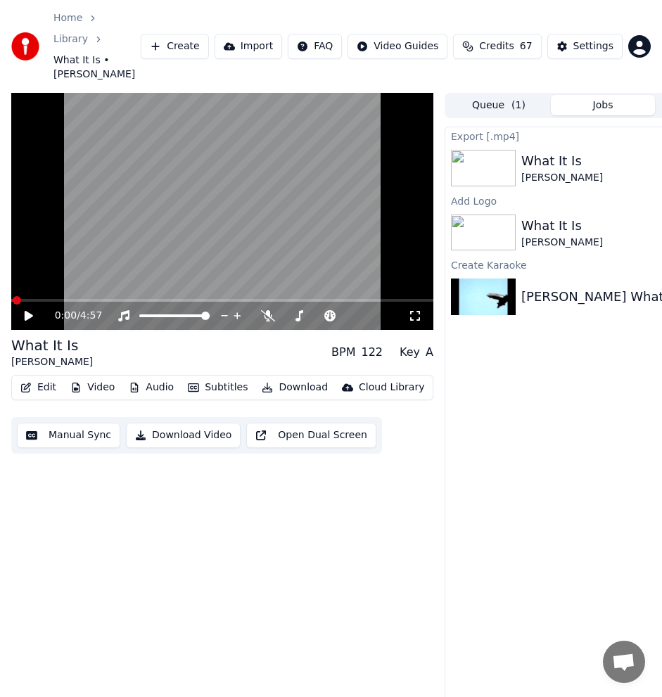
click at [191, 34] on button "Create" at bounding box center [175, 46] width 68 height 25
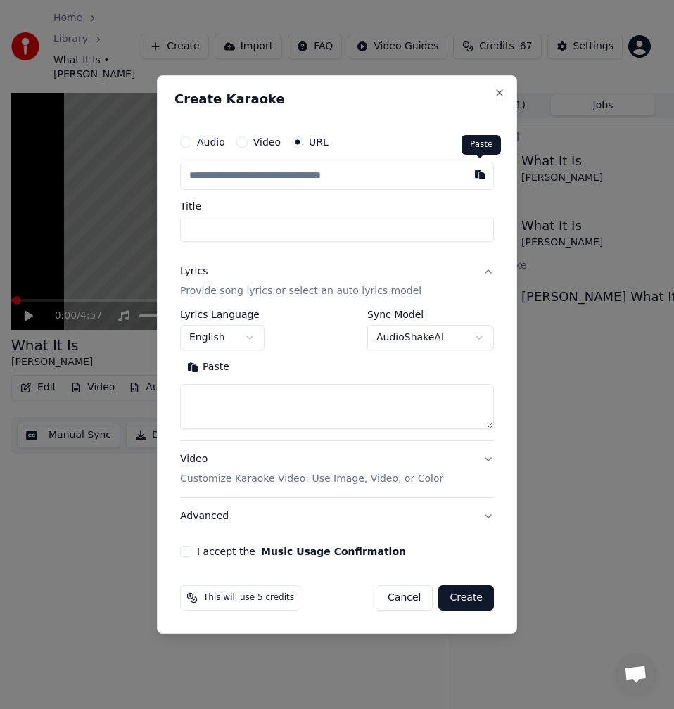
click at [474, 172] on button "button" at bounding box center [479, 174] width 28 height 25
type input "**********"
click at [253, 236] on input "**********" at bounding box center [337, 229] width 314 height 25
drag, startPoint x: 259, startPoint y: 234, endPoint x: 252, endPoint y: 233, distance: 7.9
click at [252, 233] on input "**********" at bounding box center [337, 229] width 314 height 25
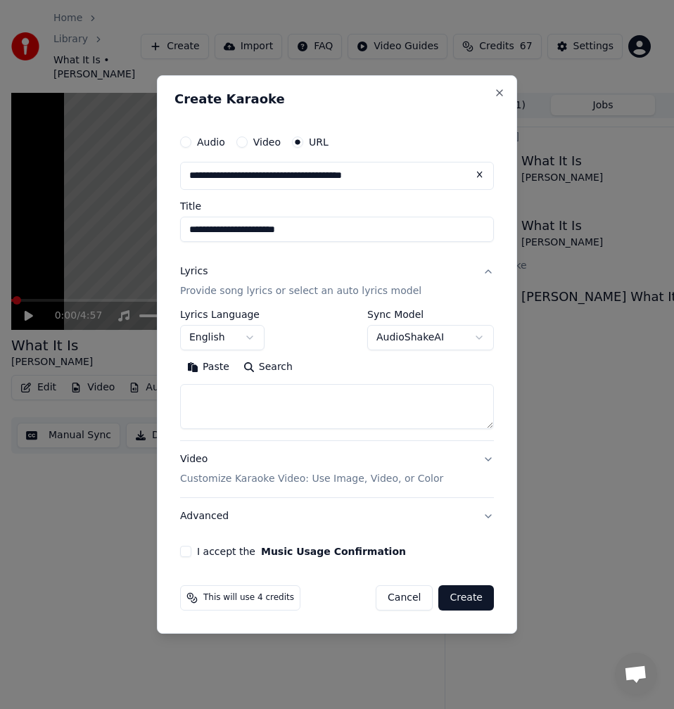
type input "**********"
click at [266, 366] on button "Search" at bounding box center [267, 367] width 63 height 22
click at [340, 371] on button "Expand" at bounding box center [332, 367] width 66 height 22
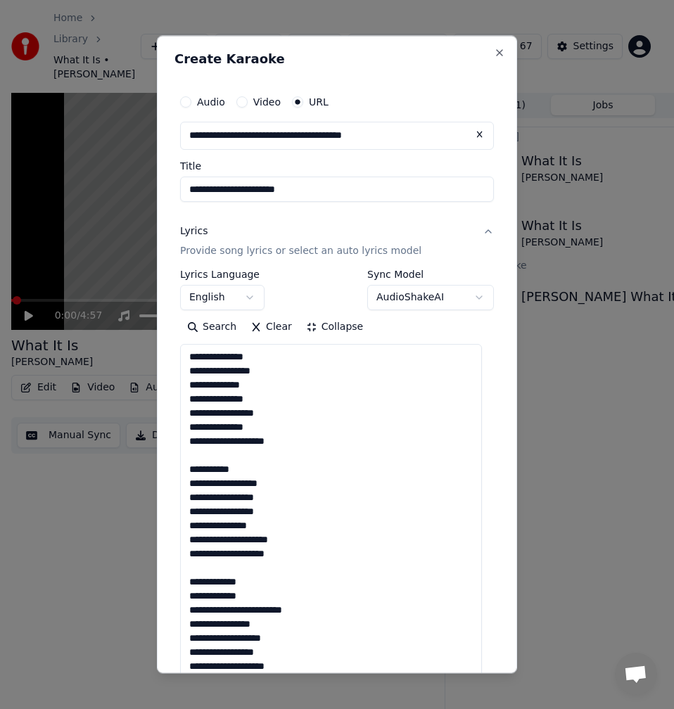
scroll to position [1, 0]
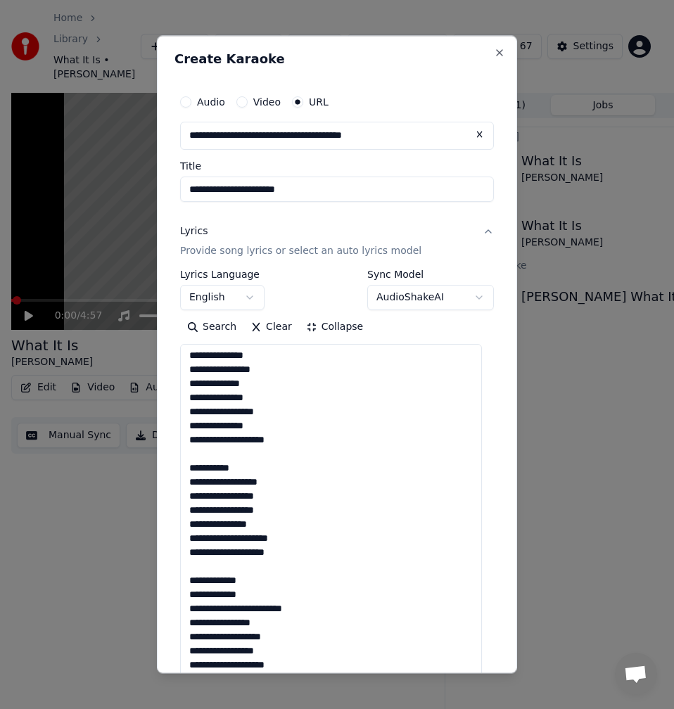
click at [241, 457] on textarea "**********" at bounding box center [331, 560] width 302 height 433
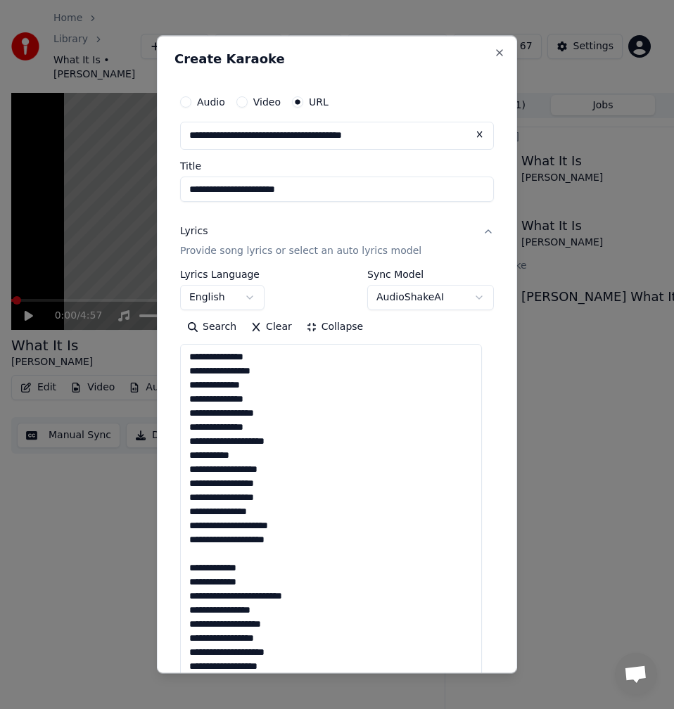
scroll to position [0, 0]
click at [225, 549] on textarea "**********" at bounding box center [331, 560] width 302 height 433
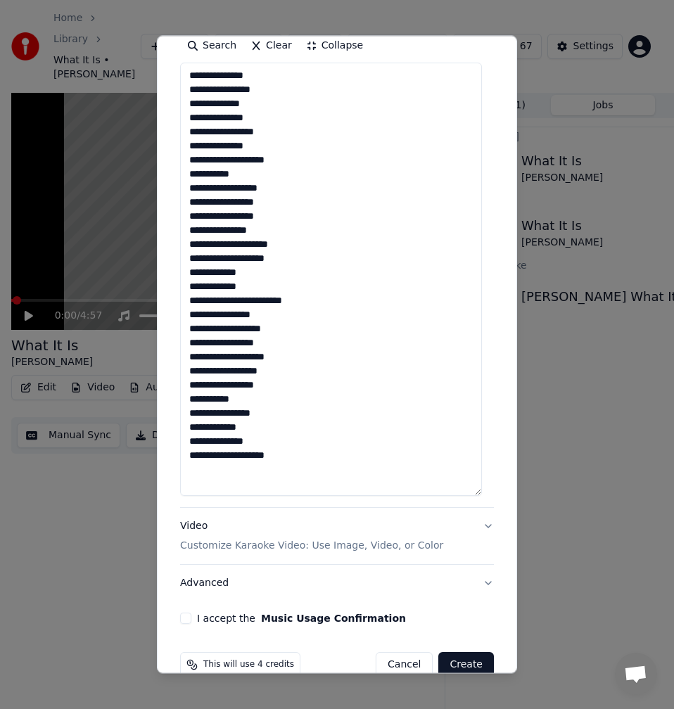
click at [295, 356] on textarea "**********" at bounding box center [331, 279] width 302 height 433
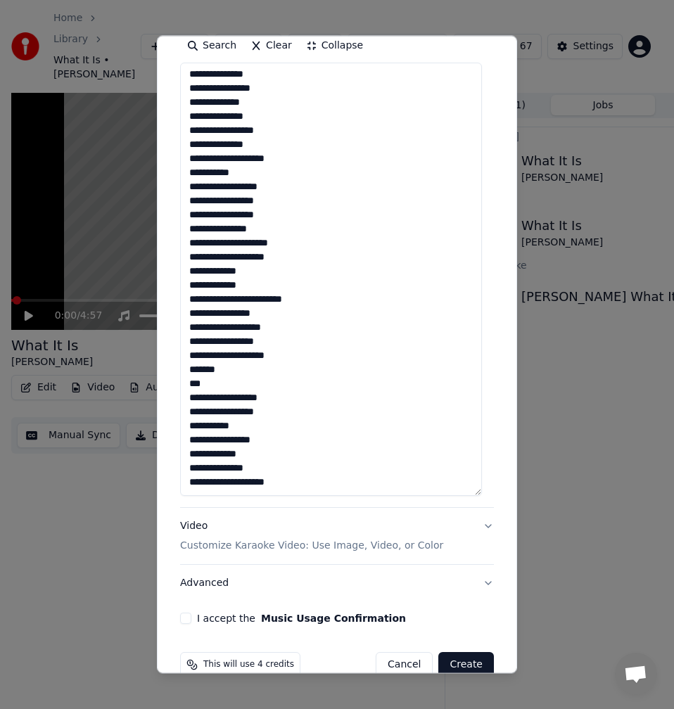
scroll to position [309, 0]
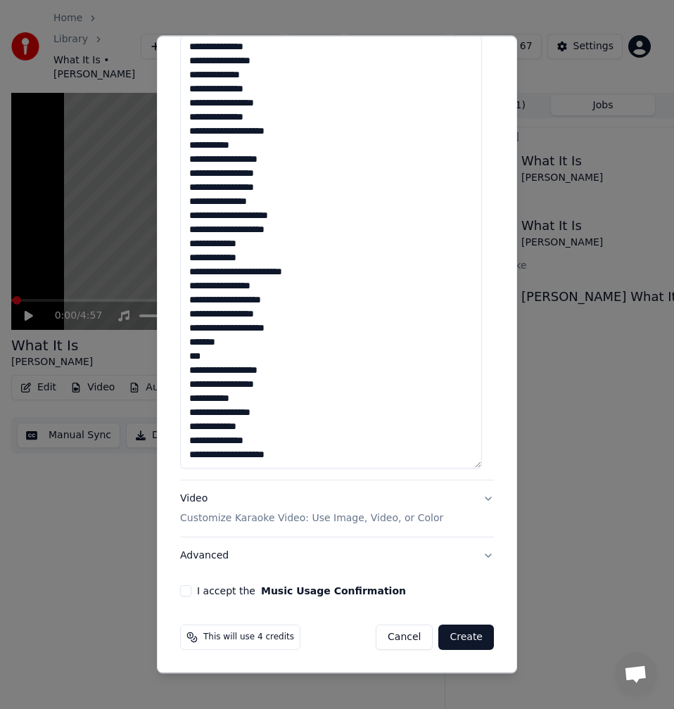
type textarea "**********"
click at [188, 586] on button "I accept the Music Usage Confirmation" at bounding box center [185, 590] width 11 height 11
click at [222, 555] on button "Advanced" at bounding box center [337, 555] width 314 height 37
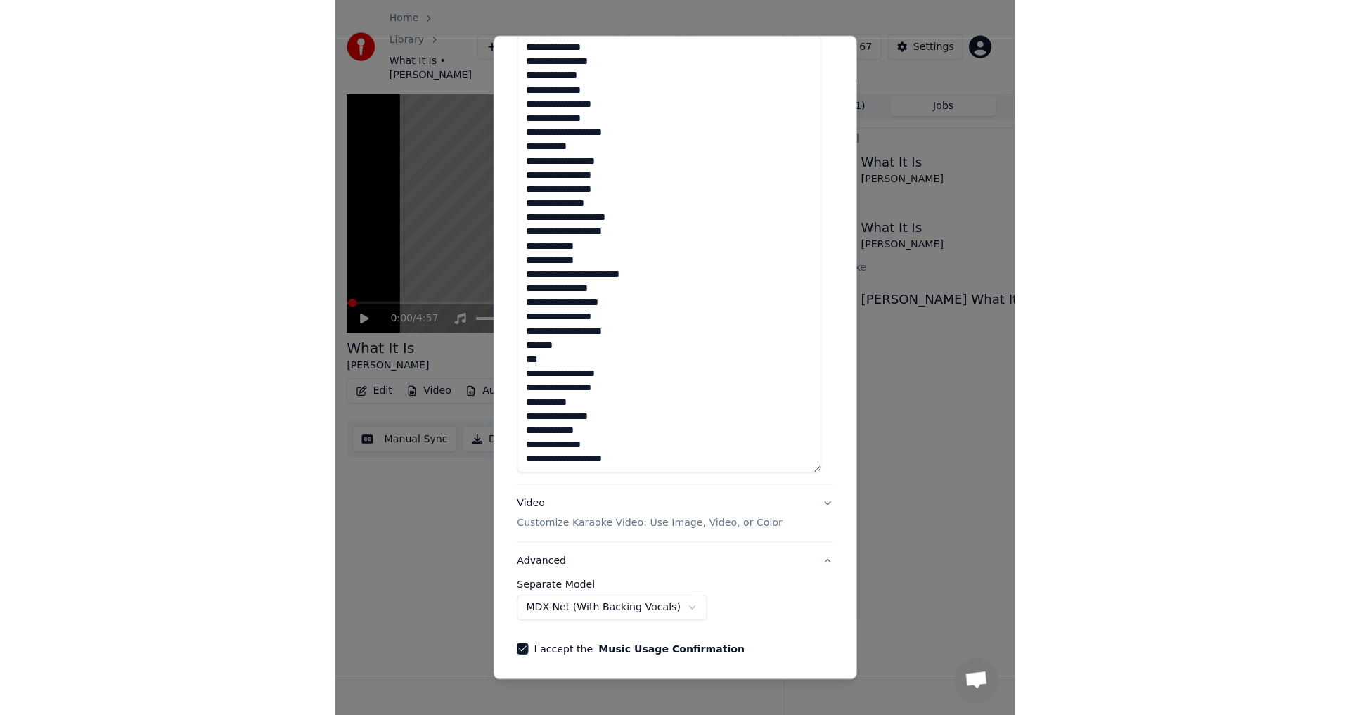
scroll to position [0, 0]
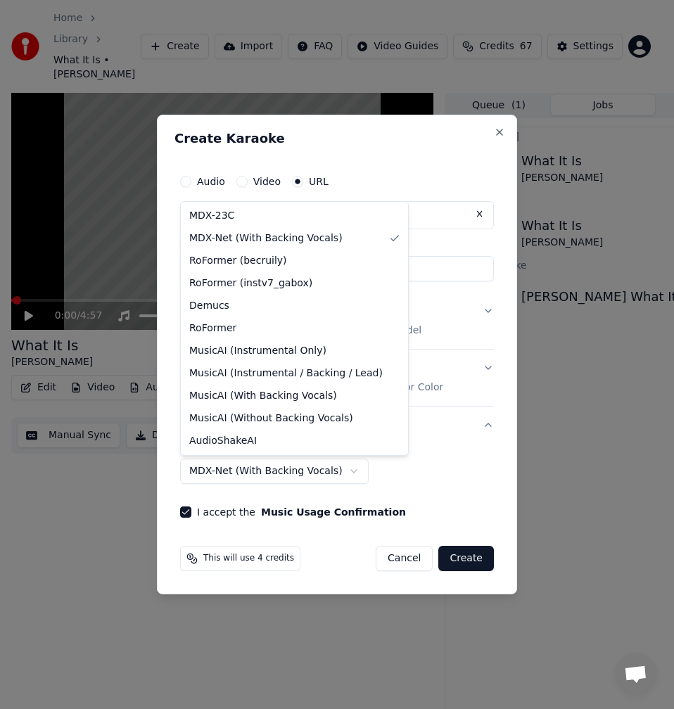
click at [262, 479] on body "Home Library What It Is • Mark Knopfler Create Import FAQ Video Guides Credits …" at bounding box center [331, 354] width 662 height 709
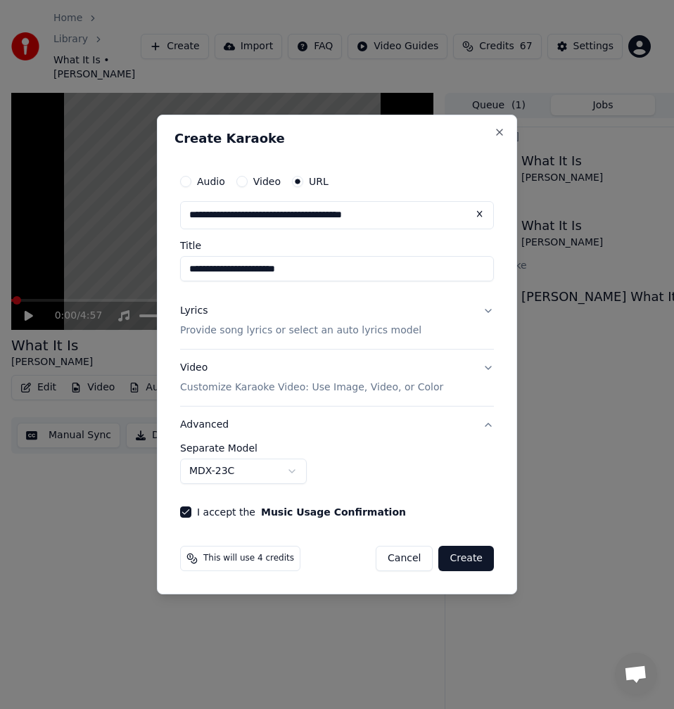
click at [468, 561] on button "Create" at bounding box center [466, 558] width 56 height 25
select select "**********"
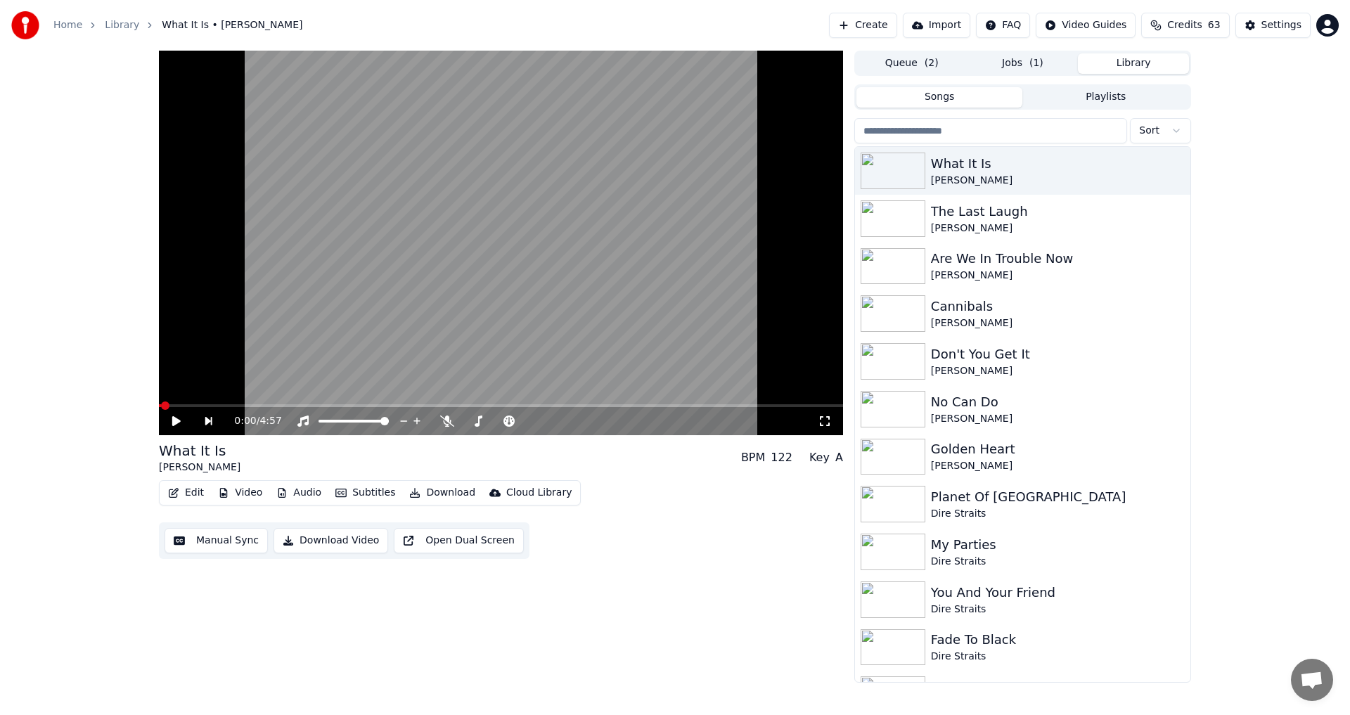
click at [1108, 65] on button "Library" at bounding box center [1133, 63] width 111 height 20
click at [960, 326] on div "[PERSON_NAME]" at bounding box center [1051, 323] width 240 height 14
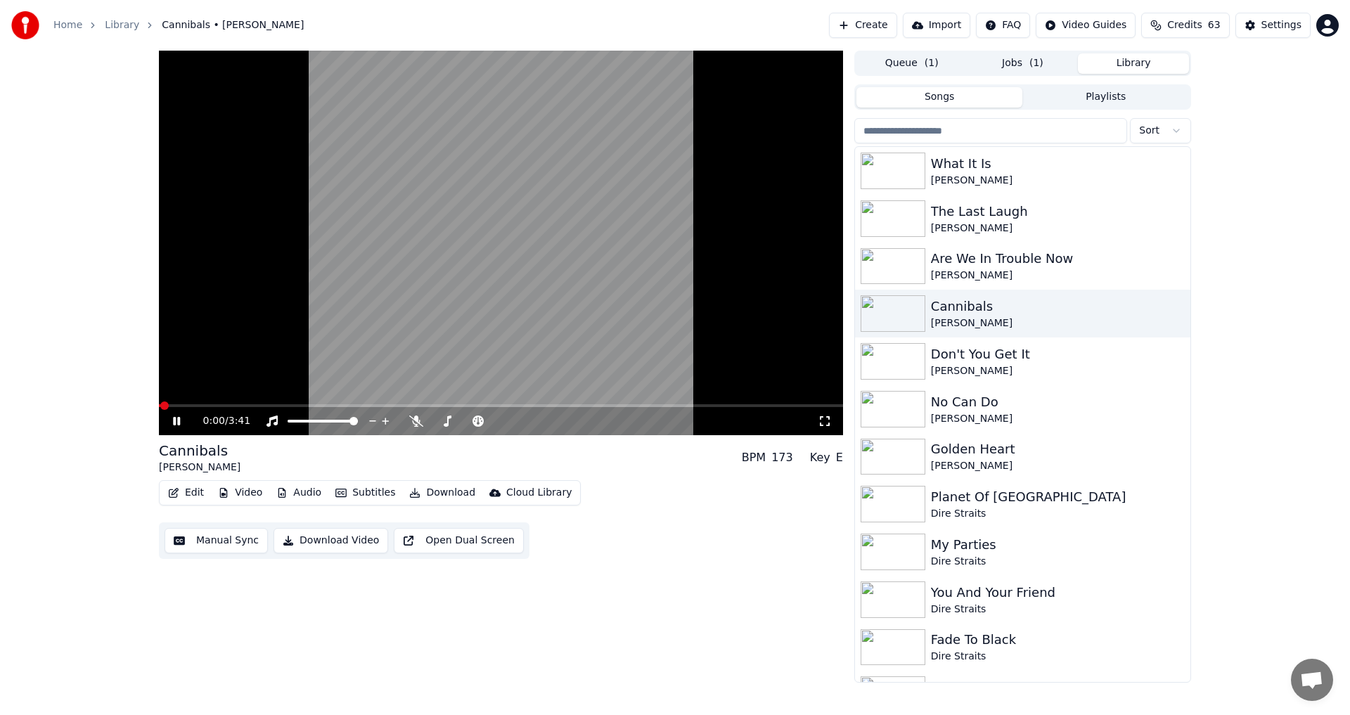
click at [430, 497] on button "Download" at bounding box center [442, 493] width 77 height 20
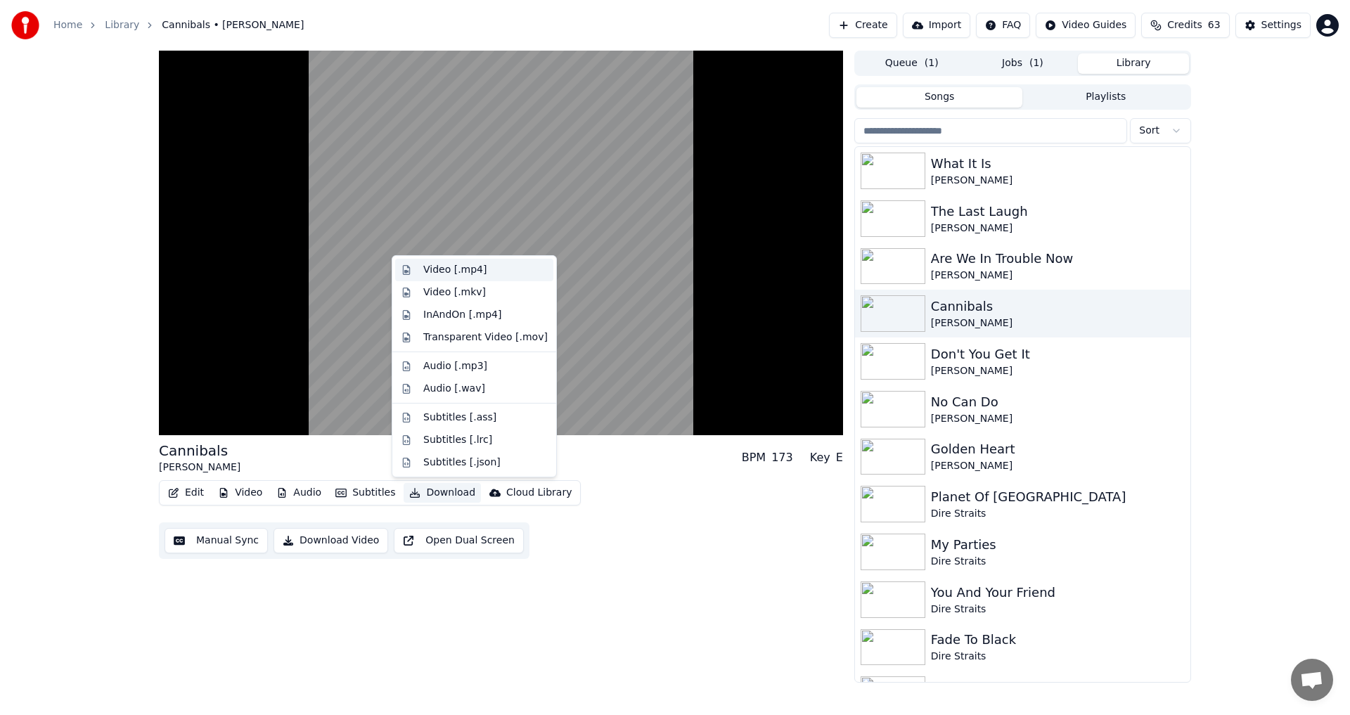
click at [472, 270] on div "Video [.mp4]" at bounding box center [454, 270] width 63 height 14
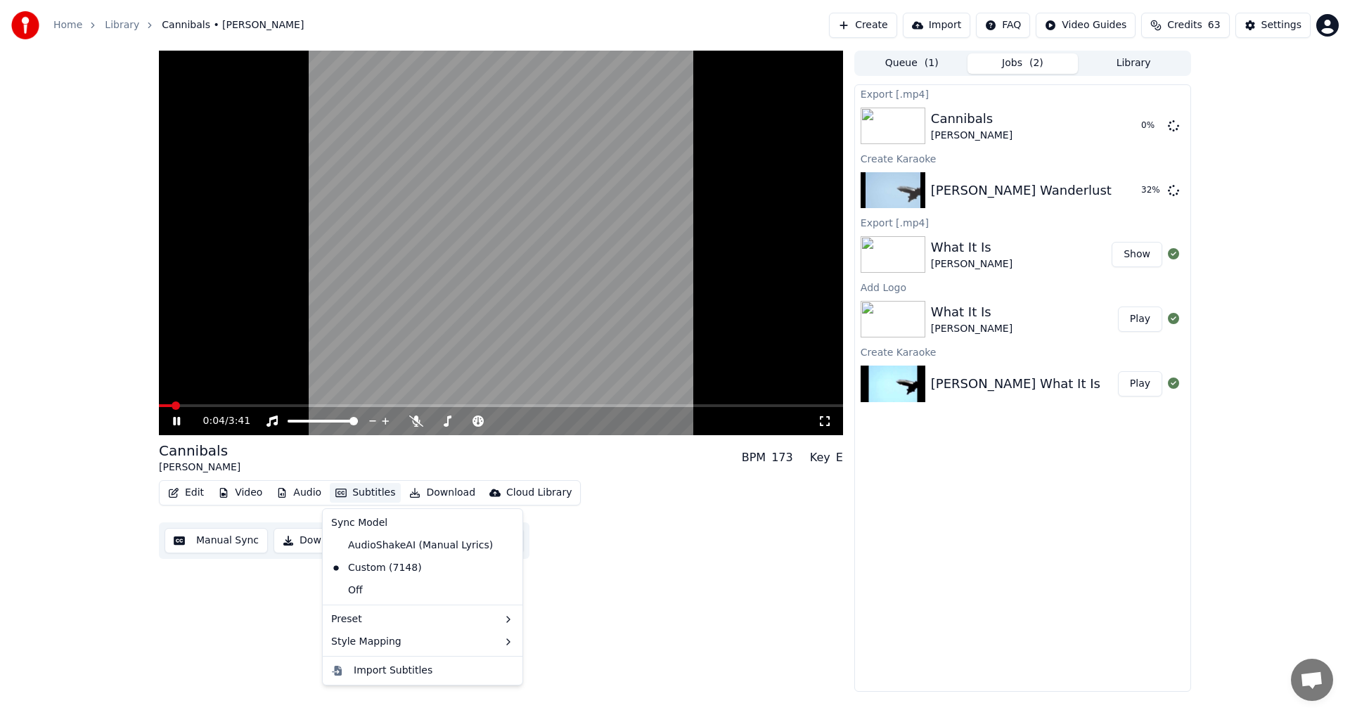
click at [369, 491] on button "Subtitles" at bounding box center [365, 493] width 71 height 20
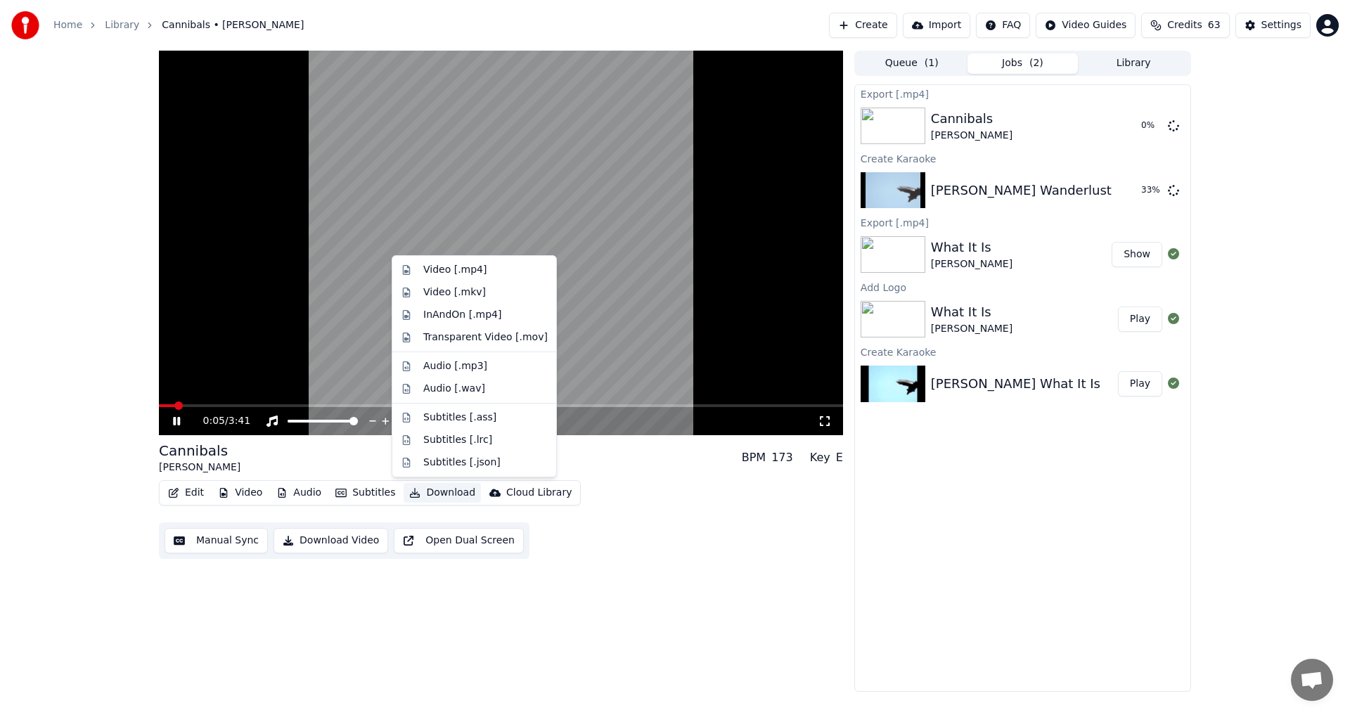
click at [719, 518] on div "Edit Video Audio Subtitles Download Cloud Library Manual Sync Download Video Op…" at bounding box center [501, 519] width 684 height 79
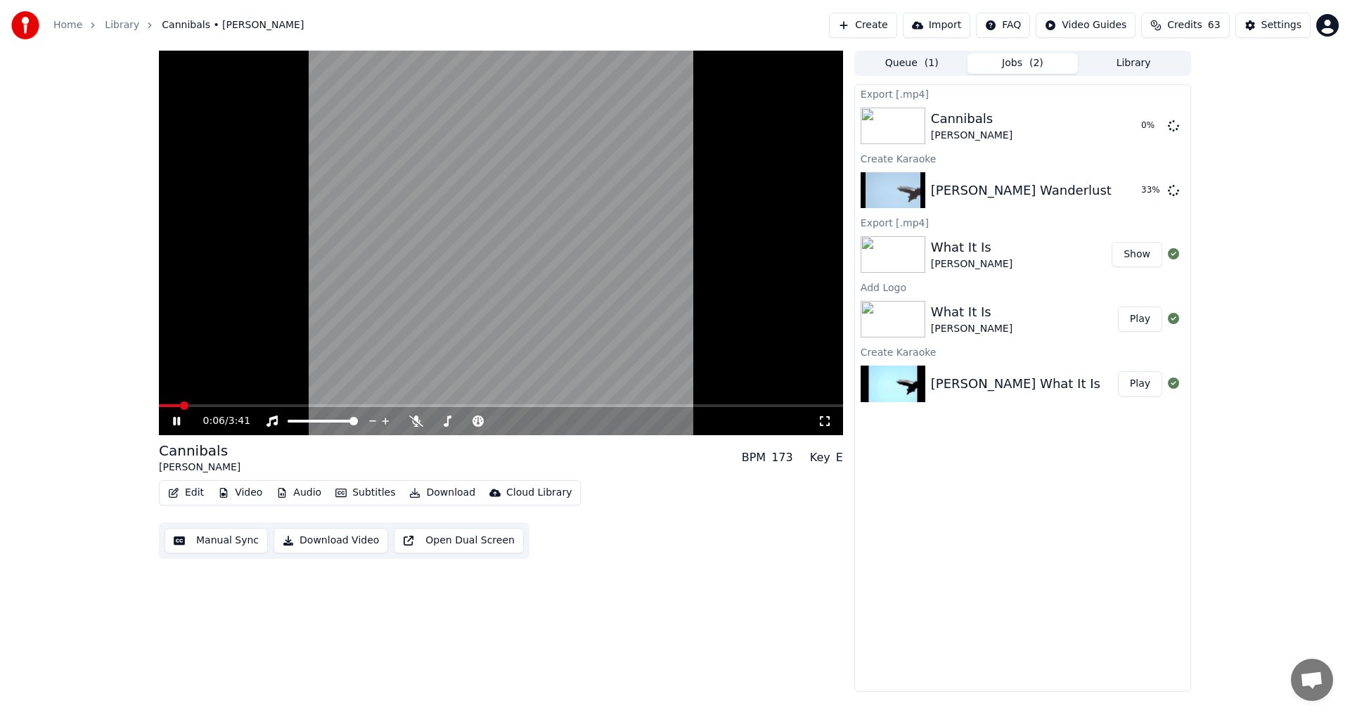
click at [172, 418] on icon at bounding box center [186, 421] width 33 height 11
click at [659, 327] on video at bounding box center [501, 243] width 684 height 385
click at [182, 420] on icon at bounding box center [186, 421] width 33 height 11
click at [1147, 134] on button "Show" at bounding box center [1137, 125] width 51 height 25
click at [1005, 475] on div "Export [.mp4] Cannibals Mark Knopfler Show Create Karaoke Mark Knopfler Wanderl…" at bounding box center [1022, 387] width 337 height 607
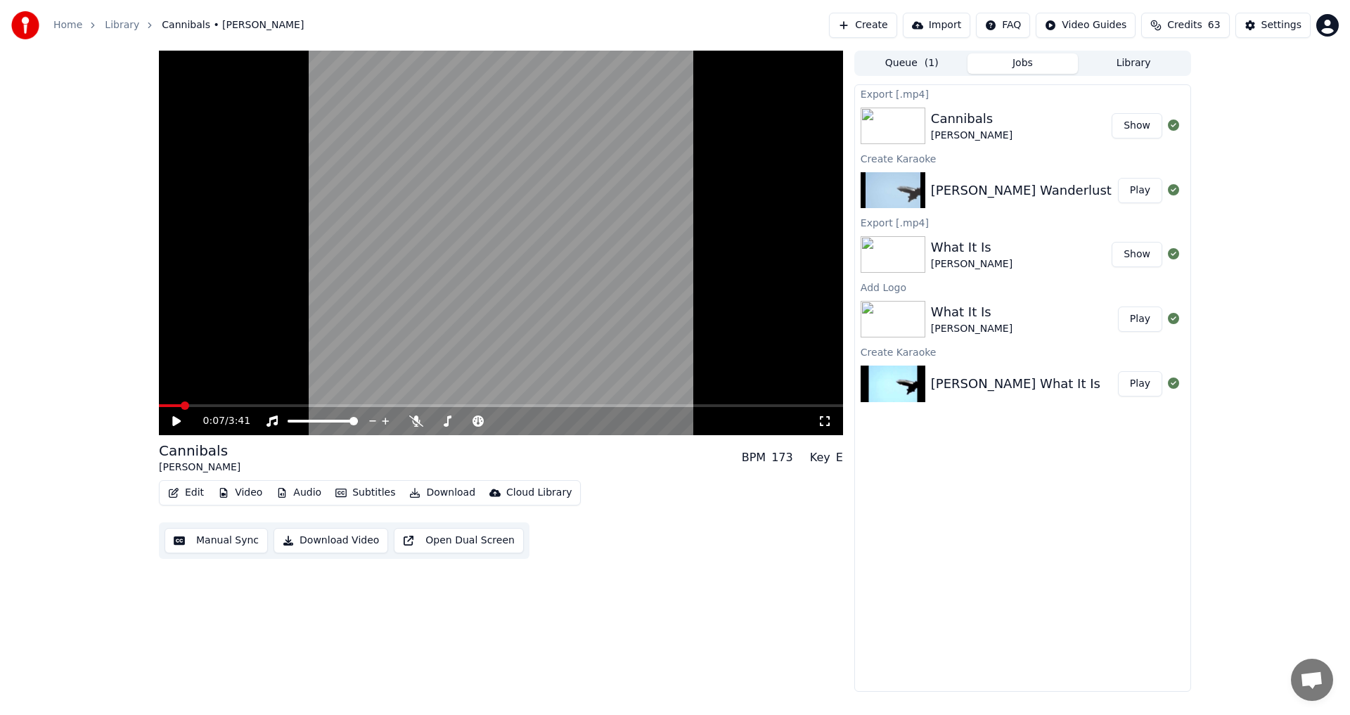
click at [1145, 196] on button "Play" at bounding box center [1140, 190] width 44 height 25
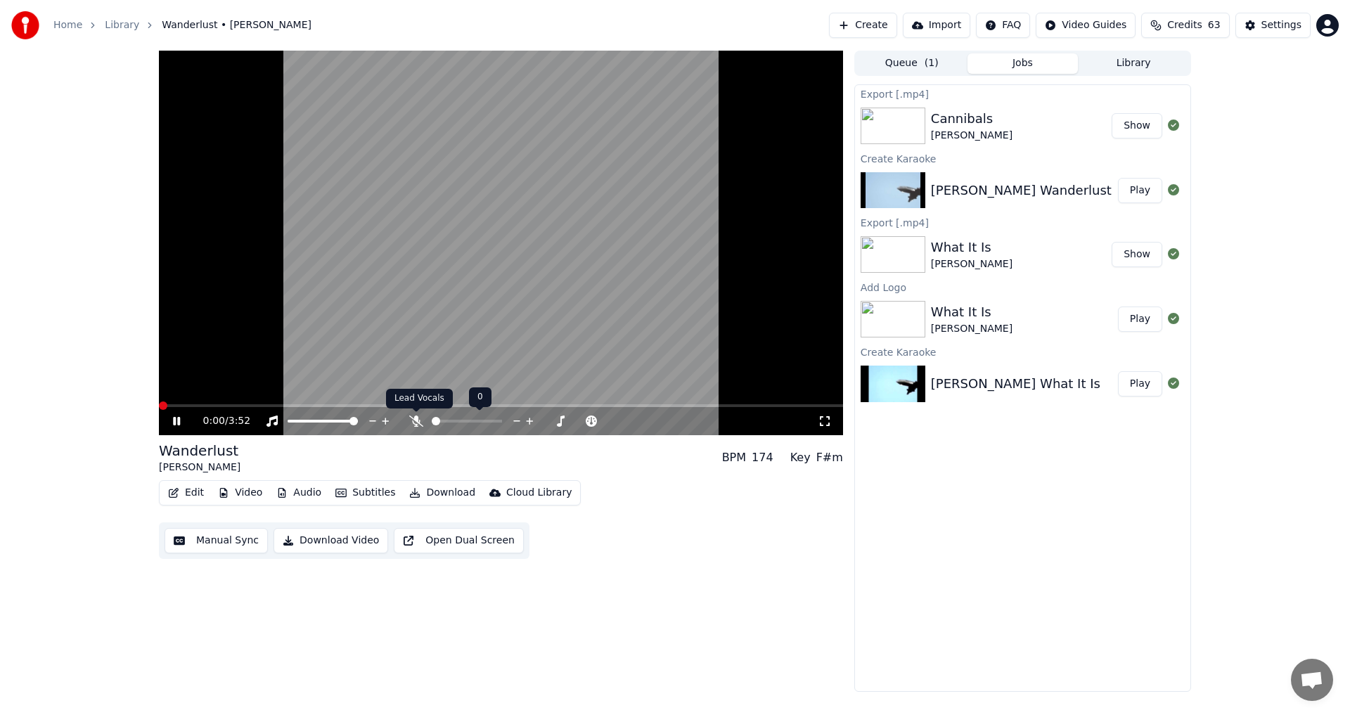
click at [416, 417] on icon at bounding box center [416, 421] width 14 height 11
click at [417, 423] on icon at bounding box center [416, 421] width 8 height 11
click at [417, 423] on icon at bounding box center [416, 421] width 14 height 11
click at [180, 418] on icon at bounding box center [176, 421] width 7 height 8
click at [196, 487] on button "Edit" at bounding box center [185, 493] width 47 height 20
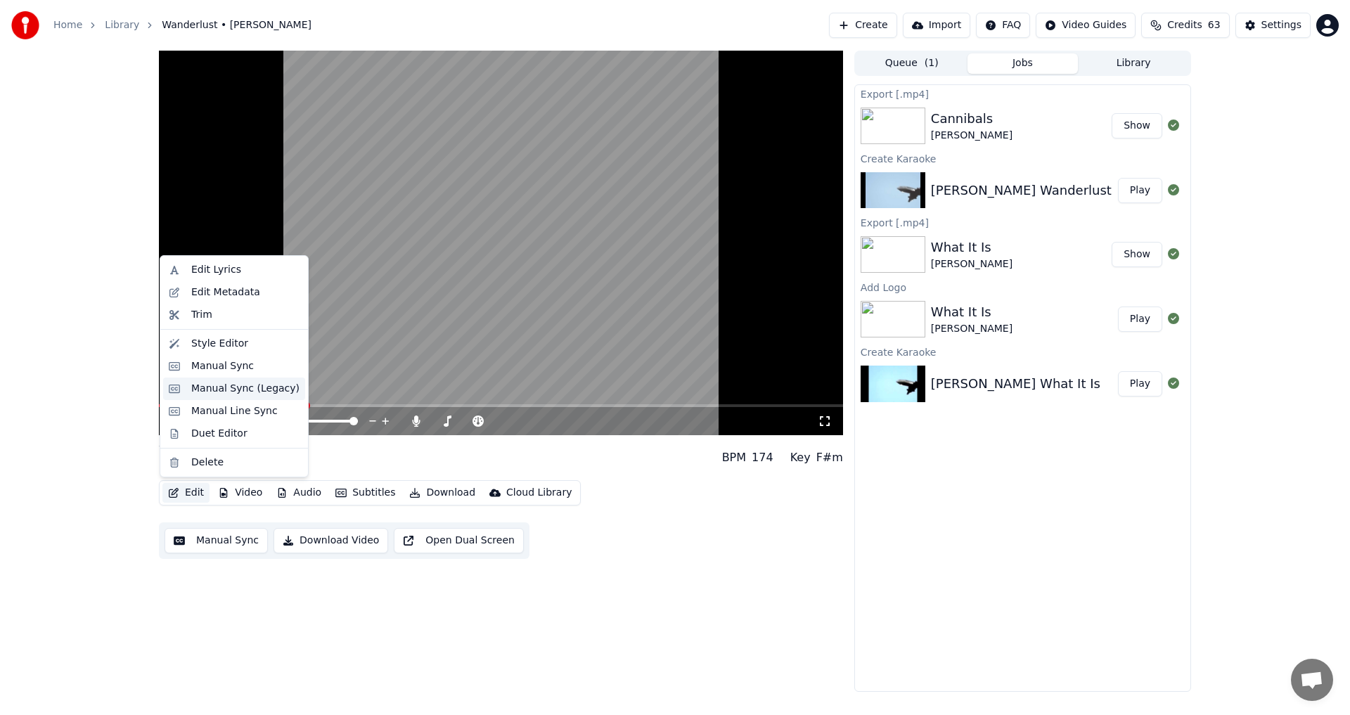
click at [266, 388] on div "Manual Sync (Legacy)" at bounding box center [245, 389] width 108 height 14
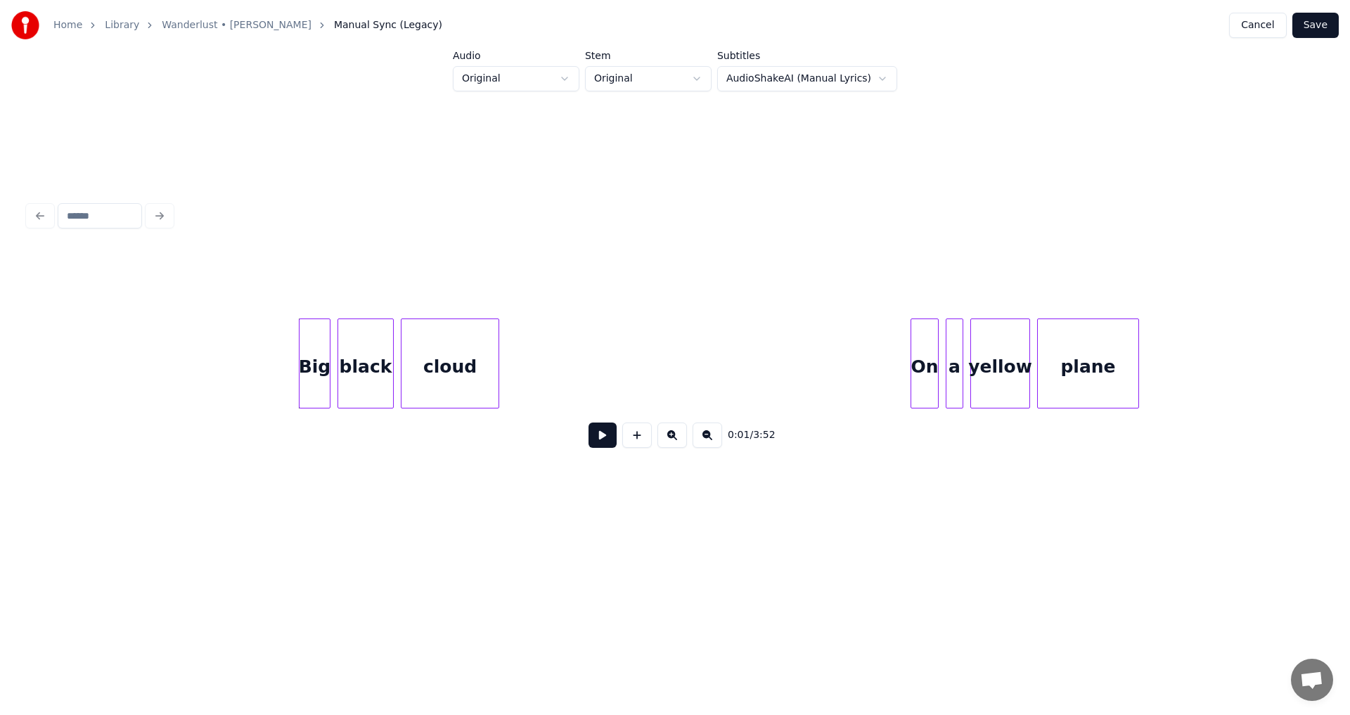
click at [600, 443] on button at bounding box center [602, 435] width 28 height 25
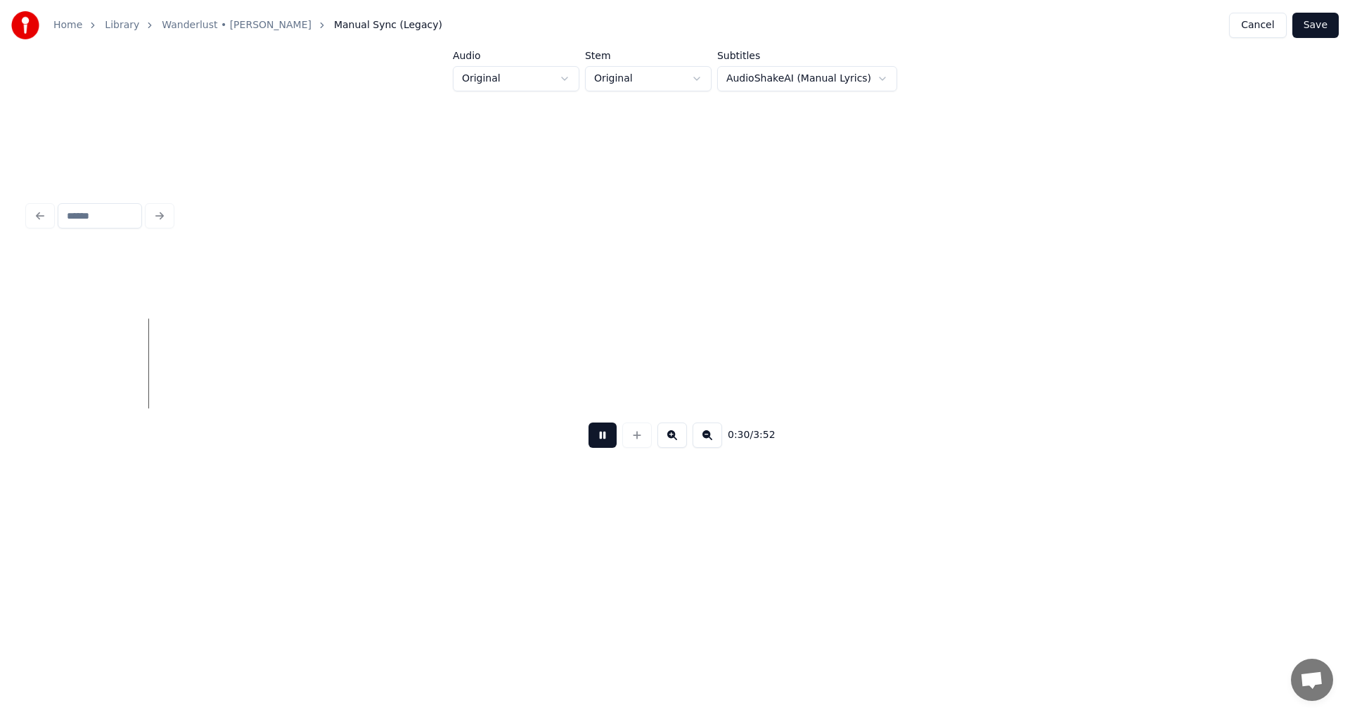
scroll to position [0, 5243]
click at [605, 446] on button at bounding box center [602, 435] width 28 height 25
click at [641, 443] on button at bounding box center [637, 435] width 30 height 25
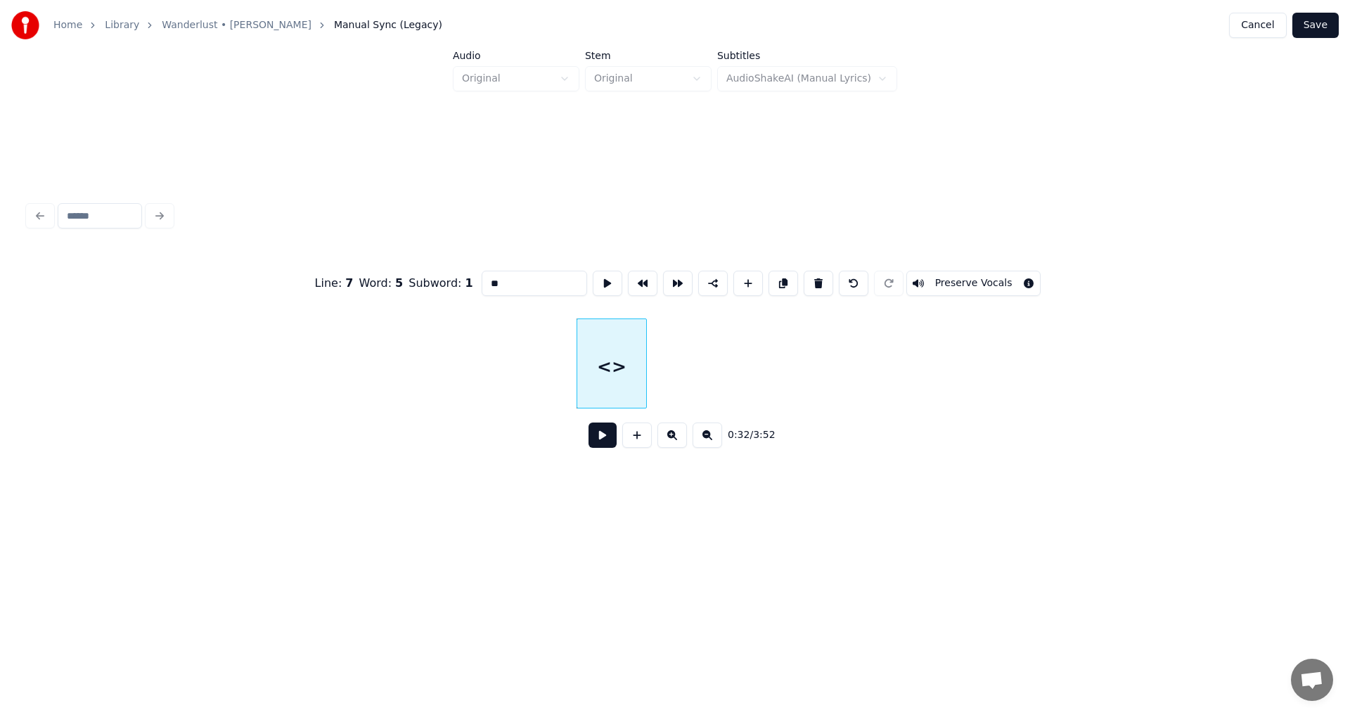
drag, startPoint x: 517, startPoint y: 278, endPoint x: 240, endPoint y: 269, distance: 277.2
click at [250, 269] on div "Line : 7 Word : 5 Subword : 1 ** Preserve Vocals" at bounding box center [675, 283] width 1294 height 70
click at [506, 380] on div at bounding box center [507, 363] width 4 height 89
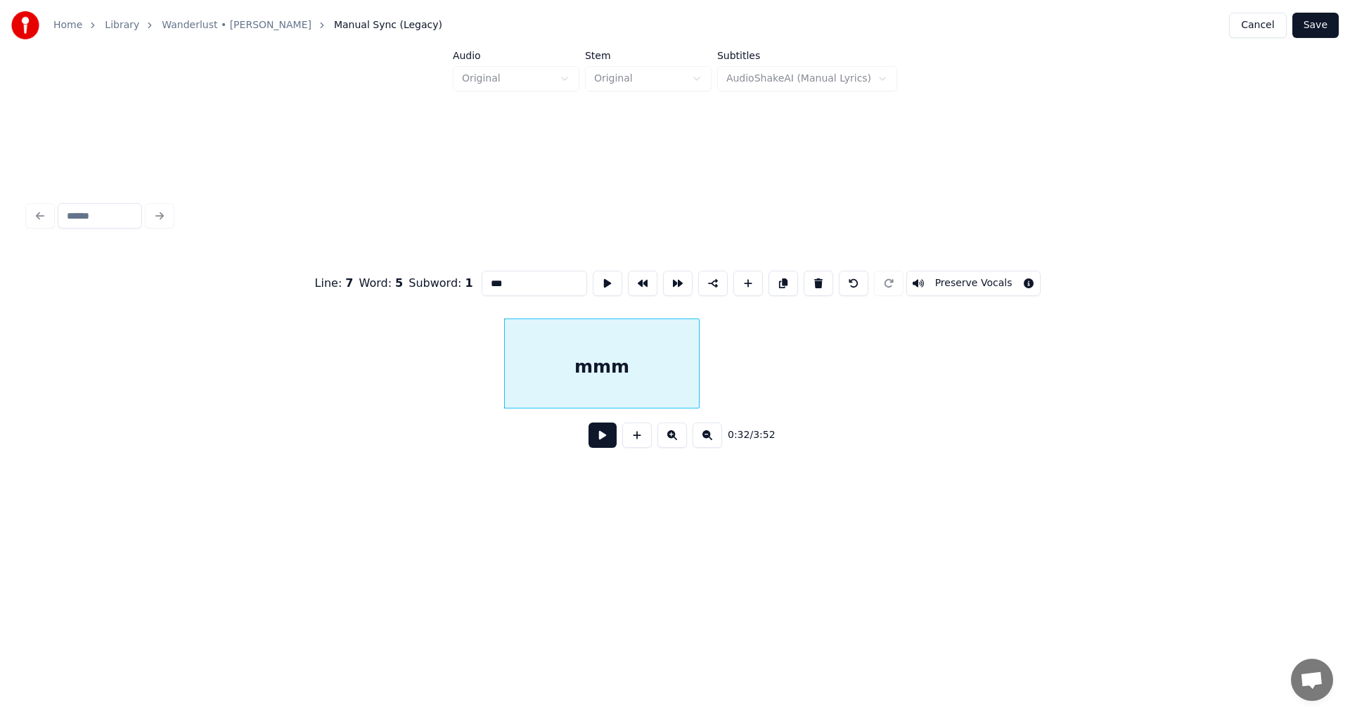
click at [696, 371] on div at bounding box center [697, 363] width 4 height 89
type input "***"
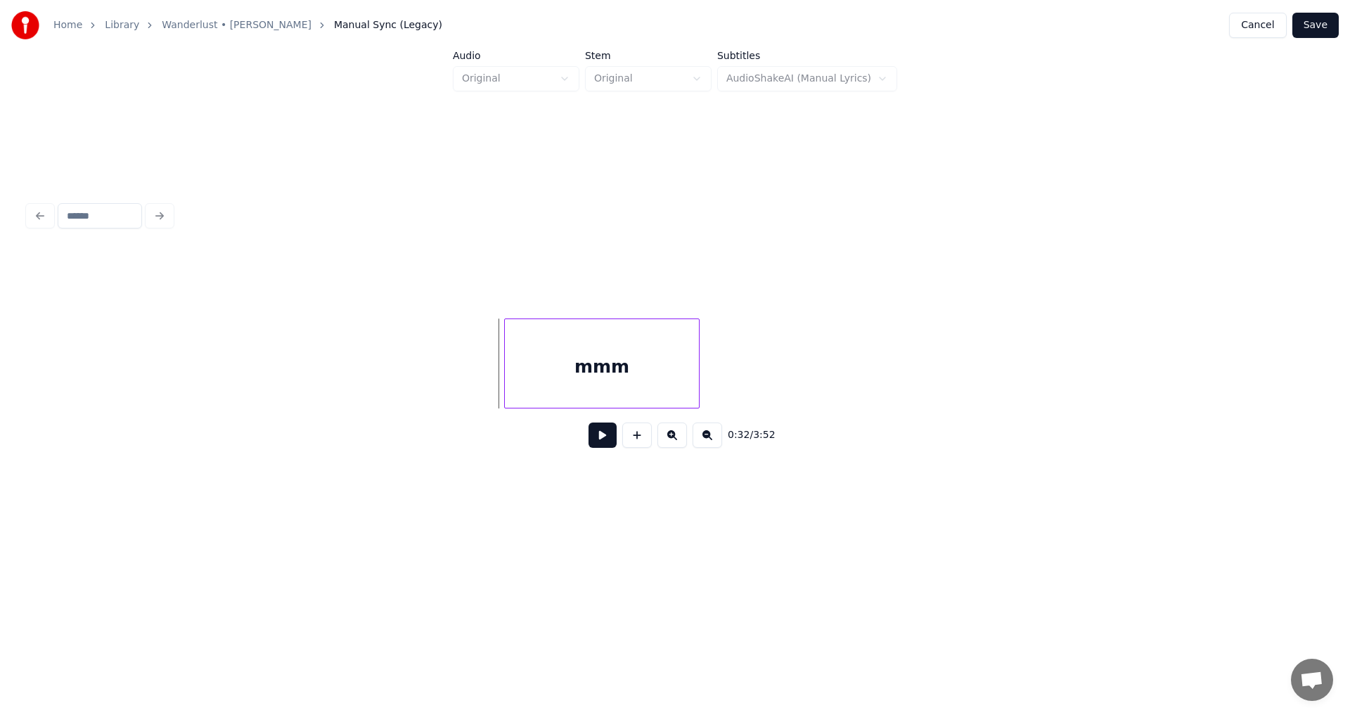
click at [600, 439] on button at bounding box center [602, 435] width 28 height 25
click at [605, 442] on button at bounding box center [602, 435] width 28 height 25
click at [645, 442] on button at bounding box center [637, 435] width 30 height 25
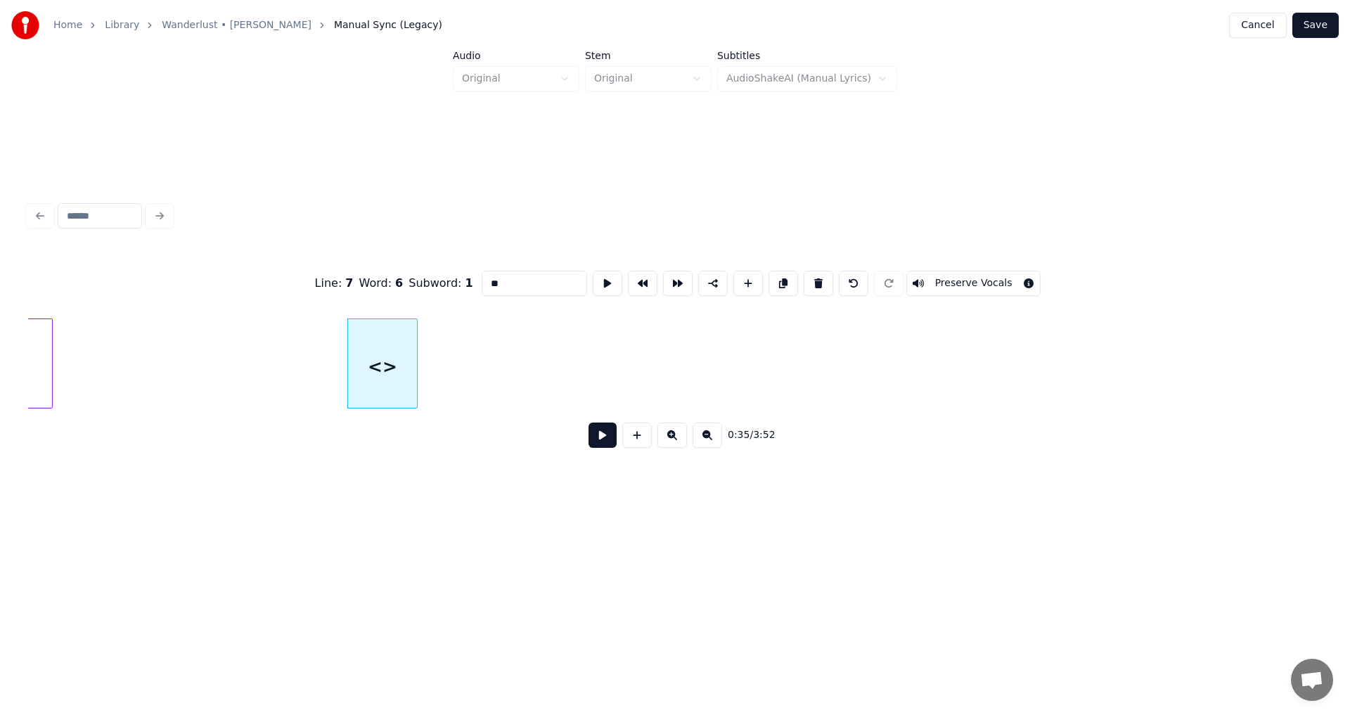
drag, startPoint x: 512, startPoint y: 279, endPoint x: 180, endPoint y: 290, distance: 332.0
click at [180, 290] on div "Line : 7 Word : 6 Subword : 1 ** Preserve Vocals" at bounding box center [675, 283] width 1294 height 70
click at [525, 370] on div at bounding box center [527, 363] width 4 height 89
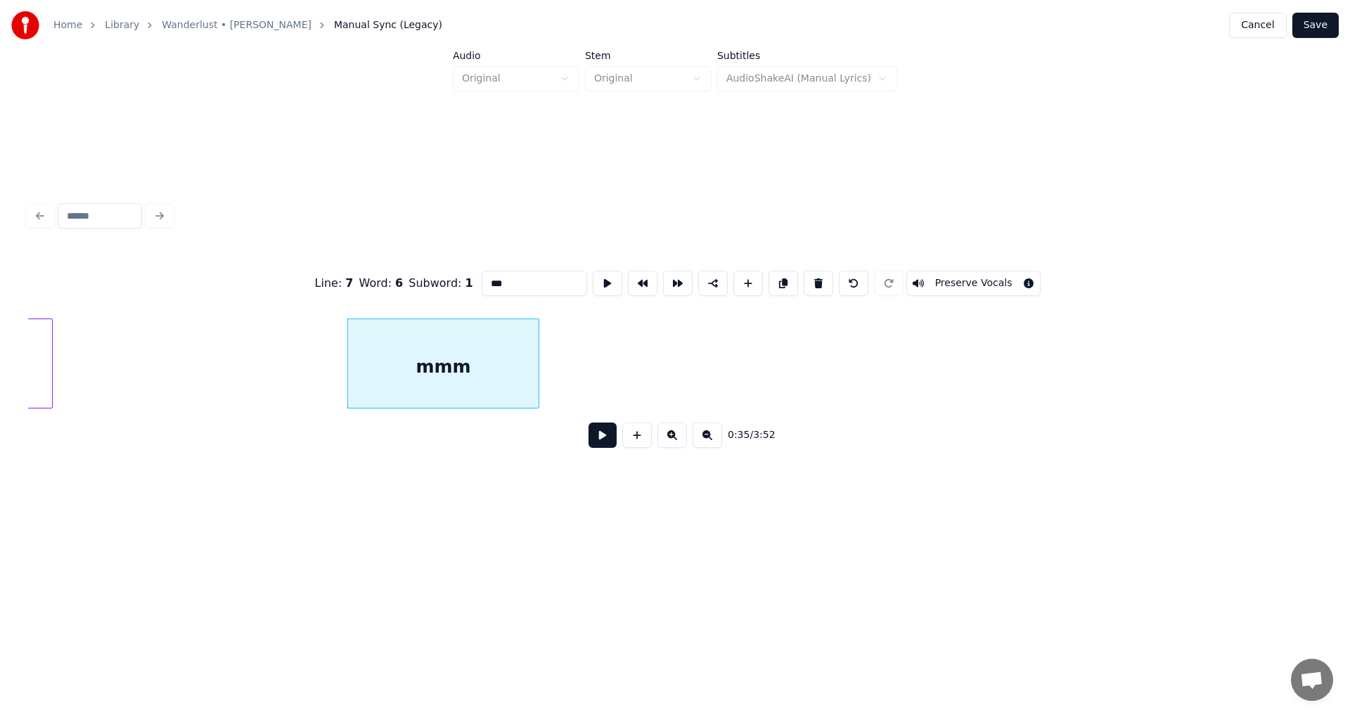
click at [534, 368] on div at bounding box center [536, 363] width 4 height 89
type input "***"
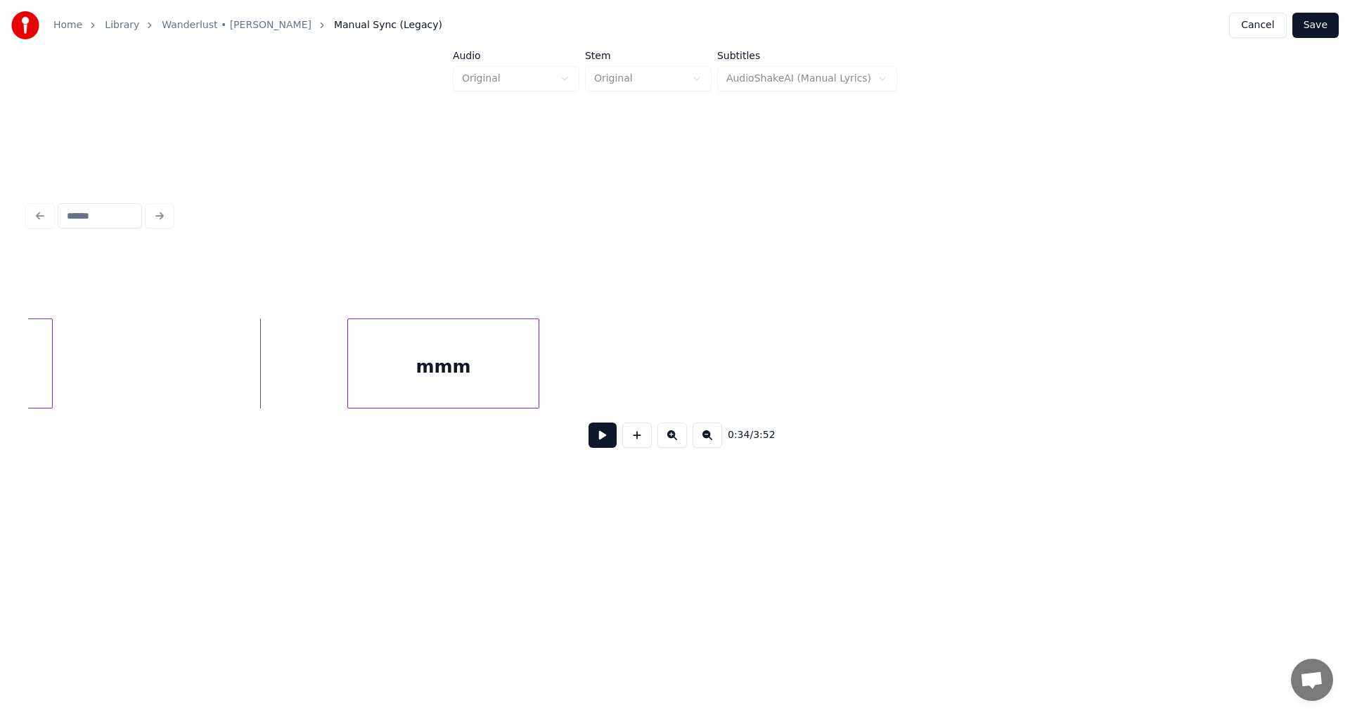
click at [594, 442] on button at bounding box center [602, 435] width 28 height 25
click at [604, 446] on button at bounding box center [602, 435] width 28 height 25
click at [634, 437] on button at bounding box center [637, 435] width 30 height 25
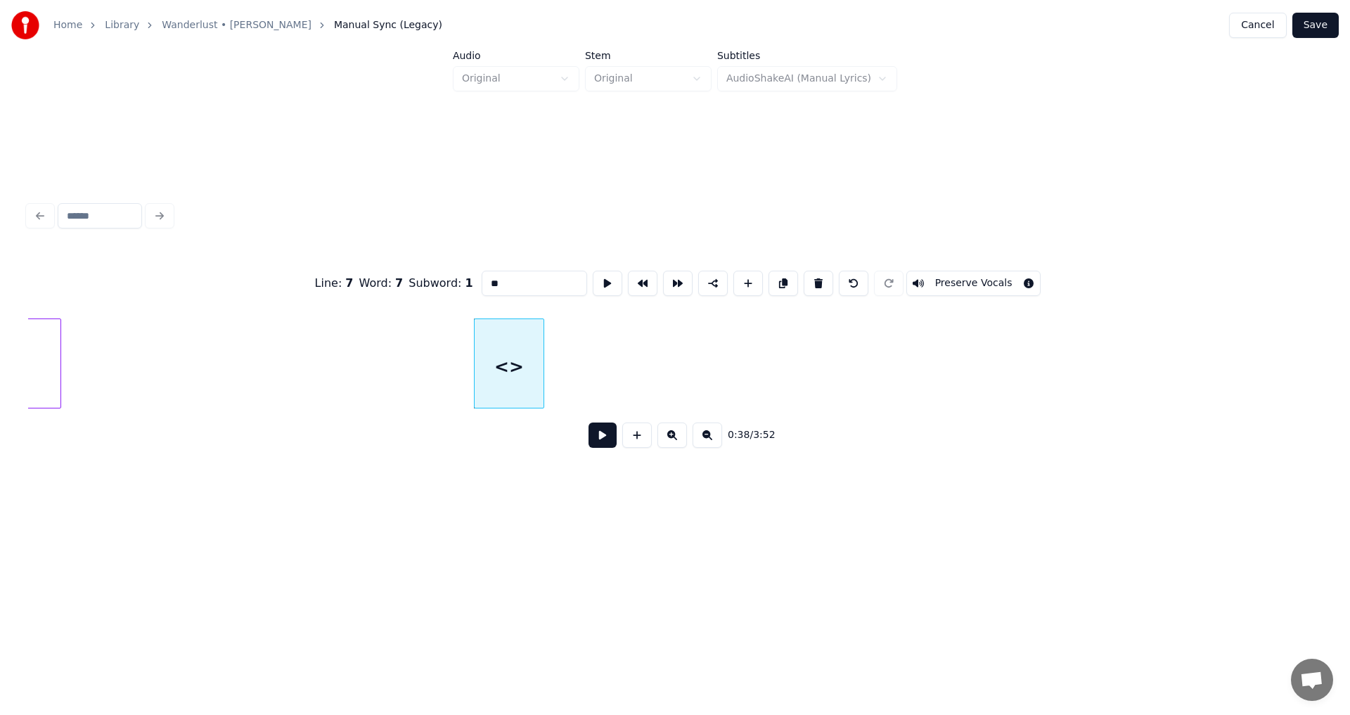
click at [319, 280] on div "Line : 7 Word : 7 Subword : 1 ** Preserve Vocals" at bounding box center [675, 283] width 1294 height 70
click at [604, 370] on div at bounding box center [606, 363] width 4 height 89
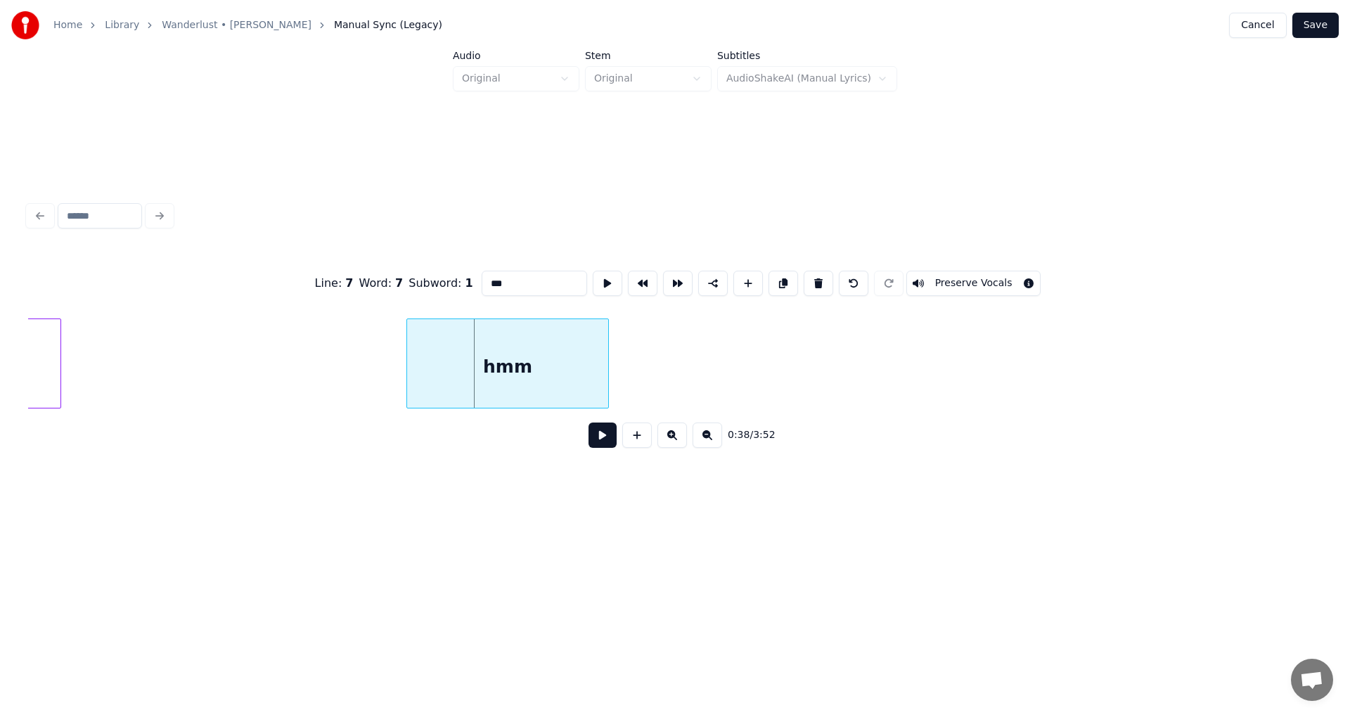
click at [408, 384] on div at bounding box center [409, 363] width 4 height 89
type input "***"
click at [589, 439] on button at bounding box center [602, 435] width 28 height 25
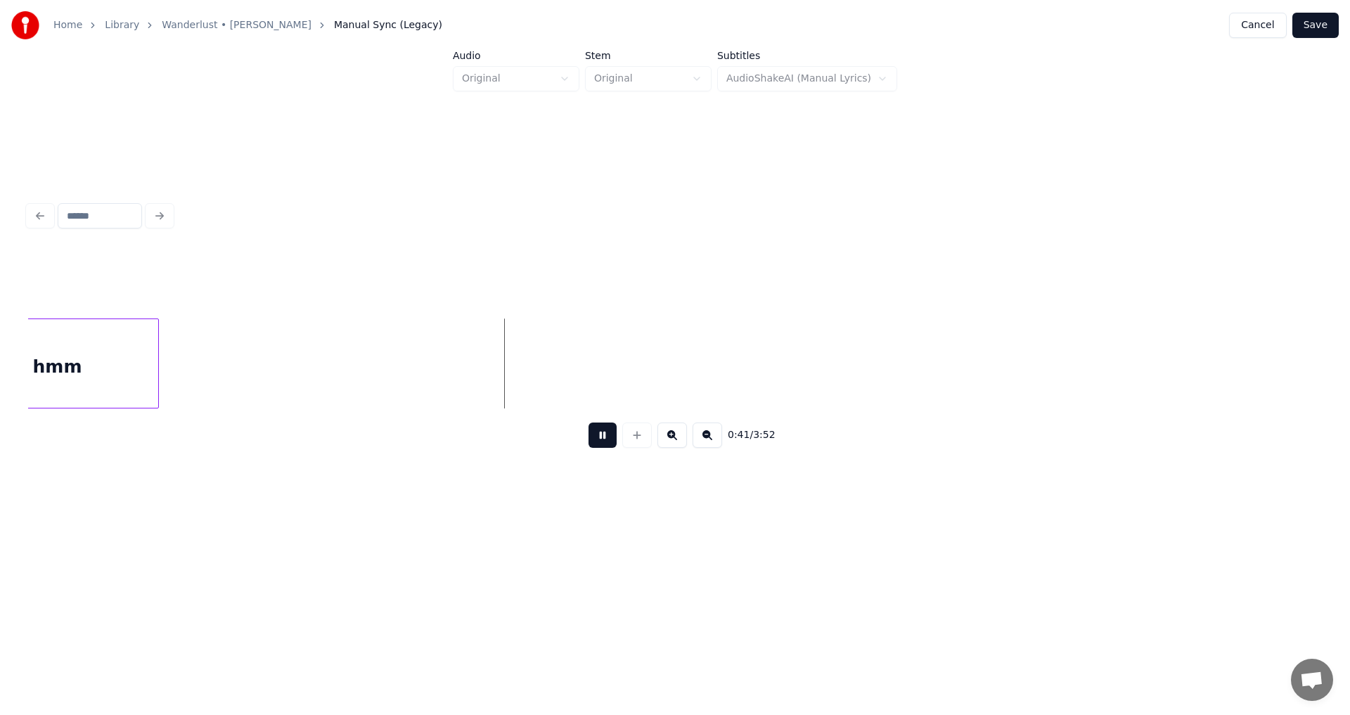
scroll to position [0, 6902]
drag, startPoint x: 613, startPoint y: 444, endPoint x: 506, endPoint y: 388, distance: 120.4
click at [612, 444] on button at bounding box center [602, 435] width 28 height 25
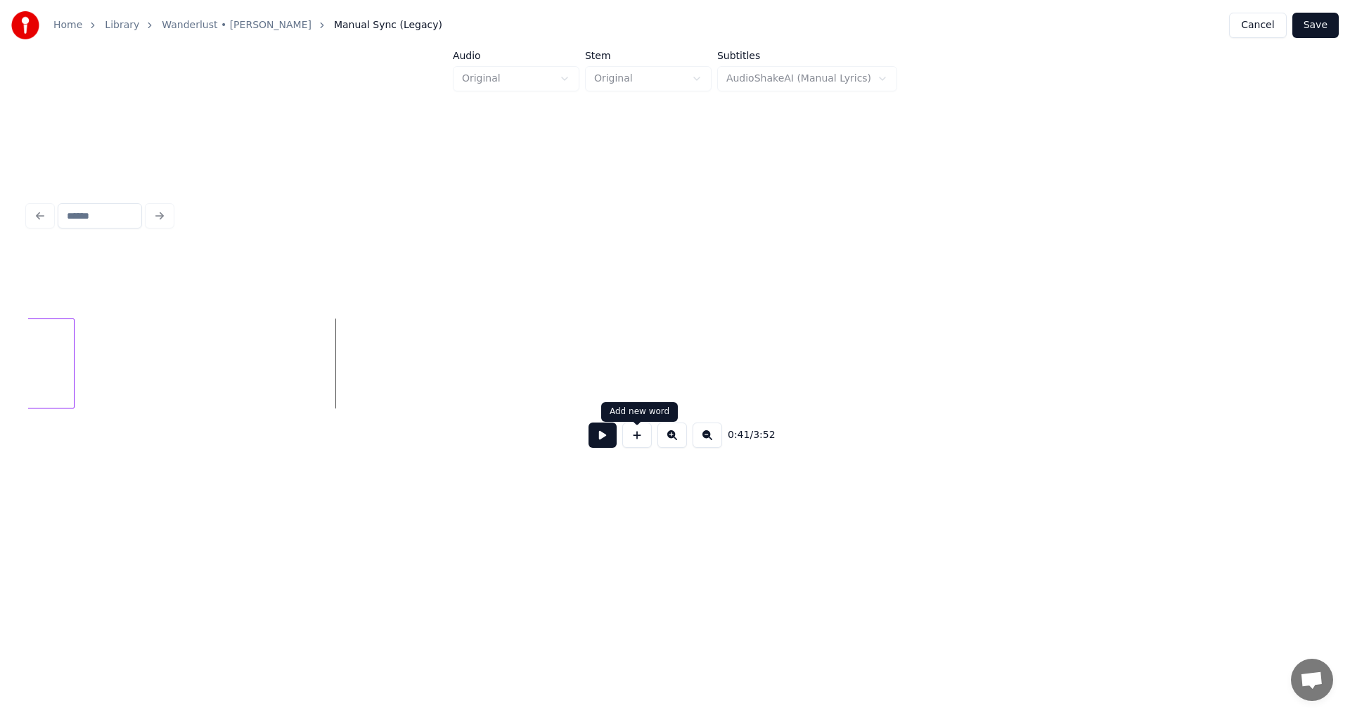
click at [636, 435] on button at bounding box center [637, 435] width 30 height 25
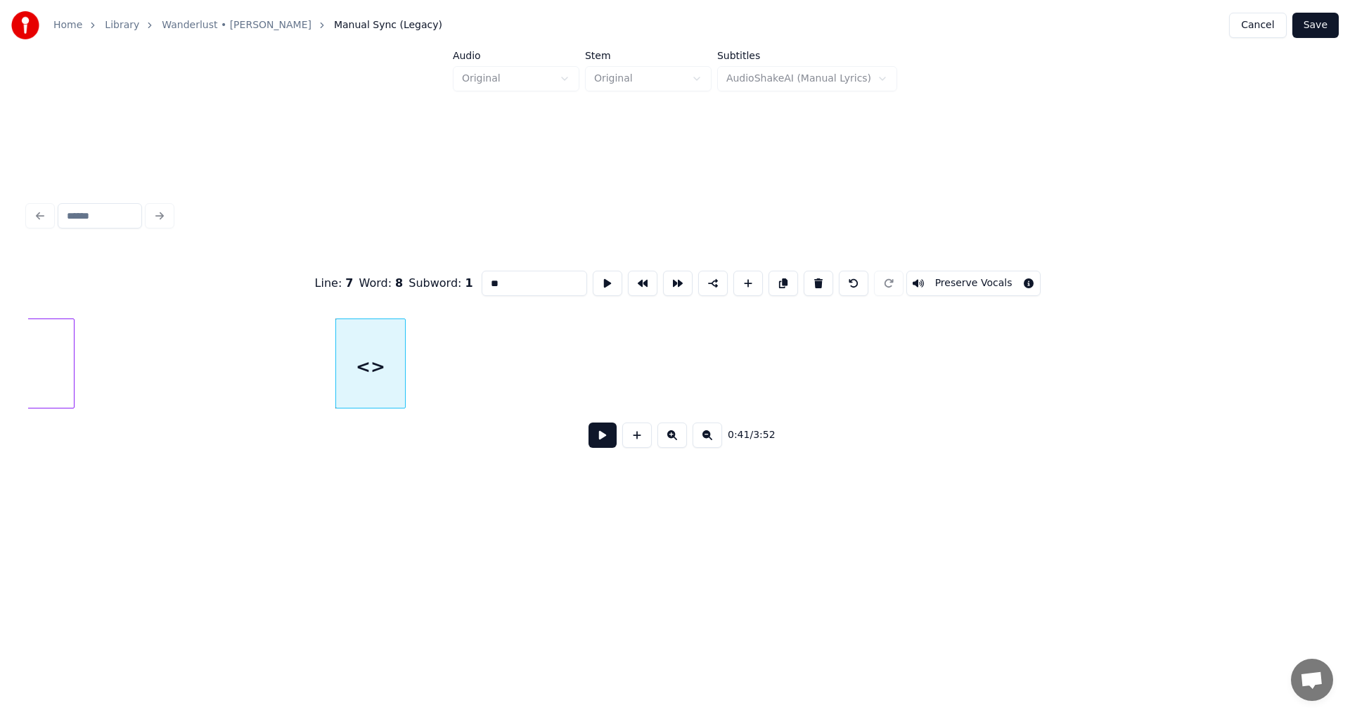
drag, startPoint x: 500, startPoint y: 271, endPoint x: 315, endPoint y: 259, distance: 185.3
click at [347, 259] on div "Line : 7 Word : 8 Subword : 1 ** Preserve Vocals" at bounding box center [675, 283] width 1294 height 70
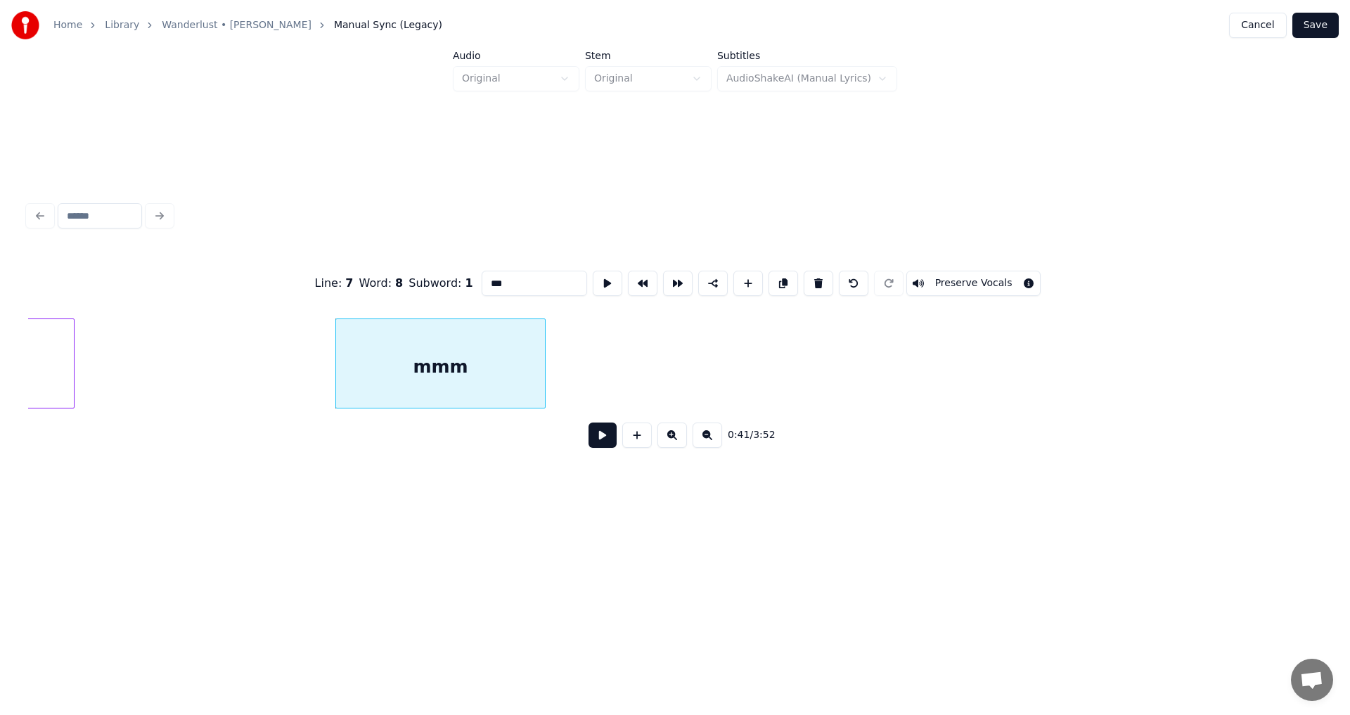
click at [542, 369] on div at bounding box center [543, 363] width 4 height 89
click at [427, 375] on div "mmm" at bounding box center [437, 367] width 209 height 96
type input "***"
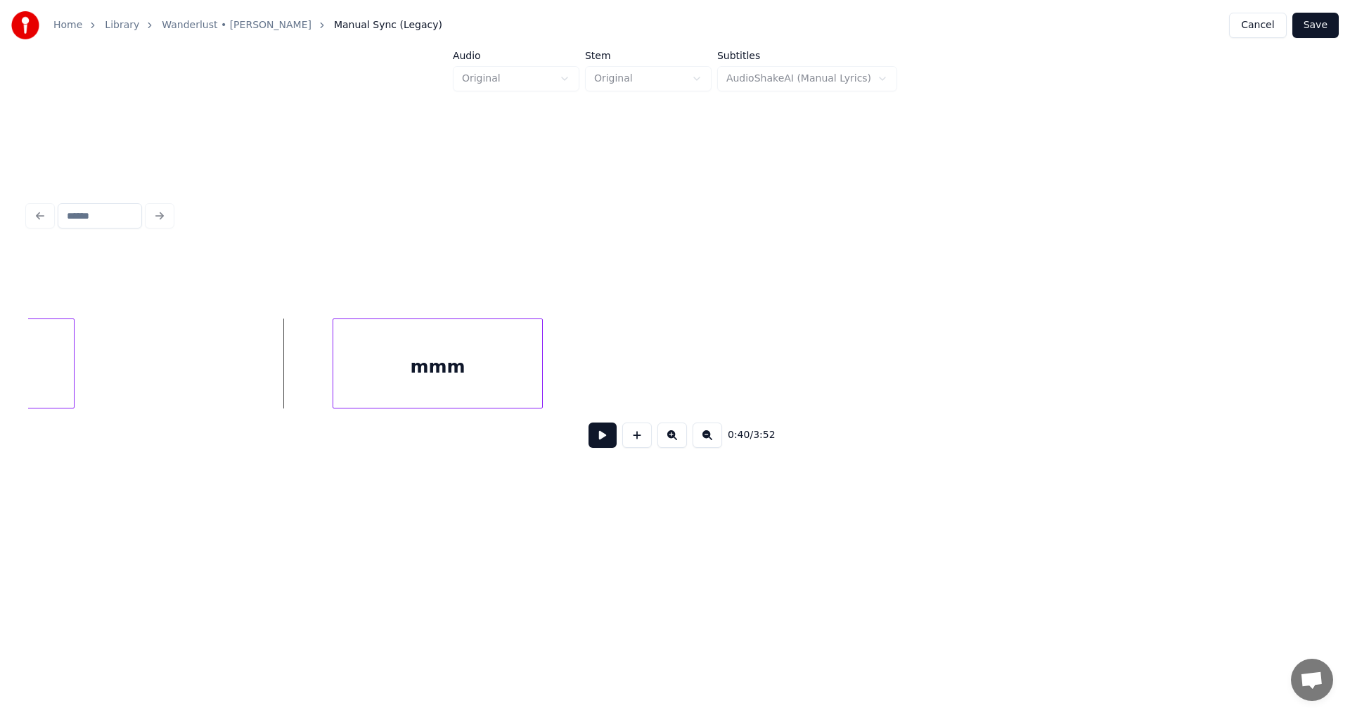
click at [598, 441] on button at bounding box center [602, 435] width 28 height 25
click at [598, 442] on button at bounding box center [602, 435] width 28 height 25
click at [641, 442] on button at bounding box center [637, 435] width 30 height 25
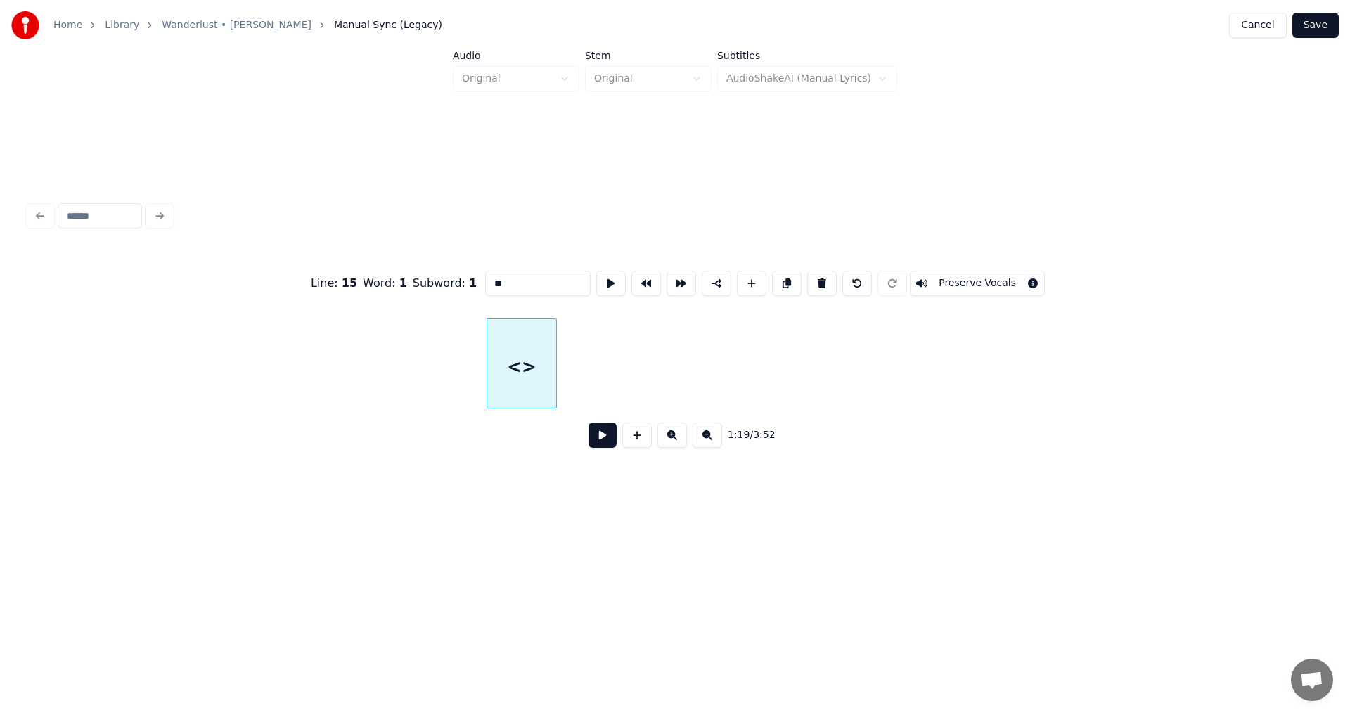
drag, startPoint x: 448, startPoint y: 280, endPoint x: 212, endPoint y: 276, distance: 235.6
click at [217, 276] on div "Line : 15 Word : 1 Subword : 1 ** Preserve Vocals" at bounding box center [675, 283] width 1294 height 70
click at [414, 370] on div at bounding box center [415, 363] width 4 height 89
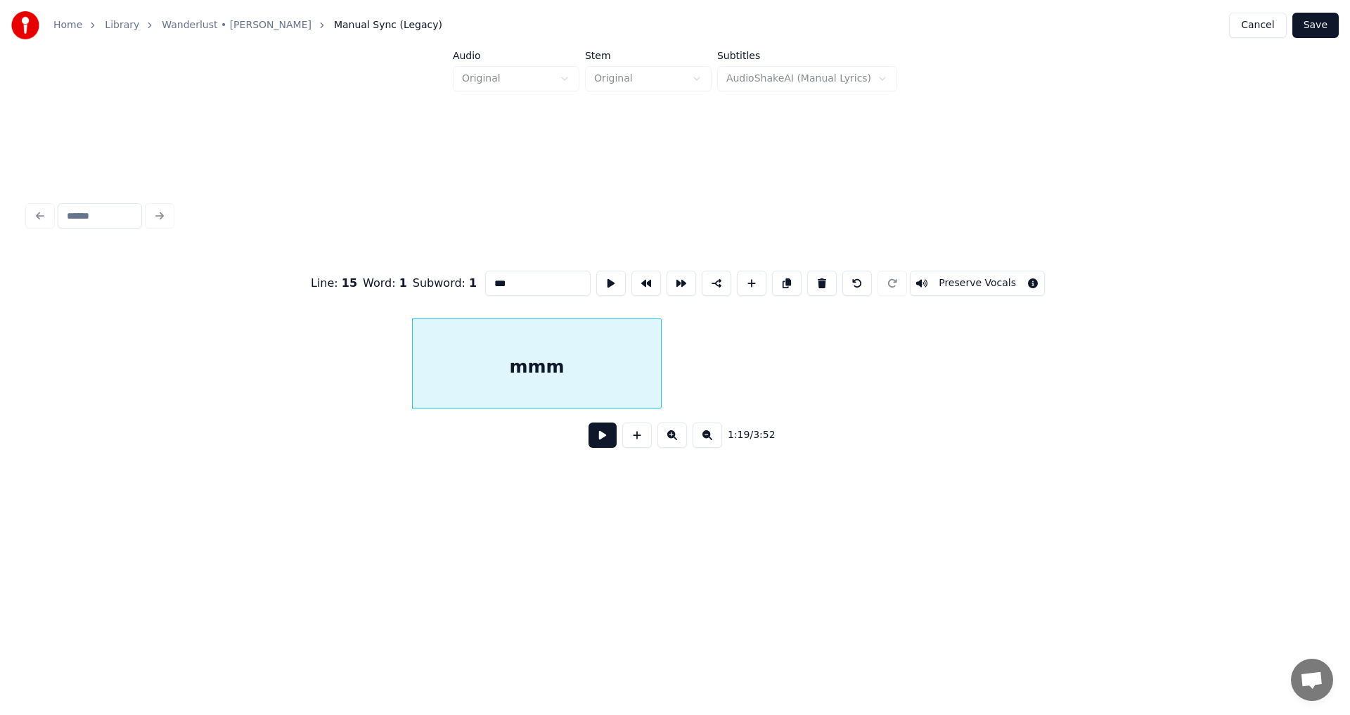
click at [658, 367] on div at bounding box center [659, 363] width 4 height 89
type input "***"
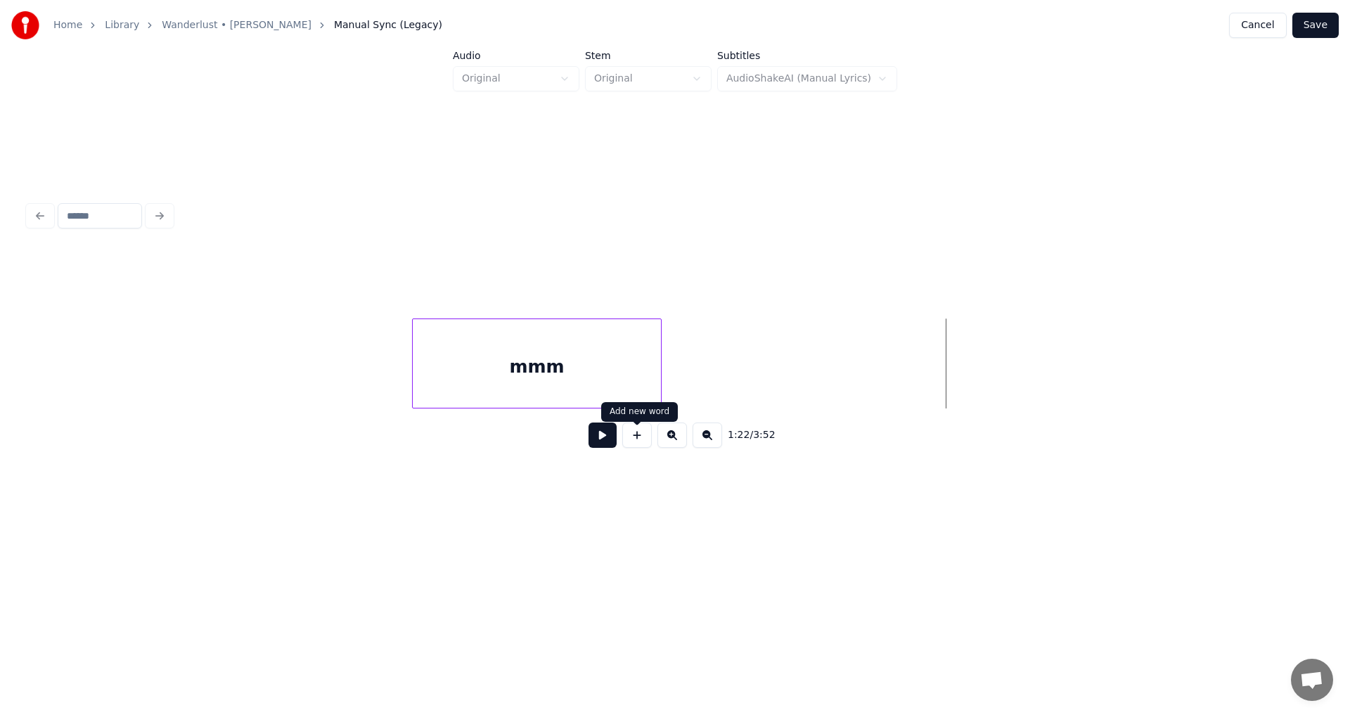
click at [636, 442] on button at bounding box center [637, 435] width 30 height 25
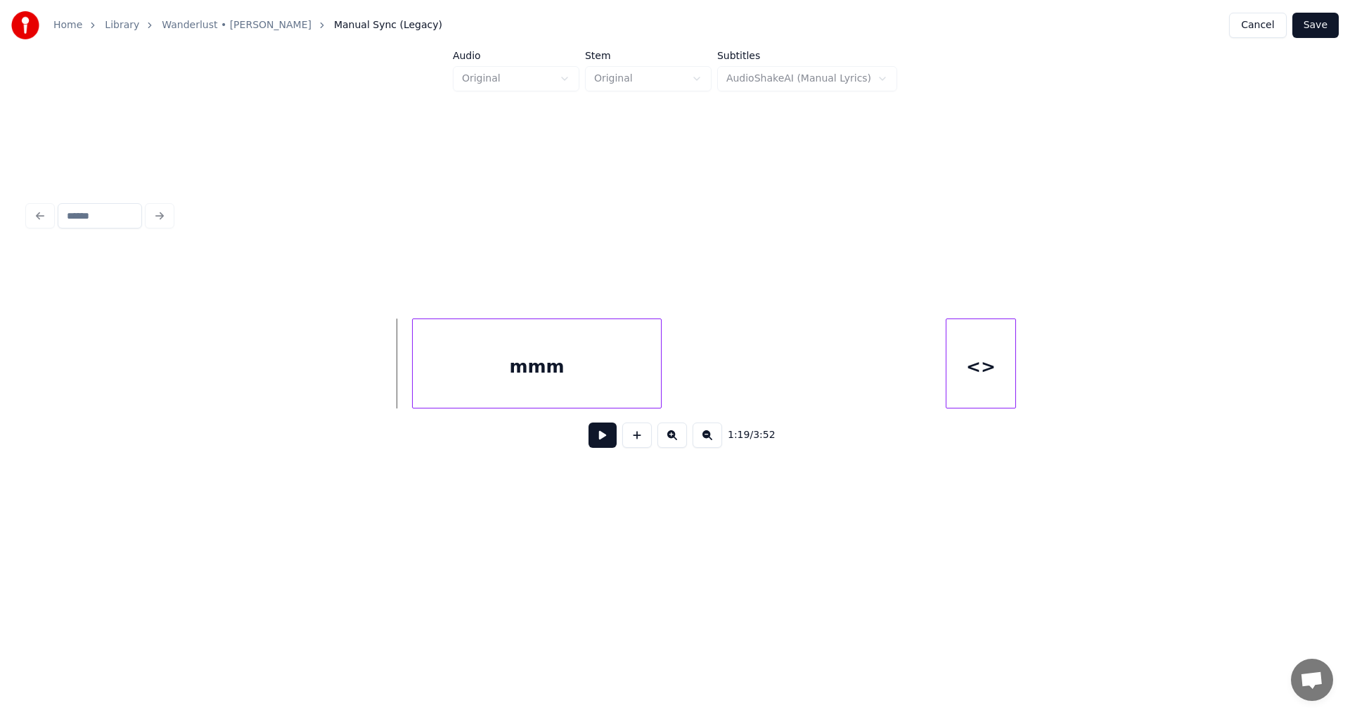
click at [591, 444] on button at bounding box center [602, 435] width 28 height 25
click at [605, 444] on button at bounding box center [602, 435] width 28 height 25
click at [959, 368] on div "<>" at bounding box center [980, 367] width 69 height 96
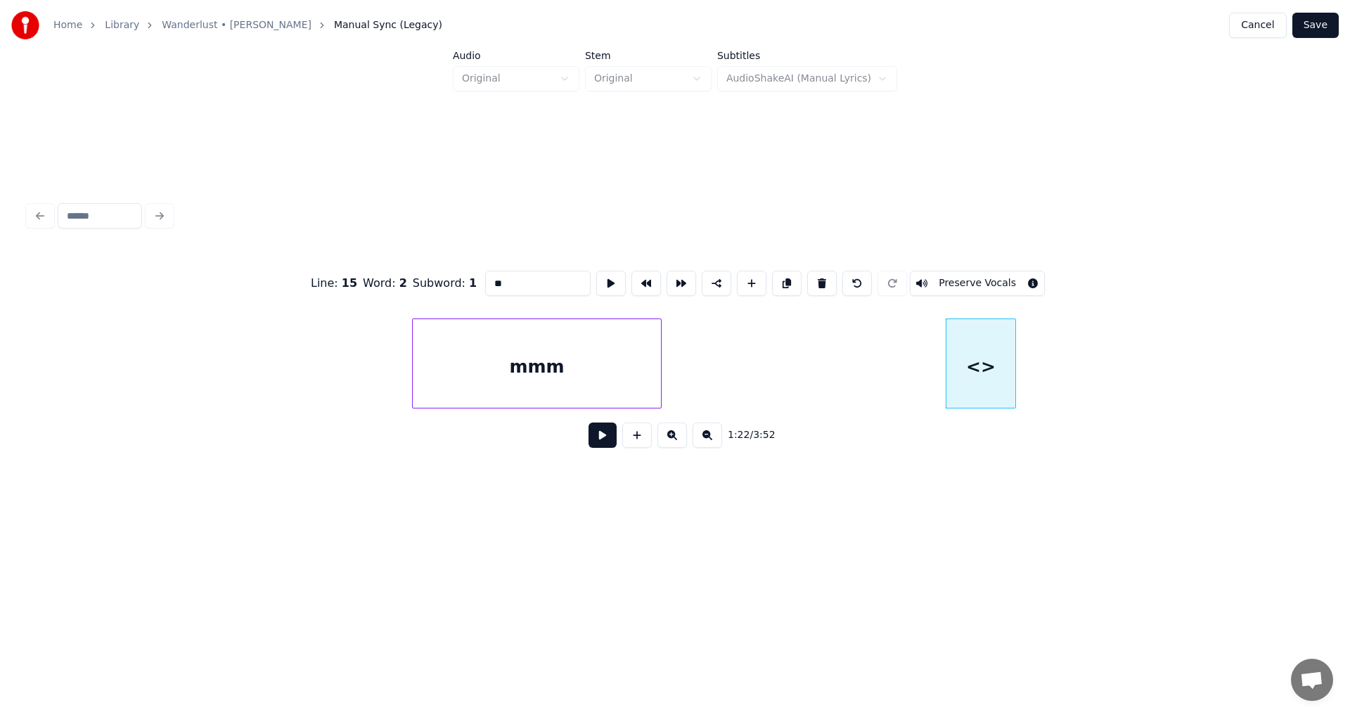
drag, startPoint x: 527, startPoint y: 283, endPoint x: 229, endPoint y: 252, distance: 299.0
click at [364, 260] on div "Line : 15 Word : 2 Subword : 1 ** Preserve Vocals" at bounding box center [675, 283] width 1294 height 70
click at [908, 380] on div at bounding box center [909, 363] width 4 height 89
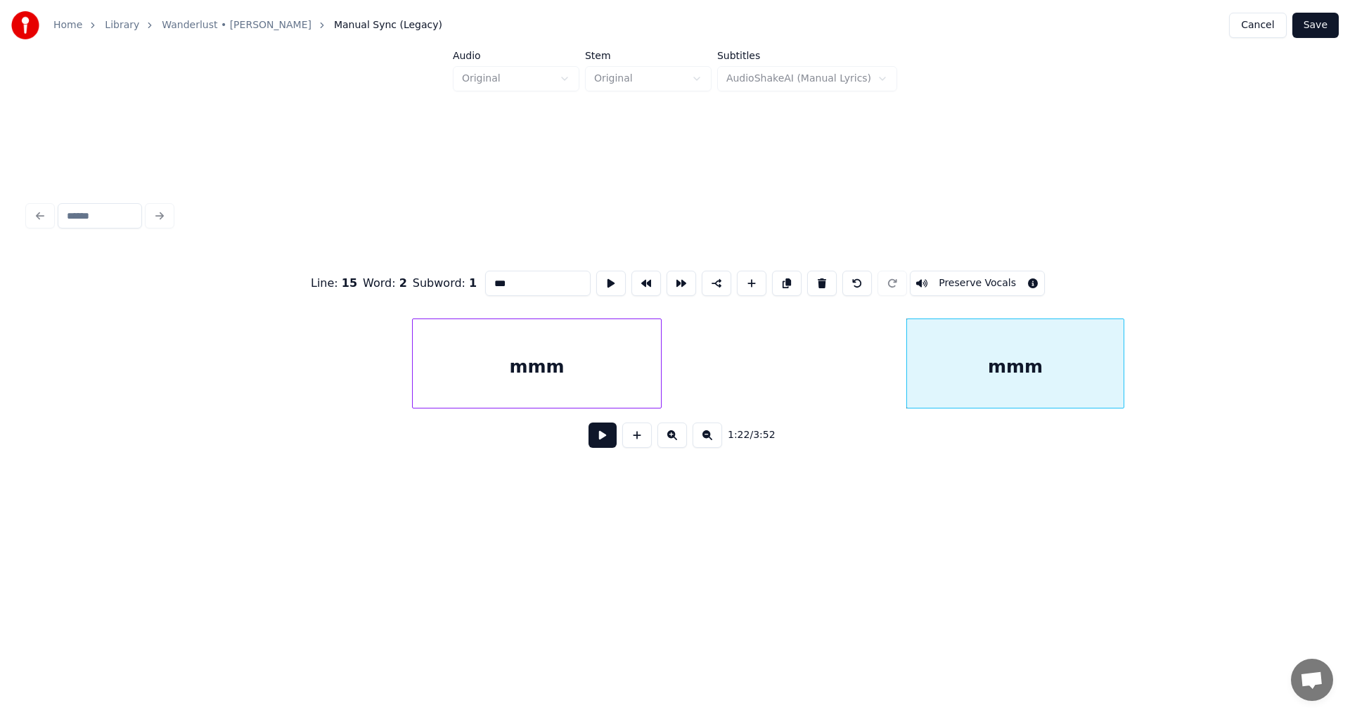
click at [1123, 382] on div at bounding box center [1121, 363] width 4 height 89
type input "***"
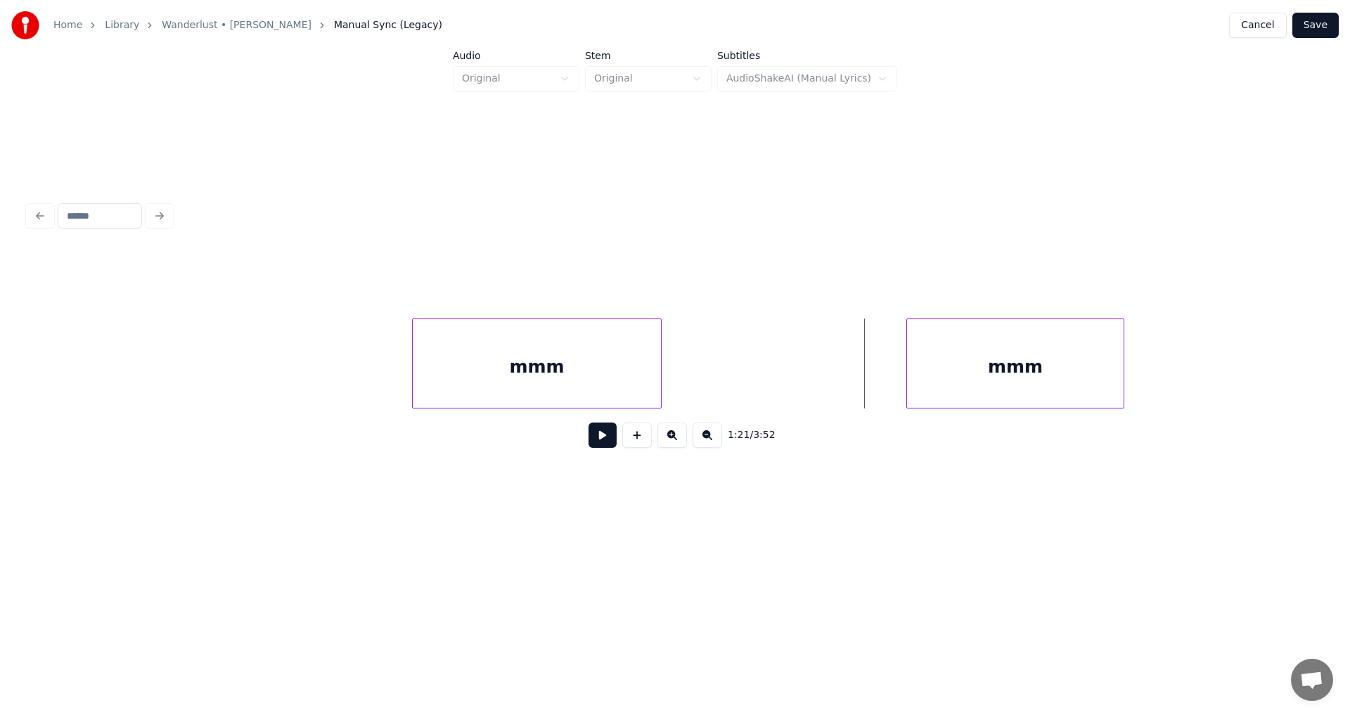
click at [602, 443] on button at bounding box center [602, 435] width 28 height 25
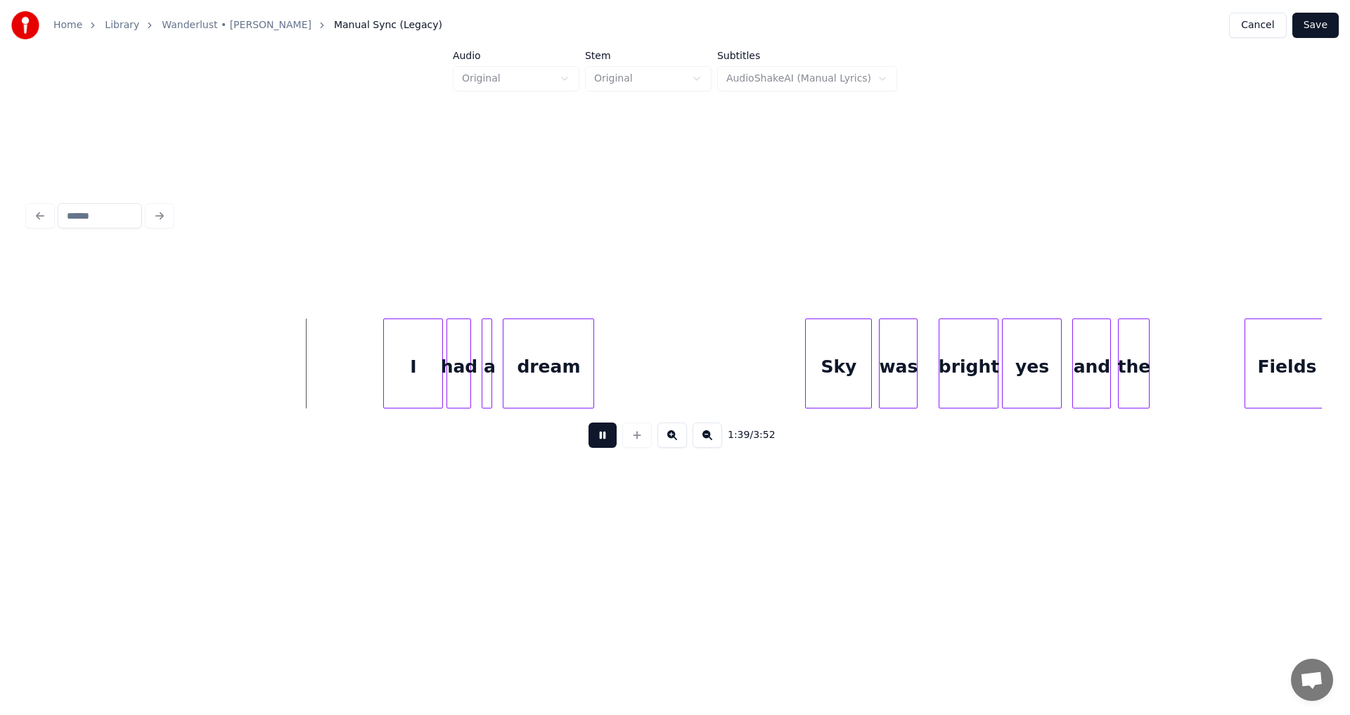
scroll to position [0, 17208]
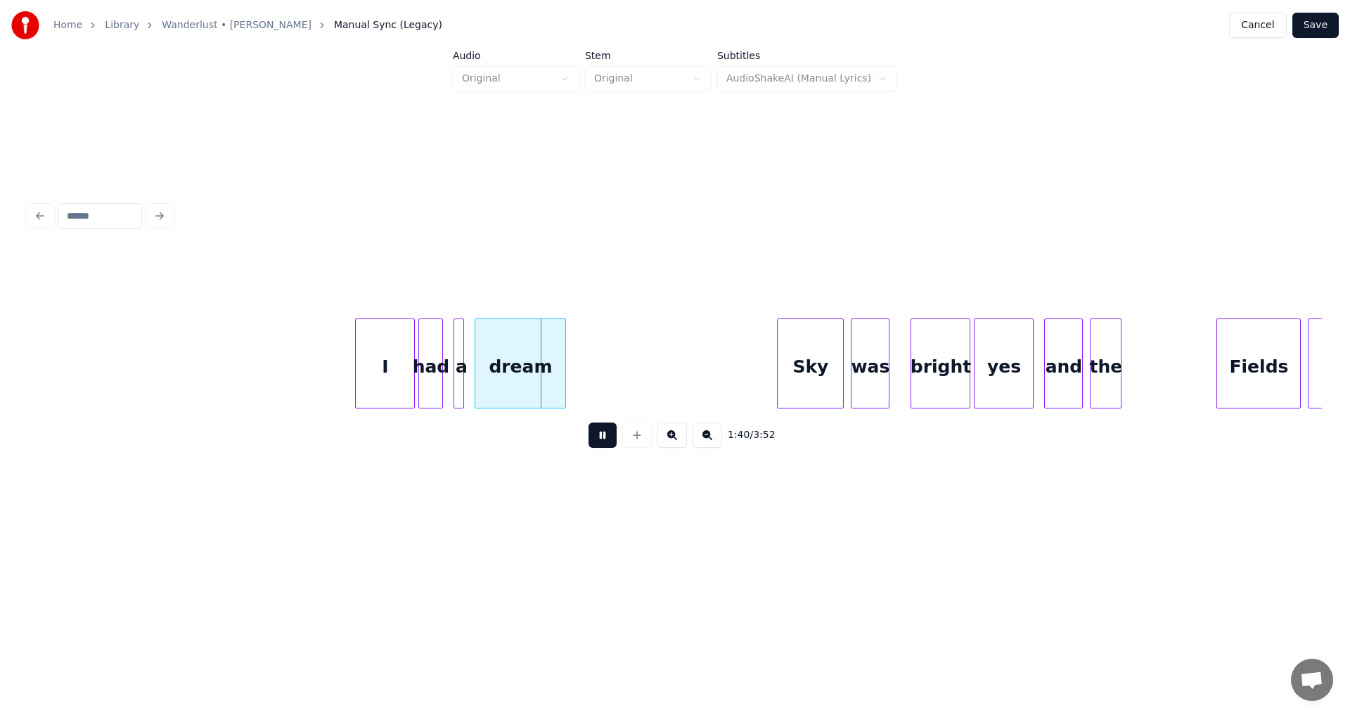
drag, startPoint x: 607, startPoint y: 436, endPoint x: 380, endPoint y: 369, distance: 236.0
click at [605, 436] on button at bounding box center [602, 435] width 28 height 25
click at [381, 365] on div "I" at bounding box center [385, 367] width 58 height 96
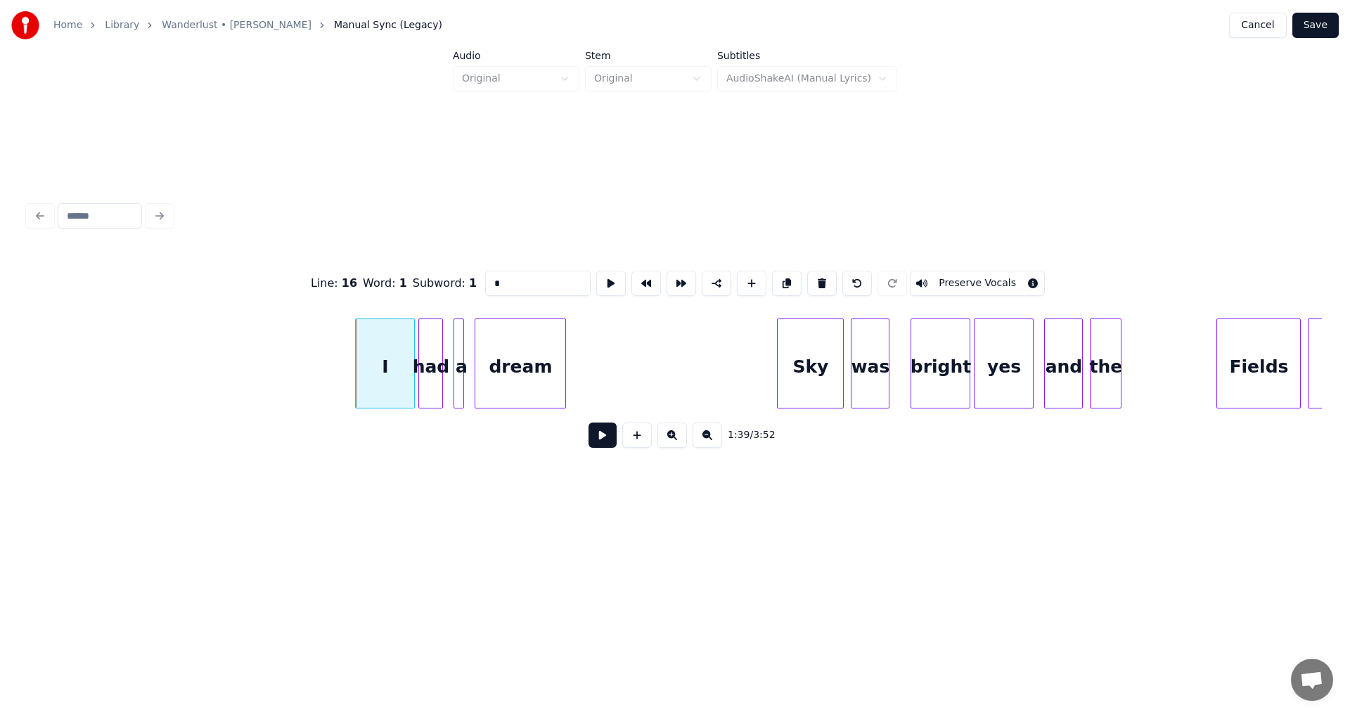
click at [558, 271] on input "*" at bounding box center [537, 283] width 105 height 25
type input "***"
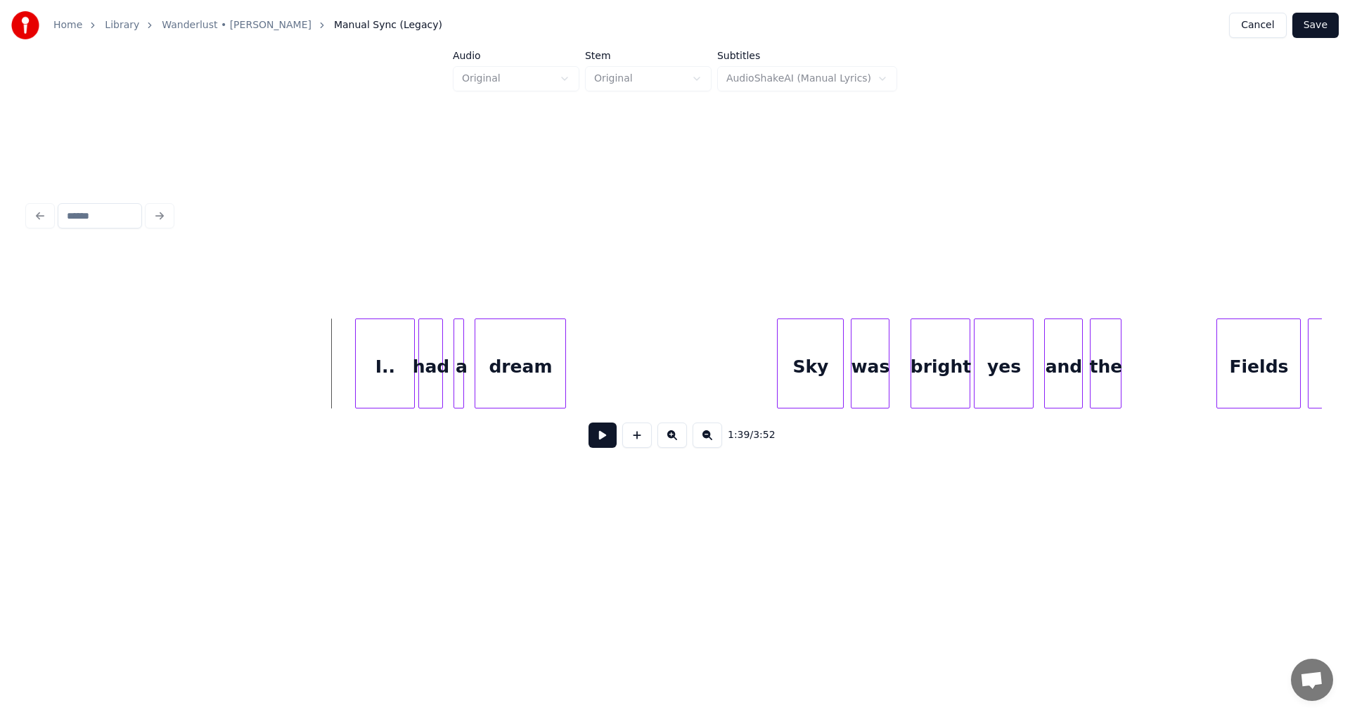
click at [612, 440] on button at bounding box center [602, 435] width 28 height 25
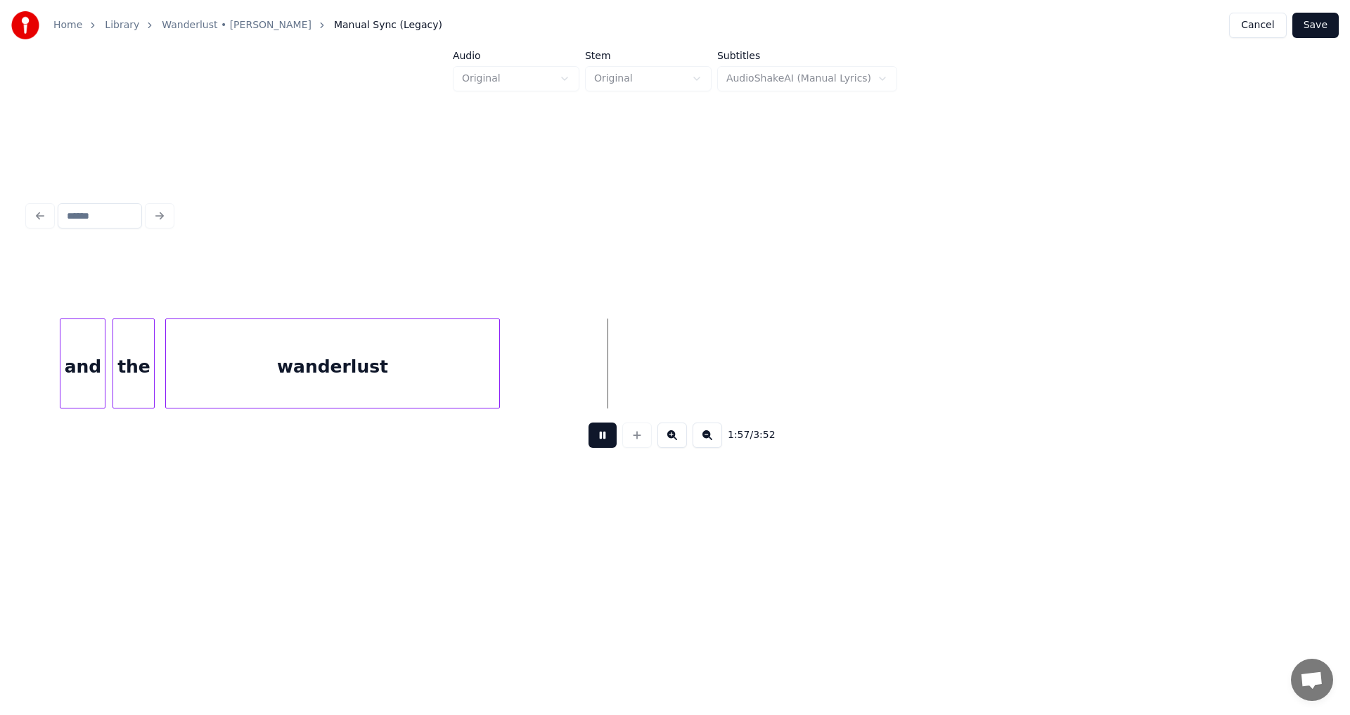
scroll to position [0, 20217]
click at [593, 441] on button at bounding box center [602, 435] width 28 height 25
click at [506, 373] on div at bounding box center [504, 363] width 4 height 89
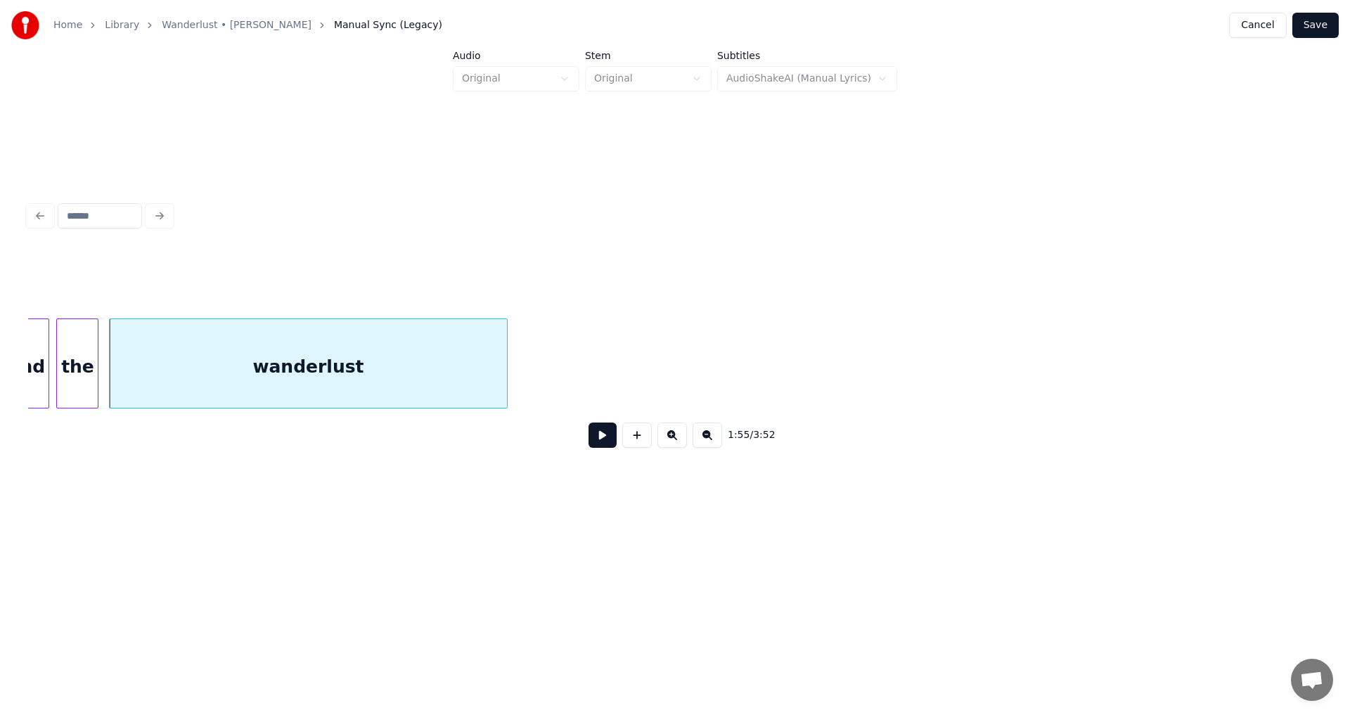
click at [610, 443] on button at bounding box center [602, 435] width 28 height 25
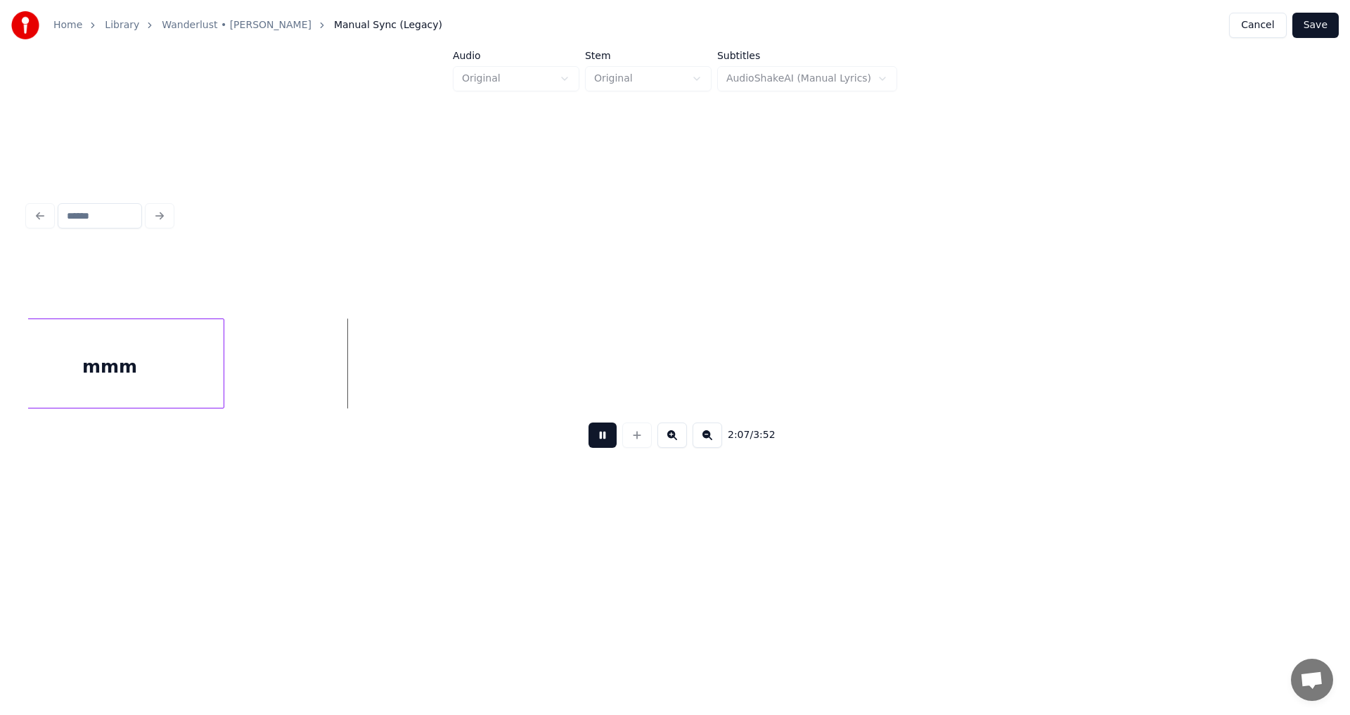
scroll to position [0, 22148]
click at [600, 446] on button at bounding box center [602, 435] width 28 height 25
click at [154, 386] on div "mmm" at bounding box center [252, 367] width 354 height 96
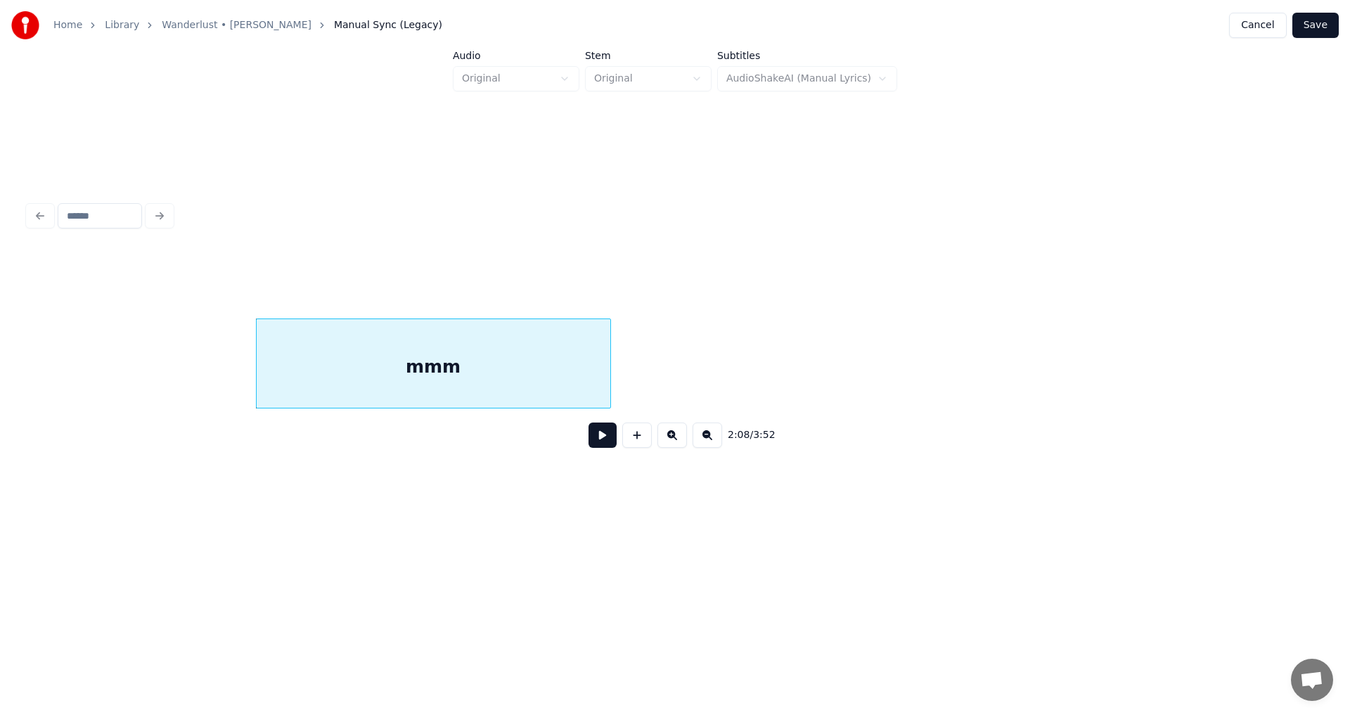
scroll to position [0, 22220]
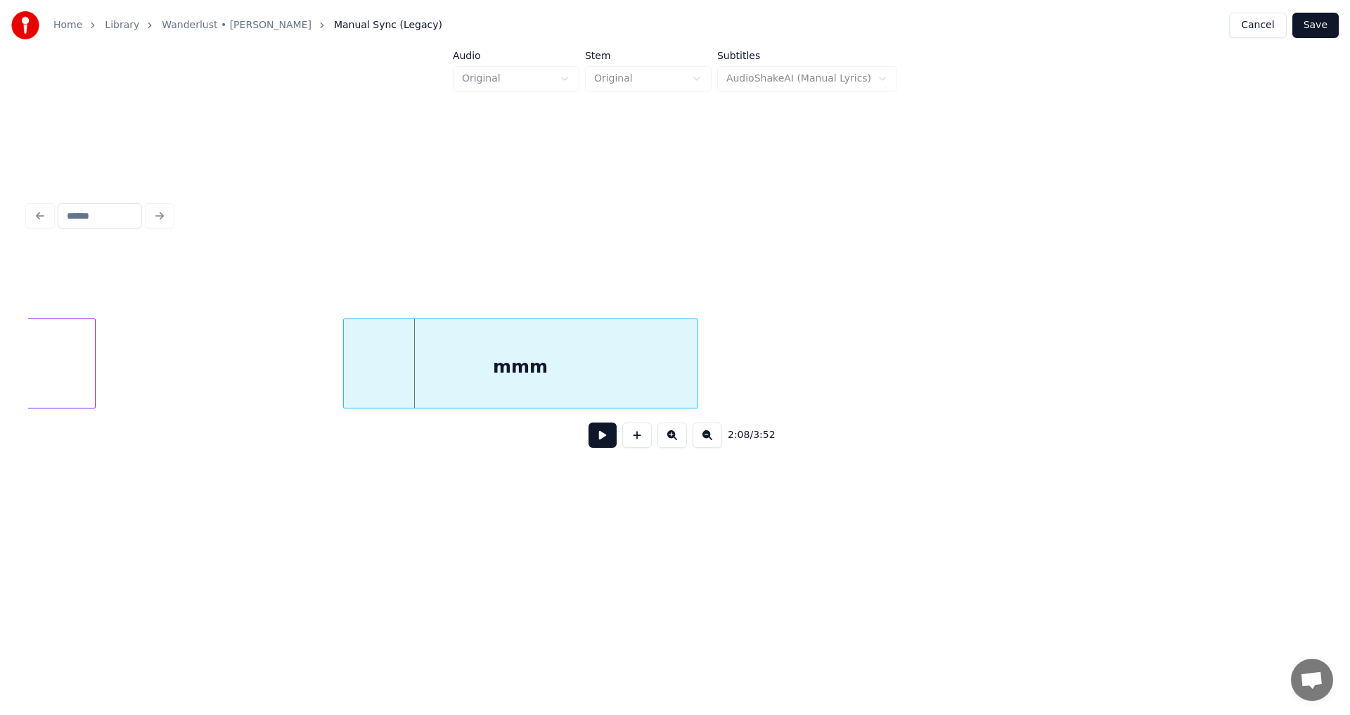
click at [579, 378] on div "mmm" at bounding box center [521, 367] width 354 height 96
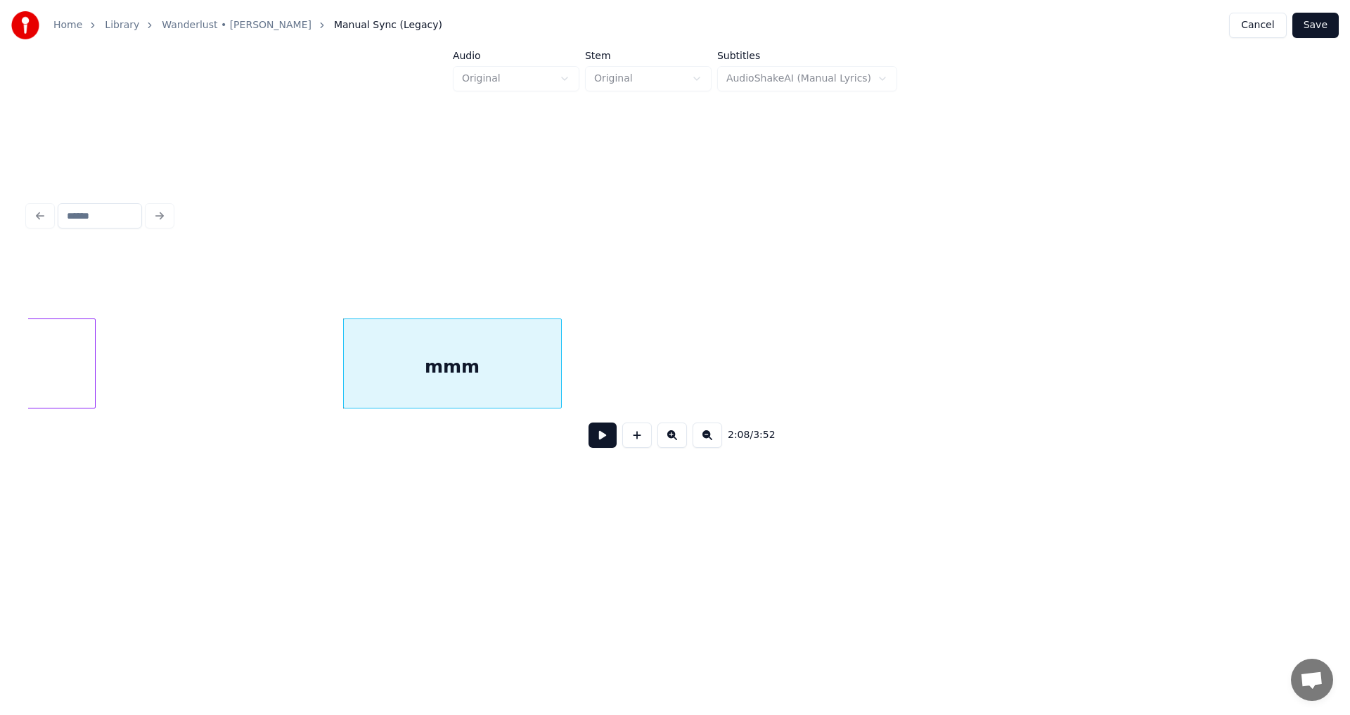
click at [560, 368] on div at bounding box center [559, 363] width 4 height 89
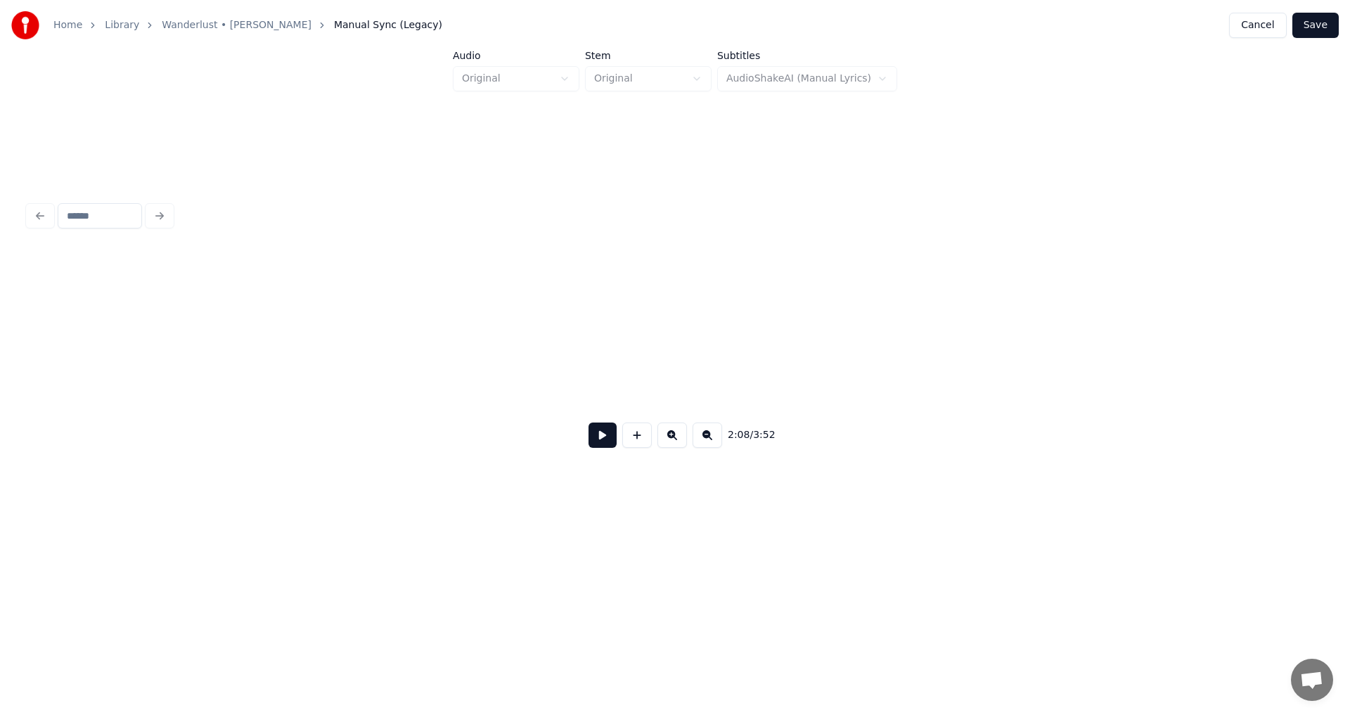
scroll to position [0, 22628]
click at [638, 444] on button at bounding box center [637, 435] width 30 height 25
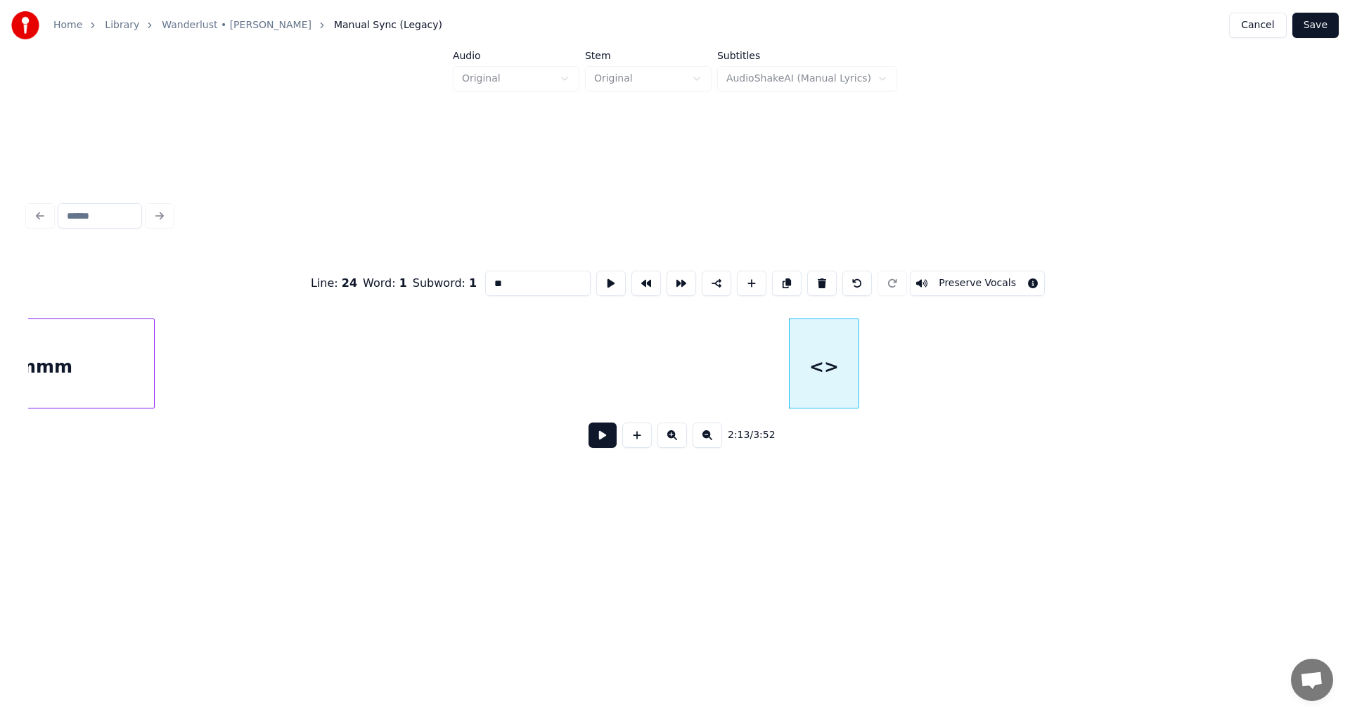
drag, startPoint x: 529, startPoint y: 283, endPoint x: 249, endPoint y: 275, distance: 279.9
click at [271, 278] on div "Line : 24 Word : 1 Subword : 1 ** Preserve Vocals" at bounding box center [675, 283] width 1294 height 70
type input "*"
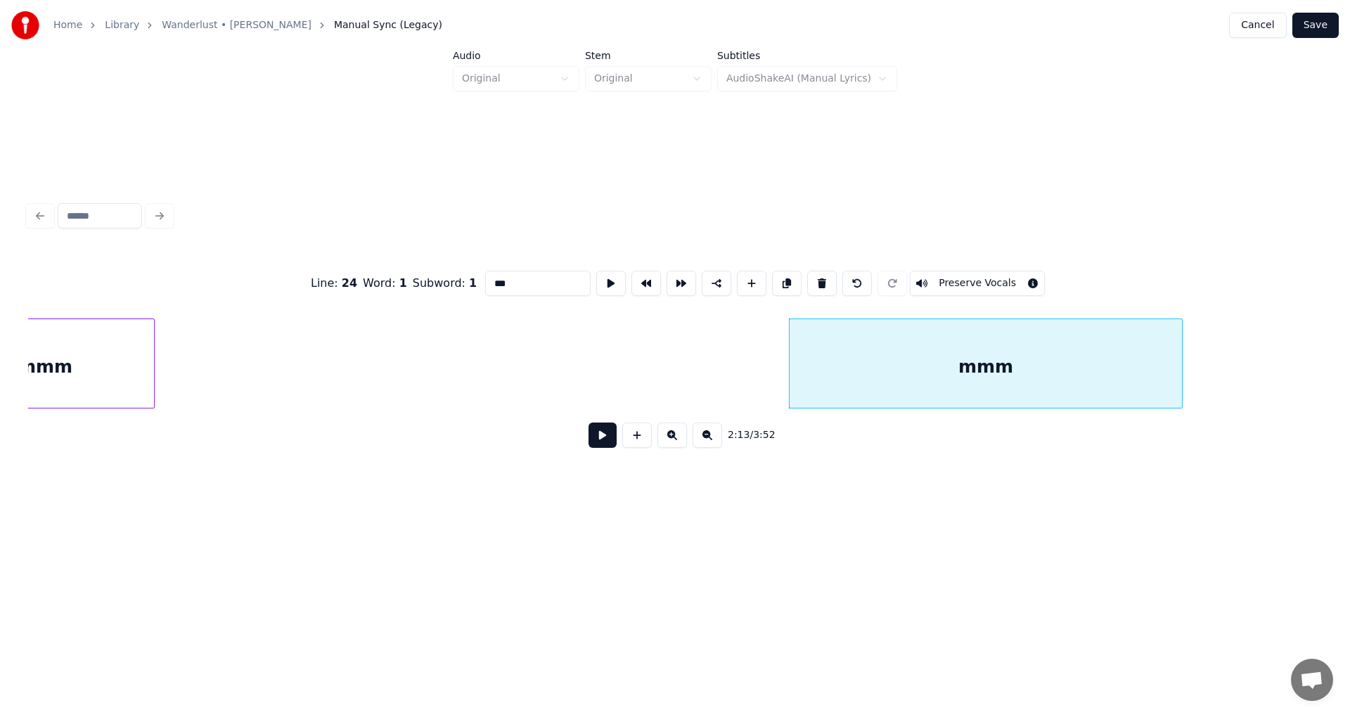
click at [1179, 351] on div at bounding box center [1180, 363] width 4 height 89
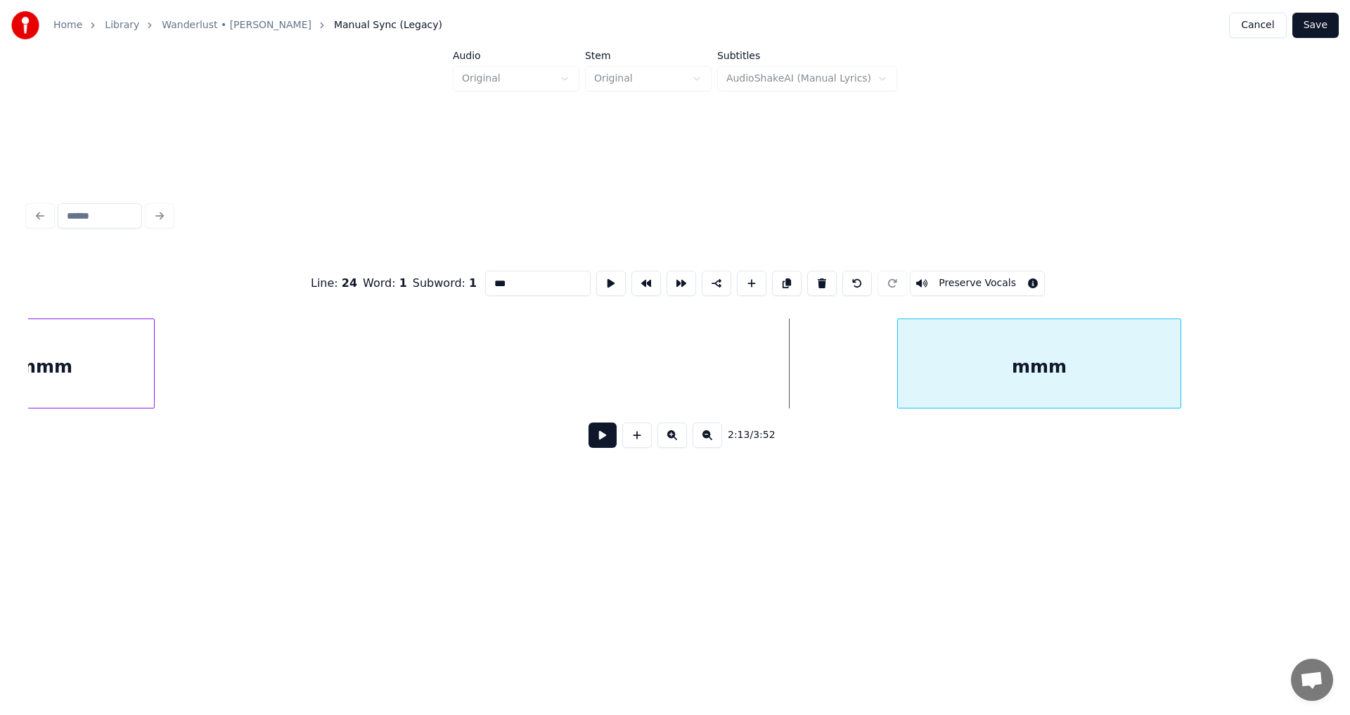
click at [899, 373] on div at bounding box center [900, 363] width 4 height 89
type input "***"
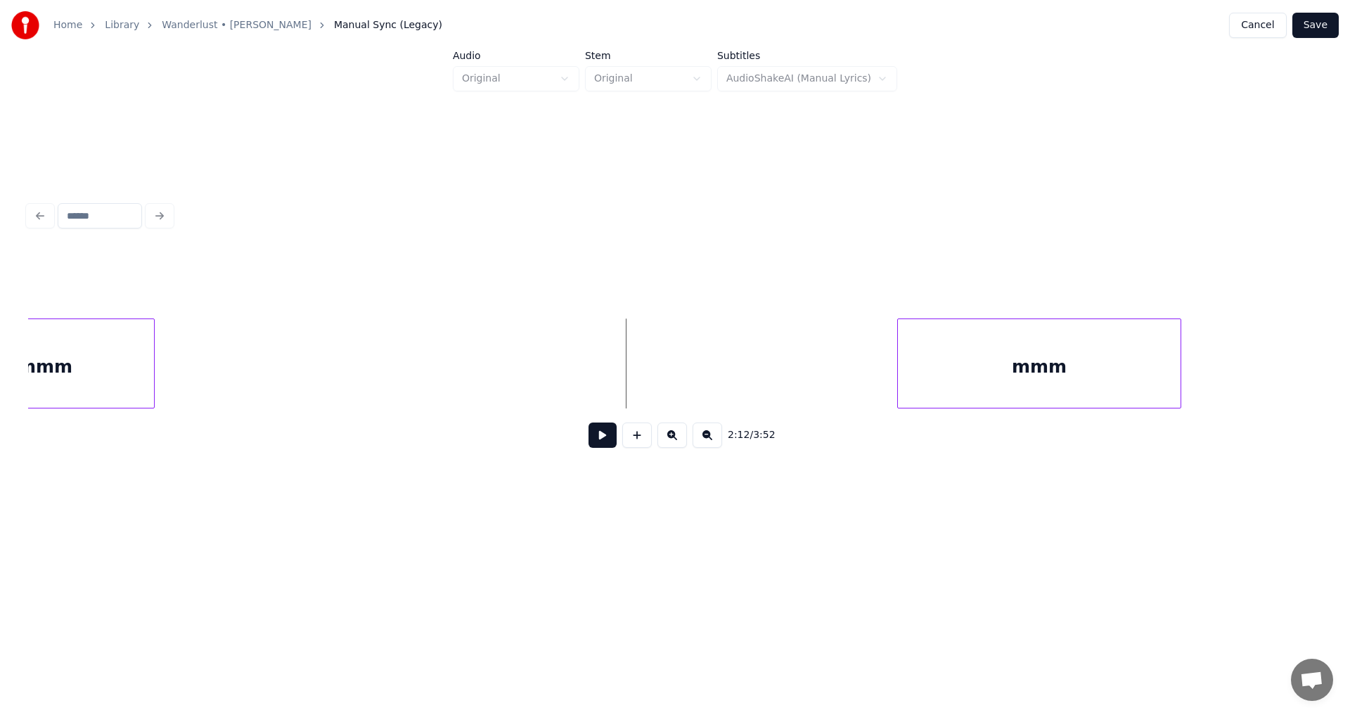
click at [599, 447] on button at bounding box center [602, 435] width 28 height 25
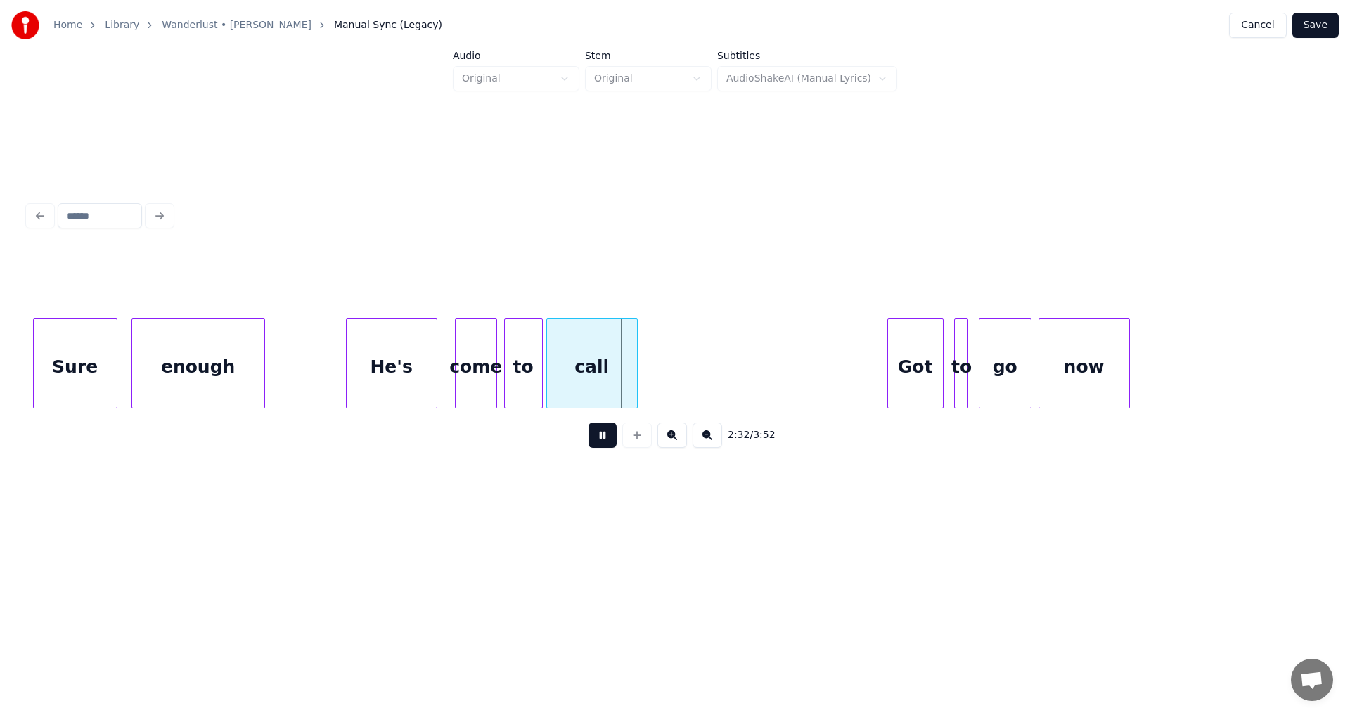
scroll to position [0, 26199]
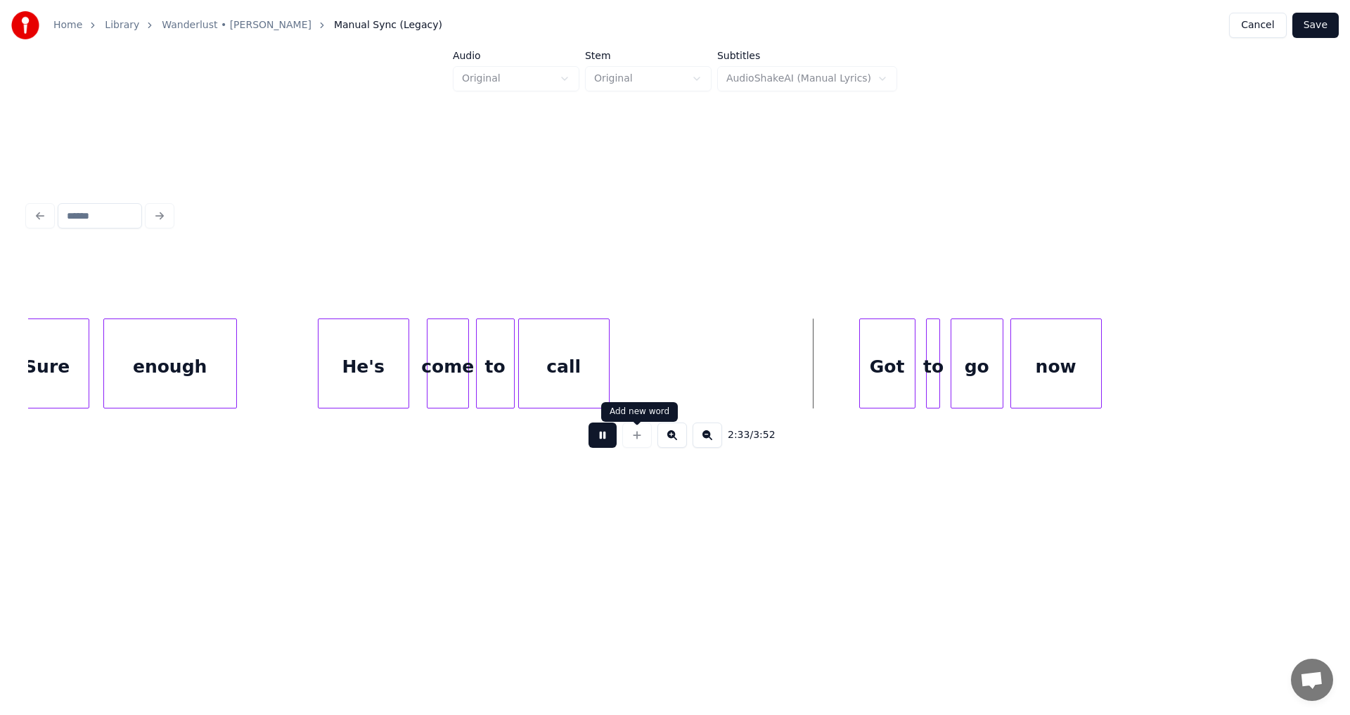
click at [611, 446] on button at bounding box center [602, 435] width 28 height 25
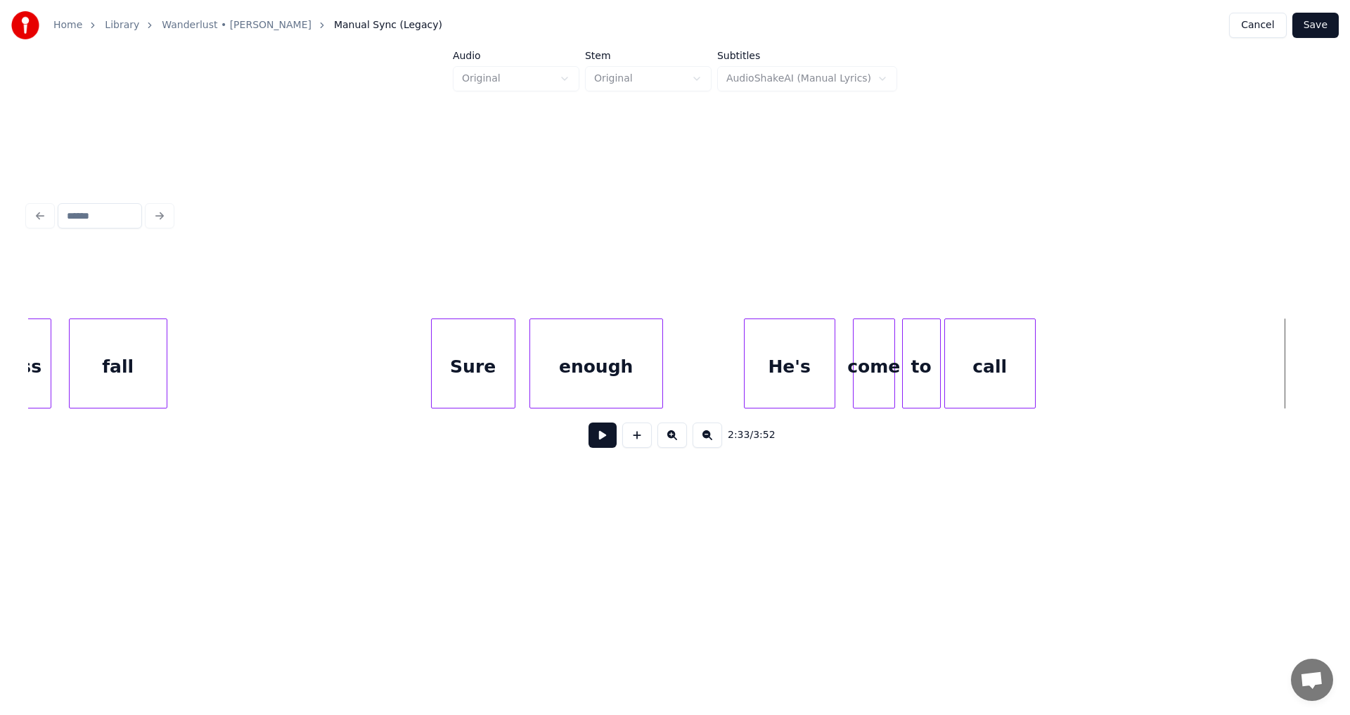
scroll to position [0, 25706]
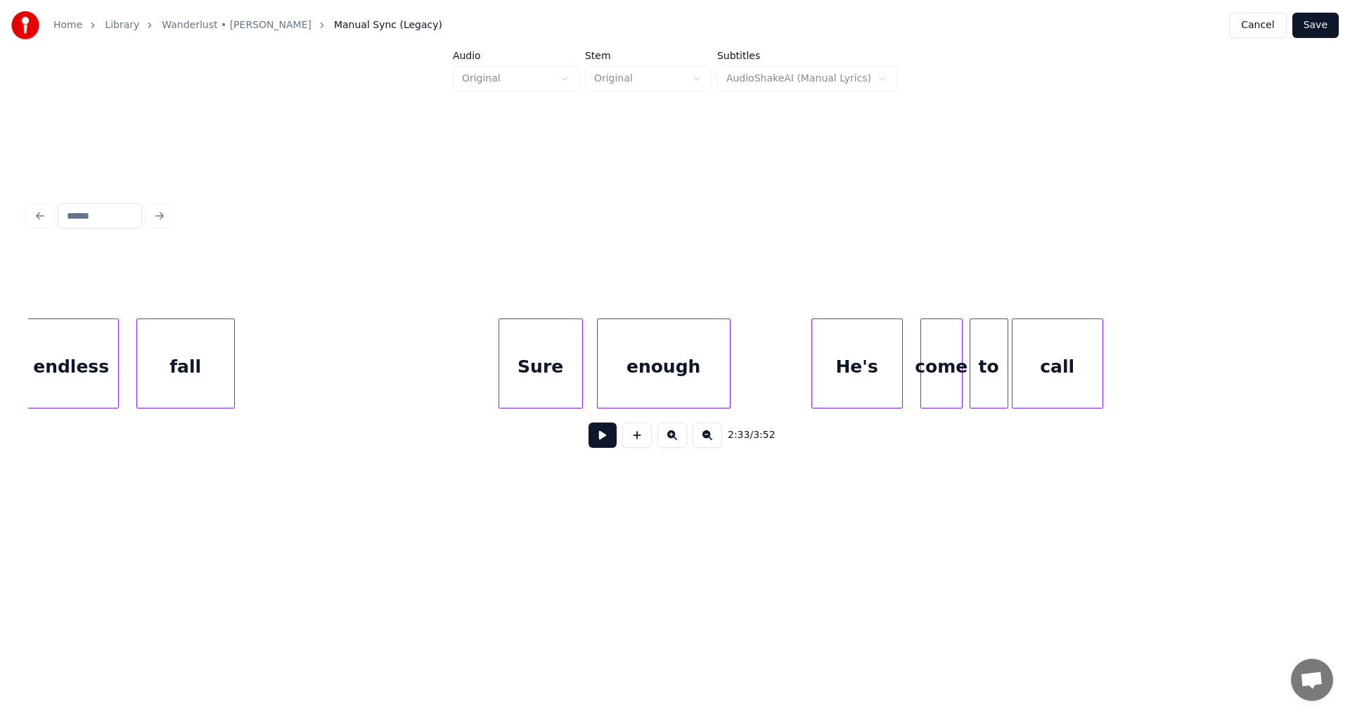
click at [600, 434] on button at bounding box center [602, 435] width 28 height 25
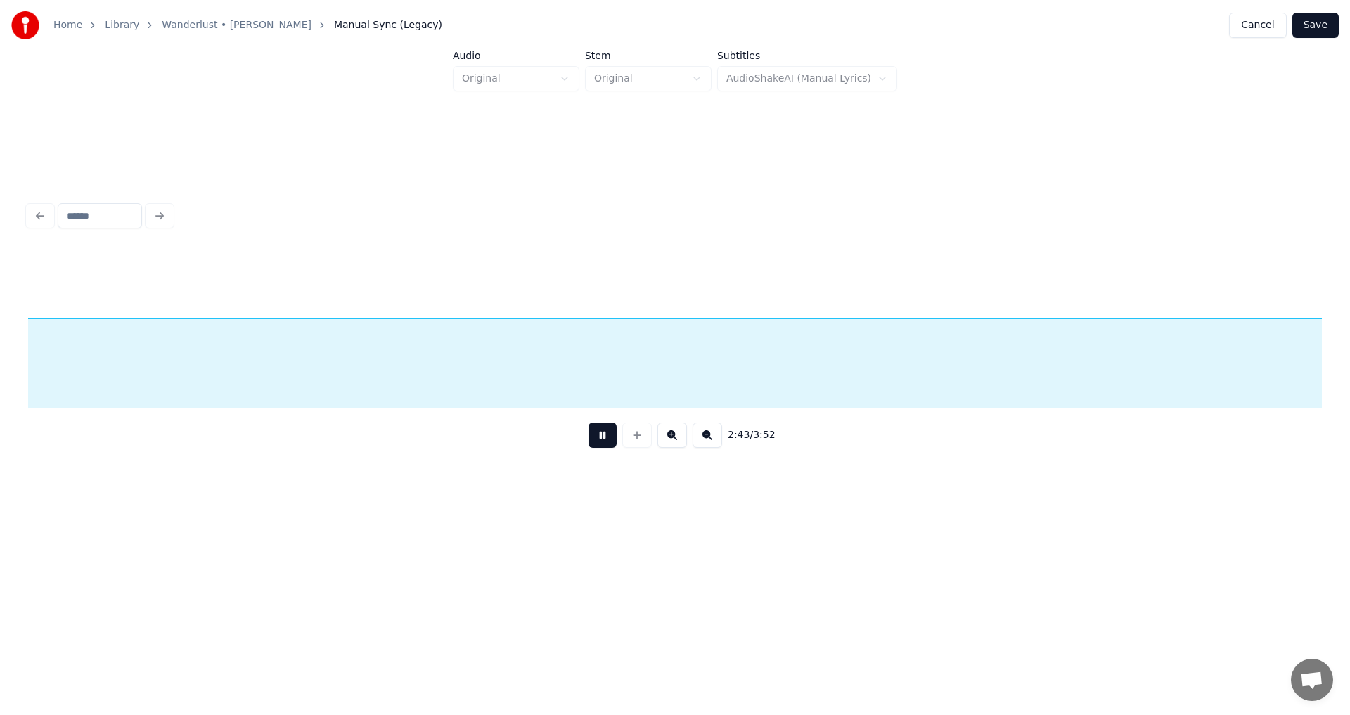
scroll to position [0, 28692]
click at [601, 435] on button at bounding box center [602, 435] width 28 height 25
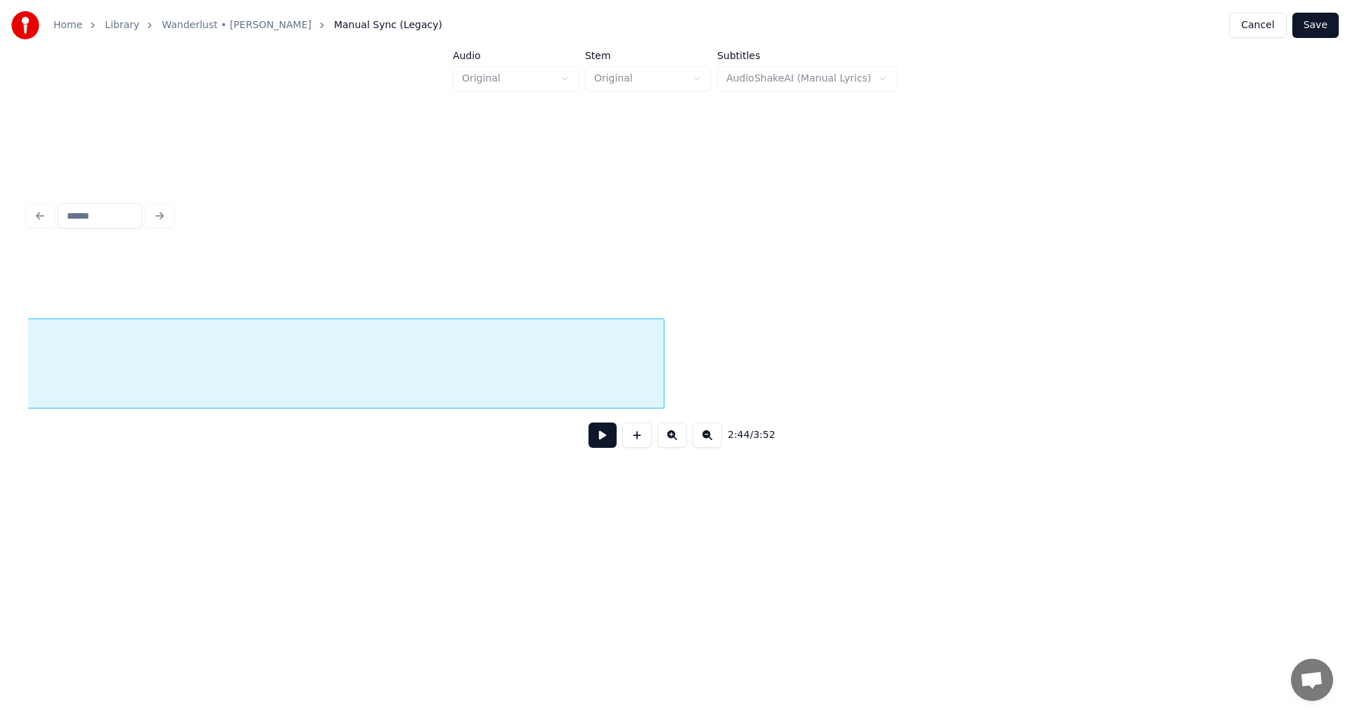
scroll to position [0, 36544]
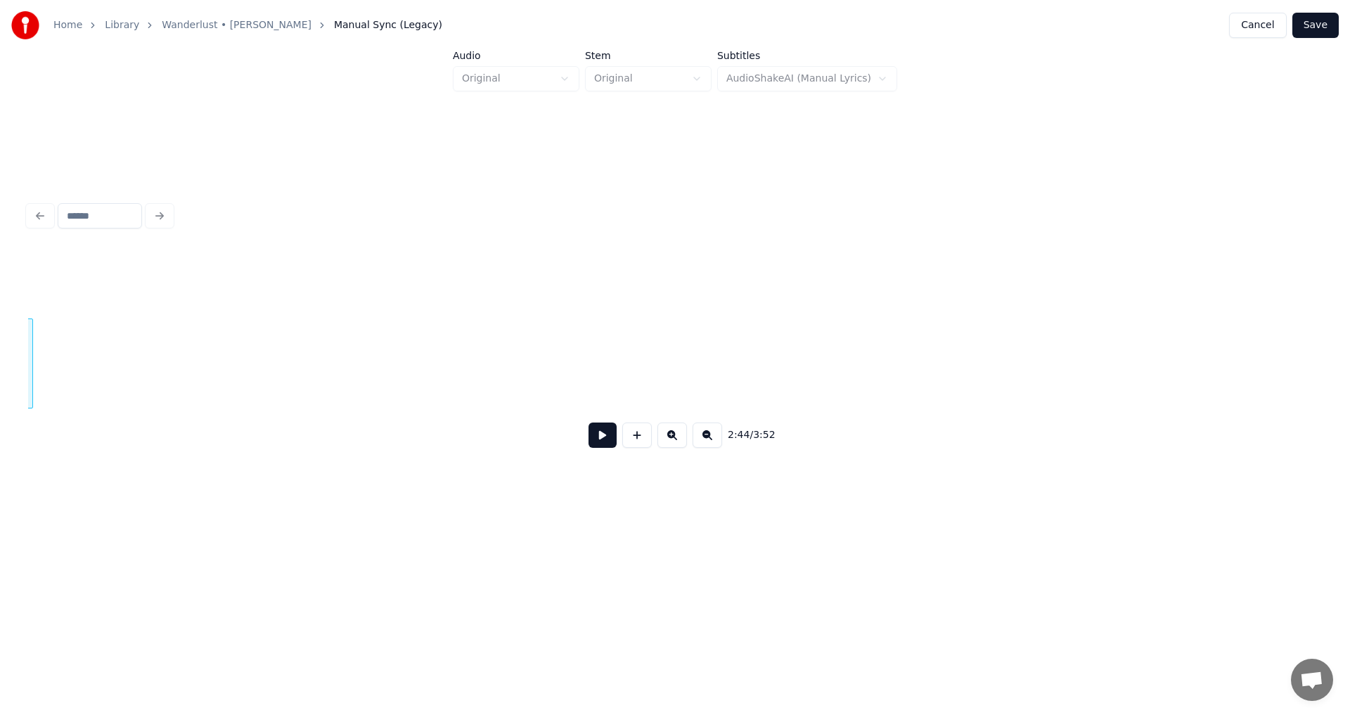
click at [27, 357] on div "2:44 / 3:52" at bounding box center [674, 328] width 1305 height 278
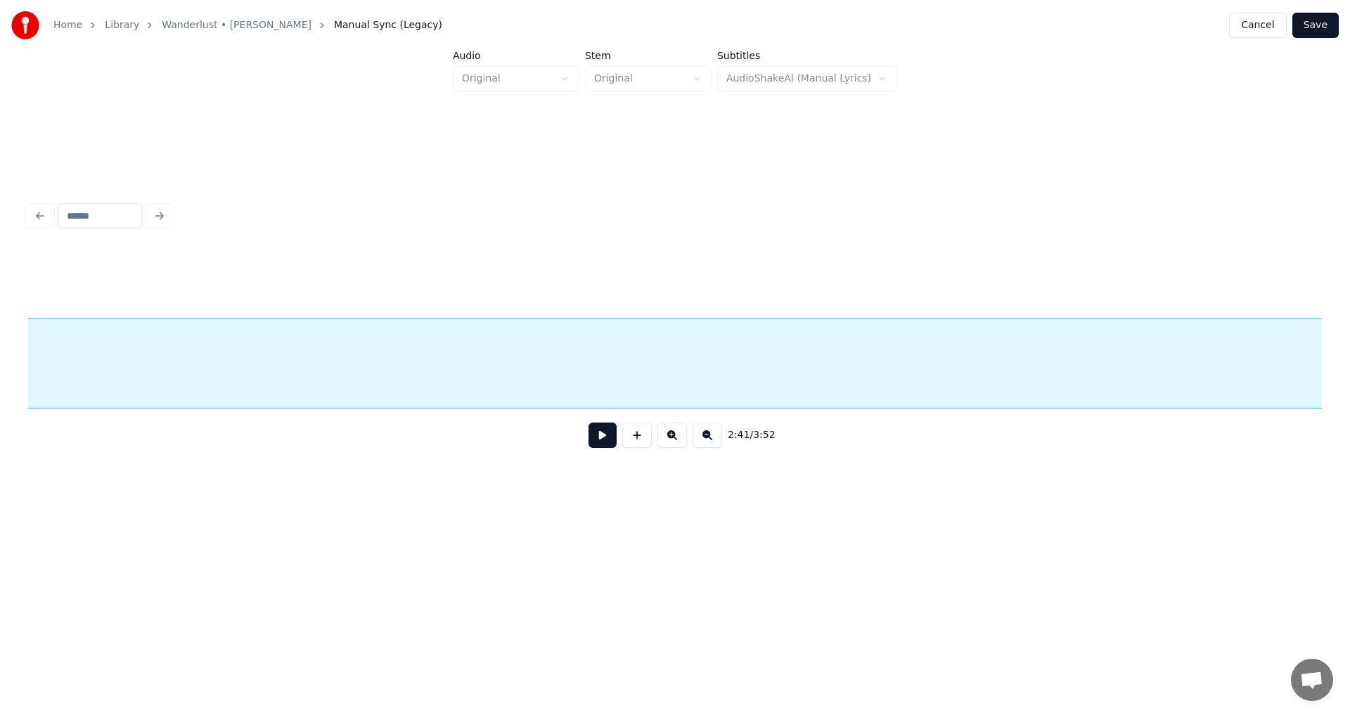
scroll to position [0, 31045]
click at [707, 439] on button at bounding box center [708, 435] width 30 height 25
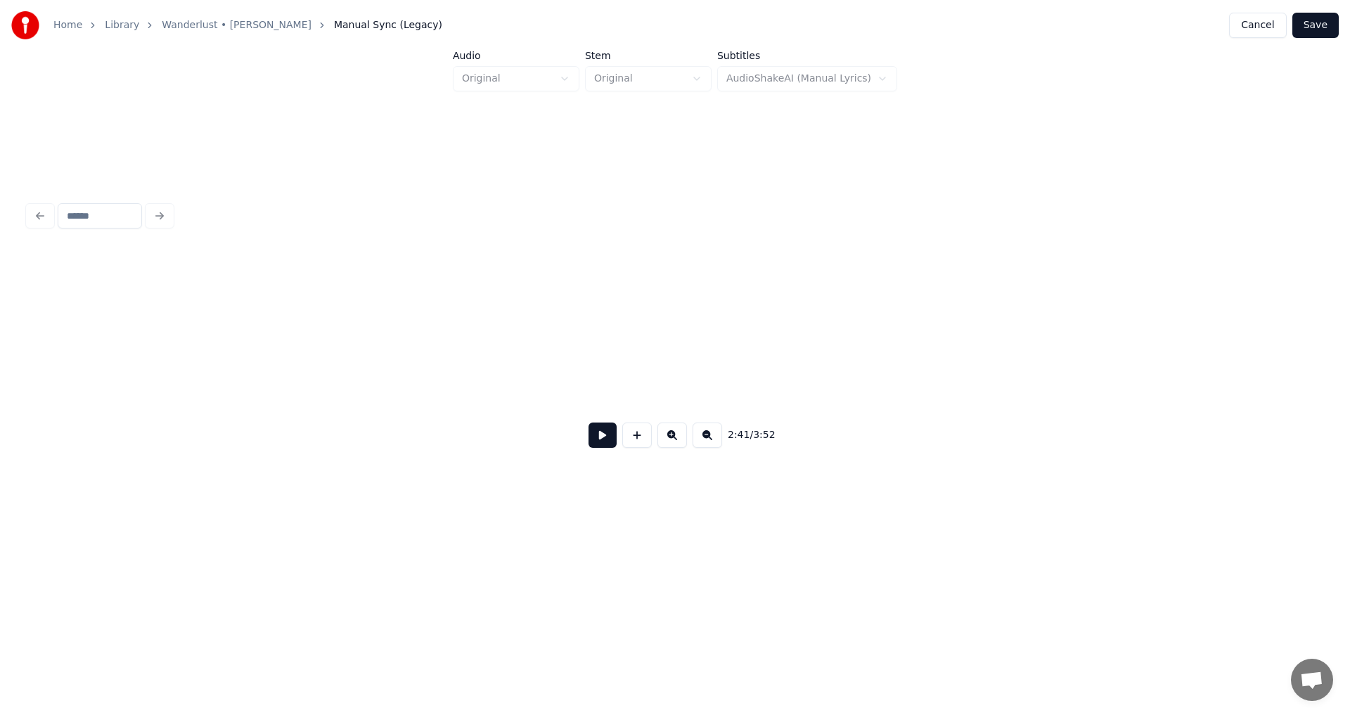
click at [707, 439] on button at bounding box center [708, 435] width 30 height 25
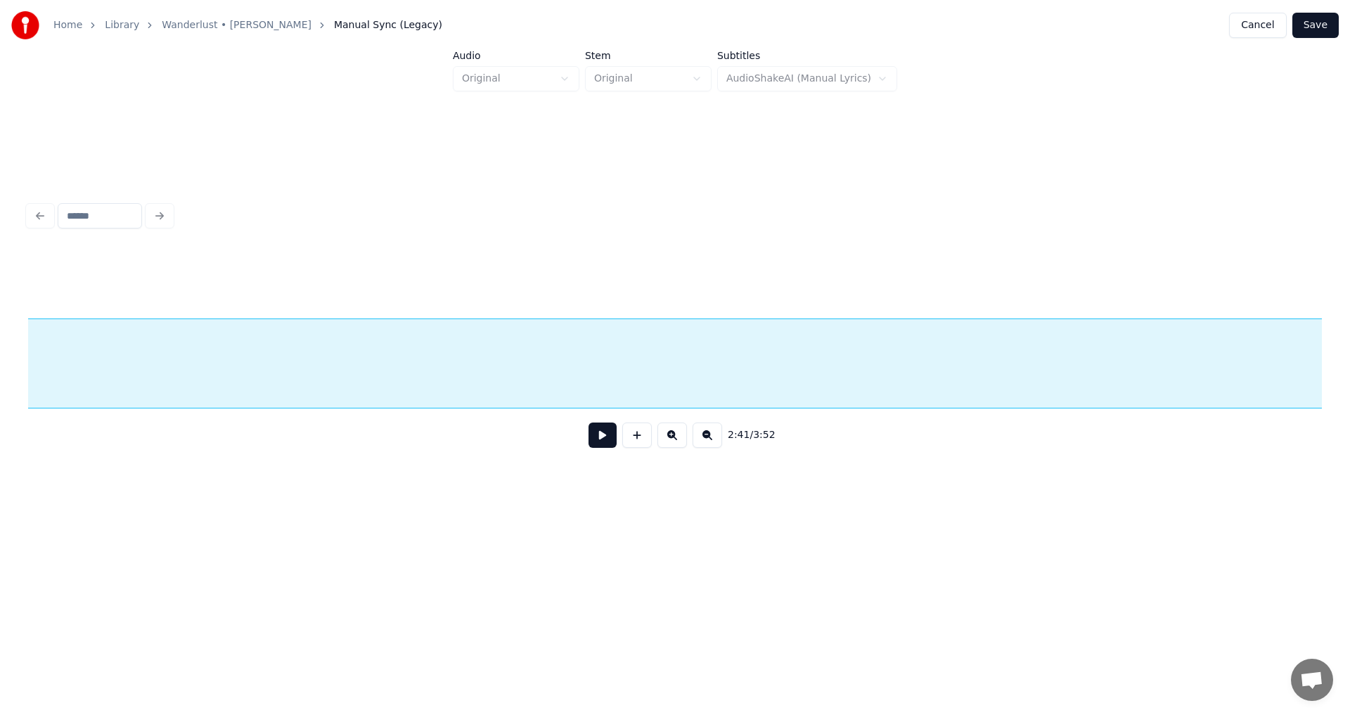
click at [707, 439] on button at bounding box center [708, 435] width 30 height 25
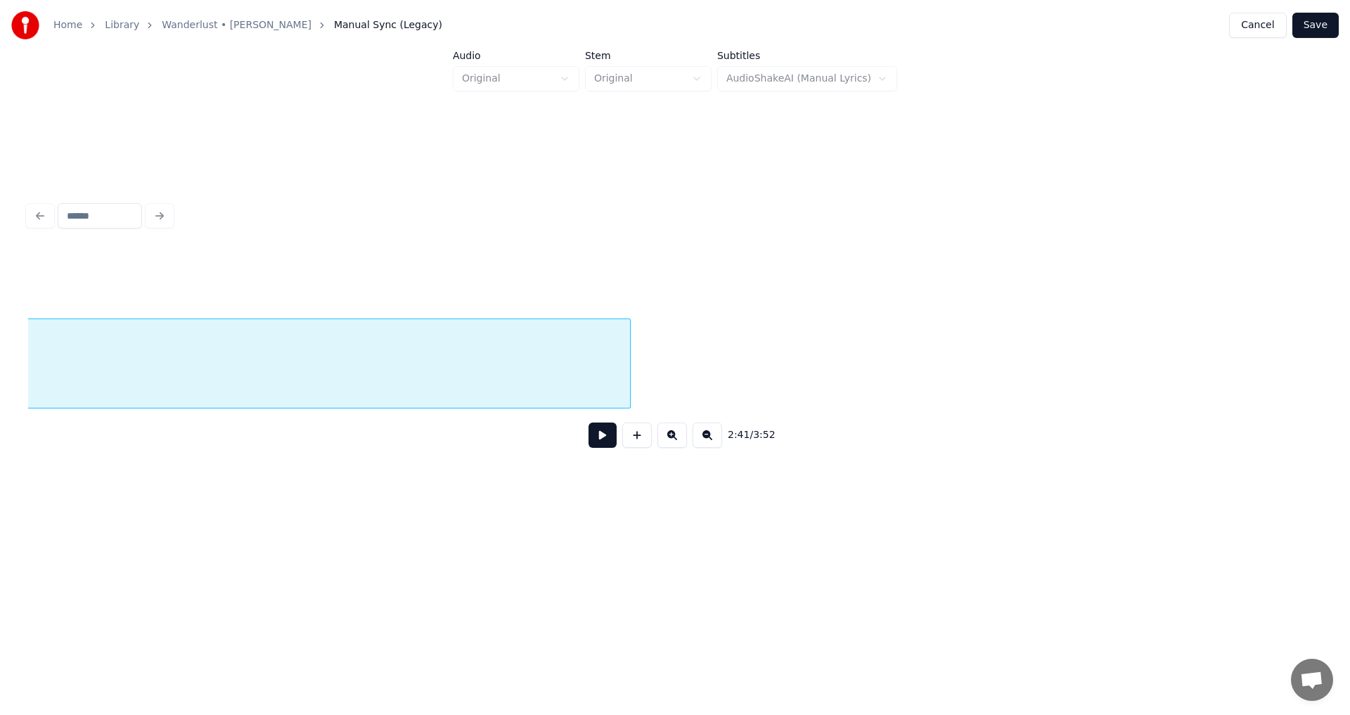
click at [707, 439] on button at bounding box center [708, 435] width 30 height 25
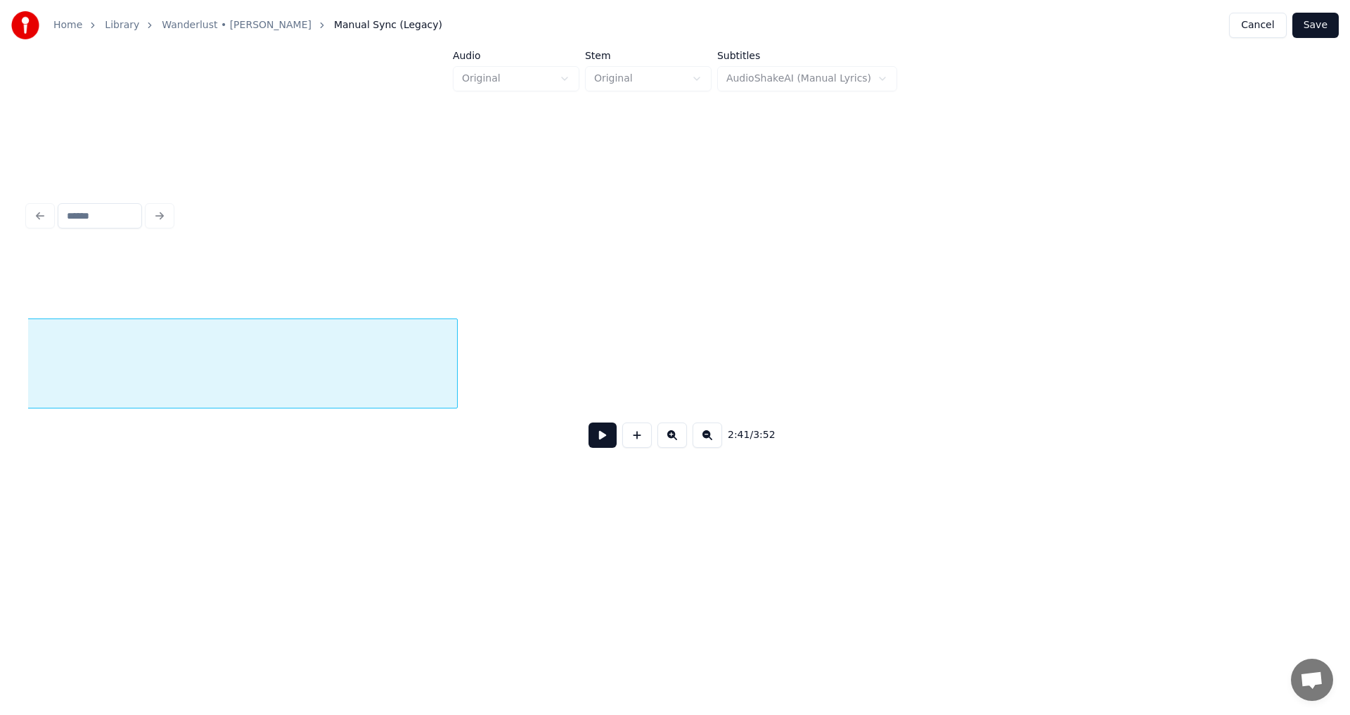
click at [707, 439] on button at bounding box center [708, 435] width 30 height 25
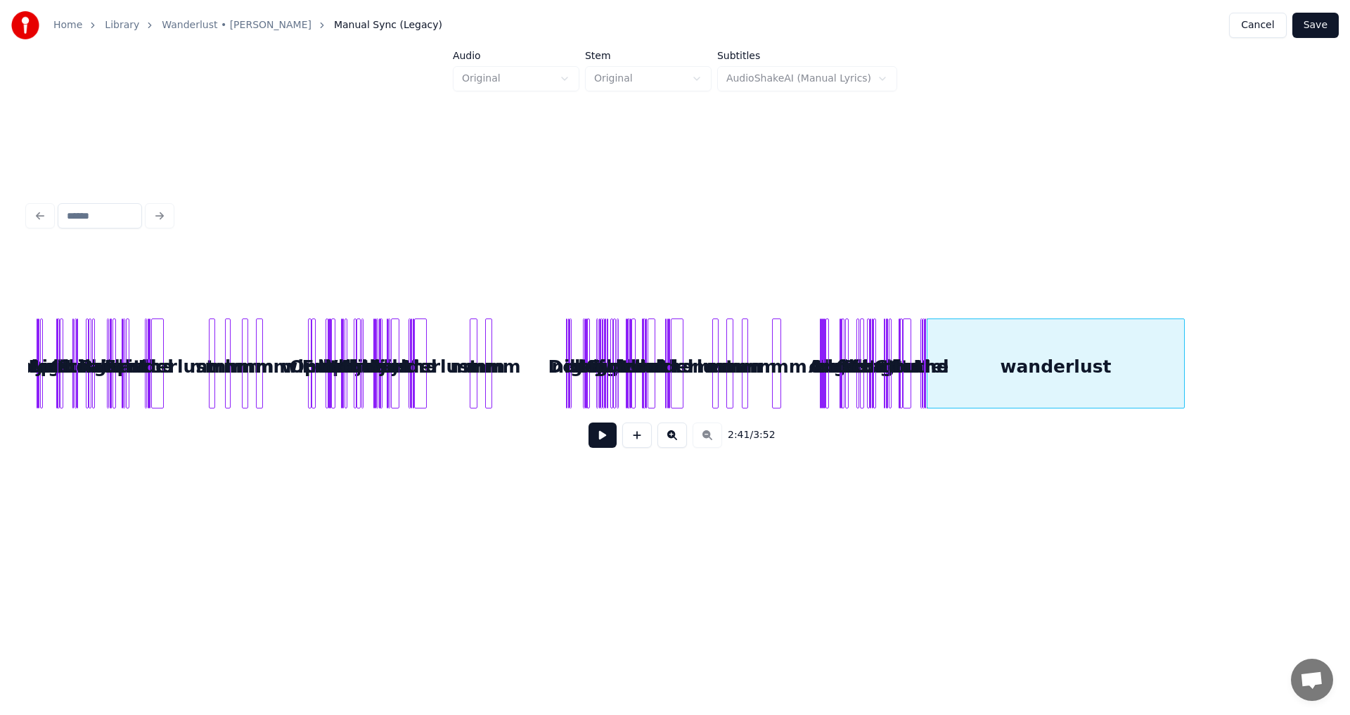
scroll to position [0, 0]
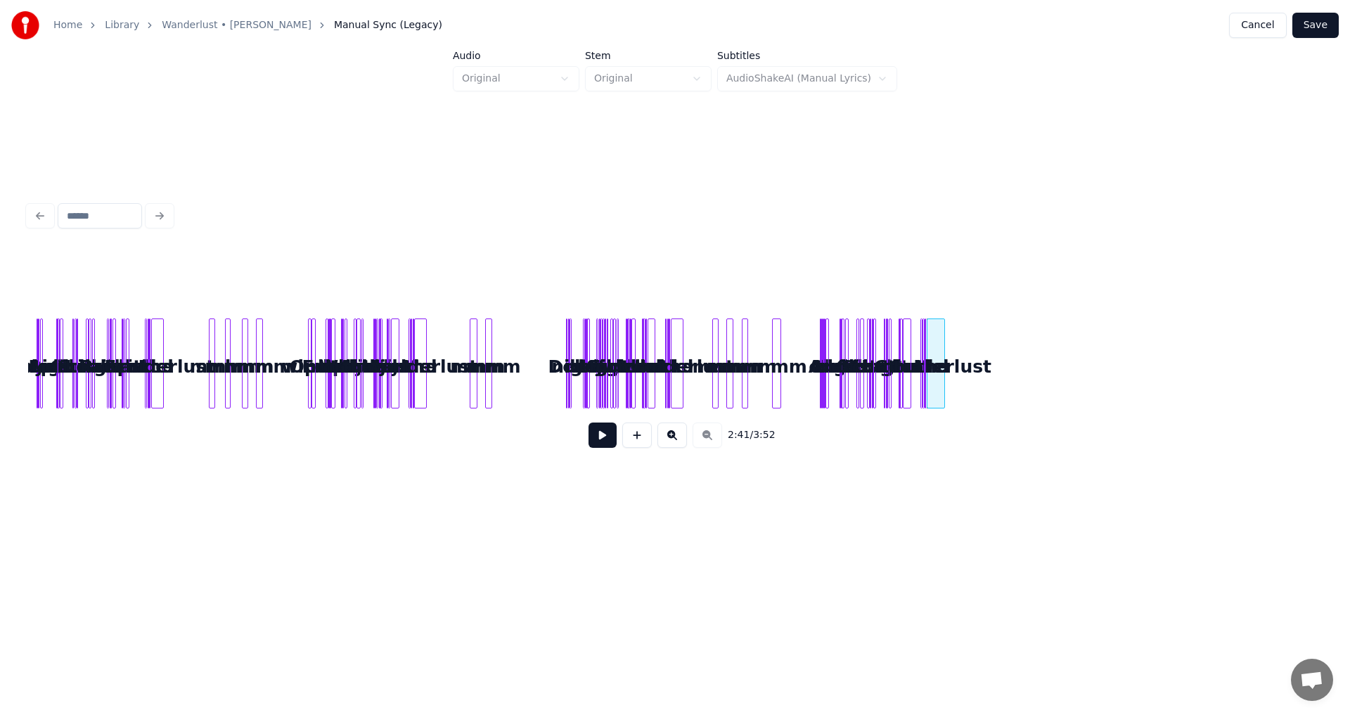
click at [942, 391] on div at bounding box center [942, 363] width 4 height 89
click at [678, 434] on button at bounding box center [672, 435] width 30 height 25
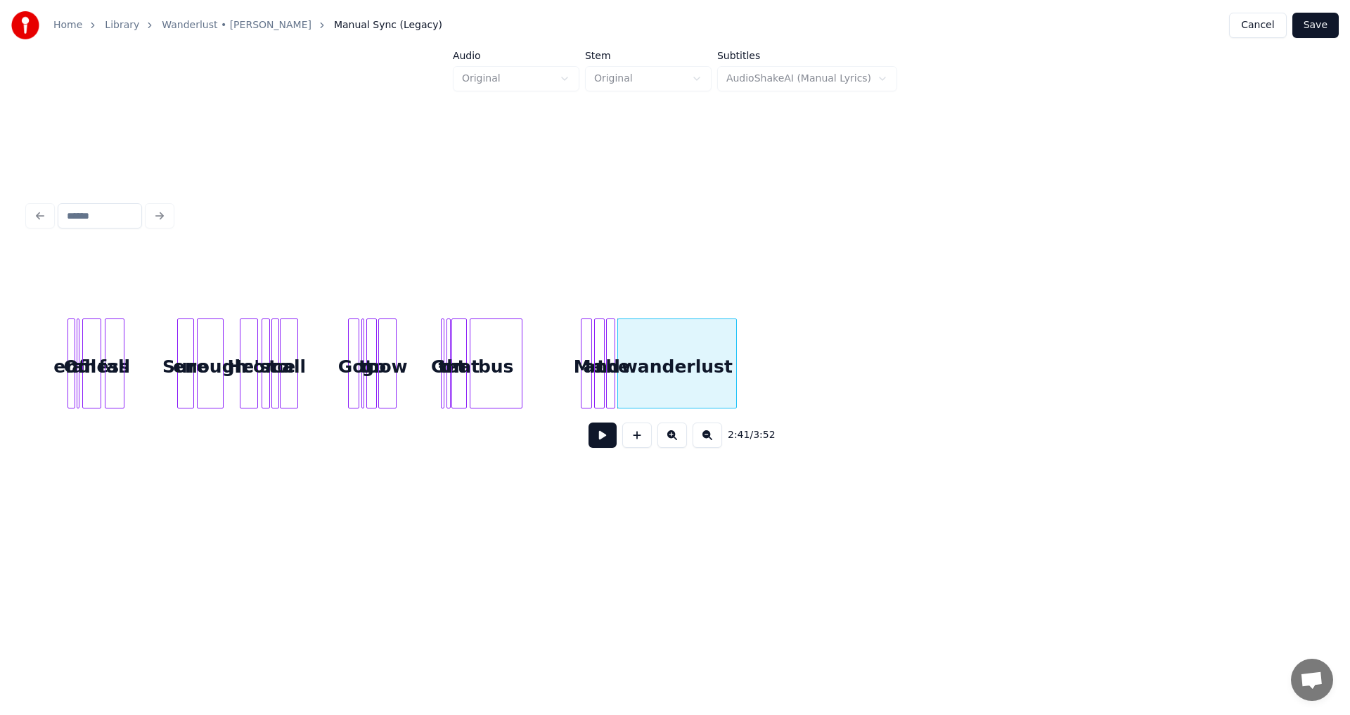
scroll to position [0, 5115]
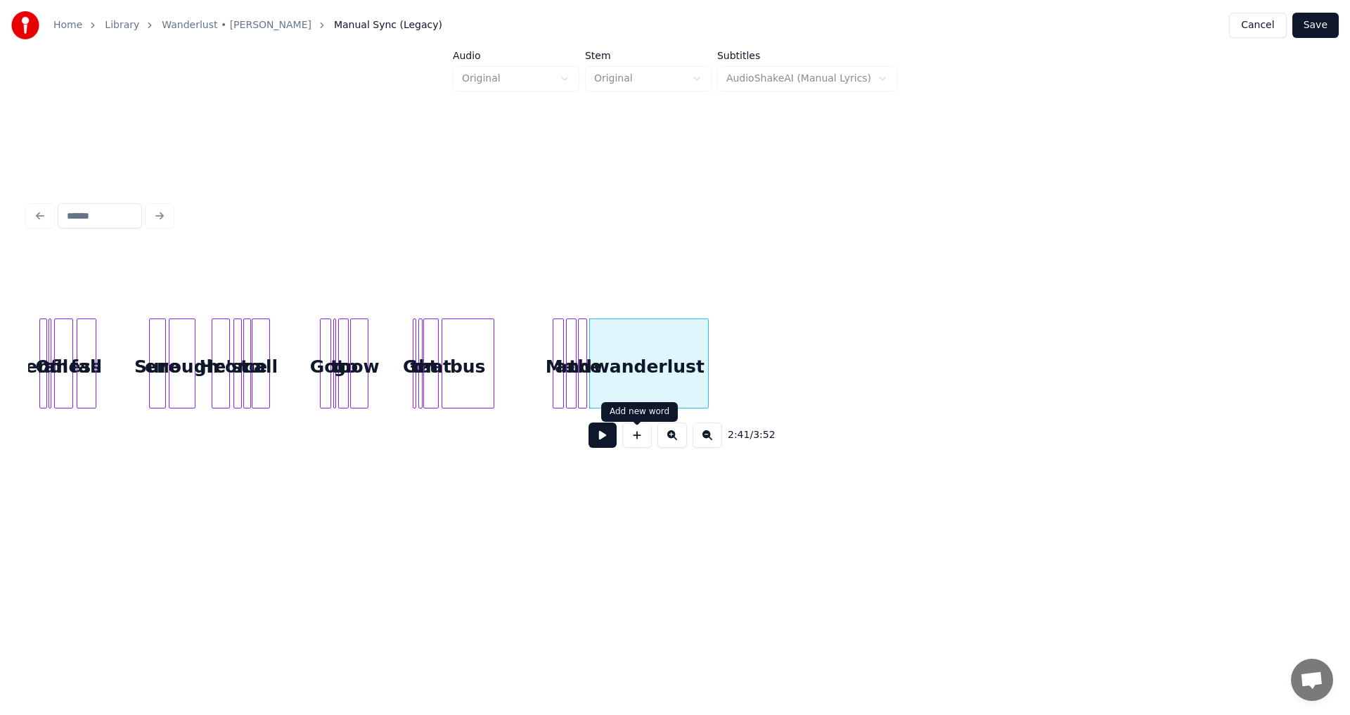
click at [637, 437] on button at bounding box center [637, 435] width 30 height 25
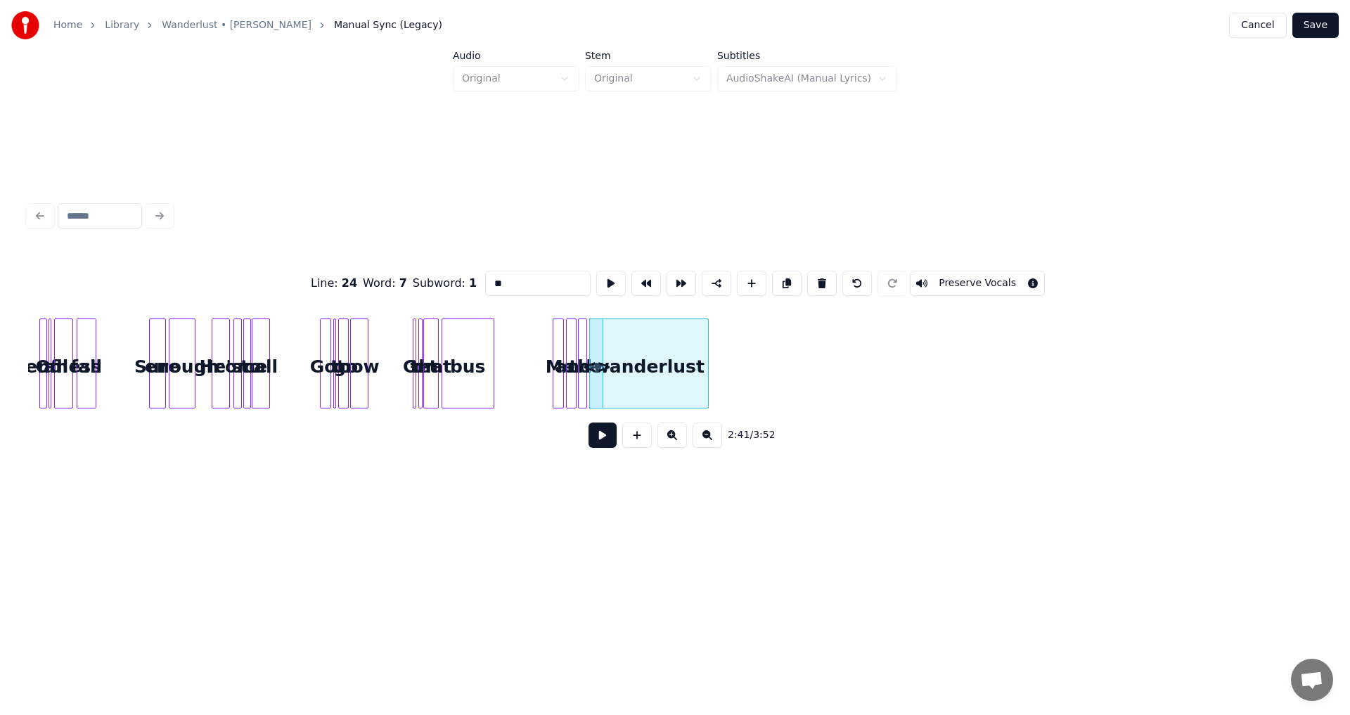
click at [637, 437] on button at bounding box center [637, 435] width 30 height 25
click at [853, 279] on button at bounding box center [857, 283] width 30 height 25
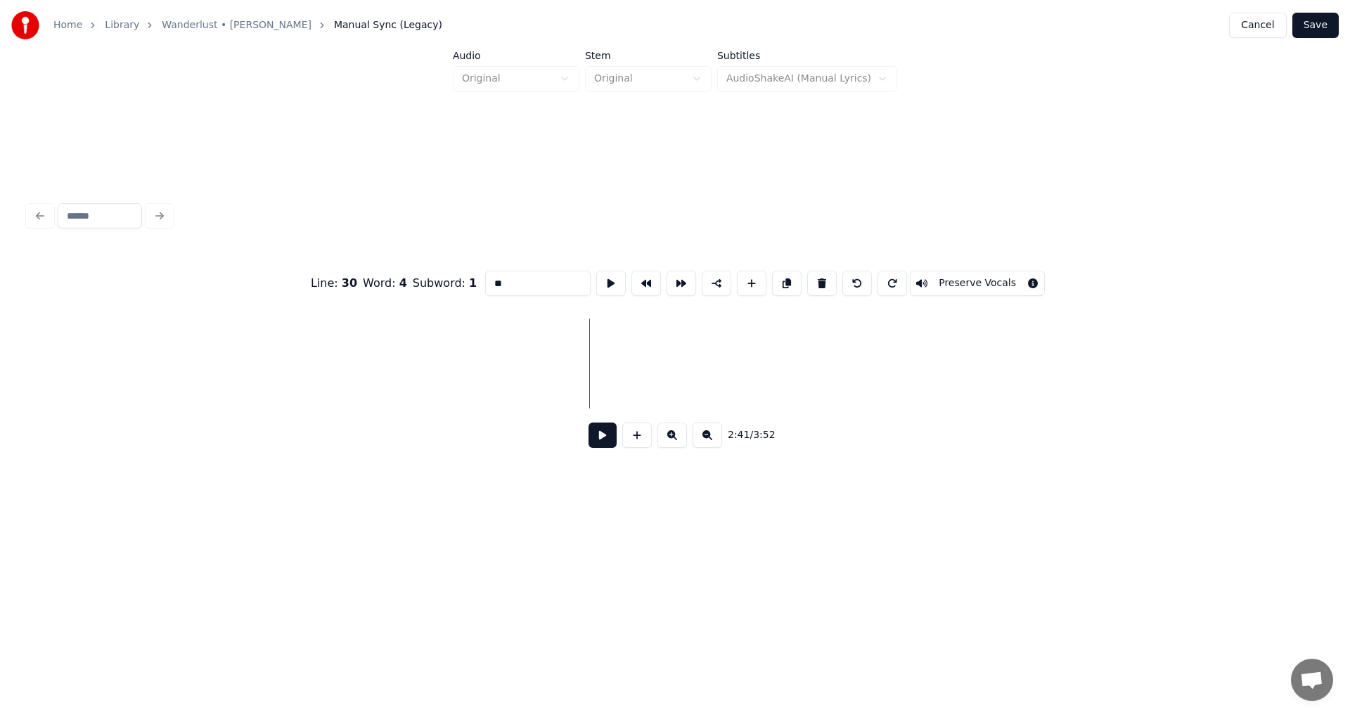
type input "**********"
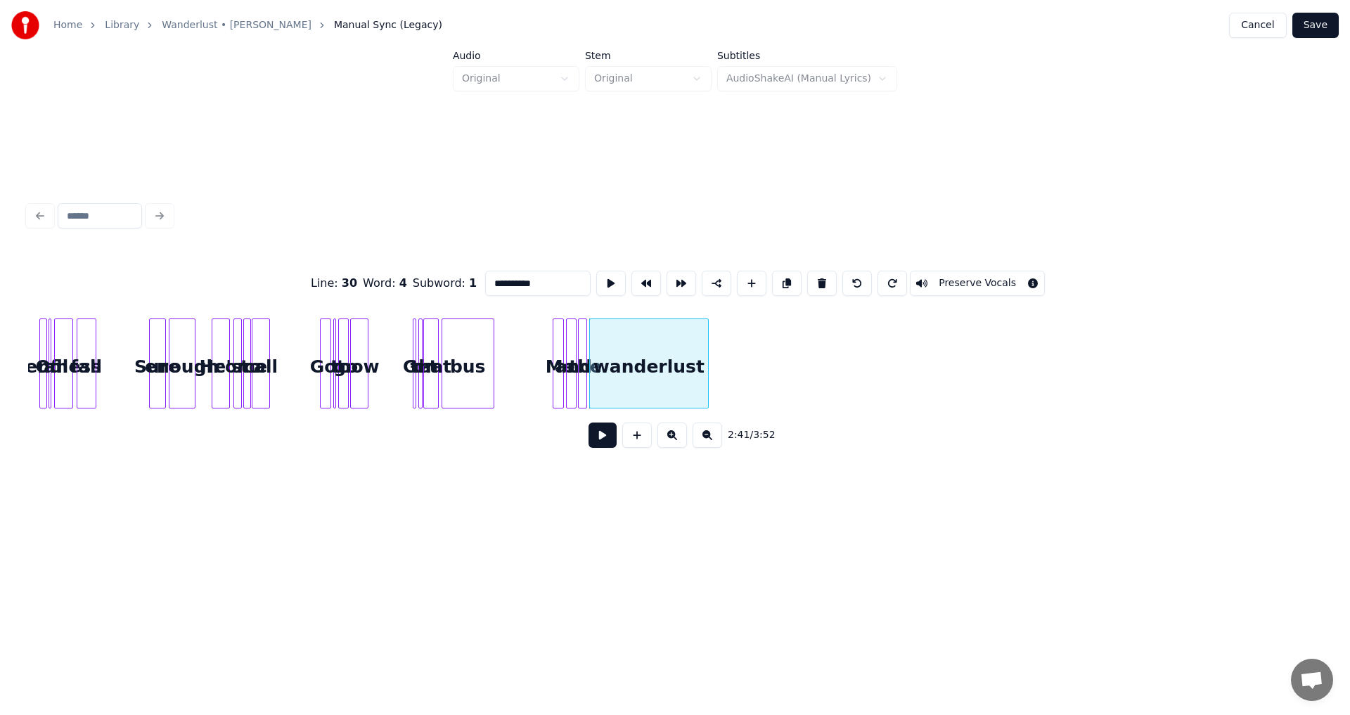
click at [676, 442] on button at bounding box center [672, 435] width 30 height 25
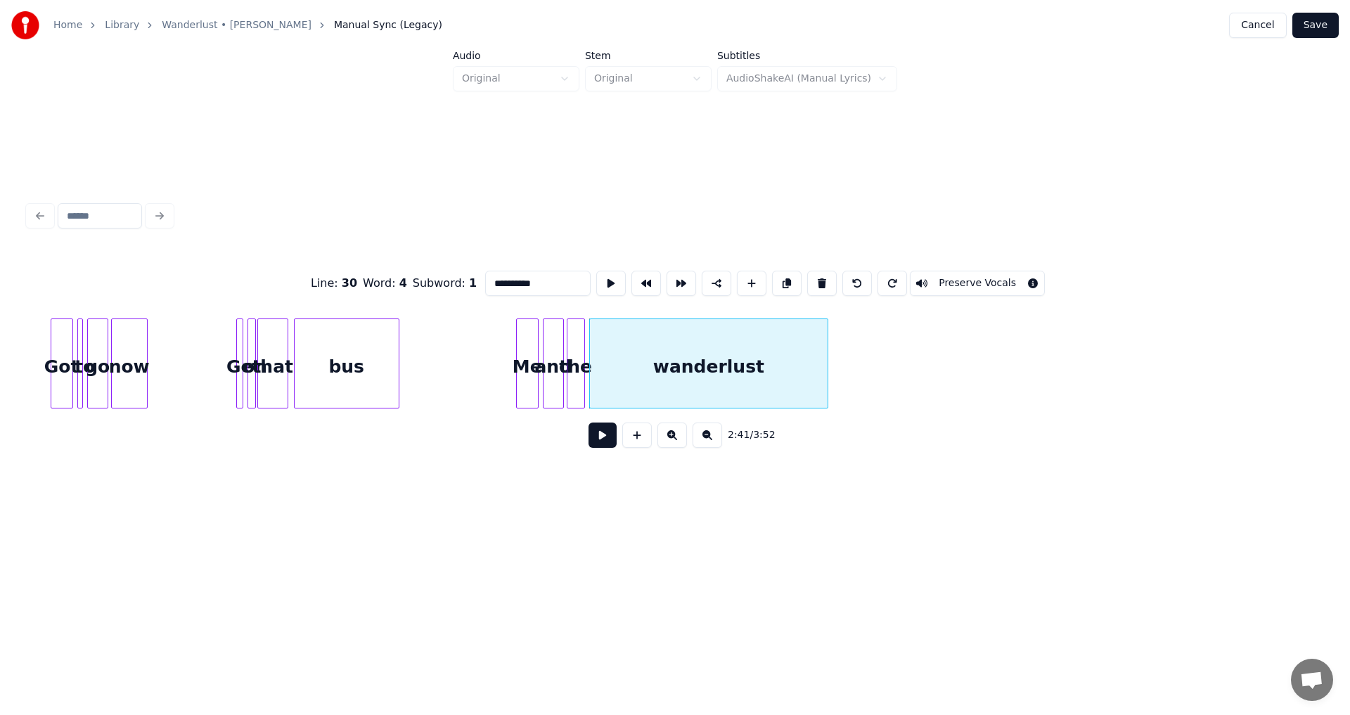
click at [676, 442] on button at bounding box center [672, 435] width 30 height 25
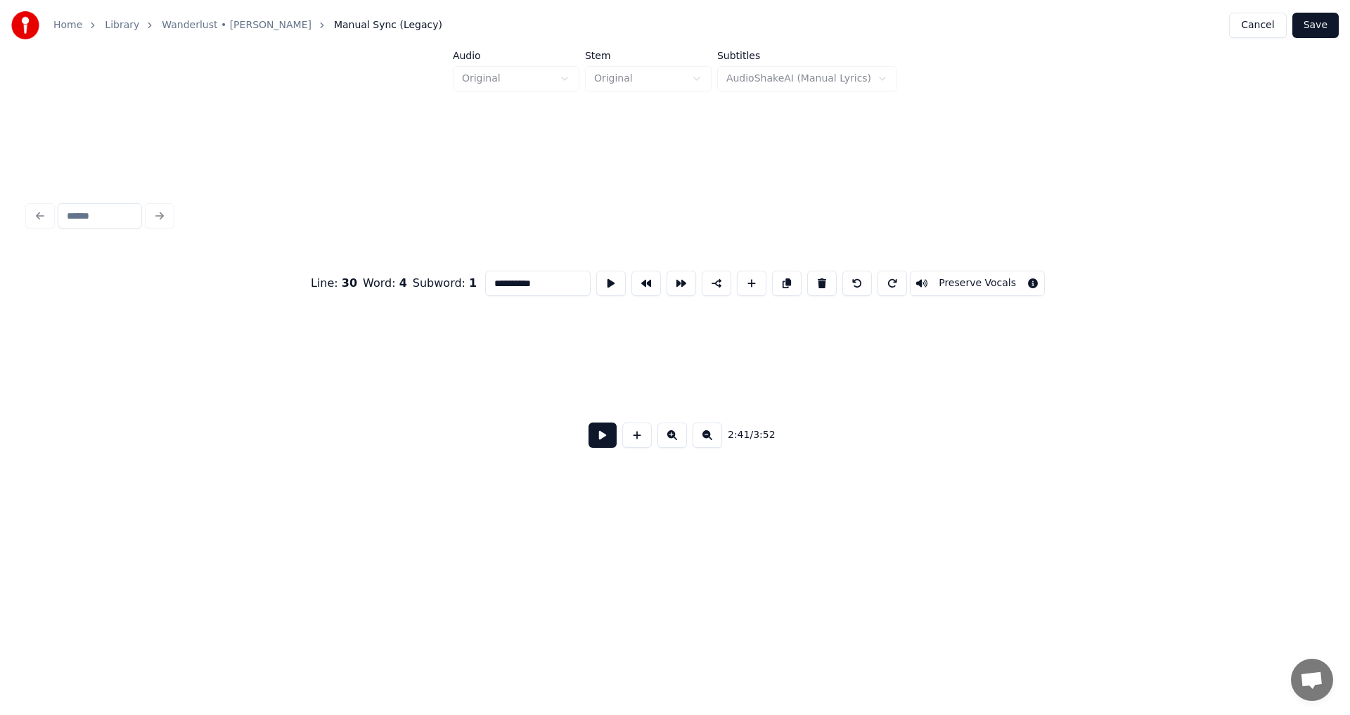
scroll to position [0, 16465]
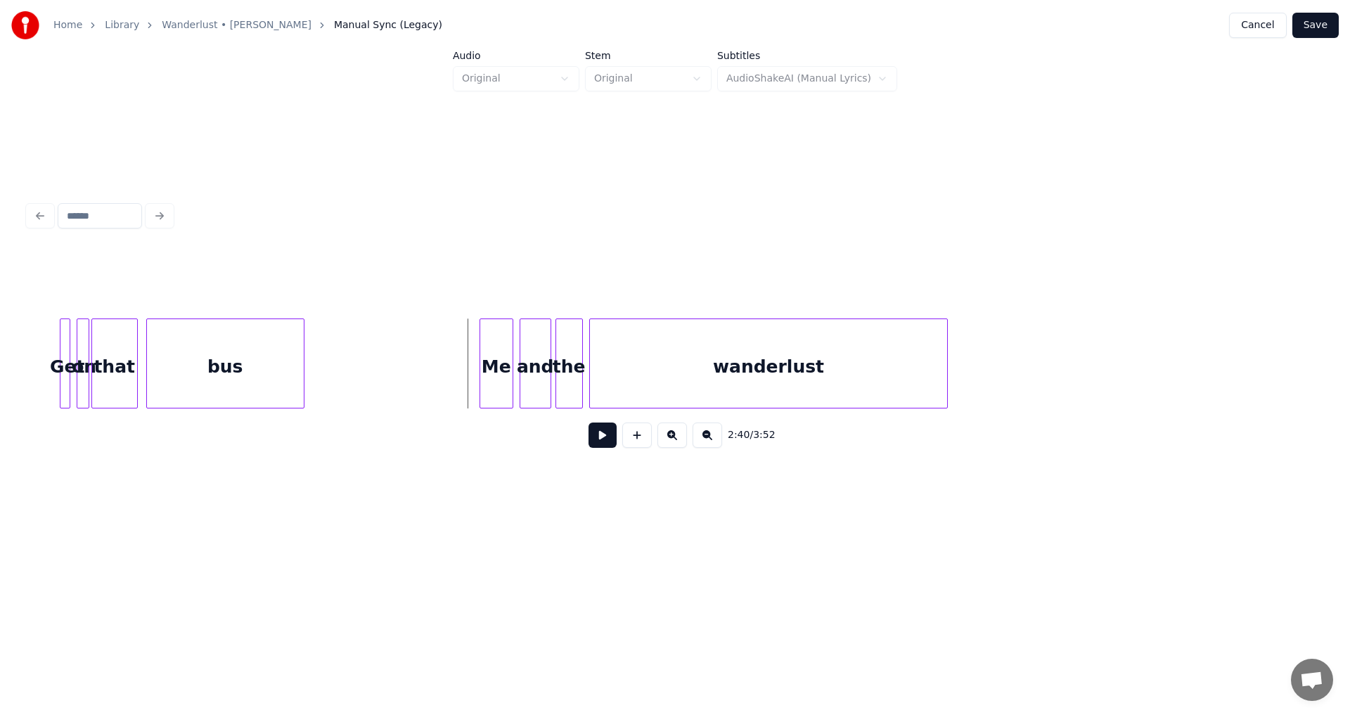
click at [605, 446] on button at bounding box center [602, 435] width 28 height 25
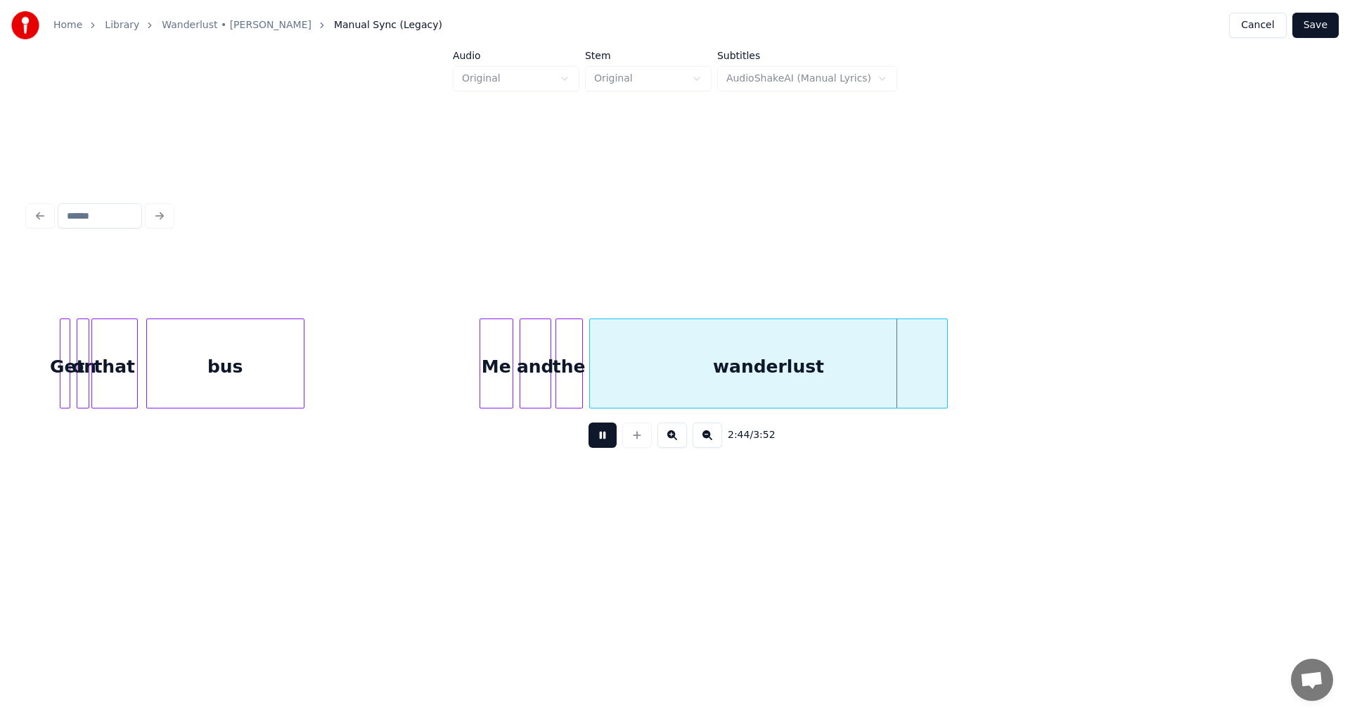
click at [605, 446] on button at bounding box center [602, 435] width 28 height 25
click at [899, 378] on div at bounding box center [898, 363] width 4 height 89
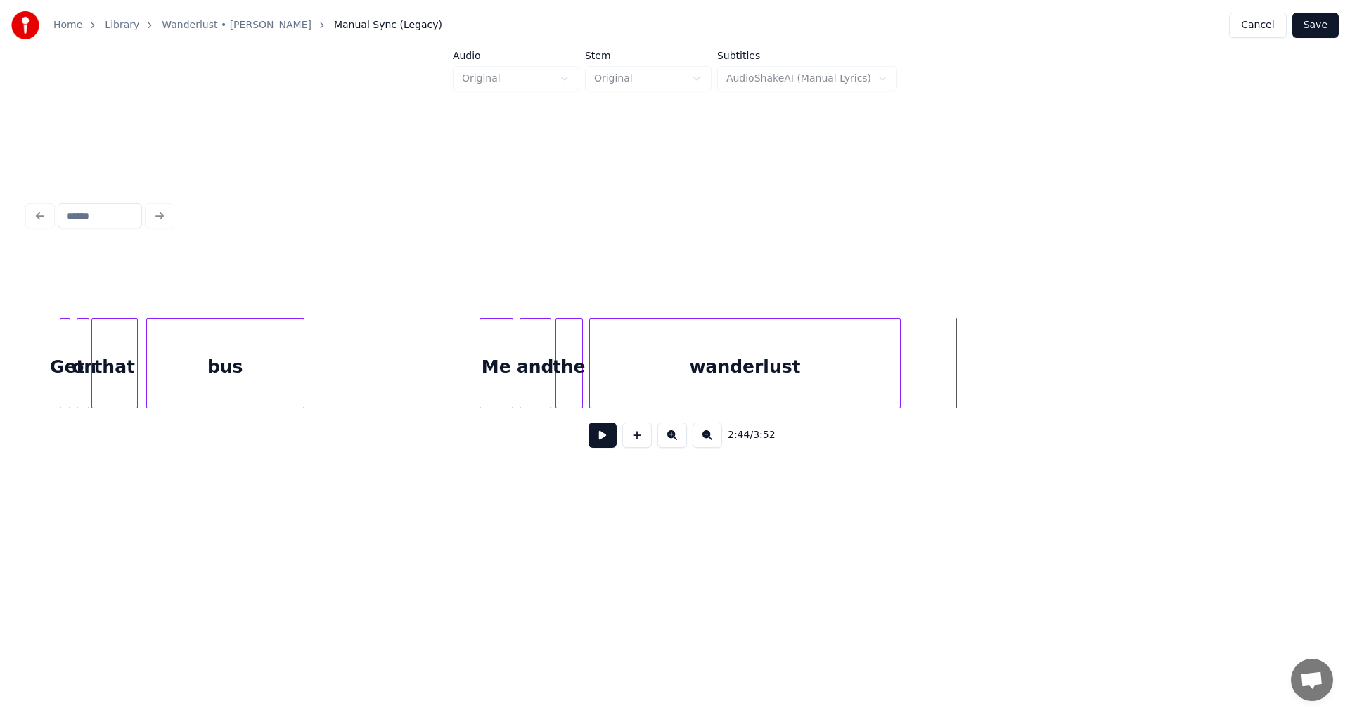
click at [610, 440] on button at bounding box center [602, 435] width 28 height 25
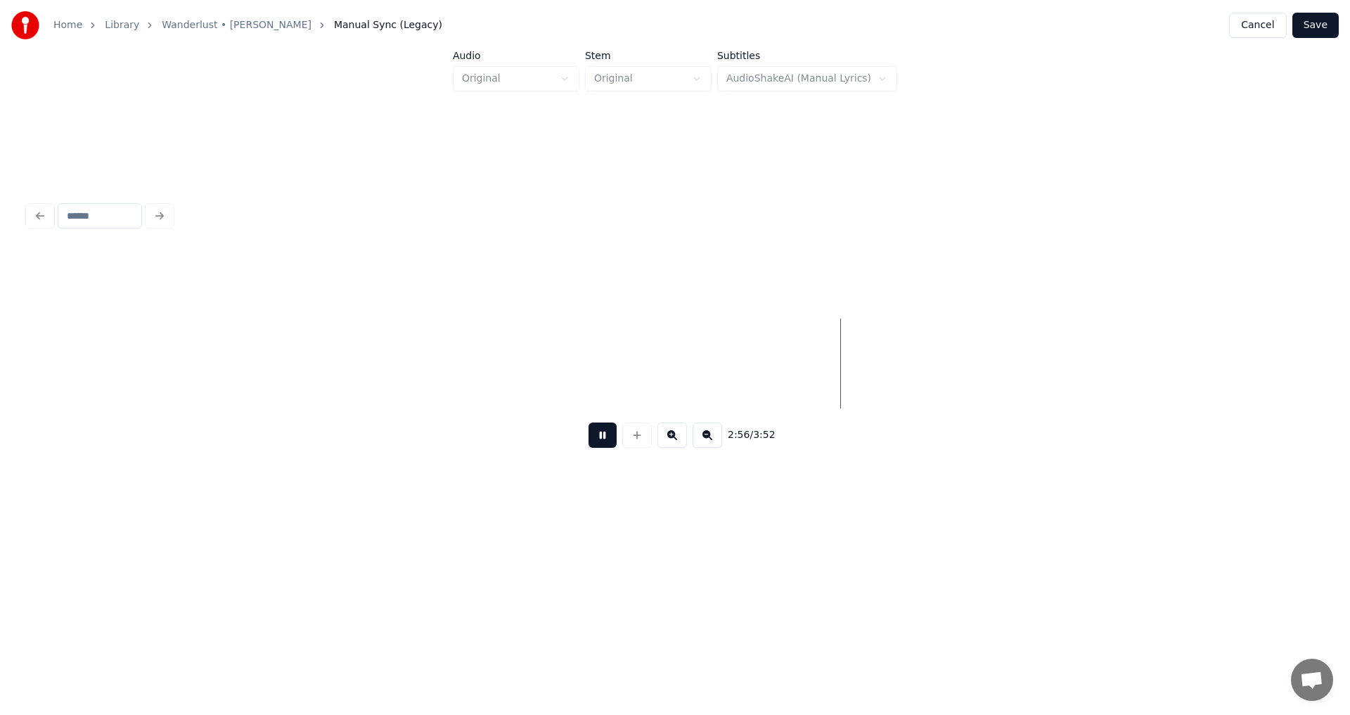
scroll to position [0, 17787]
click at [612, 444] on button at bounding box center [602, 435] width 28 height 25
click at [646, 443] on button at bounding box center [637, 435] width 30 height 25
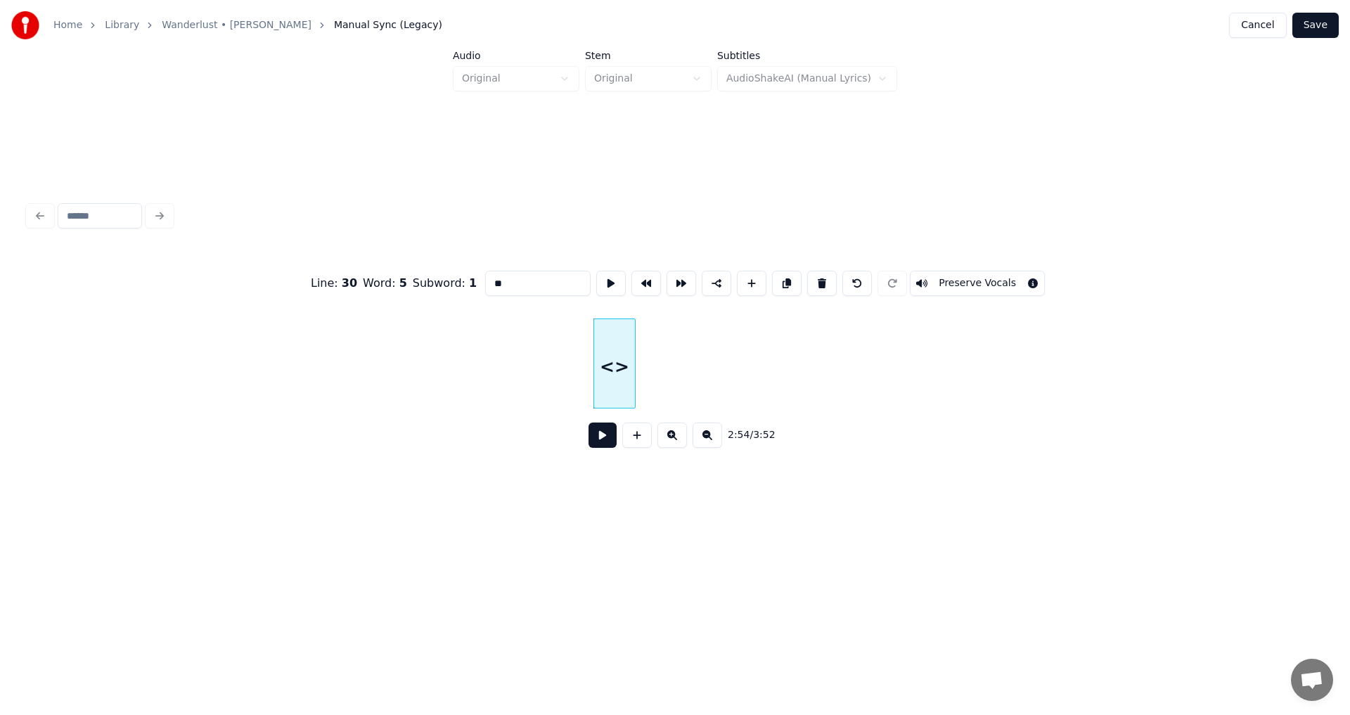
drag, startPoint x: 513, startPoint y: 288, endPoint x: 281, endPoint y: 275, distance: 232.4
click at [316, 273] on div "Line : 30 Word : 5 Subword : 1 ** Preserve Vocals" at bounding box center [675, 283] width 1294 height 70
click at [711, 359] on div at bounding box center [712, 363] width 4 height 89
click at [668, 366] on div "mmm" at bounding box center [653, 367] width 120 height 96
type input "***"
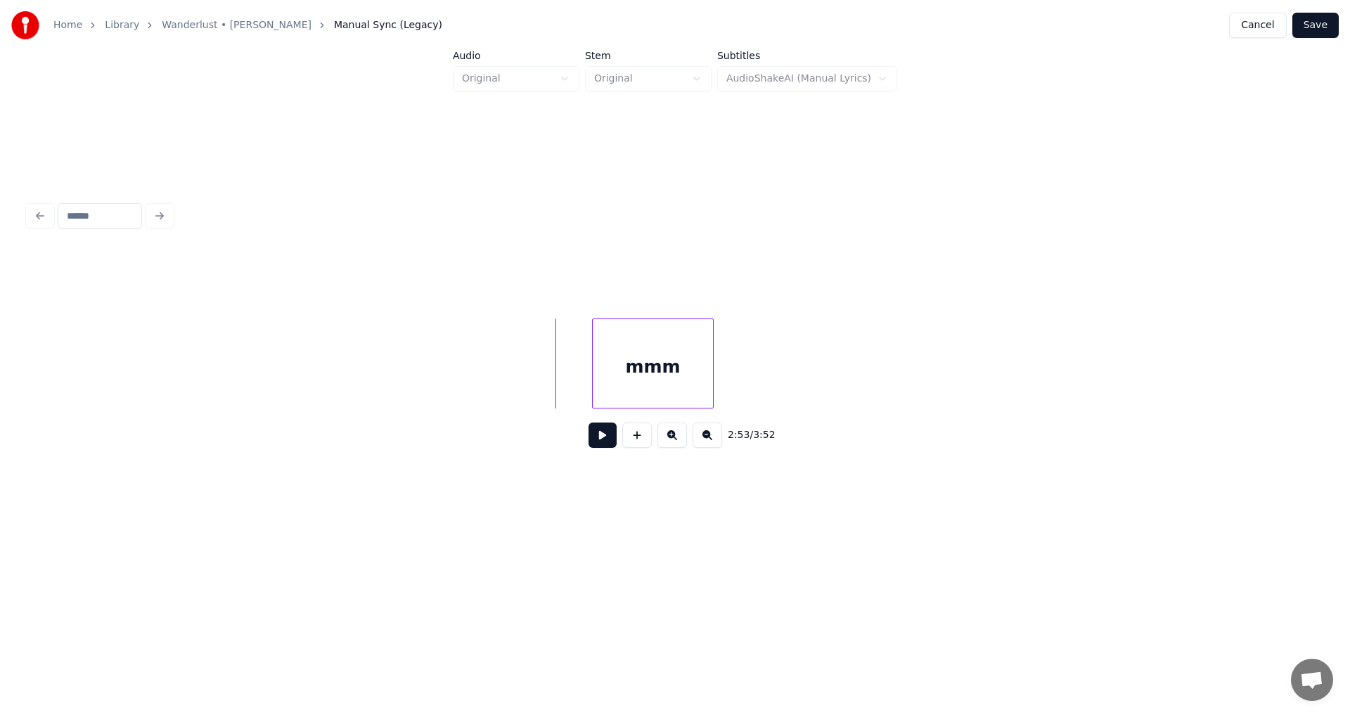
scroll to position [0, 18314]
click at [594, 451] on div "3:02 / 3:52" at bounding box center [674, 435] width 1271 height 31
click at [605, 444] on button at bounding box center [602, 435] width 28 height 25
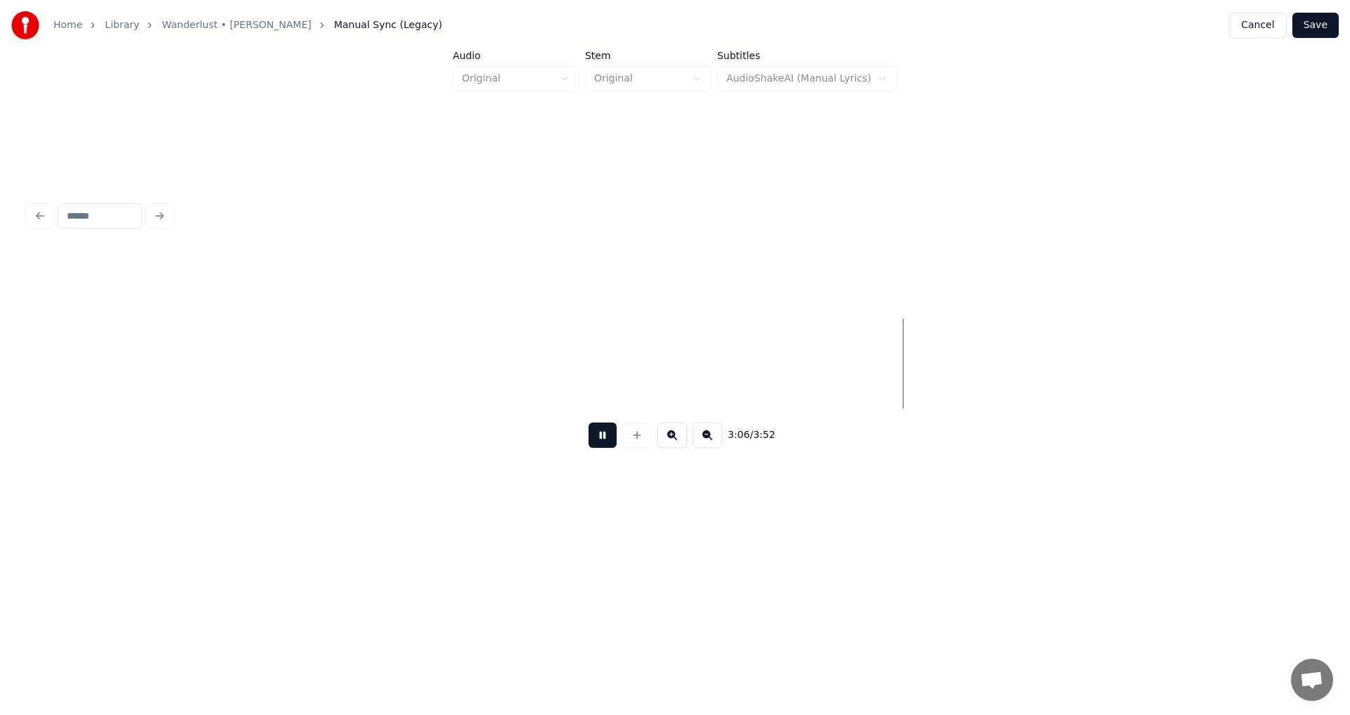
click at [603, 447] on button at bounding box center [602, 435] width 28 height 25
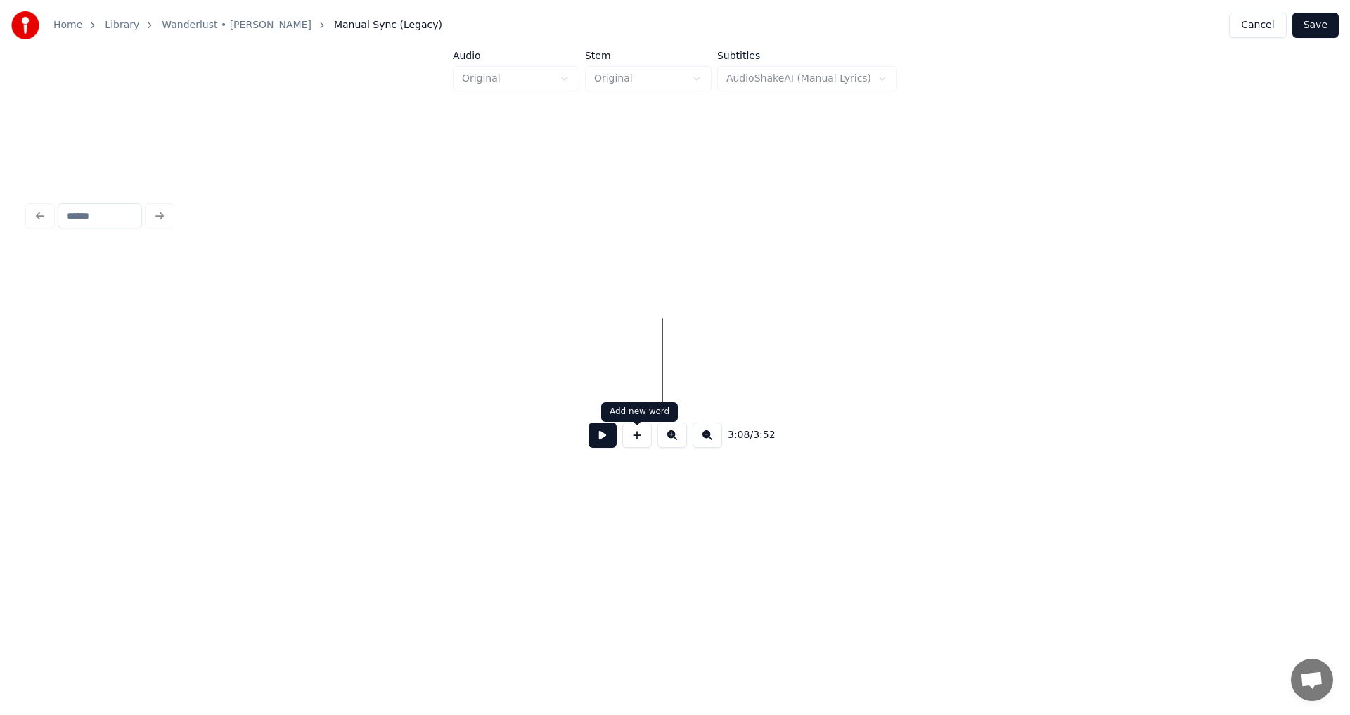
click at [646, 438] on button at bounding box center [637, 435] width 30 height 25
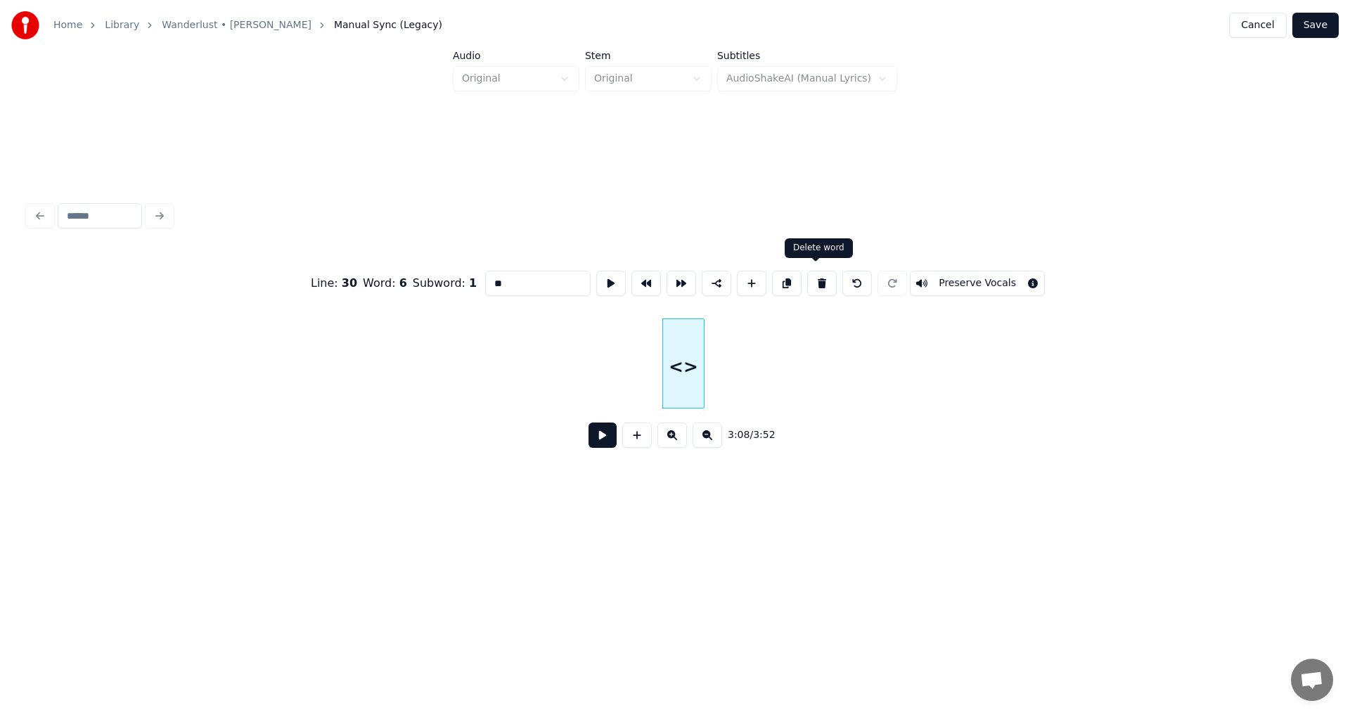
click at [817, 284] on button at bounding box center [822, 283] width 30 height 25
type input "***"
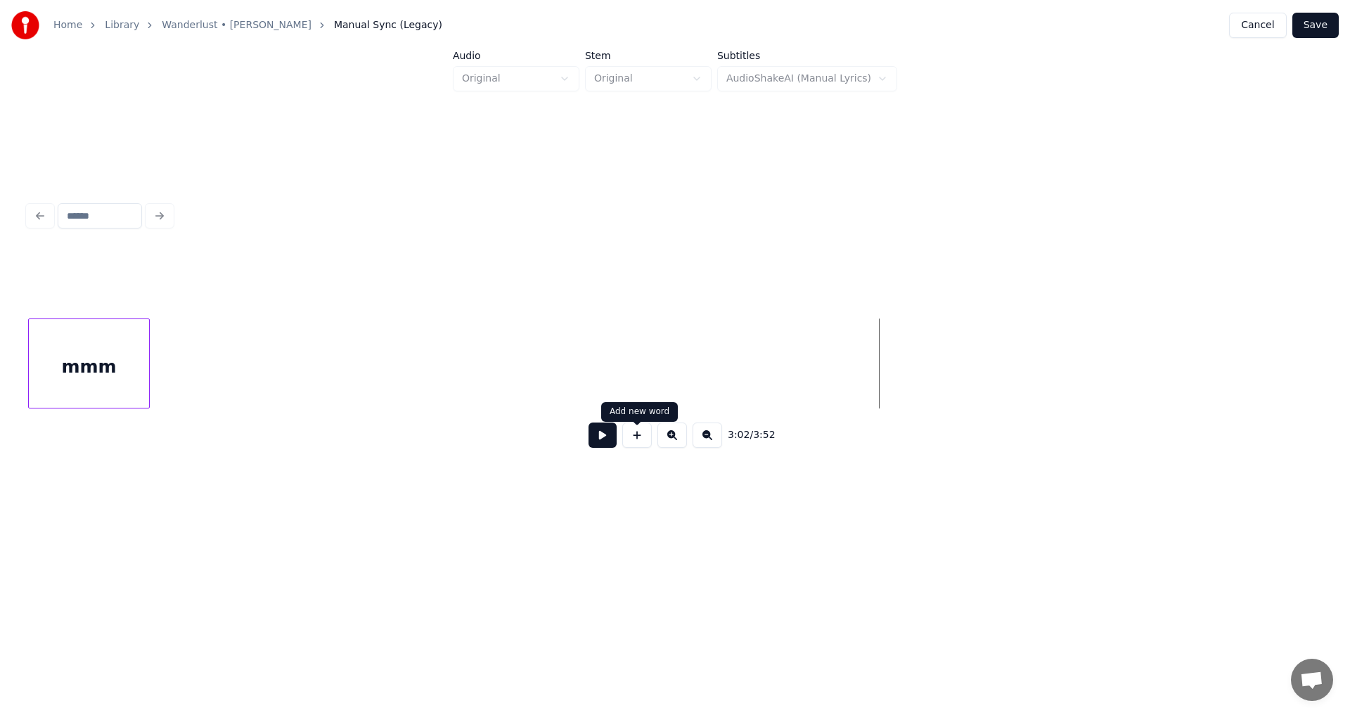
click at [616, 444] on button at bounding box center [602, 435] width 28 height 25
click at [612, 437] on button at bounding box center [602, 435] width 28 height 25
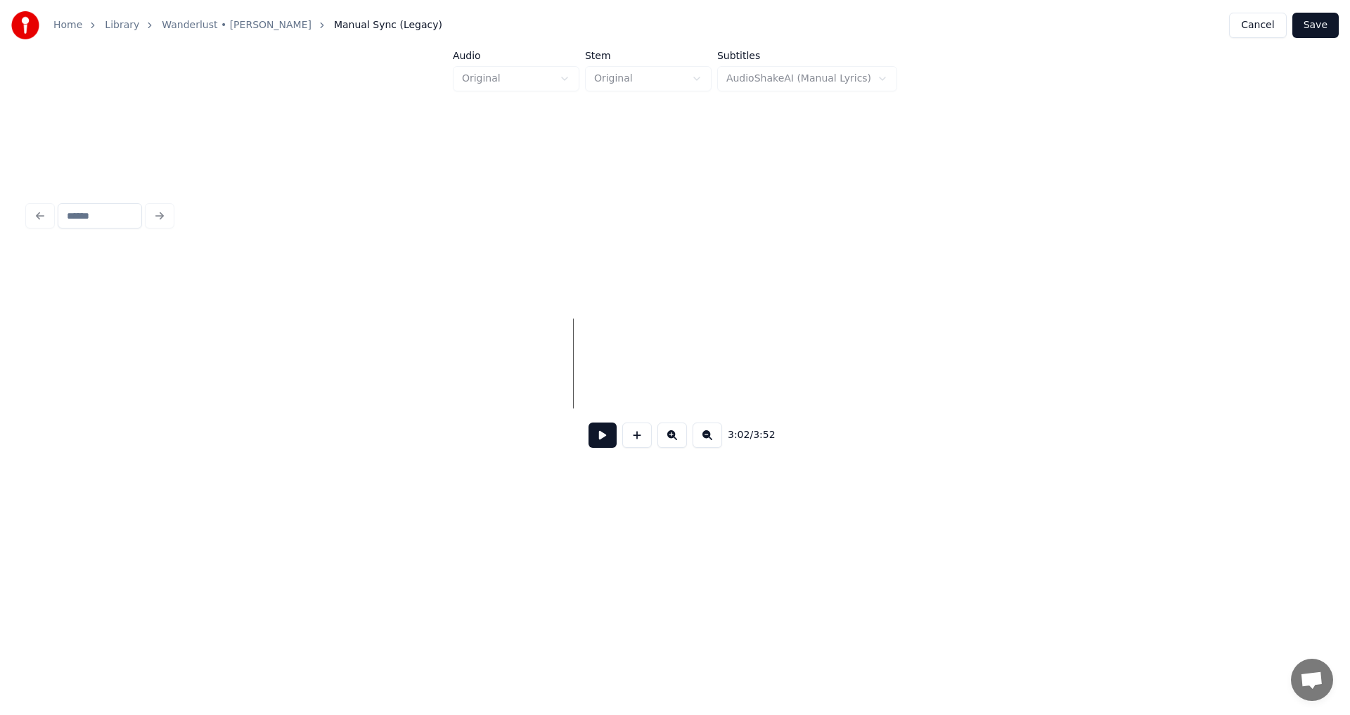
click at [629, 430] on button at bounding box center [637, 435] width 30 height 25
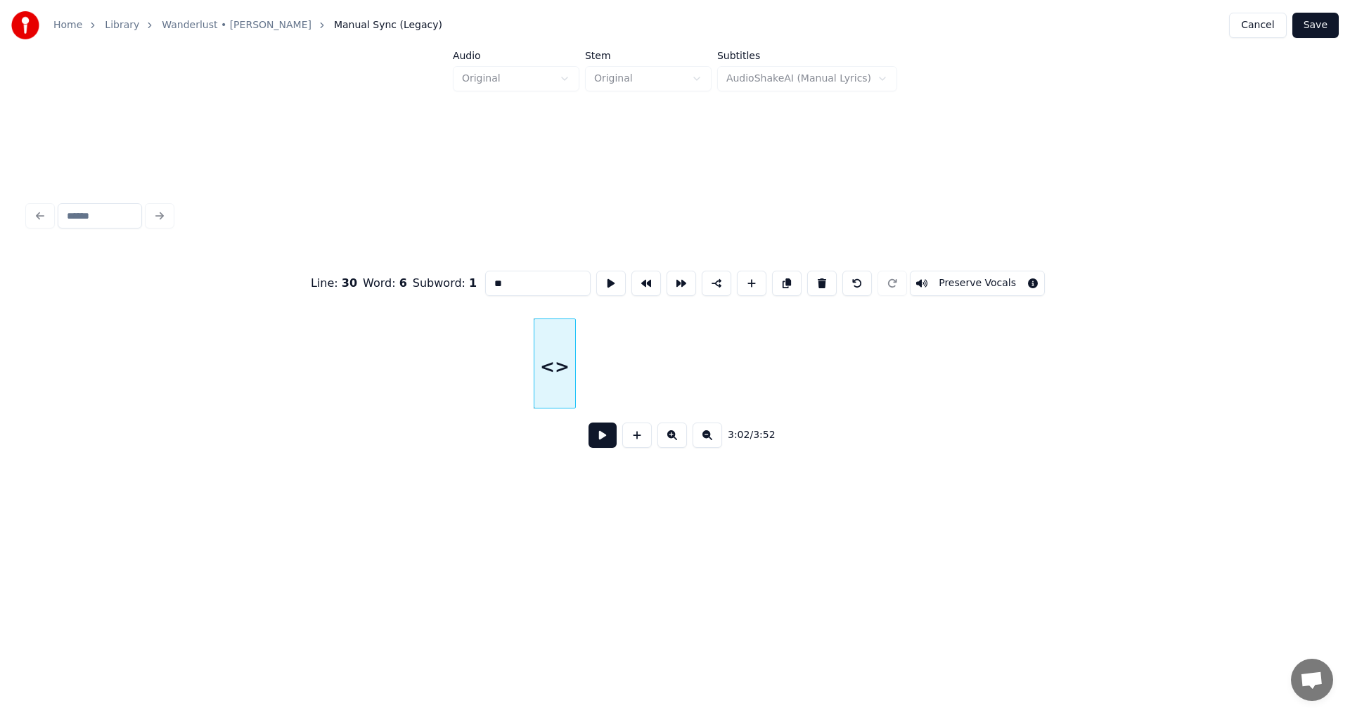
drag, startPoint x: 462, startPoint y: 280, endPoint x: 288, endPoint y: 274, distance: 173.7
click at [288, 274] on div "Line : 30 Word : 6 Subword : 1 ** Preserve Vocals" at bounding box center [675, 283] width 1294 height 70
type input "***"
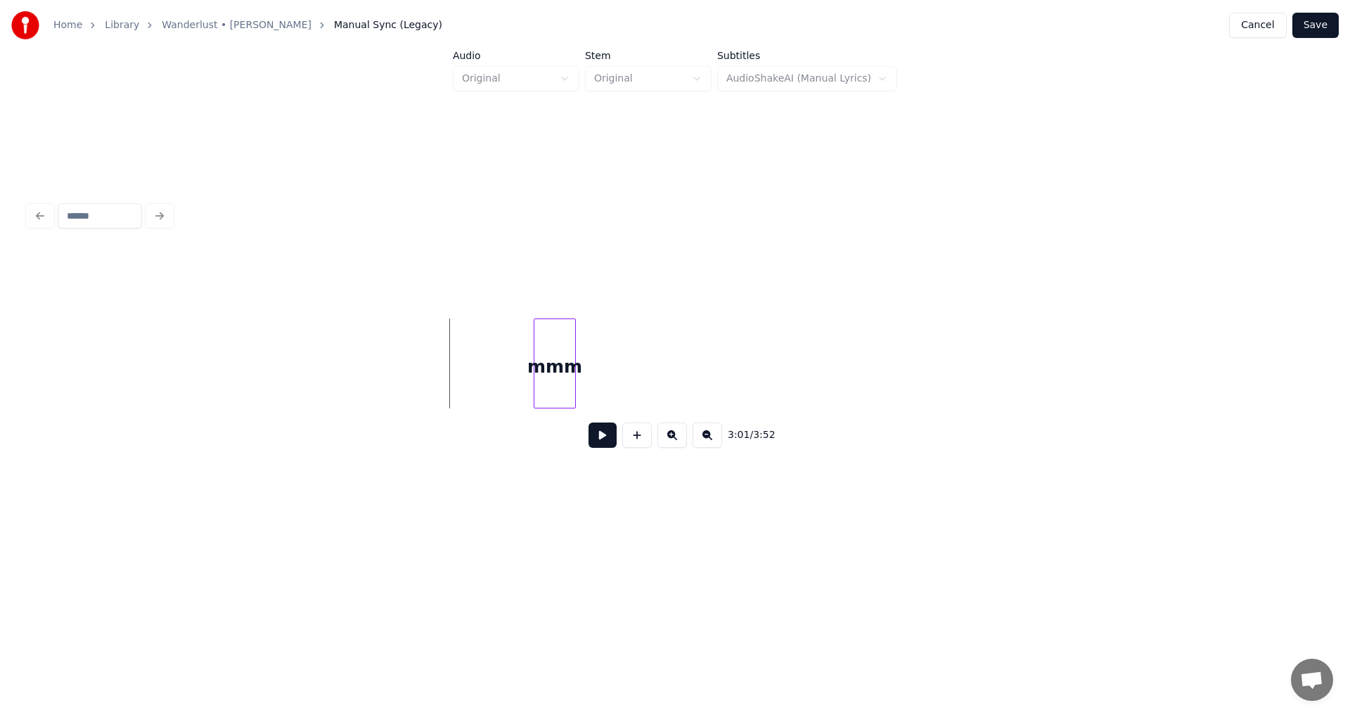
click at [599, 437] on button at bounding box center [602, 435] width 28 height 25
click at [628, 382] on div at bounding box center [627, 363] width 4 height 89
click at [580, 370] on div "mmm" at bounding box center [567, 367] width 95 height 96
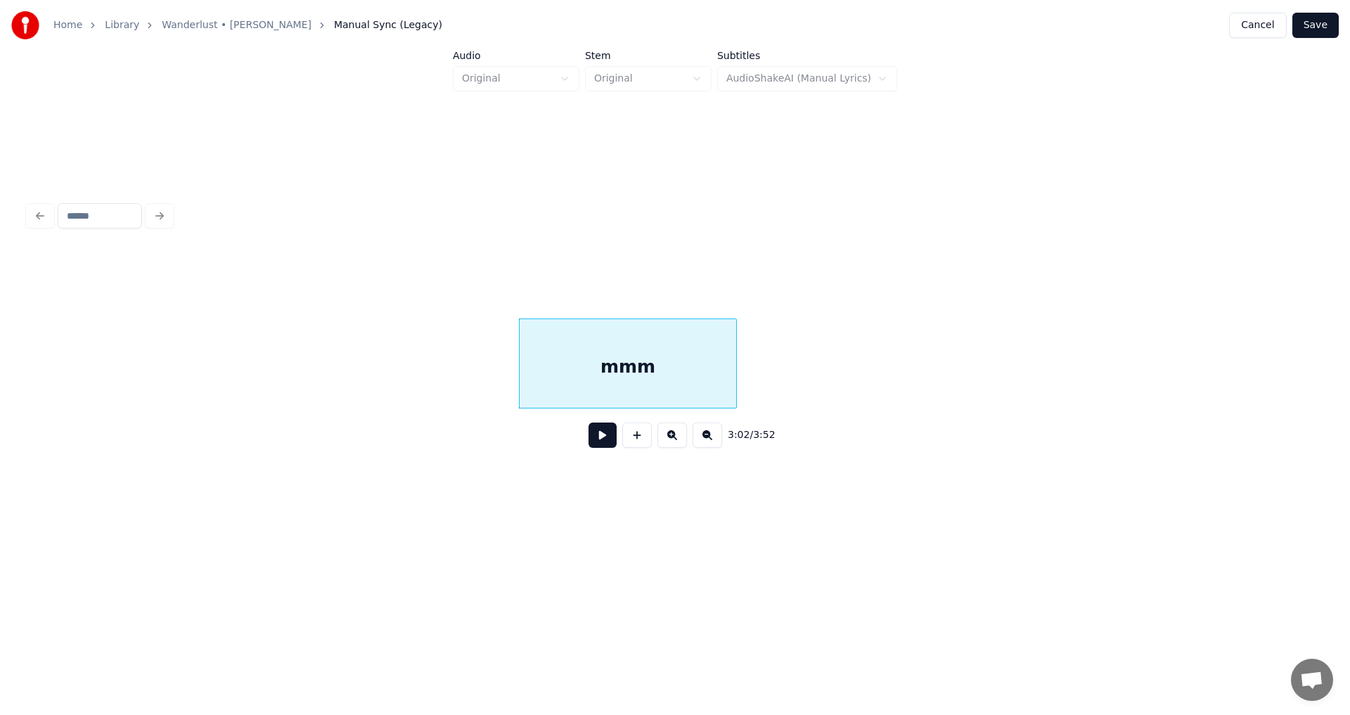
click at [734, 377] on div at bounding box center [734, 363] width 4 height 89
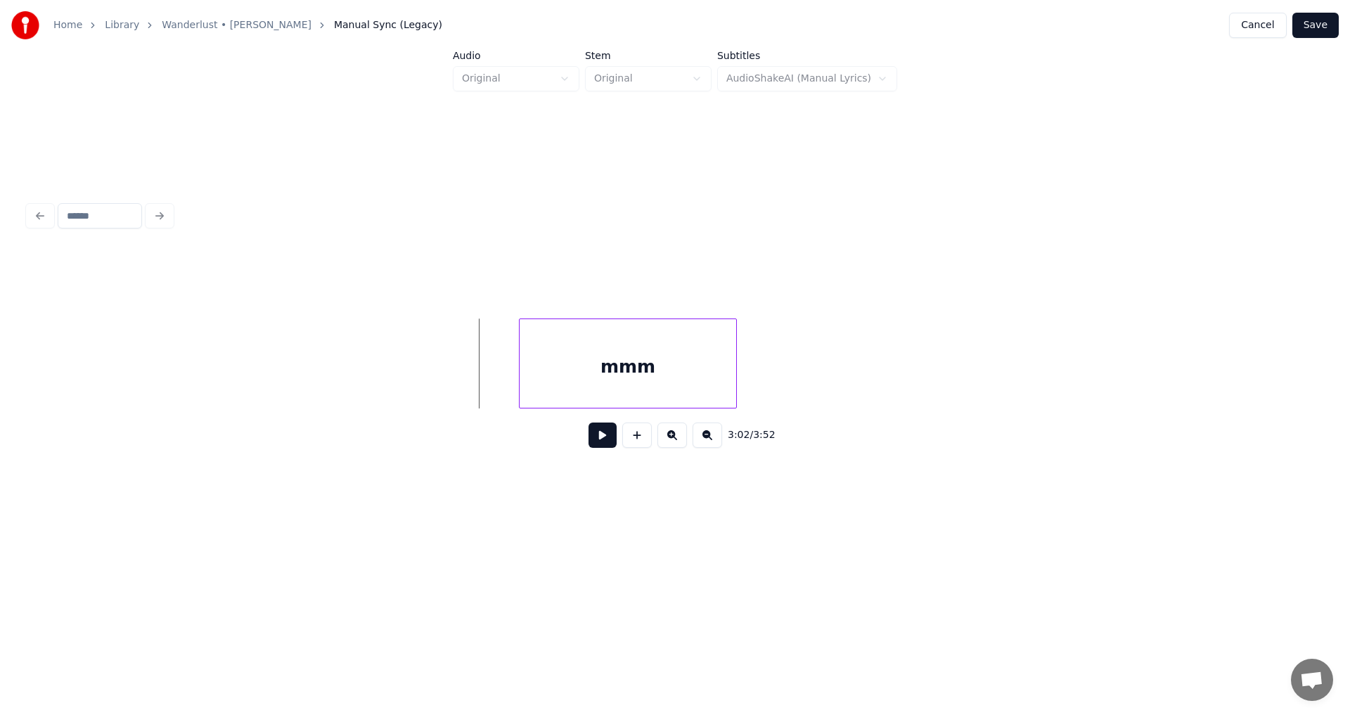
click at [602, 436] on button at bounding box center [602, 435] width 28 height 25
click at [592, 434] on button at bounding box center [602, 435] width 28 height 25
click at [645, 432] on button at bounding box center [637, 435] width 30 height 25
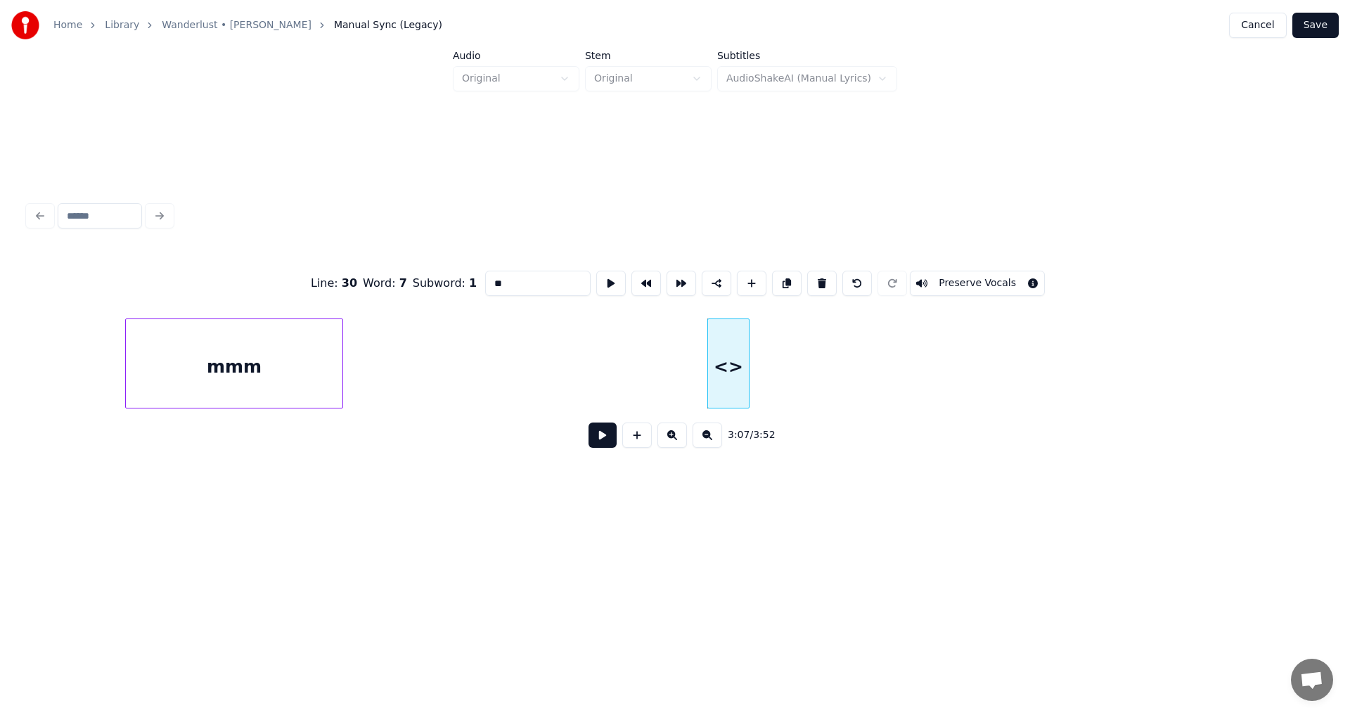
drag, startPoint x: 468, startPoint y: 283, endPoint x: 290, endPoint y: 283, distance: 177.9
click at [328, 284] on div "Line : 30 Word : 7 Subword : 1 ** Preserve Vocals" at bounding box center [675, 283] width 1294 height 70
click at [828, 374] on div "mmm" at bounding box center [768, 363] width 122 height 90
click at [694, 374] on div at bounding box center [696, 363] width 4 height 89
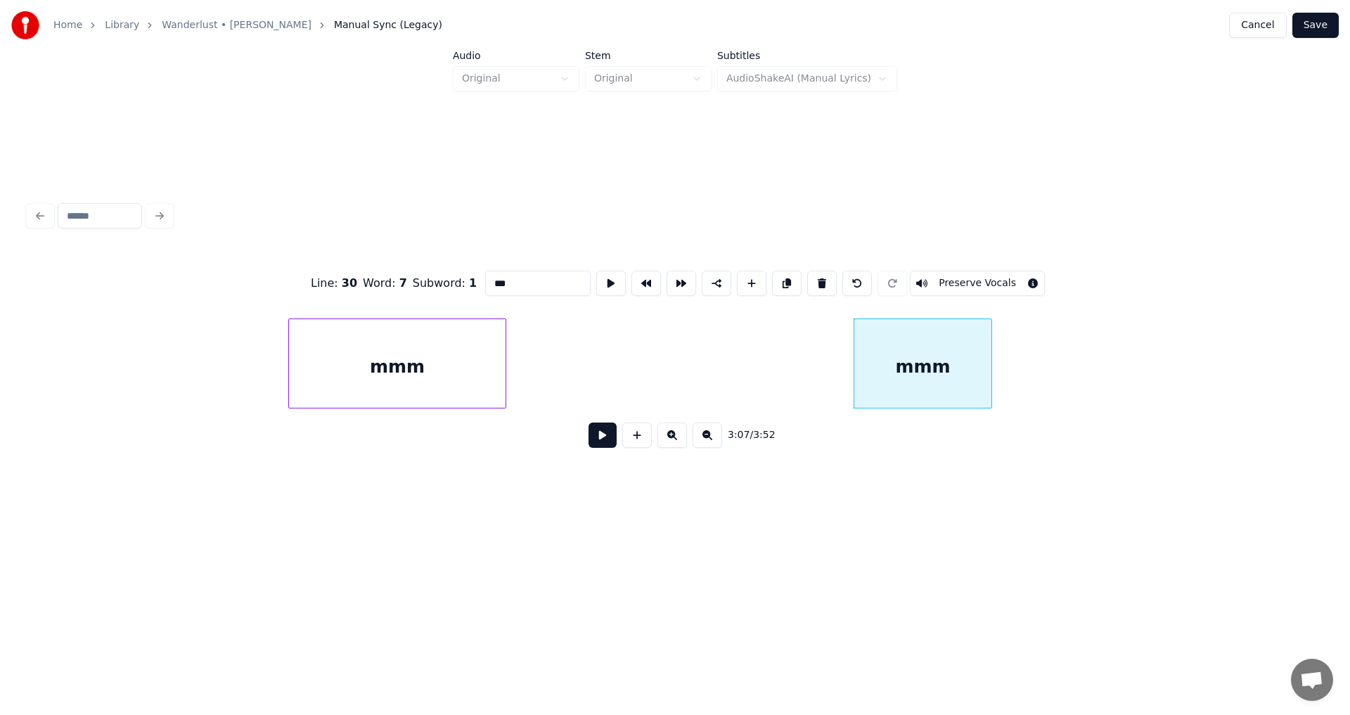
scroll to position [0, 18993]
click at [387, 368] on div at bounding box center [388, 363] width 4 height 89
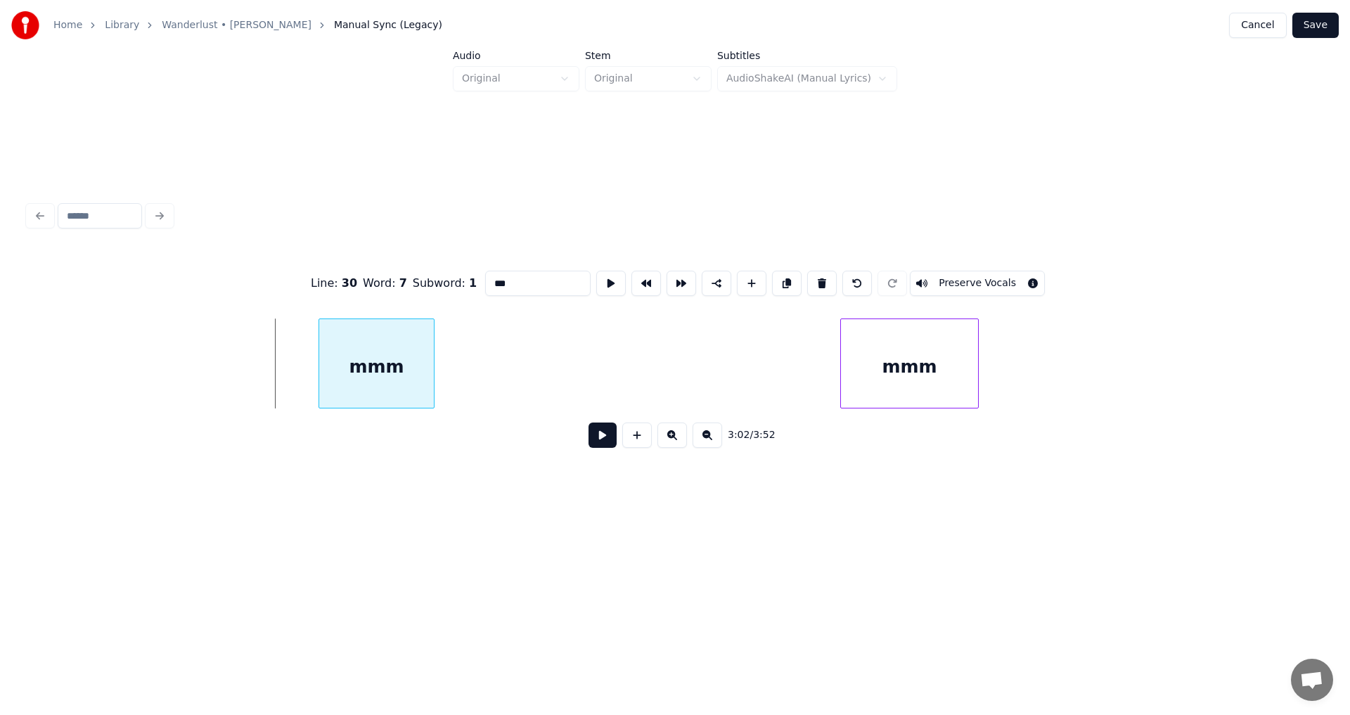
click at [382, 363] on div "mmm" at bounding box center [376, 367] width 115 height 96
click at [475, 379] on div at bounding box center [477, 363] width 4 height 89
type input "***"
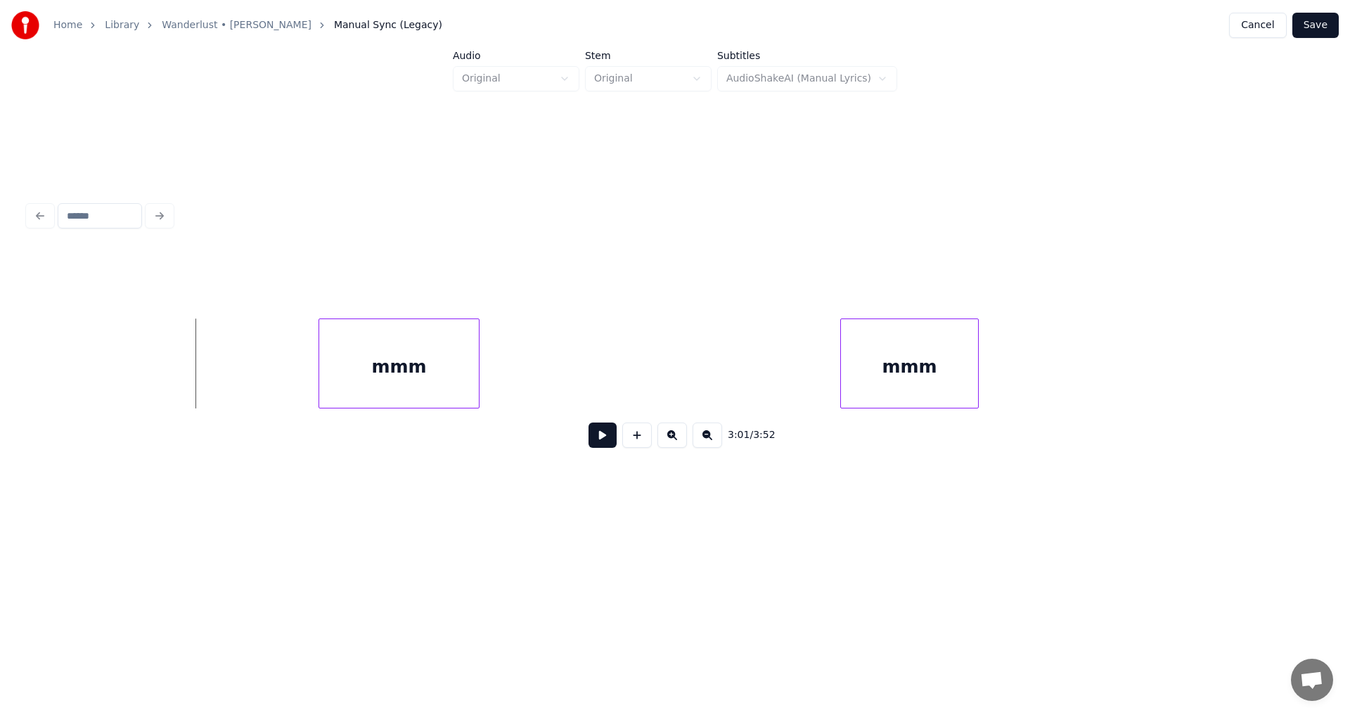
click at [592, 434] on button at bounding box center [602, 435] width 28 height 25
click at [607, 439] on button at bounding box center [602, 435] width 28 height 25
click at [640, 443] on button at bounding box center [637, 435] width 30 height 25
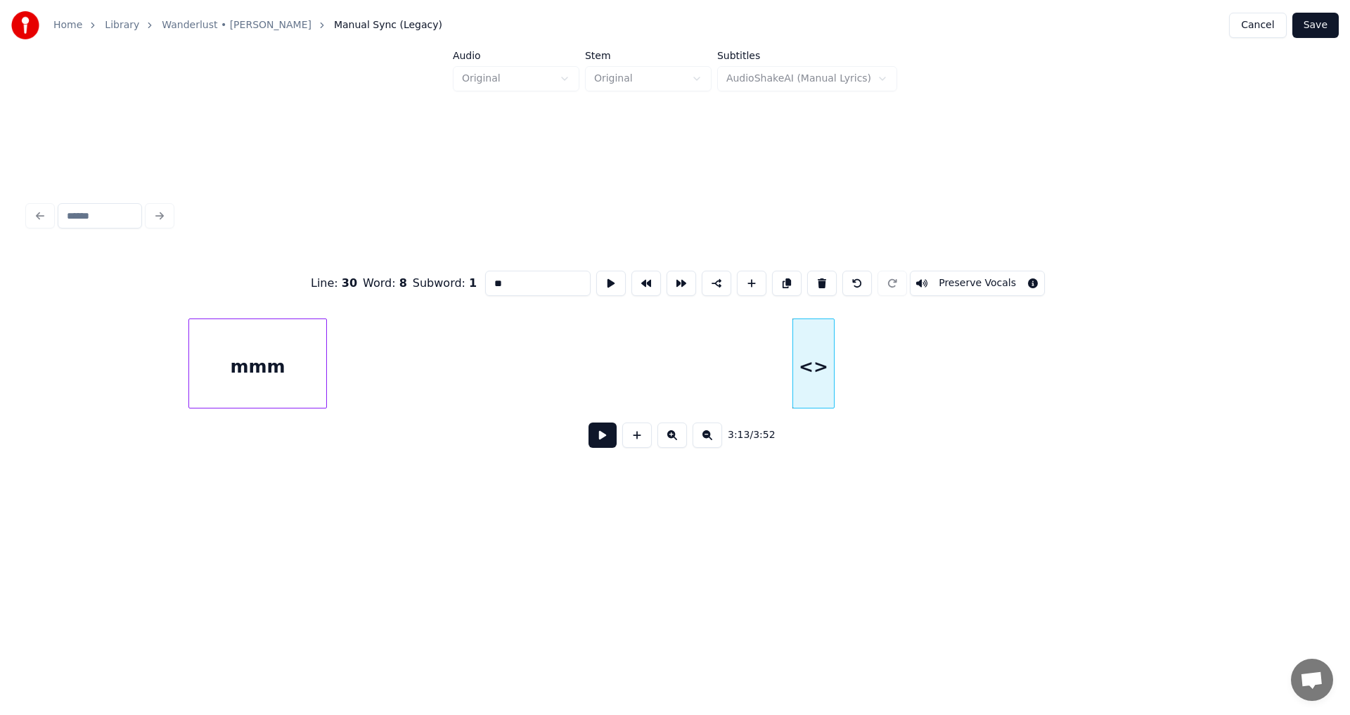
drag, startPoint x: 436, startPoint y: 282, endPoint x: 243, endPoint y: 282, distance: 193.3
click at [257, 282] on div "Line : 30 Word : 8 Subword : 1 ** Preserve Vocals" at bounding box center [675, 283] width 1294 height 70
type input "*"
click at [821, 277] on button at bounding box center [822, 283] width 30 height 25
type input "***"
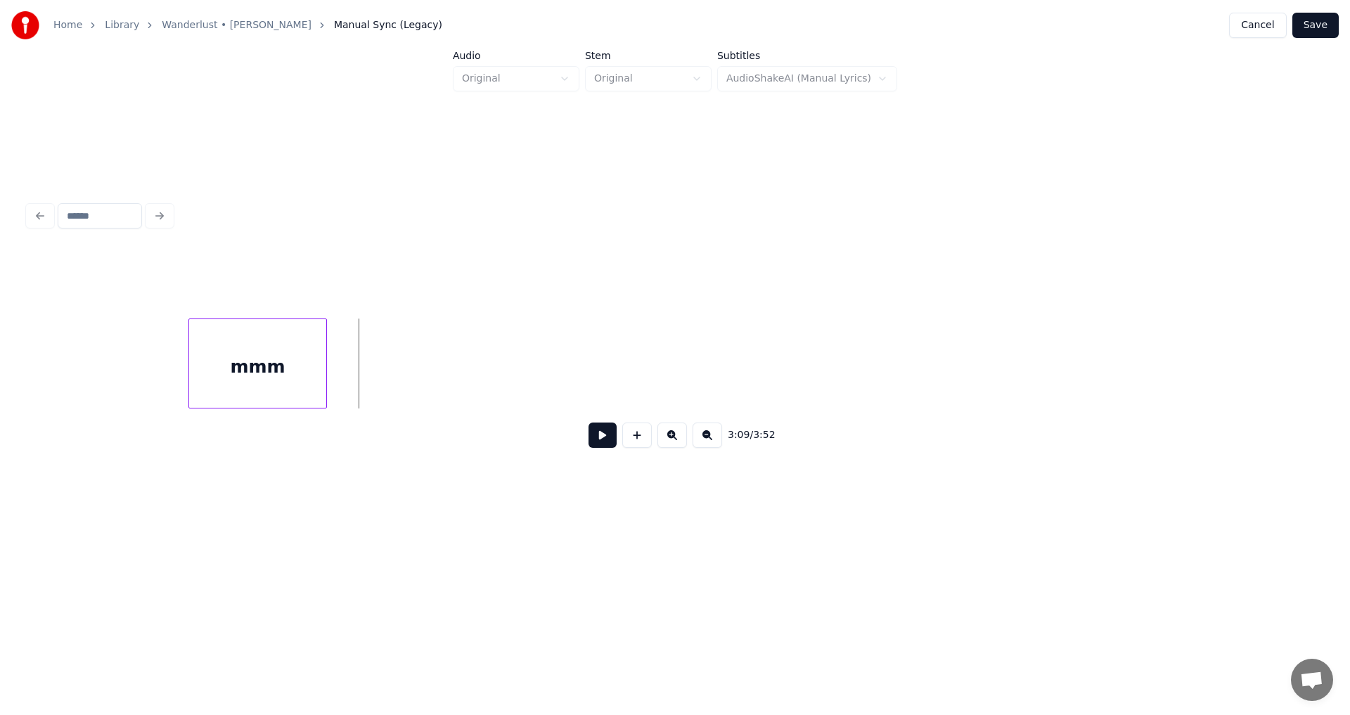
click at [1321, 26] on button "Save" at bounding box center [1315, 25] width 46 height 25
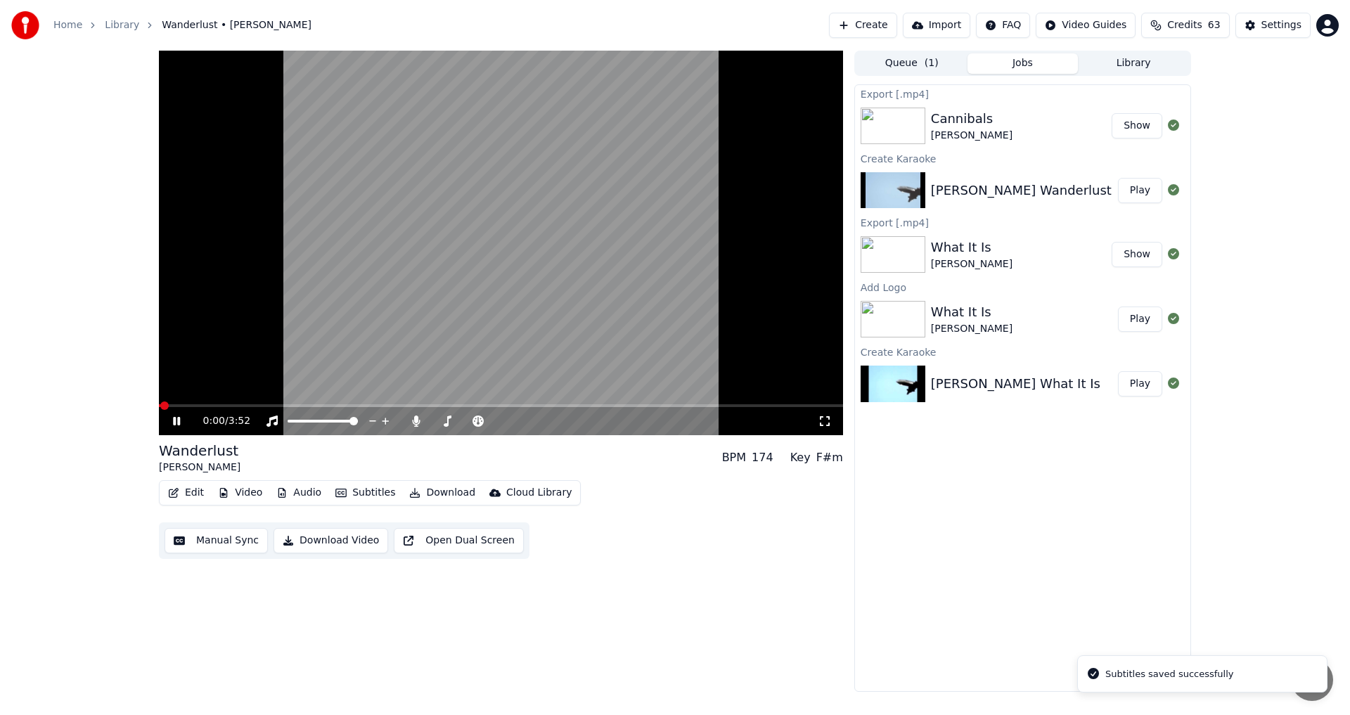
click at [172, 422] on icon at bounding box center [186, 421] width 33 height 11
click at [421, 420] on icon at bounding box center [416, 421] width 14 height 11
click at [216, 542] on button "Manual Sync" at bounding box center [216, 540] width 103 height 25
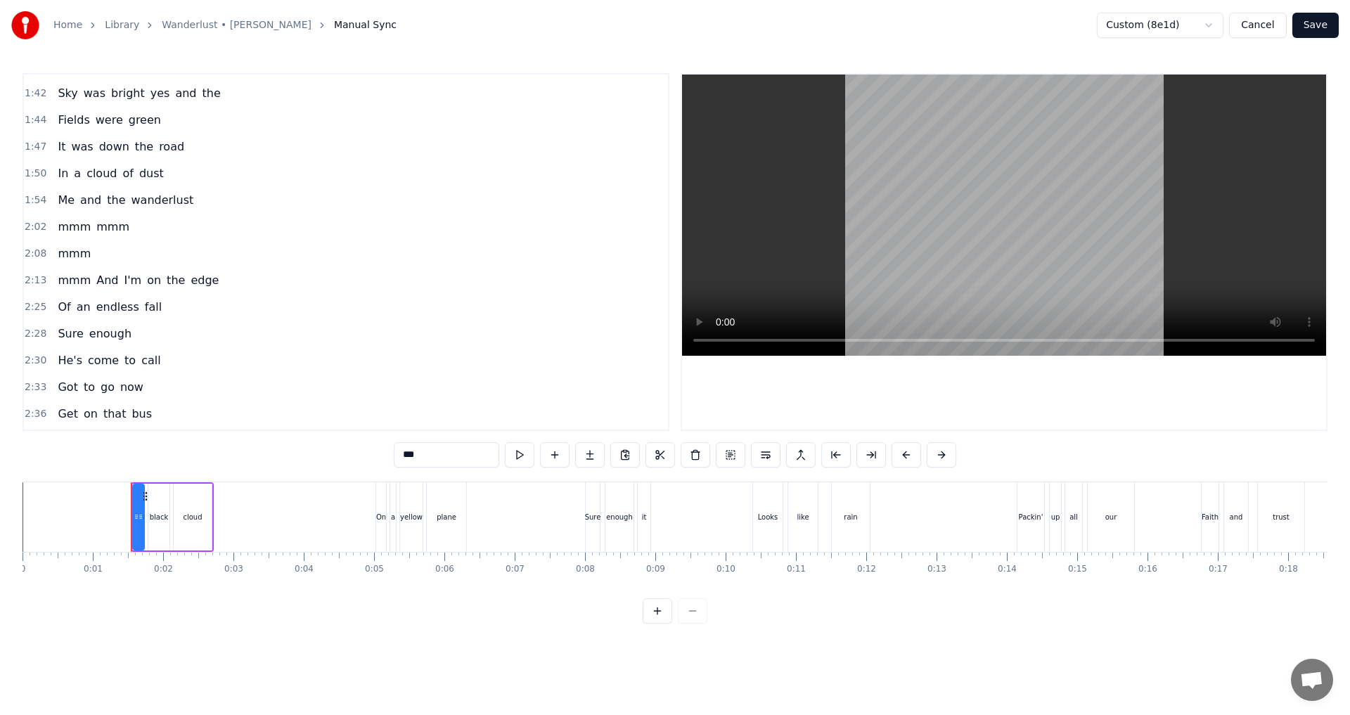
scroll to position [446, 0]
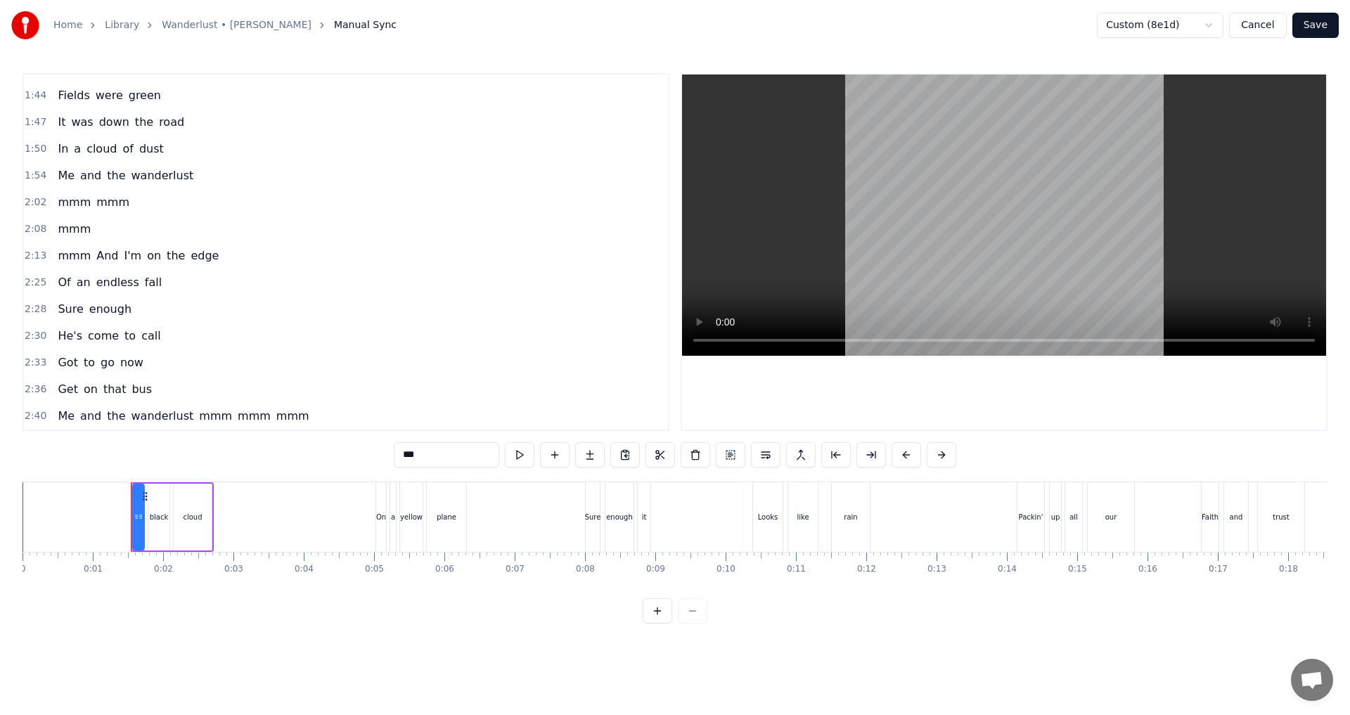
click at [205, 423] on span "mmm" at bounding box center [216, 416] width 36 height 16
type input "***"
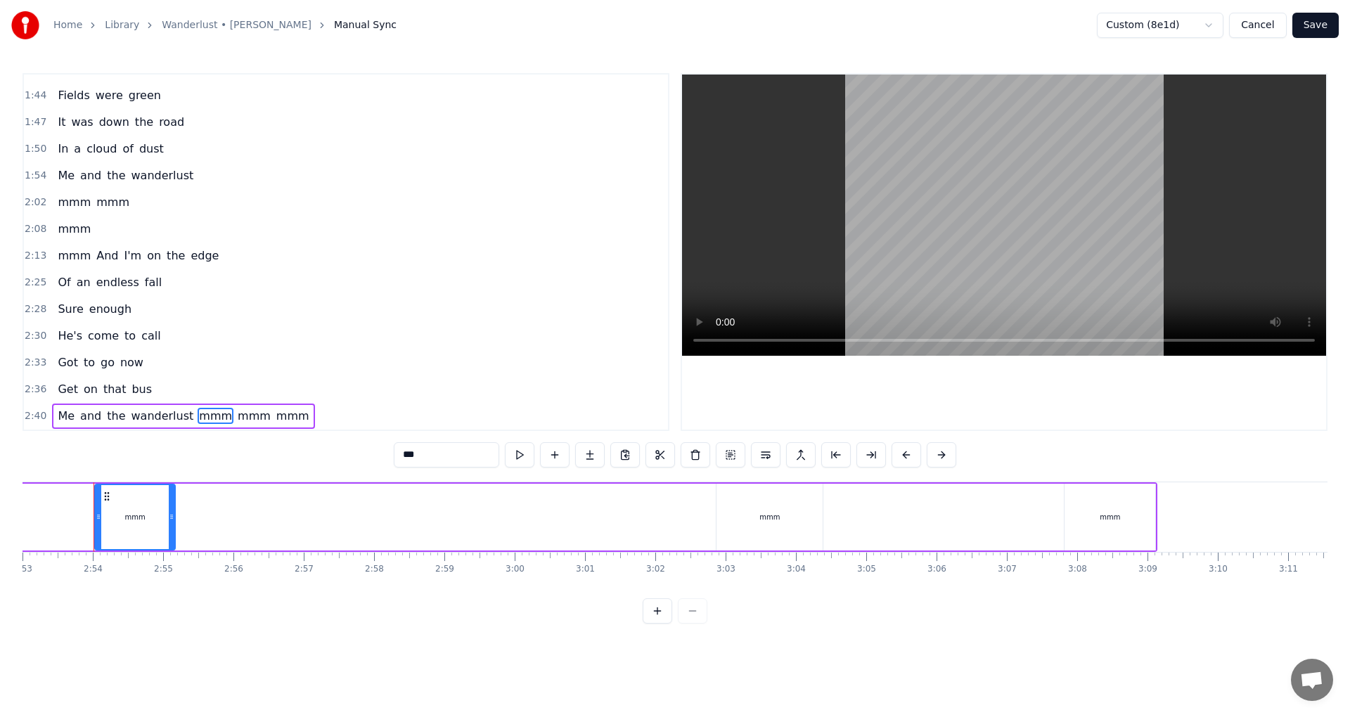
click at [236, 418] on span "mmm" at bounding box center [254, 416] width 36 height 16
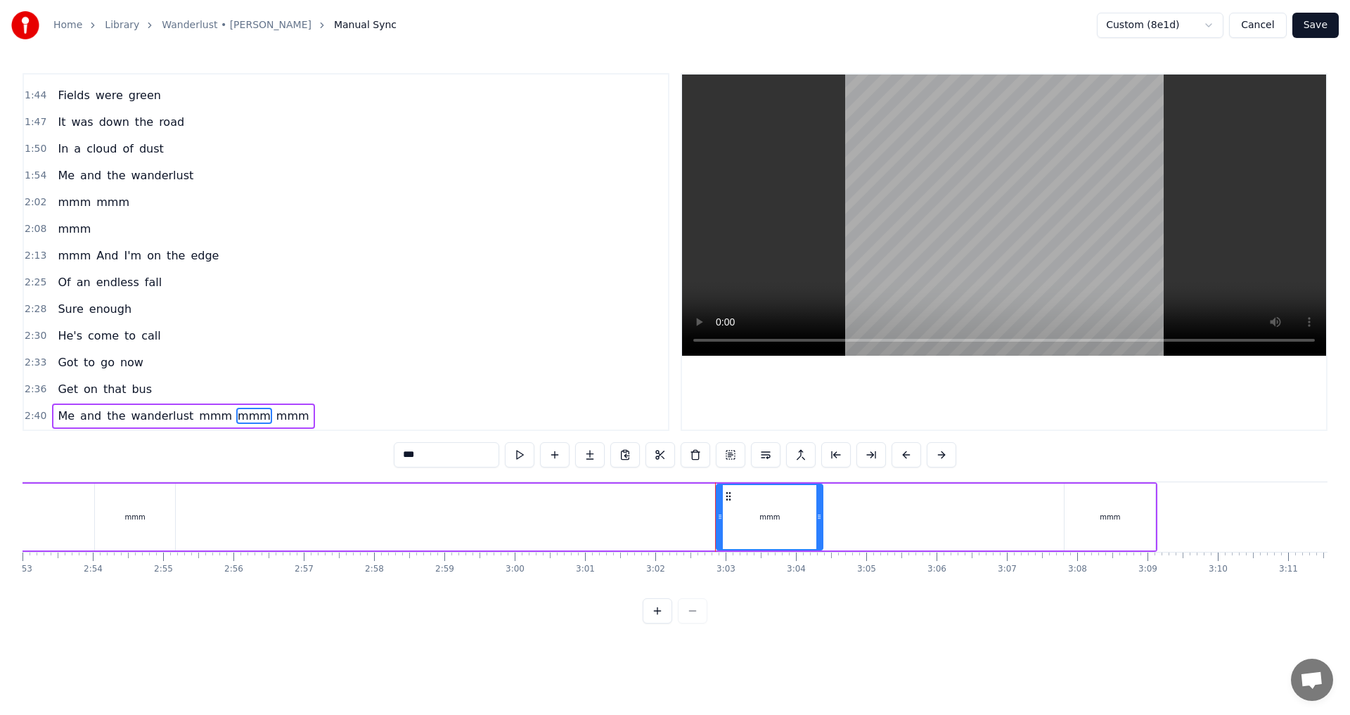
click at [275, 418] on span "mmm" at bounding box center [293, 416] width 36 height 16
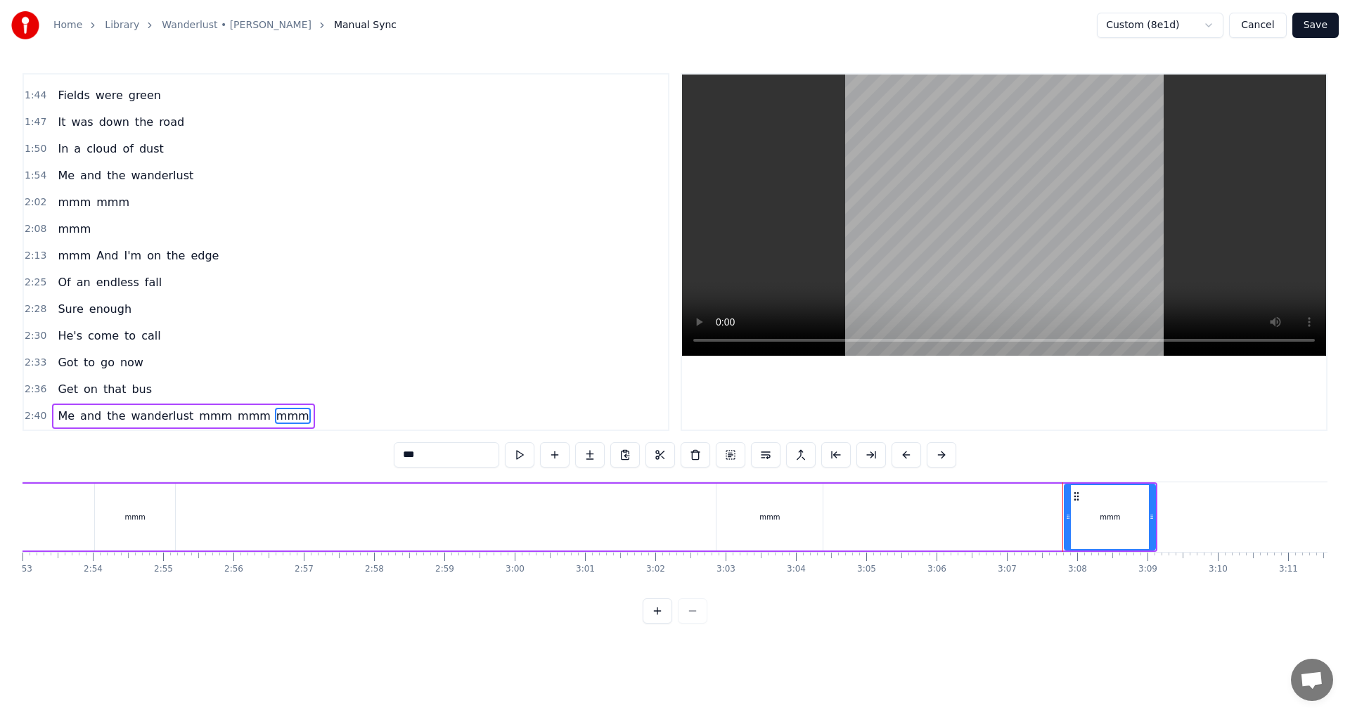
click at [198, 417] on span "mmm" at bounding box center [216, 416] width 36 height 16
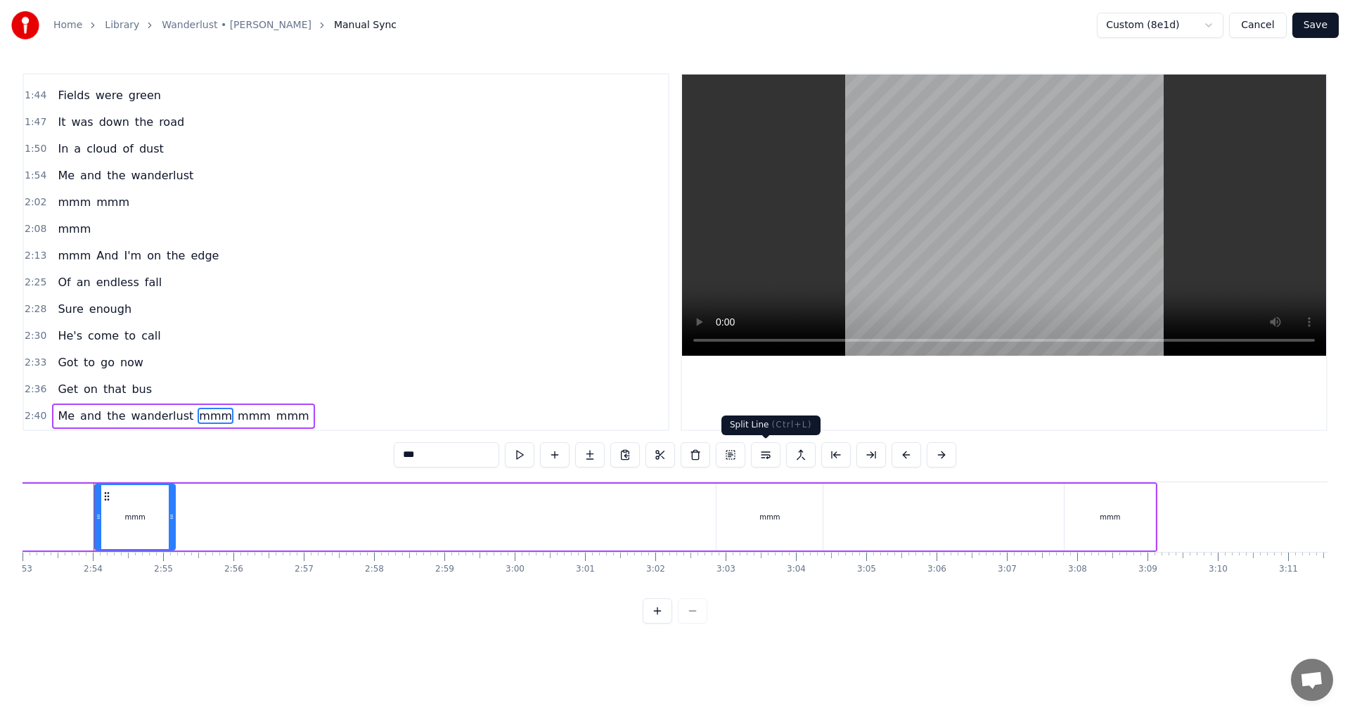
click at [768, 452] on button at bounding box center [766, 454] width 30 height 25
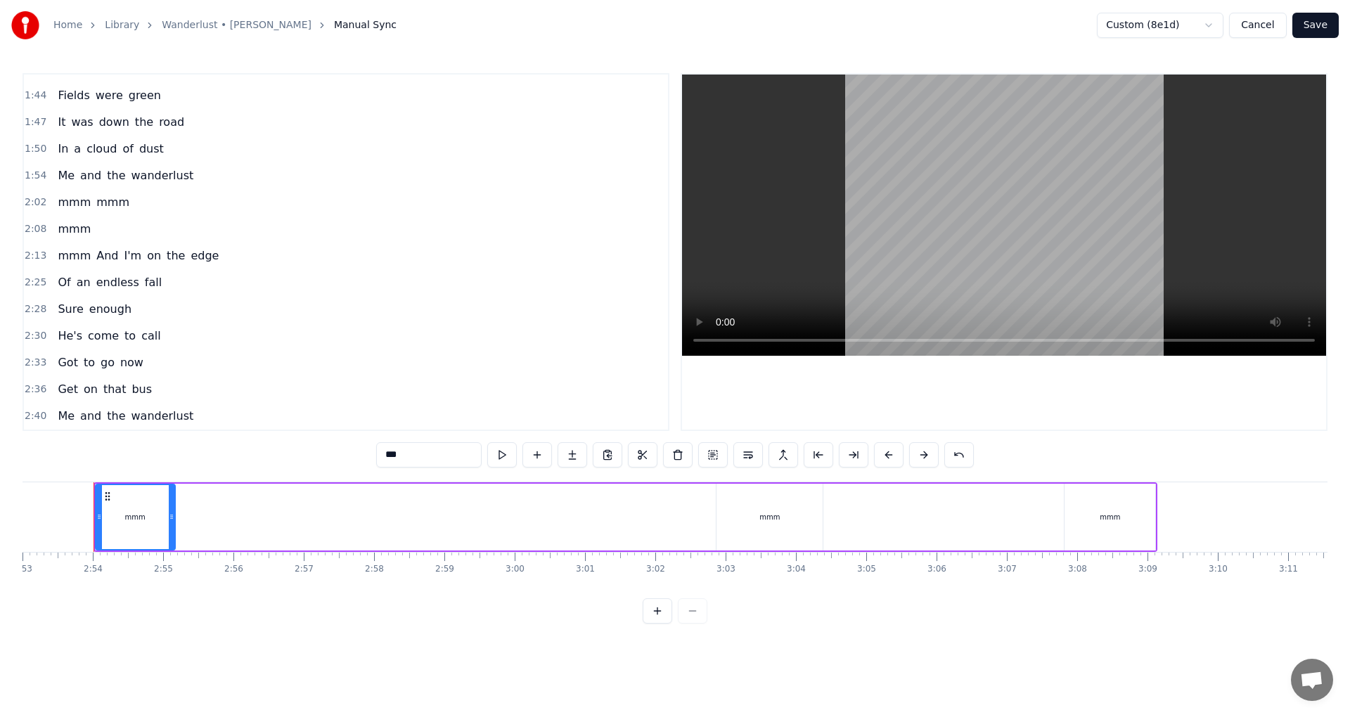
scroll to position [473, 0]
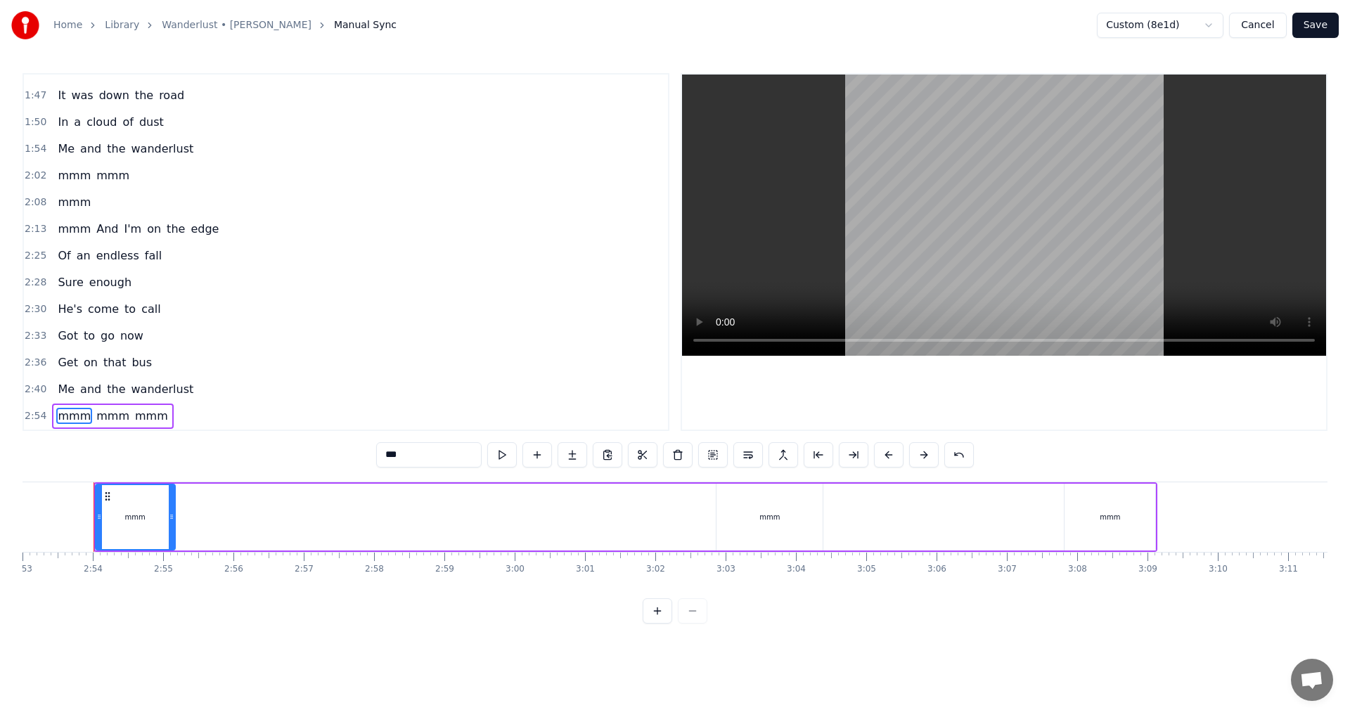
click at [754, 520] on div "mmm" at bounding box center [769, 517] width 106 height 67
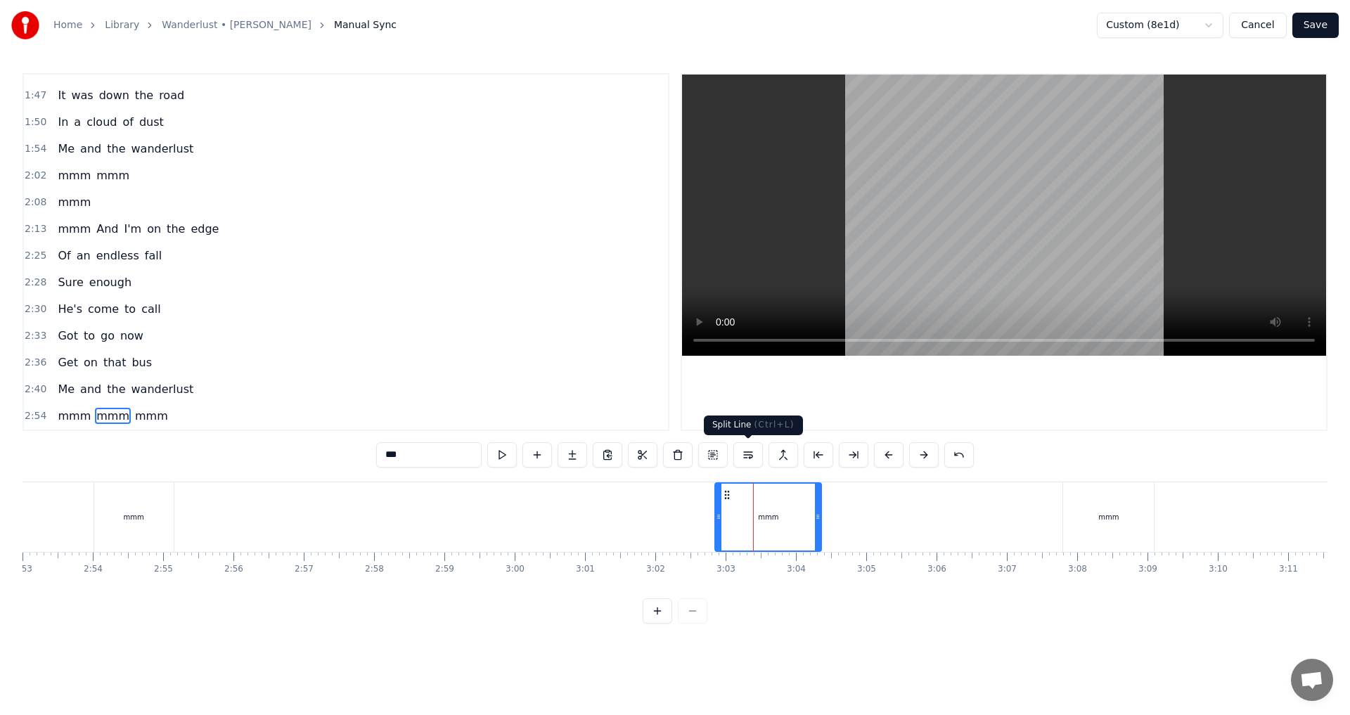
click at [750, 455] on button at bounding box center [748, 454] width 30 height 25
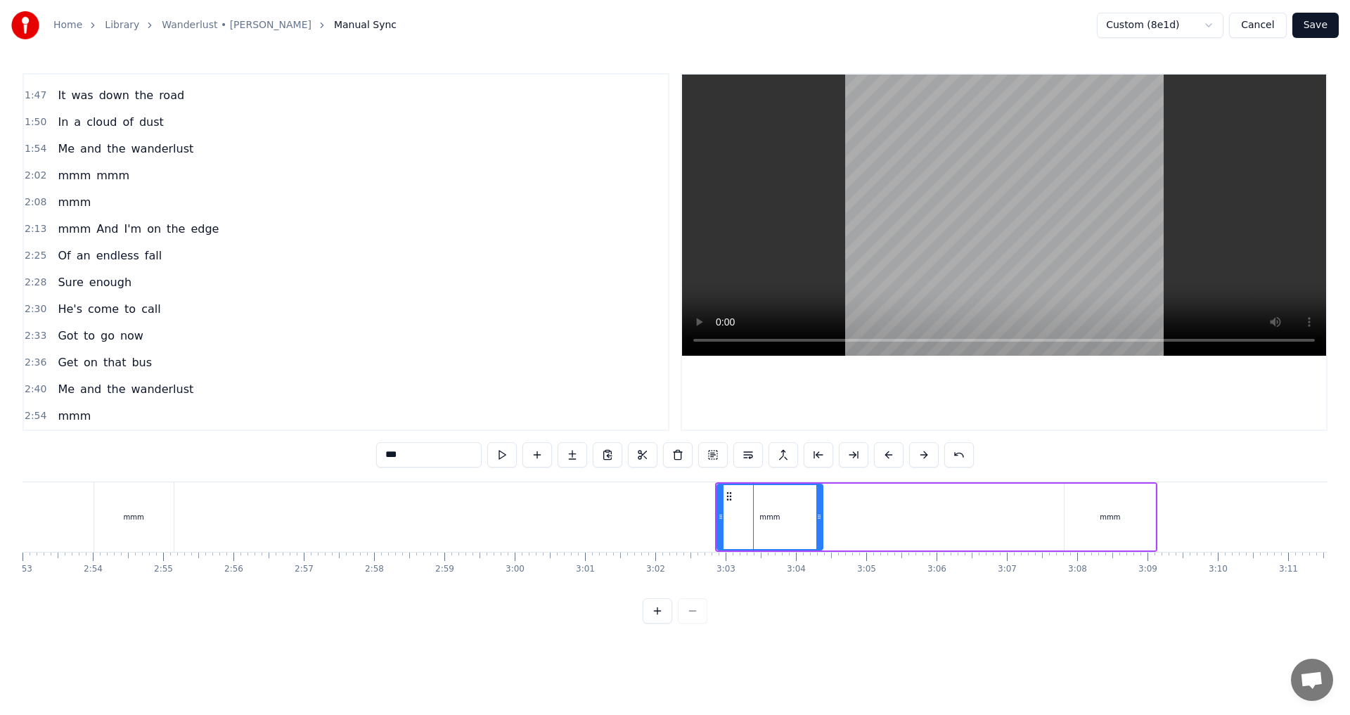
scroll to position [500, 0]
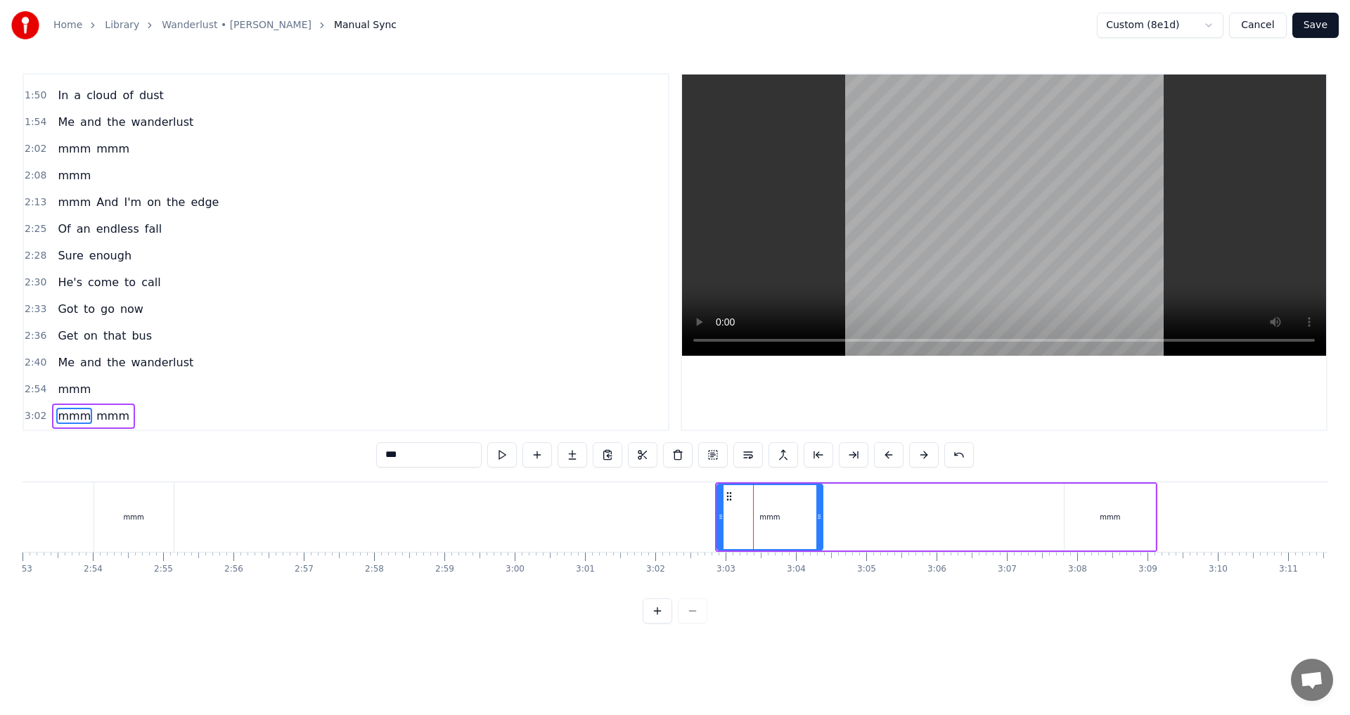
click at [1111, 524] on div "mmm" at bounding box center [1109, 517] width 91 height 67
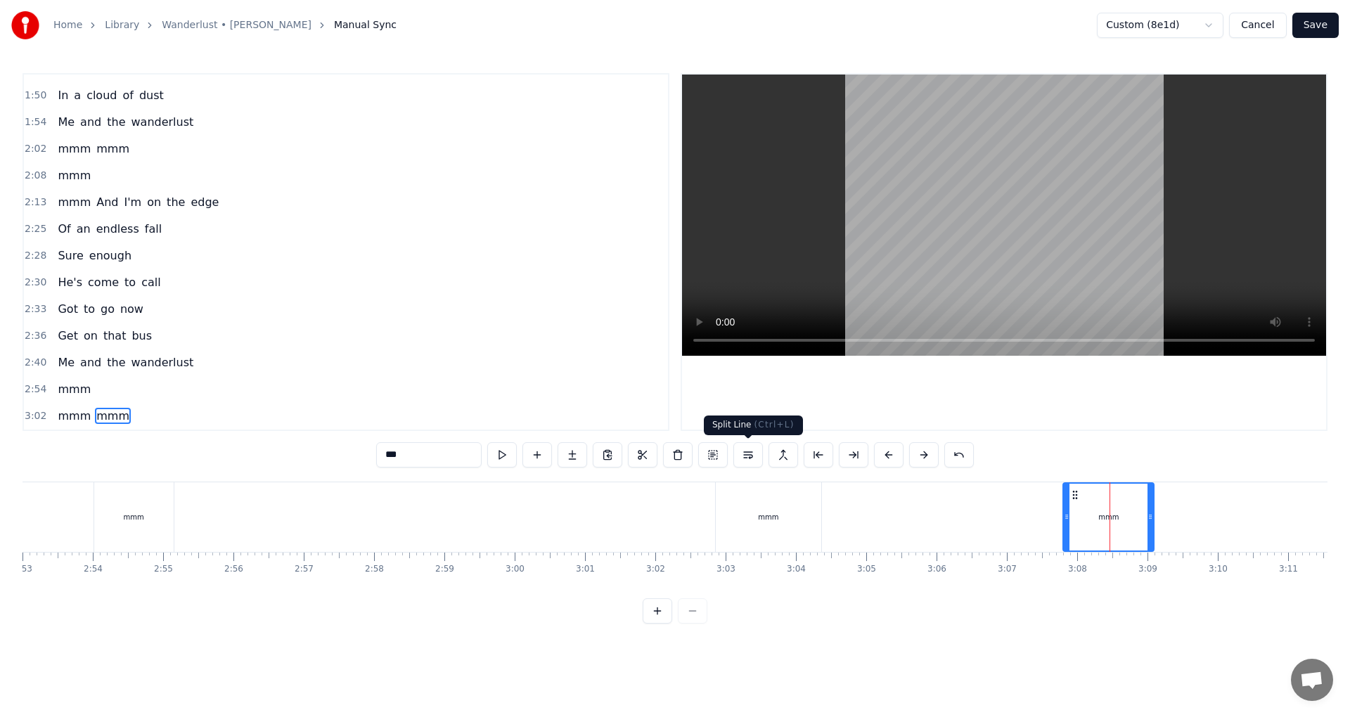
click at [742, 456] on button at bounding box center [748, 454] width 30 height 25
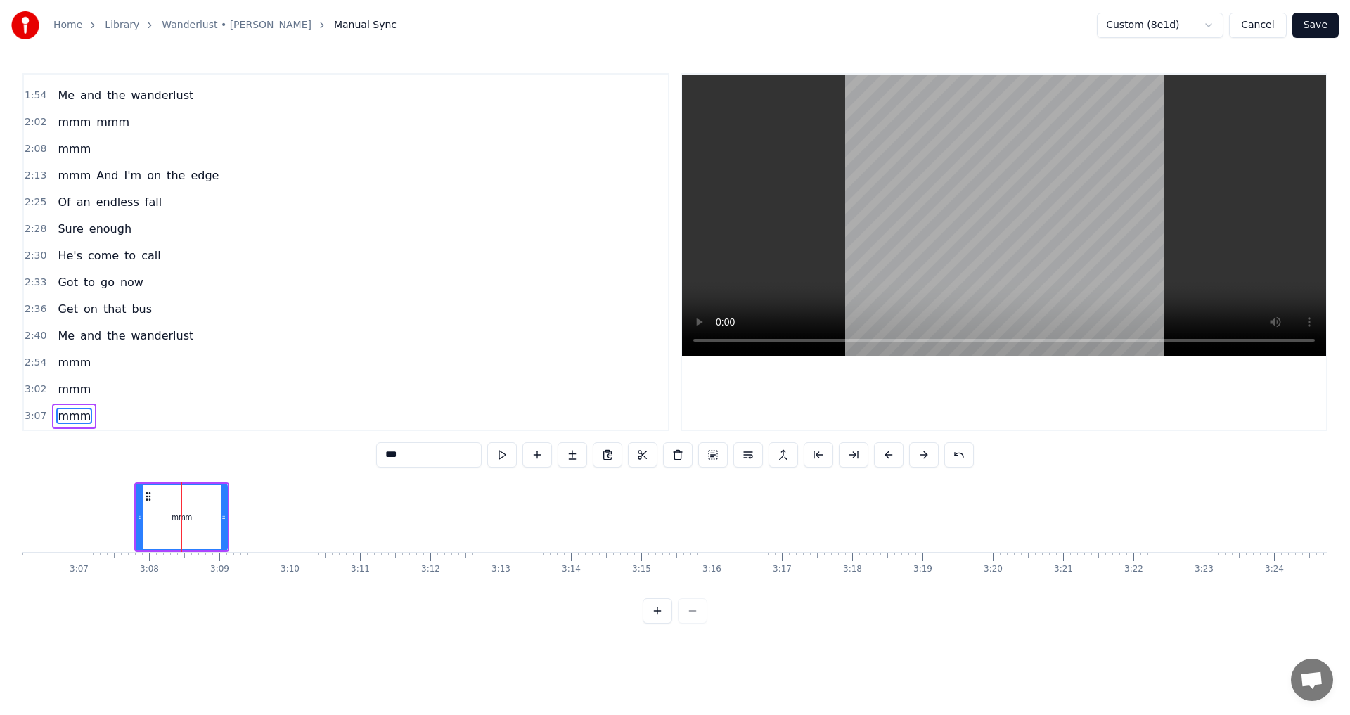
scroll to position [0, 13176]
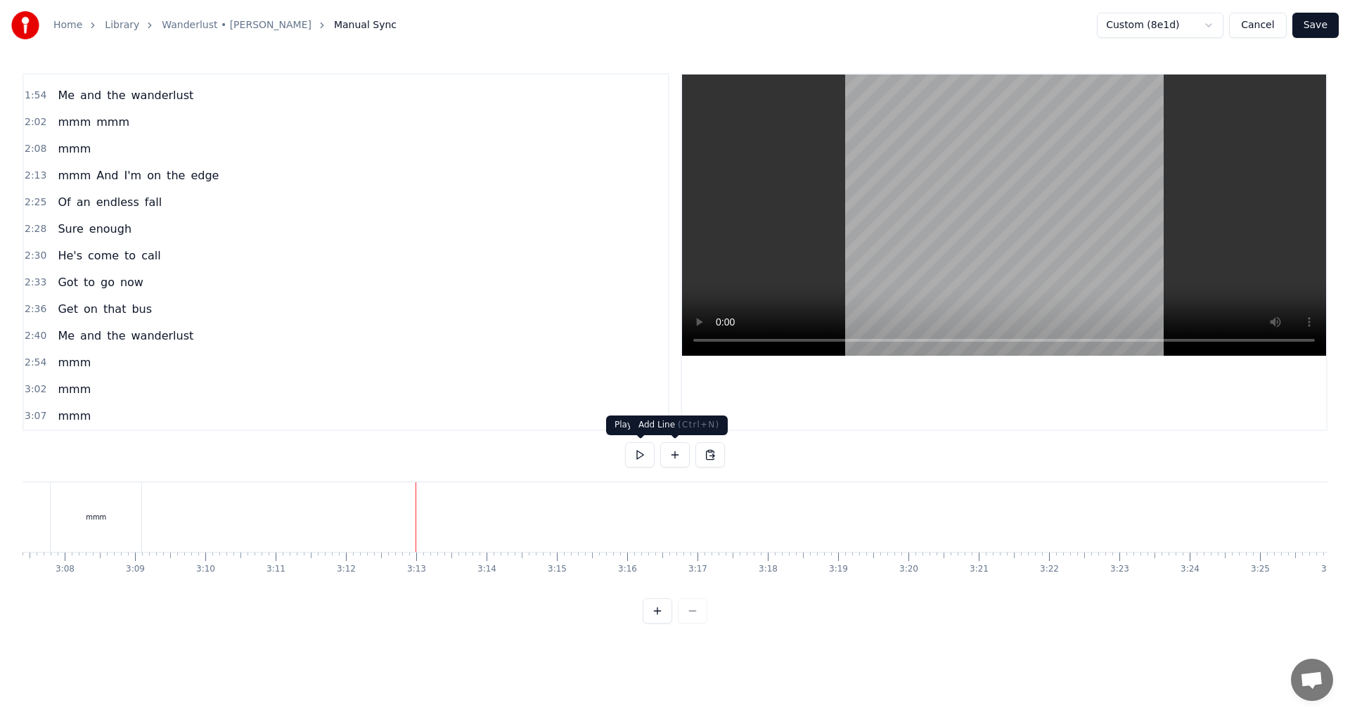
click at [669, 454] on button at bounding box center [675, 454] width 30 height 25
click at [457, 517] on div "<>" at bounding box center [452, 517] width 69 height 67
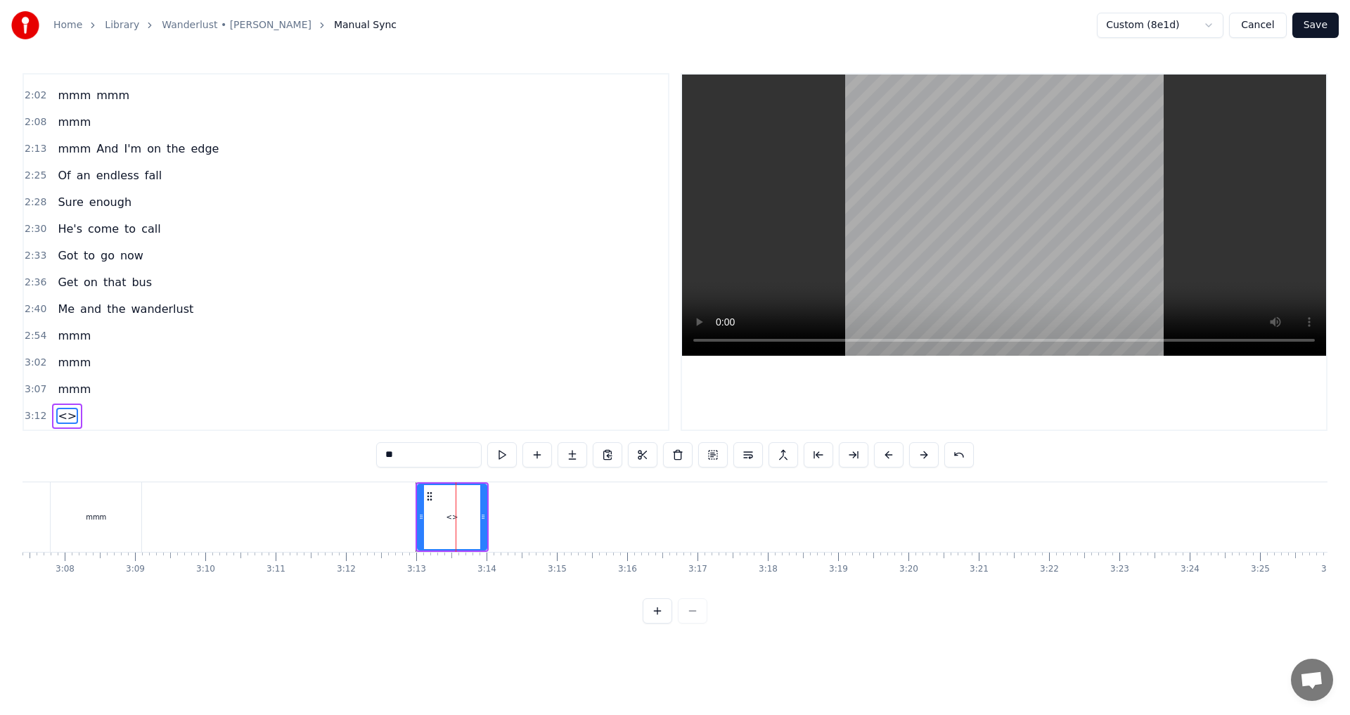
drag, startPoint x: 456, startPoint y: 452, endPoint x: 280, endPoint y: 445, distance: 176.6
click at [285, 445] on div "0:01 Big black cloud 0:05 On a yellow plane 0:08 Sure enough it 0:10 Looks like…" at bounding box center [674, 348] width 1305 height 551
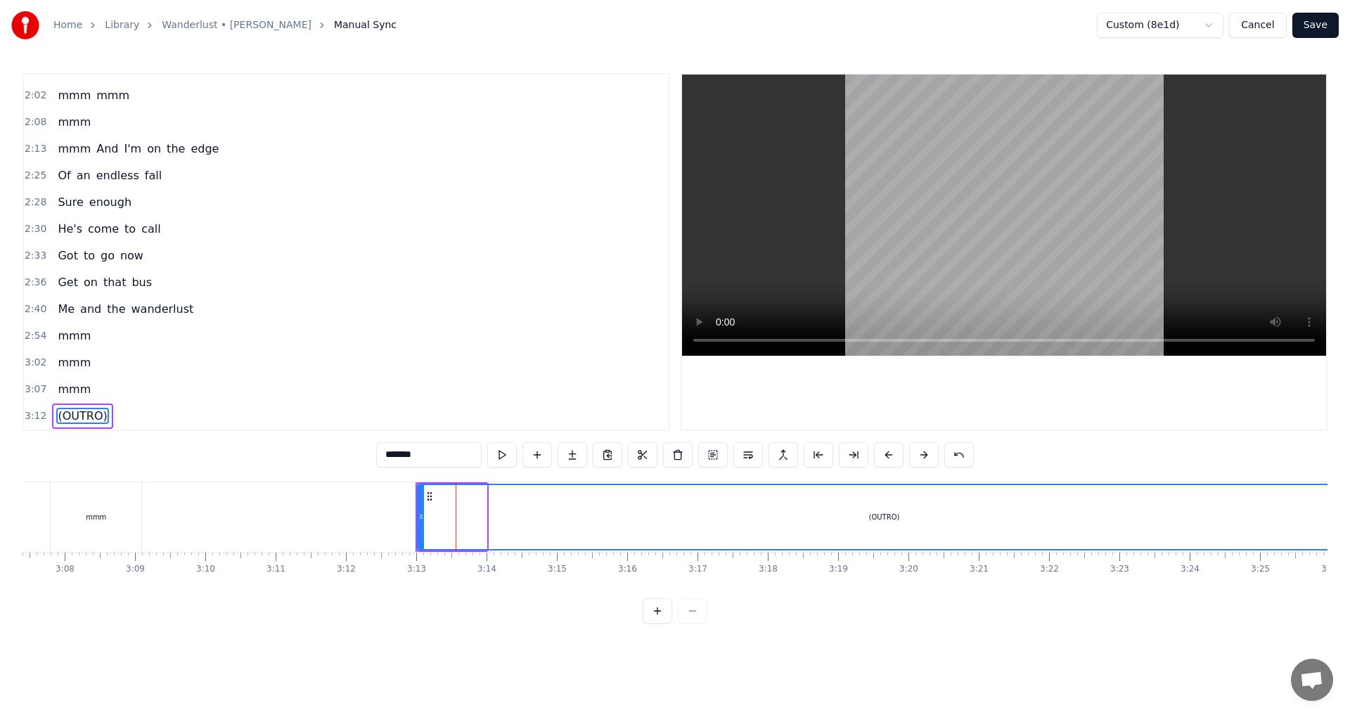
drag, startPoint x: 485, startPoint y: 507, endPoint x: 1349, endPoint y: 440, distance: 866.6
click at [1349, 440] on div "Home Library Wanderlust • Mark Knopfler Manual Sync Custom (8e1d) Cancel Save 0…" at bounding box center [675, 312] width 1350 height 624
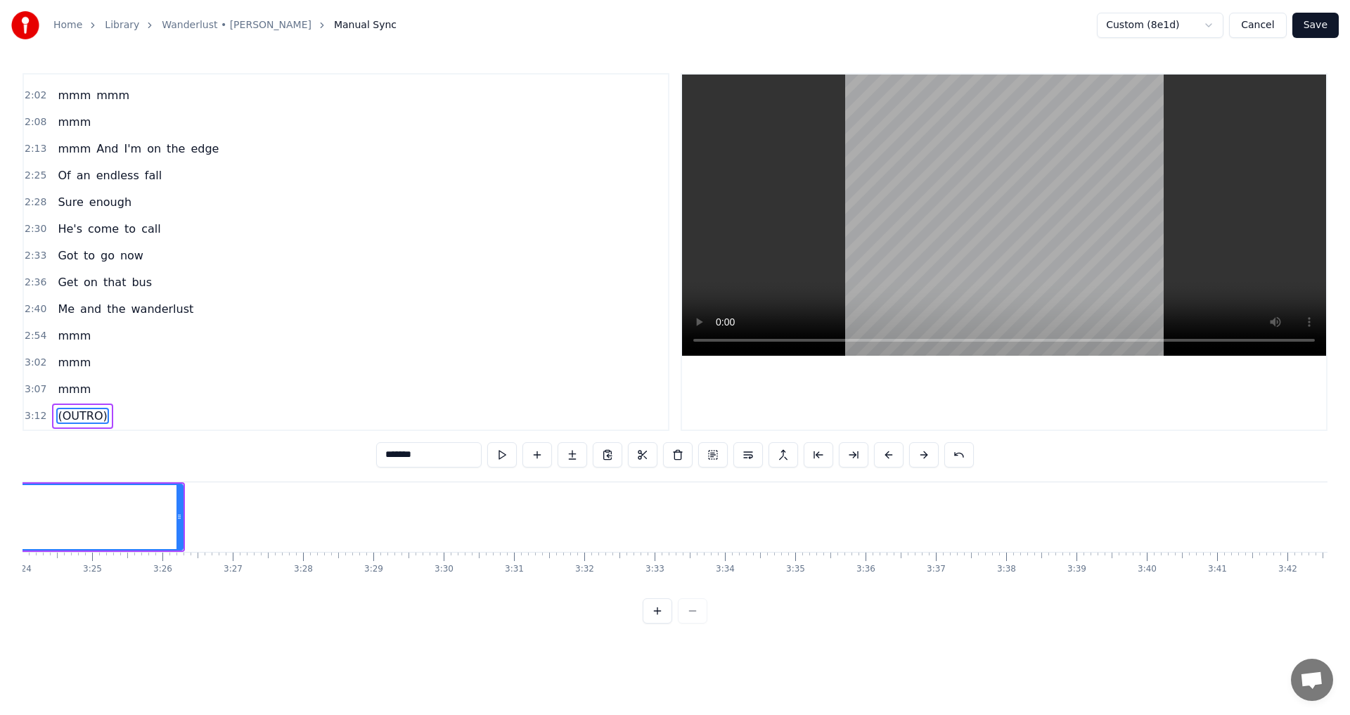
scroll to position [0, 14272]
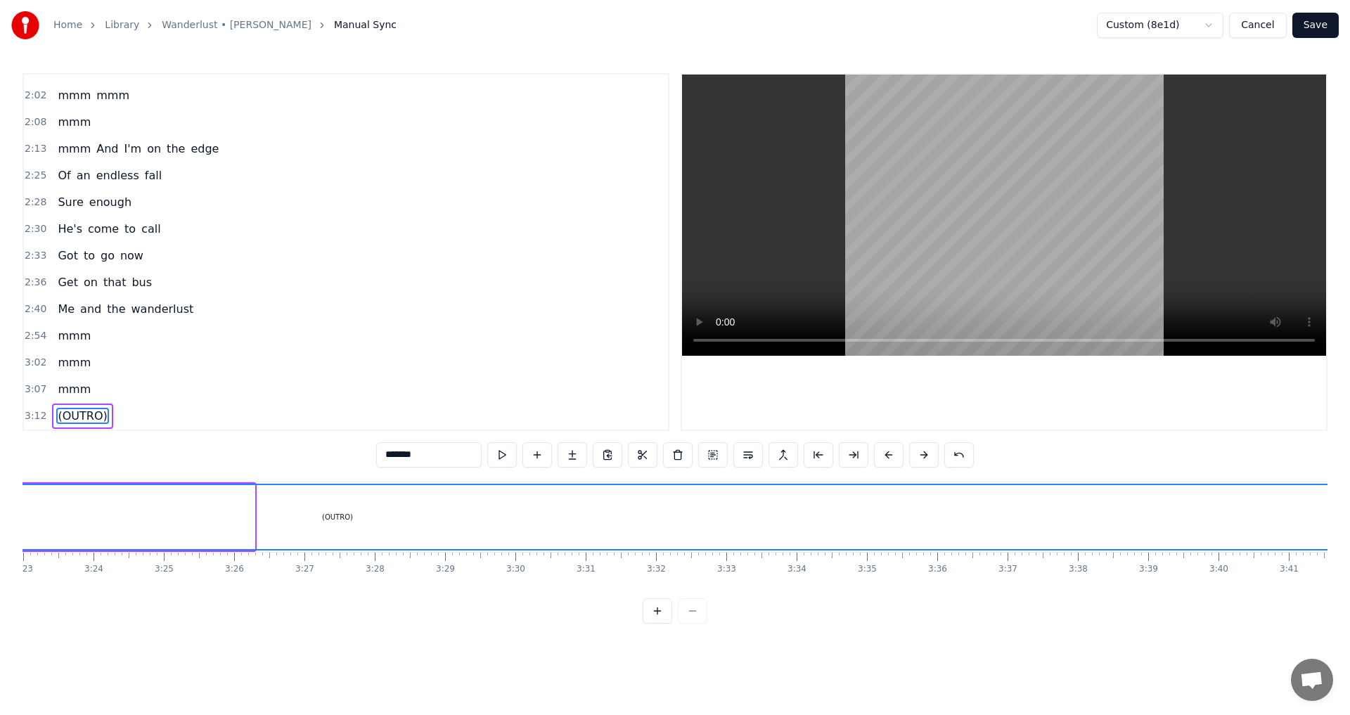
drag, startPoint x: 250, startPoint y: 515, endPoint x: 1349, endPoint y: 517, distance: 1098.9
click at [1349, 517] on div "Home Library Wanderlust • Mark Knopfler Manual Sync Custom (8e1d) Cancel Save 0…" at bounding box center [675, 312] width 1350 height 624
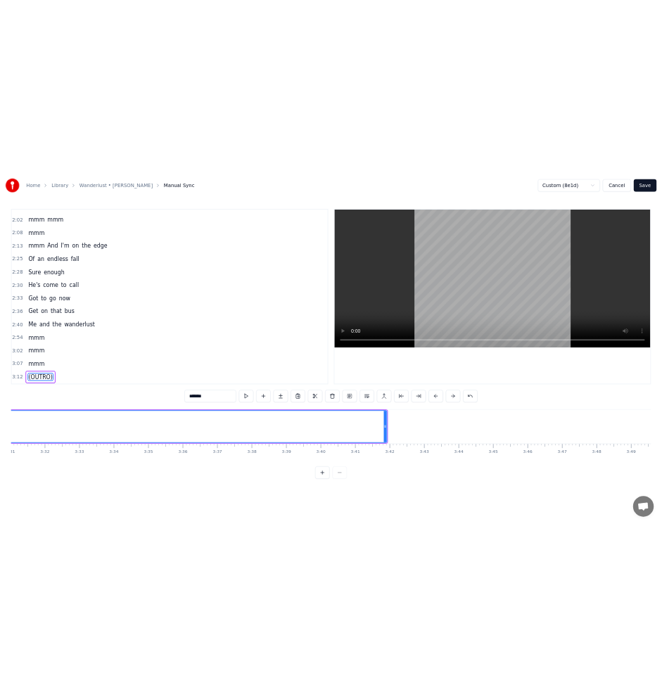
scroll to position [0, 15043]
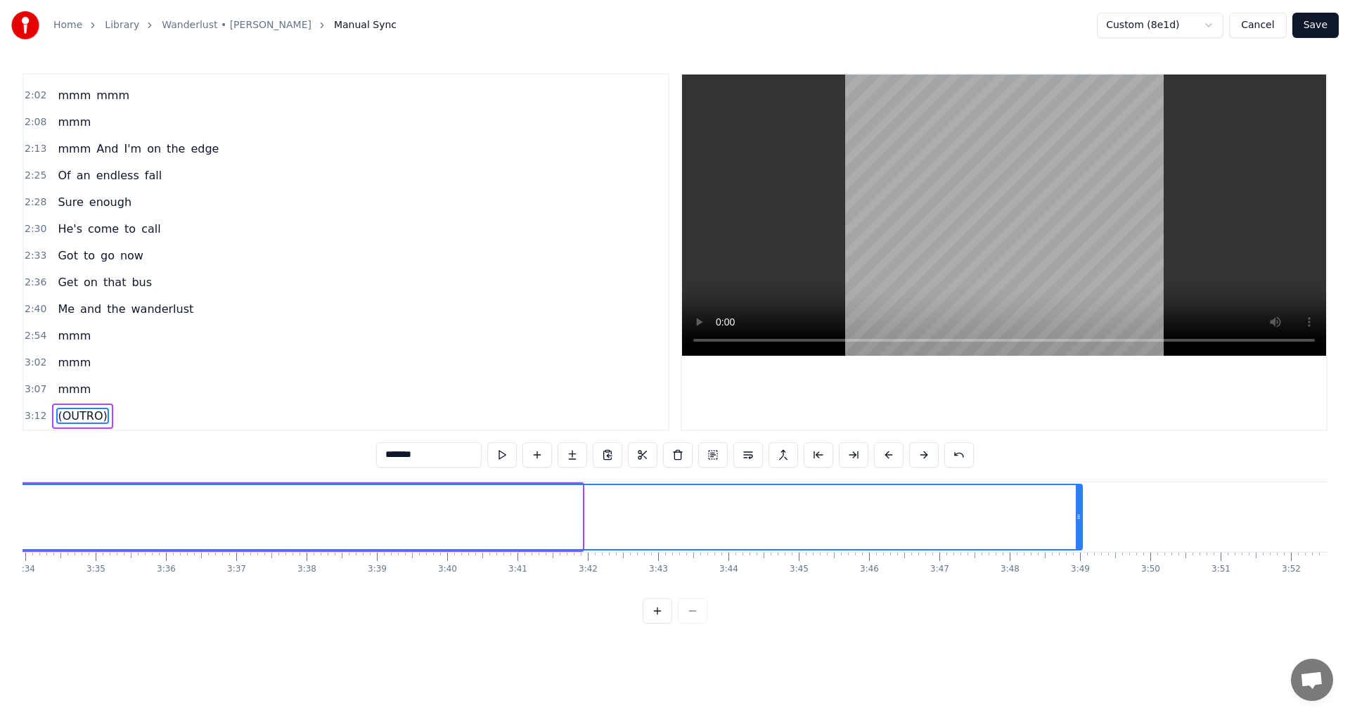
drag, startPoint x: 580, startPoint y: 515, endPoint x: 1080, endPoint y: 548, distance: 500.9
click at [1080, 548] on div at bounding box center [1079, 517] width 6 height 64
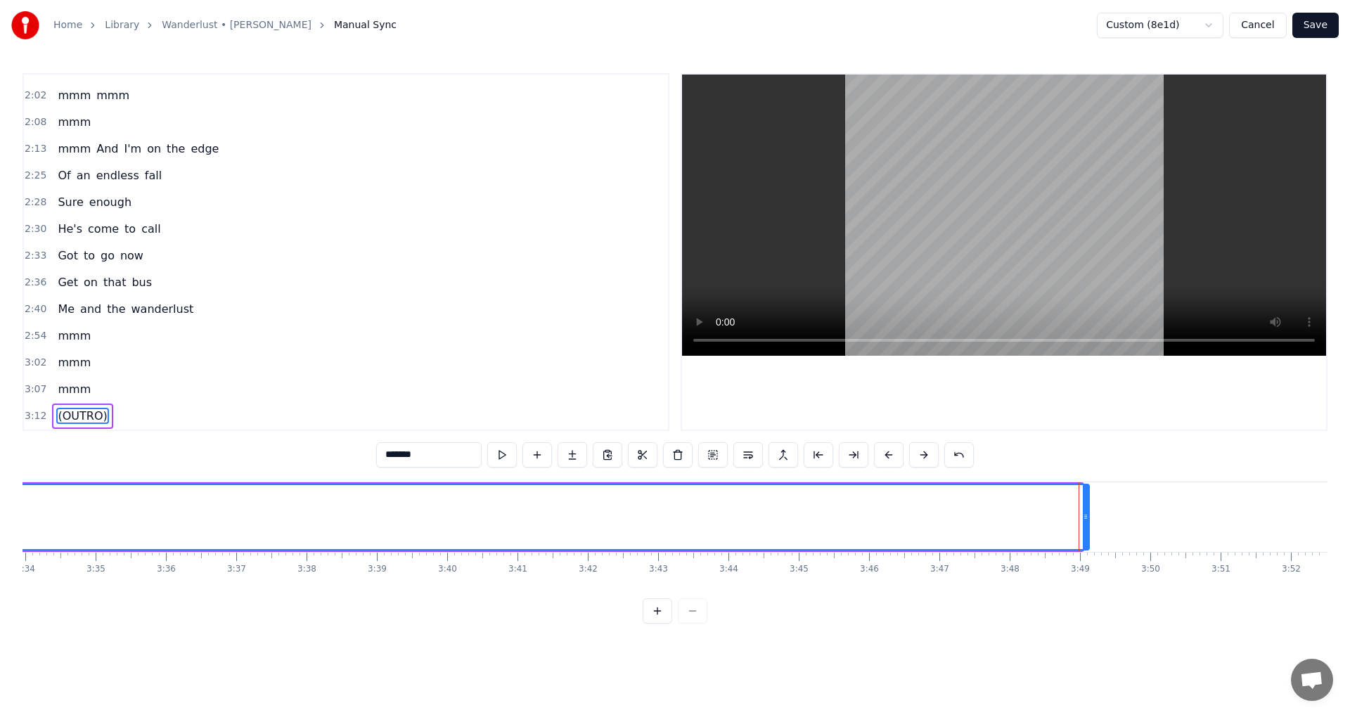
click at [1087, 517] on icon at bounding box center [1086, 516] width 6 height 11
click at [1085, 517] on icon at bounding box center [1084, 516] width 6 height 11
type input "*******"
click at [1319, 25] on button "Save" at bounding box center [1315, 25] width 46 height 25
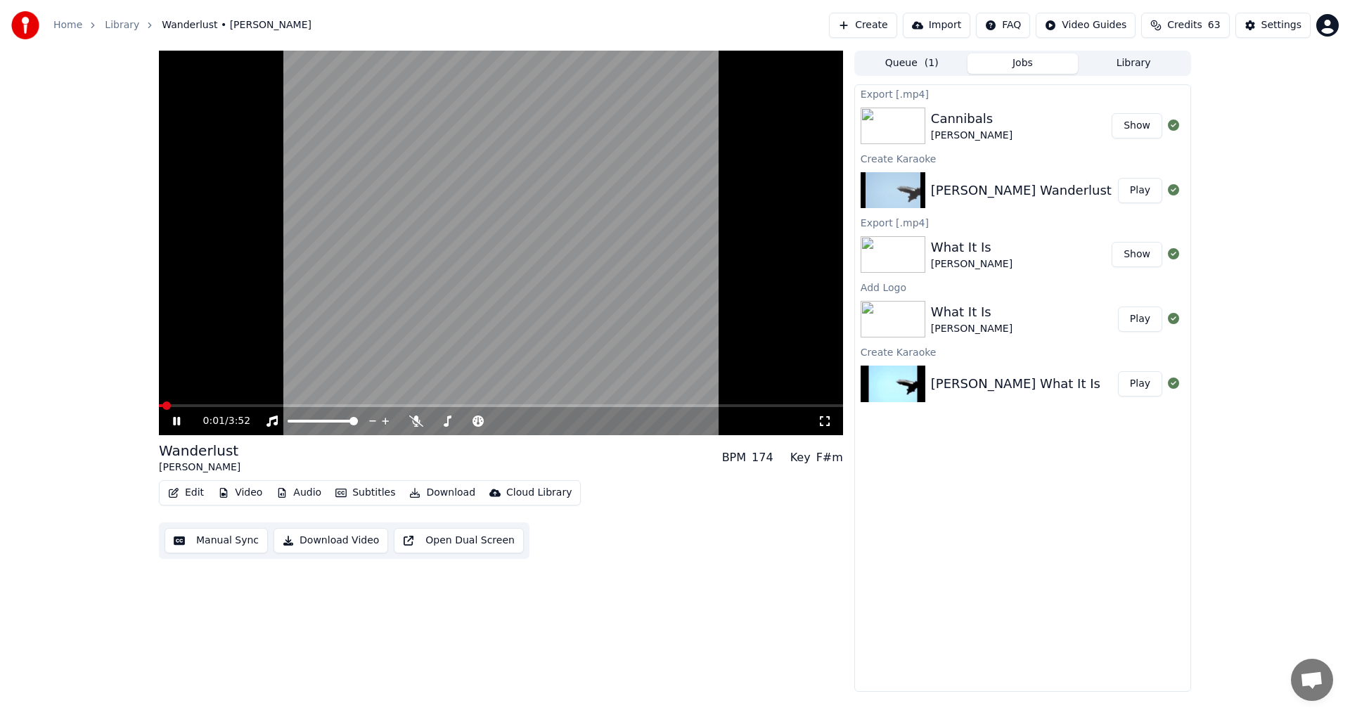
click at [179, 420] on icon at bounding box center [176, 421] width 7 height 8
click at [509, 405] on span at bounding box center [501, 405] width 684 height 3
click at [617, 404] on span at bounding box center [501, 405] width 684 height 3
click at [674, 402] on video at bounding box center [501, 243] width 684 height 385
click at [674, 405] on span at bounding box center [501, 405] width 684 height 3
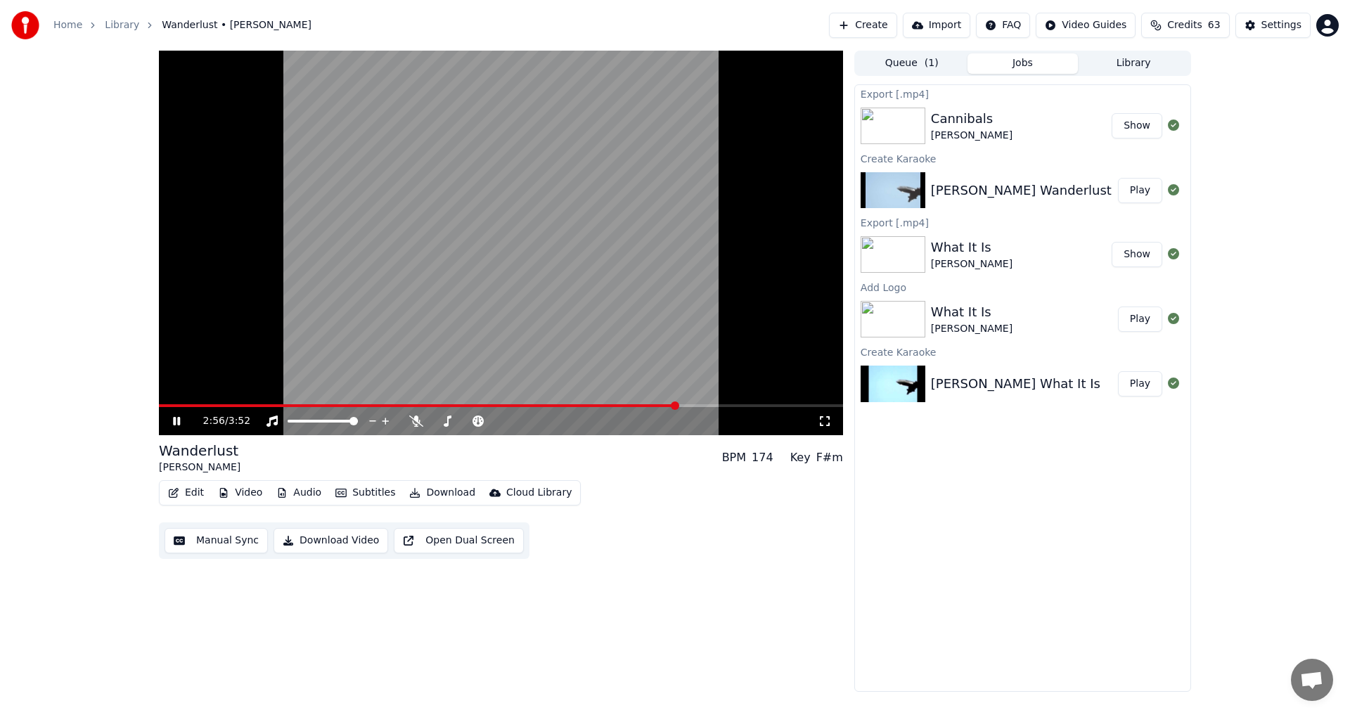
click at [761, 411] on div "2:56 / 3:52" at bounding box center [501, 421] width 684 height 28
click at [179, 420] on icon at bounding box center [176, 421] width 7 height 8
click at [426, 489] on button "Download" at bounding box center [442, 493] width 77 height 20
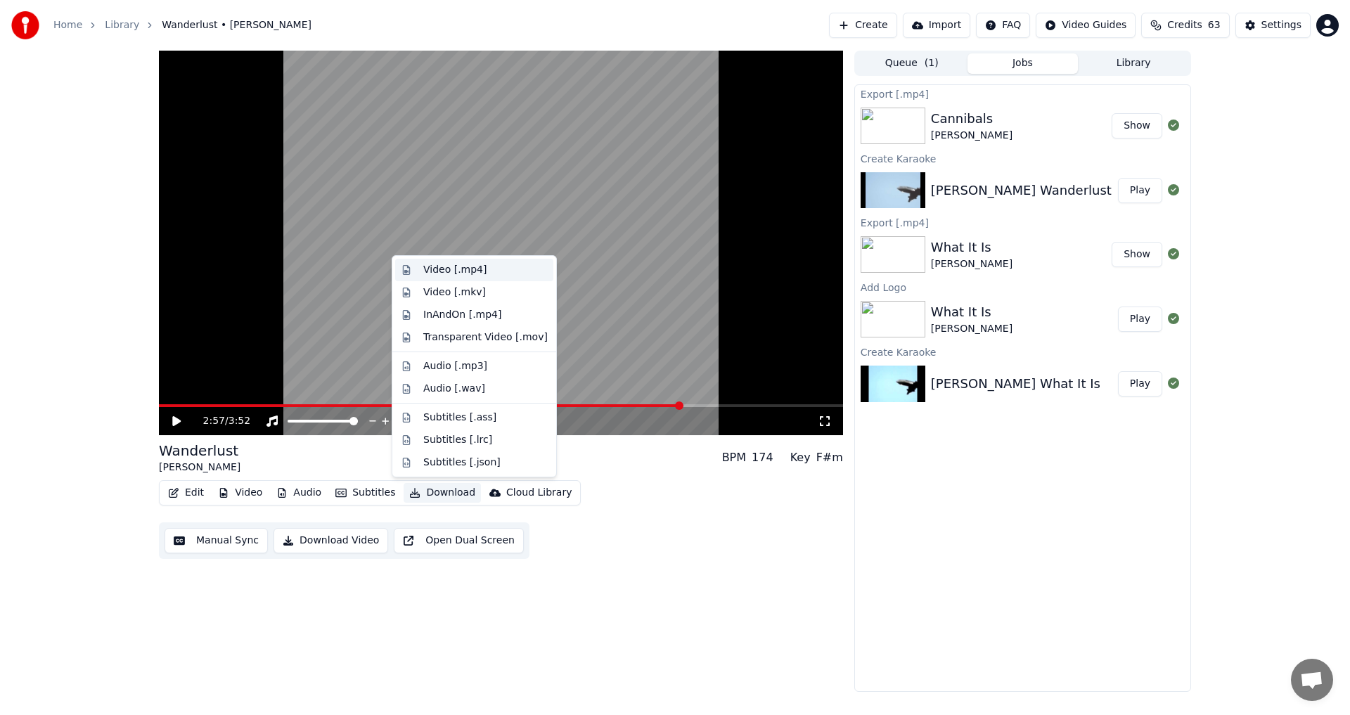
click at [430, 275] on div "Video [.mp4]" at bounding box center [454, 270] width 63 height 14
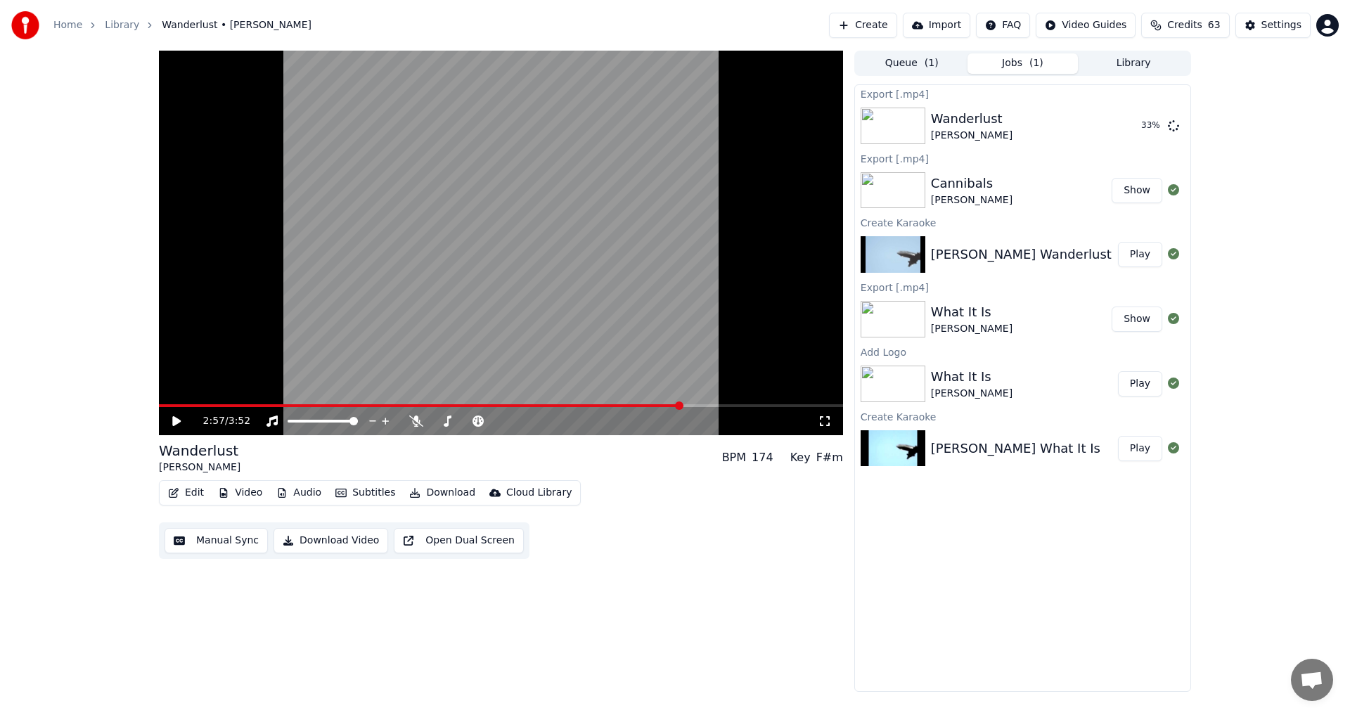
click at [881, 18] on button "Create" at bounding box center [863, 25] width 68 height 25
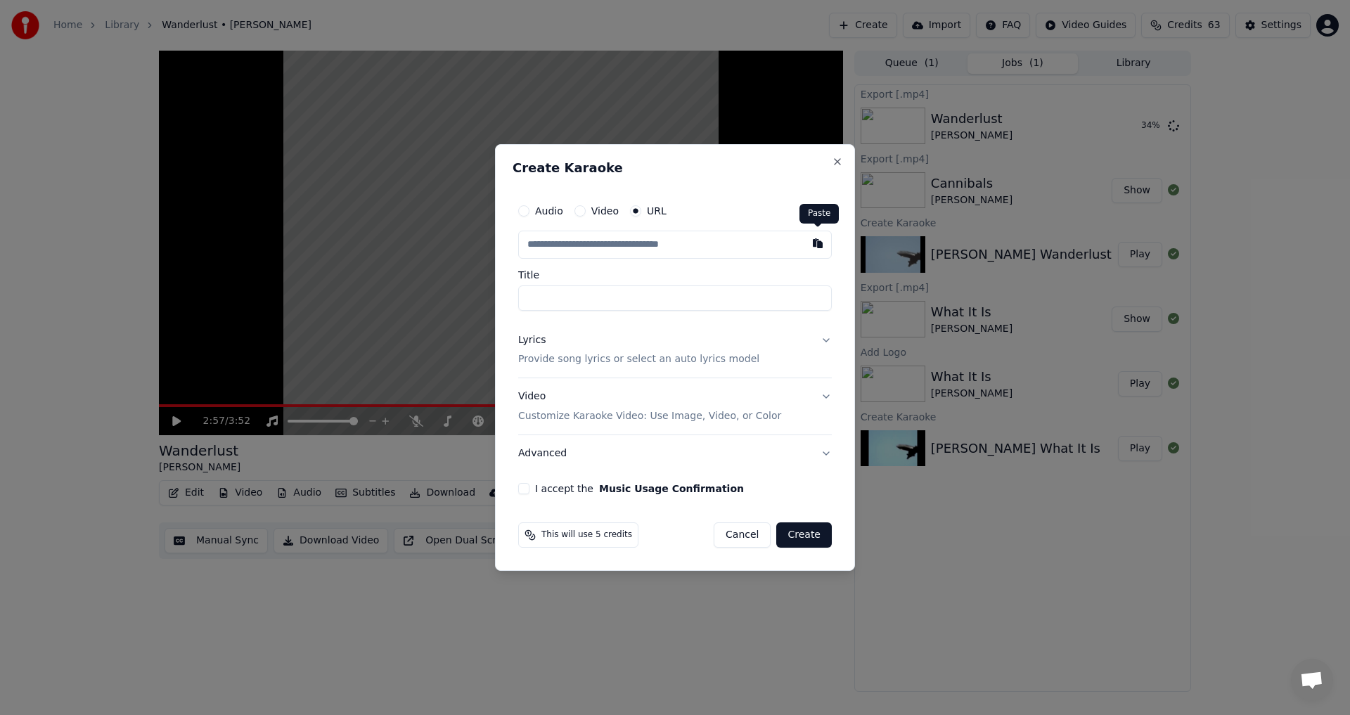
click at [822, 235] on button "button" at bounding box center [818, 243] width 28 height 25
type input "**********"
click at [562, 303] on input "Title" at bounding box center [675, 297] width 314 height 25
click at [820, 237] on button at bounding box center [818, 243] width 28 height 25
click at [759, 541] on button "Cancel" at bounding box center [742, 534] width 57 height 25
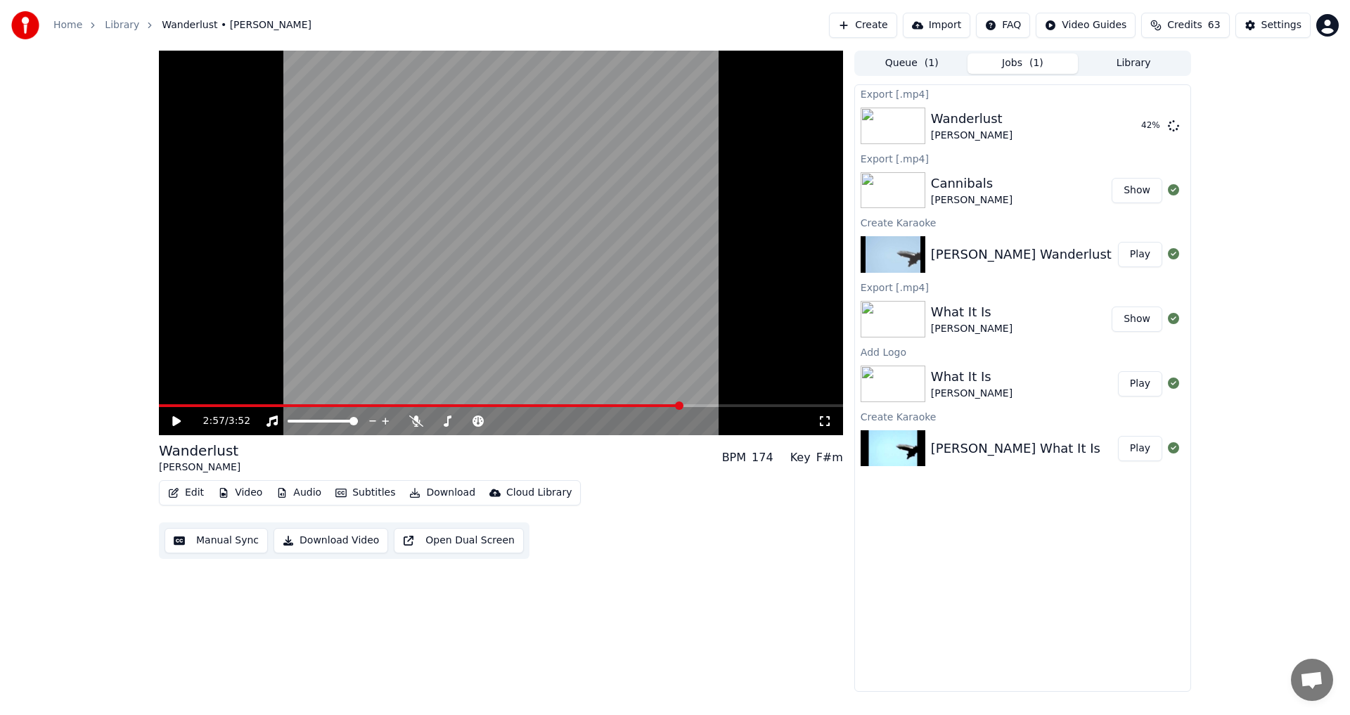
click at [870, 27] on button "Create" at bounding box center [863, 25] width 68 height 25
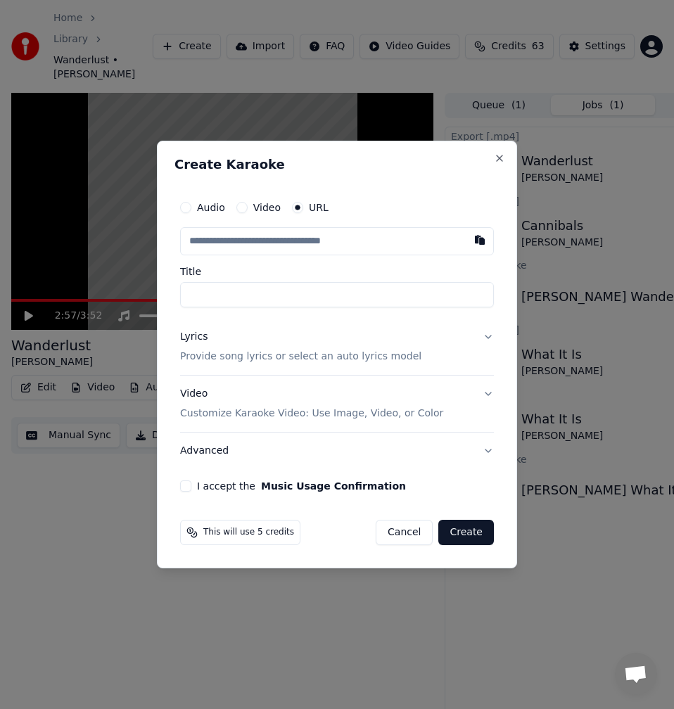
click at [312, 241] on input "text" at bounding box center [337, 241] width 314 height 28
click at [483, 246] on button "button" at bounding box center [479, 239] width 28 height 25
type input "**********"
click at [269, 328] on button "Lyrics Provide song lyrics or select an auto lyrics model" at bounding box center [337, 346] width 314 height 56
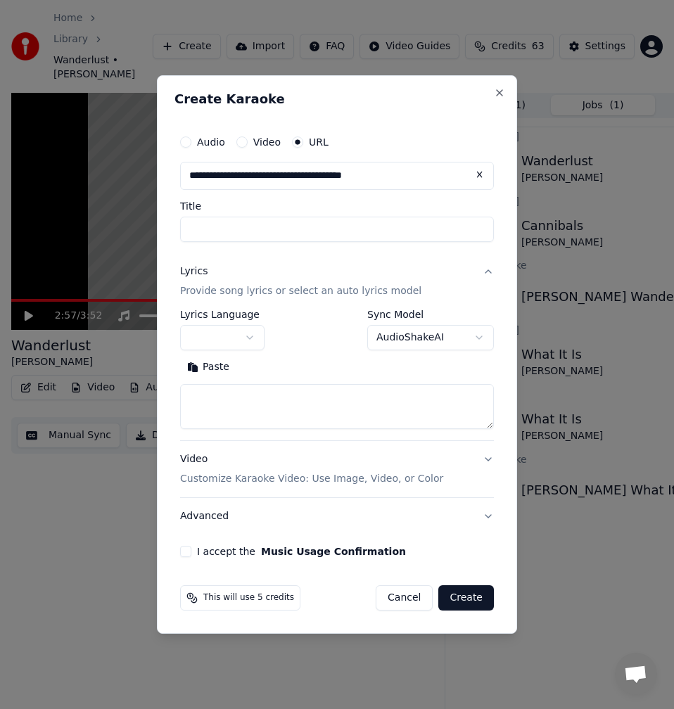
click at [238, 236] on input "Title" at bounding box center [337, 229] width 314 height 25
type input "**********"
click at [276, 378] on button "Search" at bounding box center [267, 367] width 63 height 22
click at [416, 601] on button "Cancel" at bounding box center [403, 597] width 57 height 25
